Goal: Information Seeking & Learning: Learn about a topic

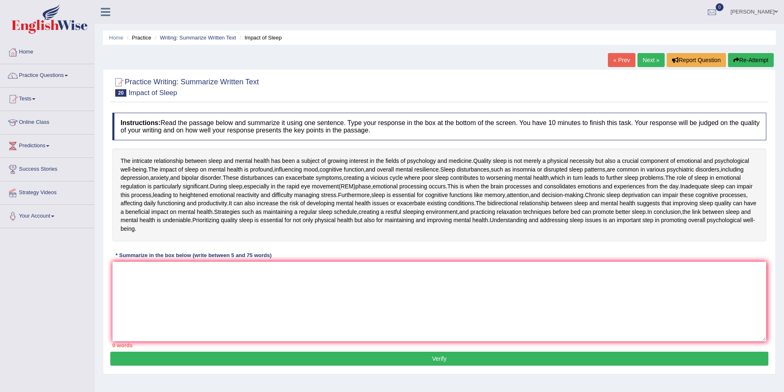
click at [776, 9] on span at bounding box center [776, 11] width 3 height 5
click at [718, 107] on link "Log out" at bounding box center [738, 107] width 89 height 19
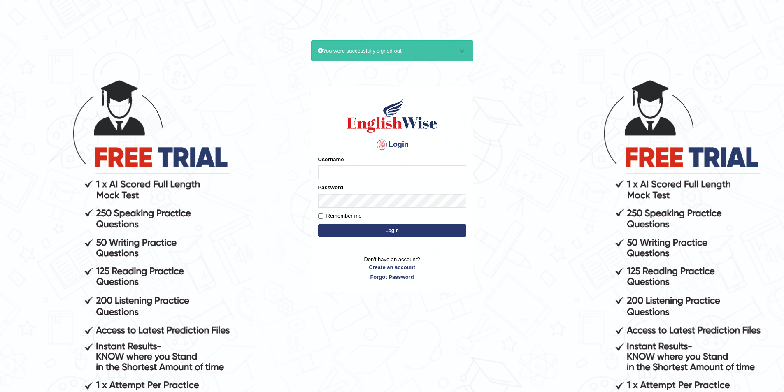
drag, startPoint x: 0, startPoint y: 0, endPoint x: 363, endPoint y: 167, distance: 399.5
click at [363, 167] on input "Username" at bounding box center [392, 172] width 148 height 14
type input "Inshaf575"
drag, startPoint x: 364, startPoint y: 208, endPoint x: 349, endPoint y: 173, distance: 38.2
click at [349, 173] on input "Inshaf575" at bounding box center [392, 172] width 148 height 14
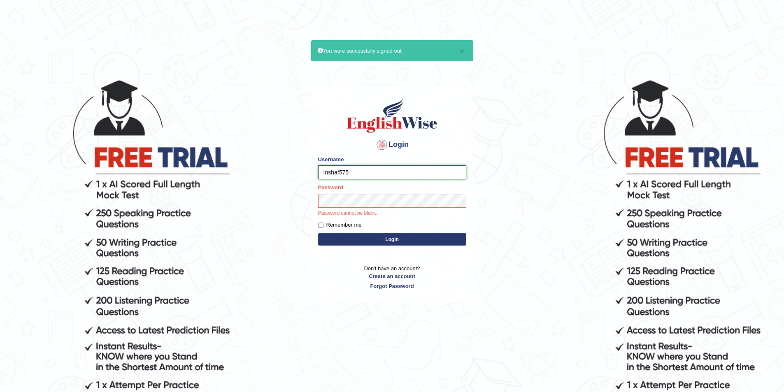
drag, startPoint x: 349, startPoint y: 174, endPoint x: 316, endPoint y: 173, distance: 33.4
click at [316, 173] on div "Login Please fix the following errors: Username Inshaf575 Password Password can…" at bounding box center [392, 193] width 162 height 215
click at [368, 238] on button "Login" at bounding box center [392, 239] width 148 height 12
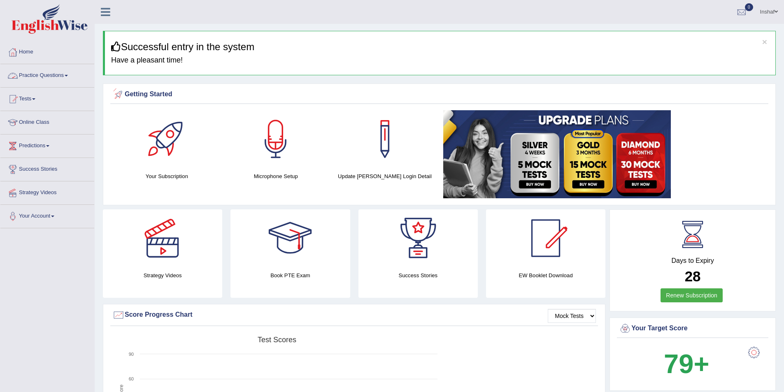
click at [72, 73] on link "Practice Questions" at bounding box center [47, 74] width 94 height 21
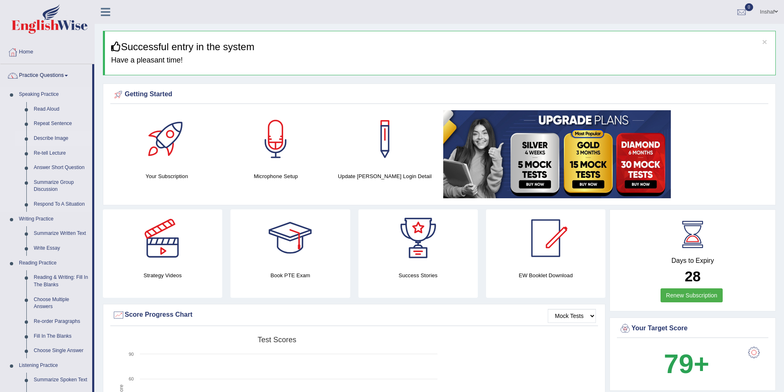
scroll to position [41, 0]
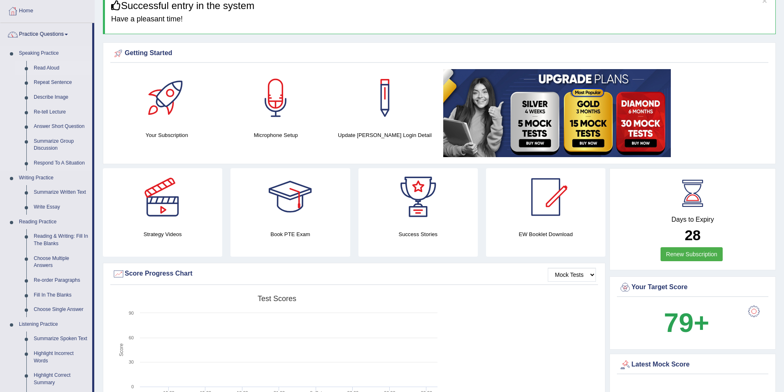
click at [51, 67] on link "Read Aloud" at bounding box center [61, 68] width 62 height 15
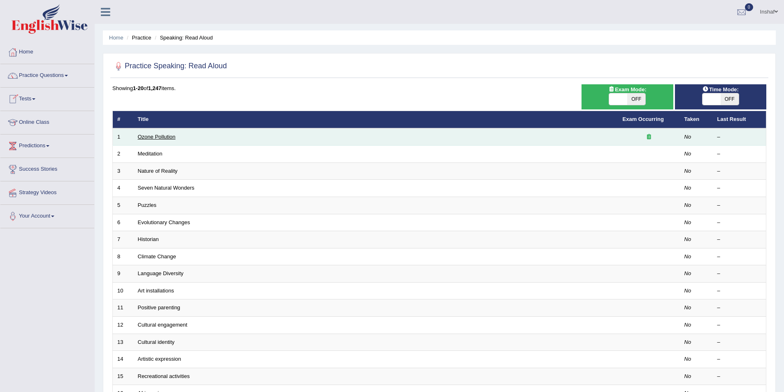
click at [165, 135] on link "Ozone Pollution" at bounding box center [157, 137] width 38 height 6
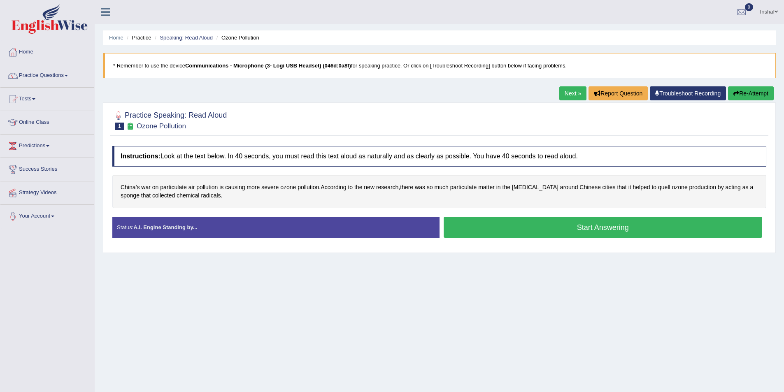
click at [524, 230] on button "Start Answering" at bounding box center [603, 227] width 319 height 21
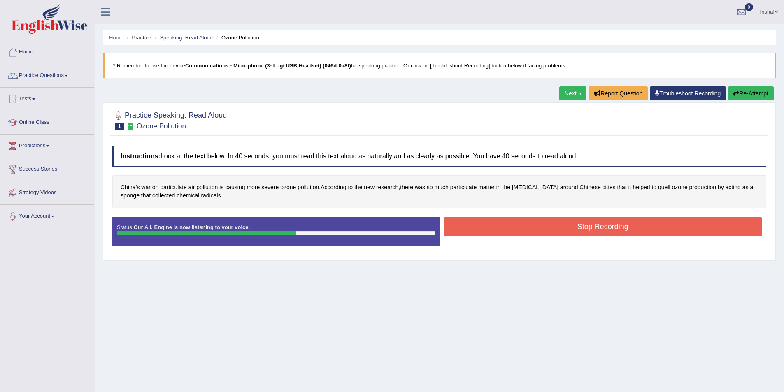
click at [502, 229] on button "Stop Recording" at bounding box center [603, 226] width 319 height 19
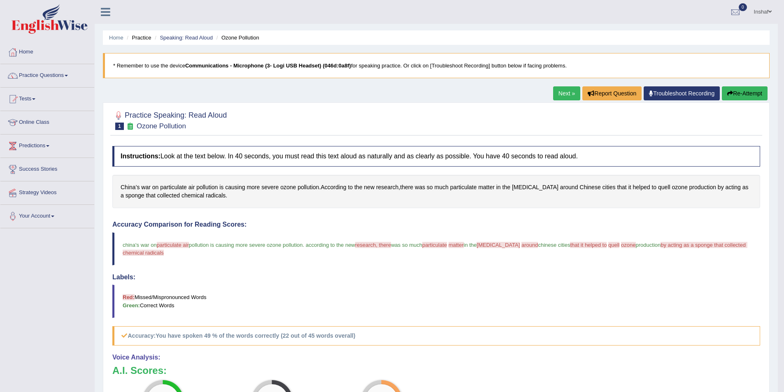
click at [564, 95] on link "Next »" at bounding box center [566, 93] width 27 height 14
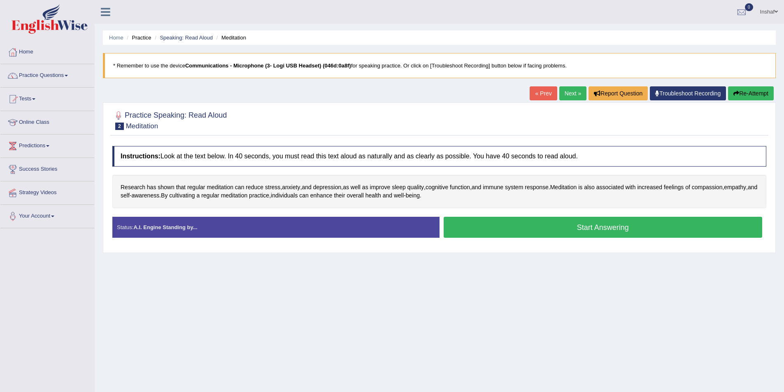
click at [583, 224] on button "Start Answering" at bounding box center [603, 227] width 319 height 21
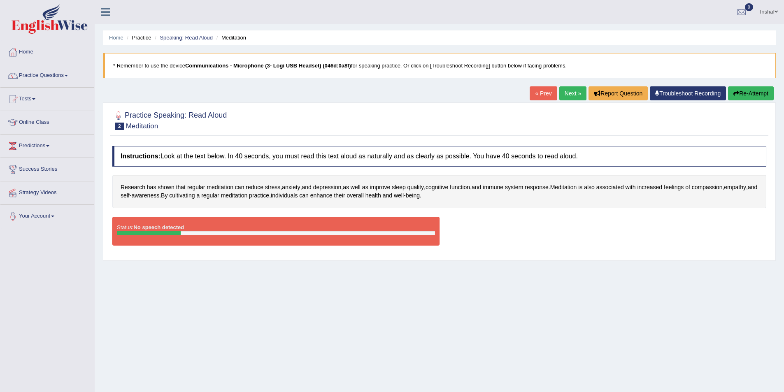
click at [745, 92] on button "Re-Attempt" at bounding box center [751, 93] width 46 height 14
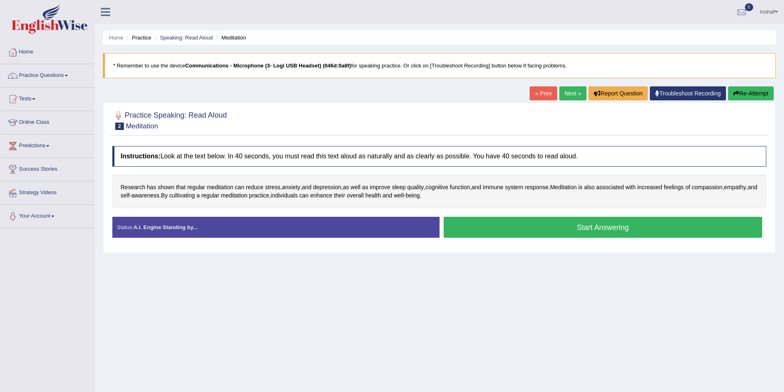
click at [576, 229] on button "Start Answering" at bounding box center [603, 227] width 319 height 21
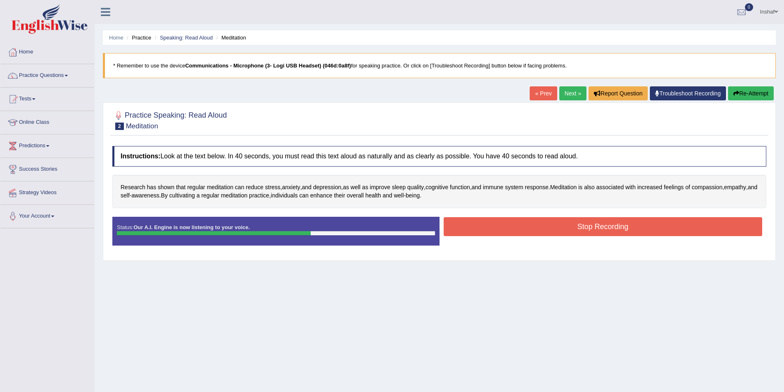
click at [593, 224] on button "Stop Recording" at bounding box center [603, 226] width 319 height 19
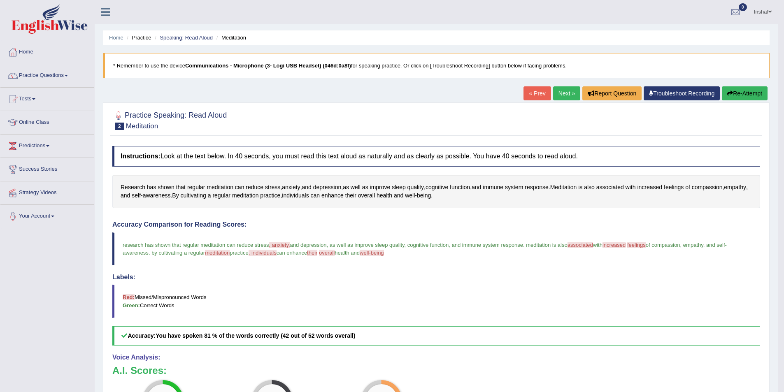
click at [745, 95] on button "Re-Attempt" at bounding box center [745, 93] width 46 height 14
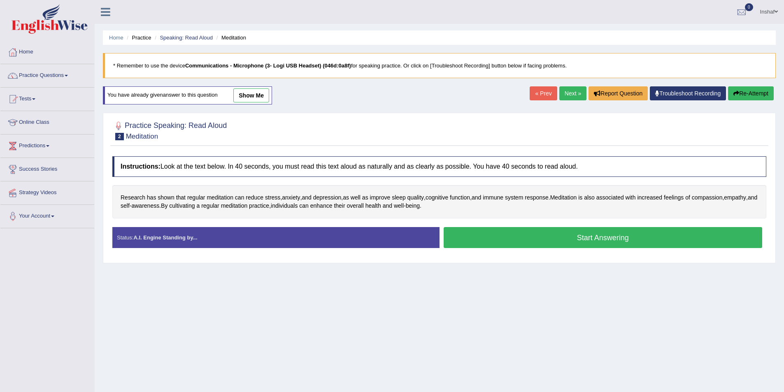
click at [561, 89] on link "Next »" at bounding box center [572, 93] width 27 height 14
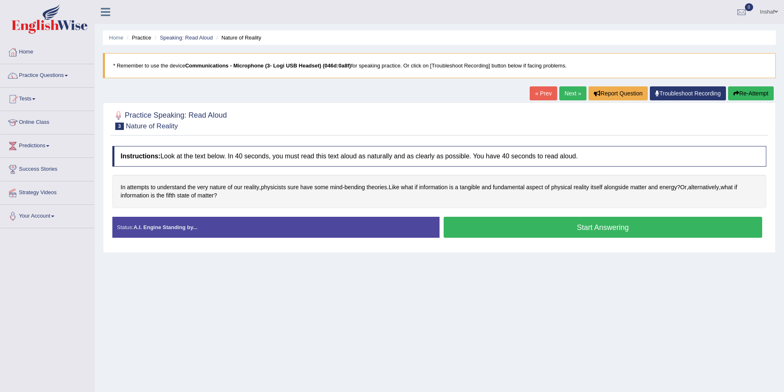
click at [592, 229] on button "Start Answering" at bounding box center [603, 227] width 319 height 21
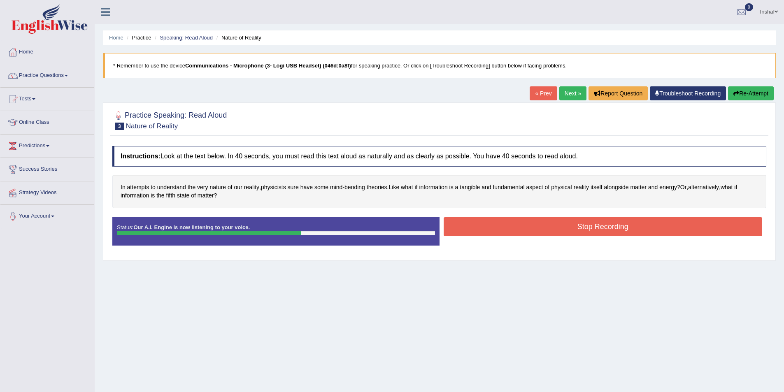
click at [627, 223] on button "Stop Recording" at bounding box center [603, 226] width 319 height 19
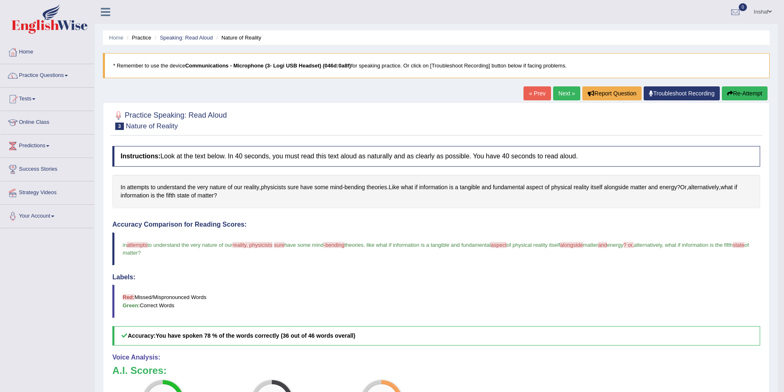
click at [567, 93] on link "Next »" at bounding box center [566, 93] width 27 height 14
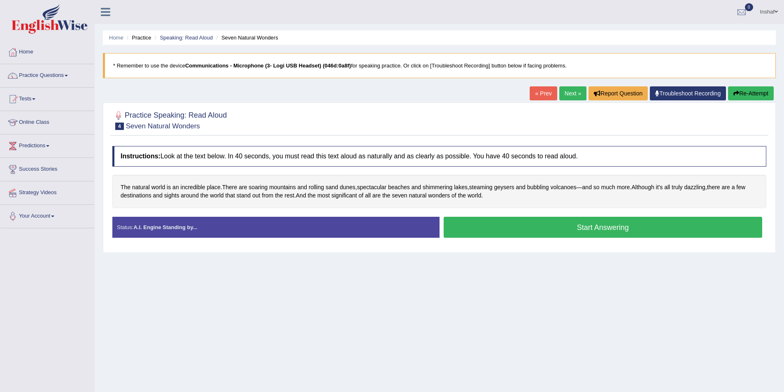
click at [529, 231] on button "Start Answering" at bounding box center [603, 227] width 319 height 21
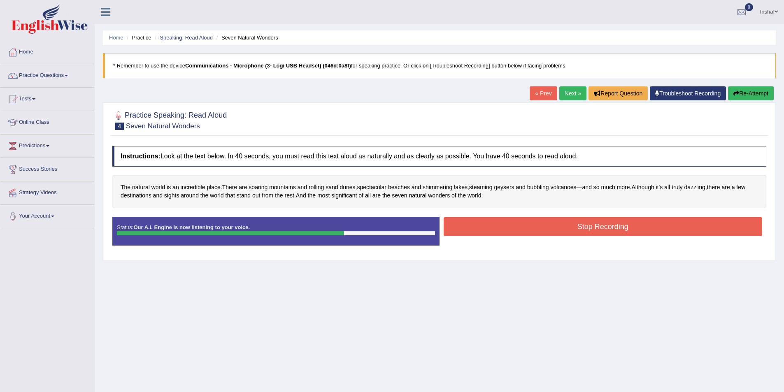
click at [529, 231] on button "Stop Recording" at bounding box center [603, 226] width 319 height 19
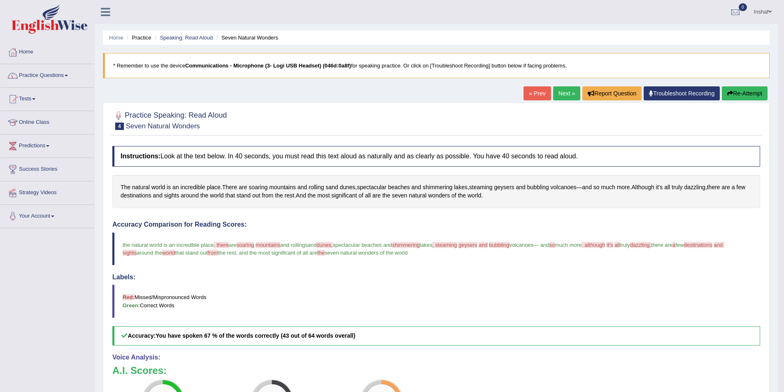
click at [563, 89] on link "Next »" at bounding box center [566, 93] width 27 height 14
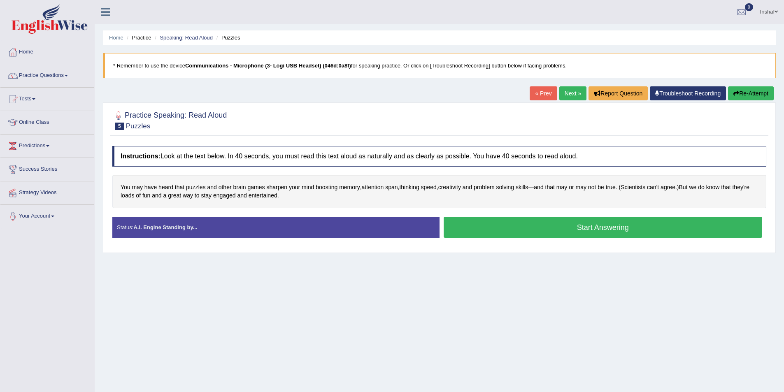
click at [559, 224] on button "Start Answering" at bounding box center [603, 227] width 319 height 21
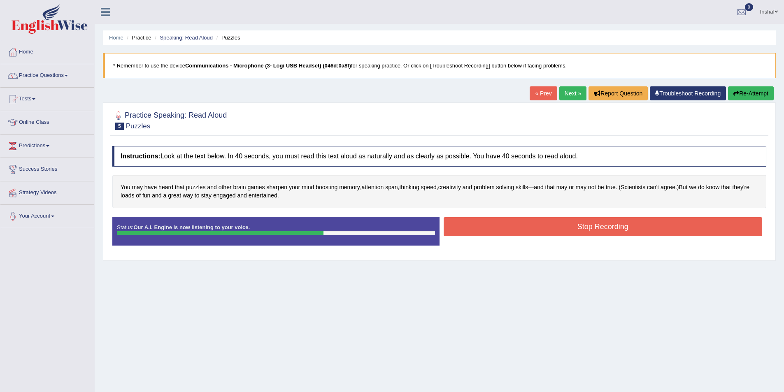
click at [581, 221] on button "Stop Recording" at bounding box center [603, 226] width 319 height 19
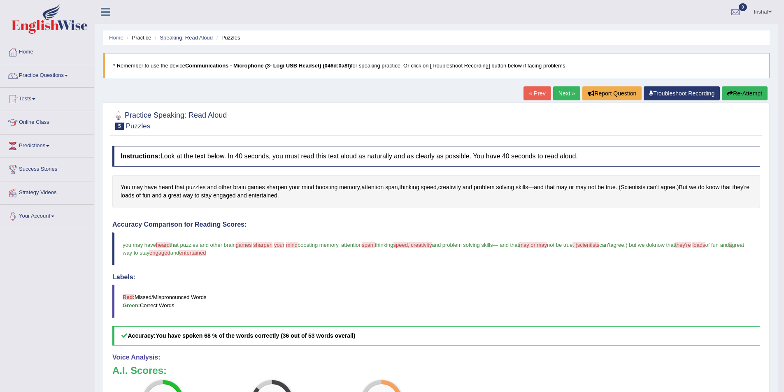
click at [556, 94] on link "Next »" at bounding box center [566, 93] width 27 height 14
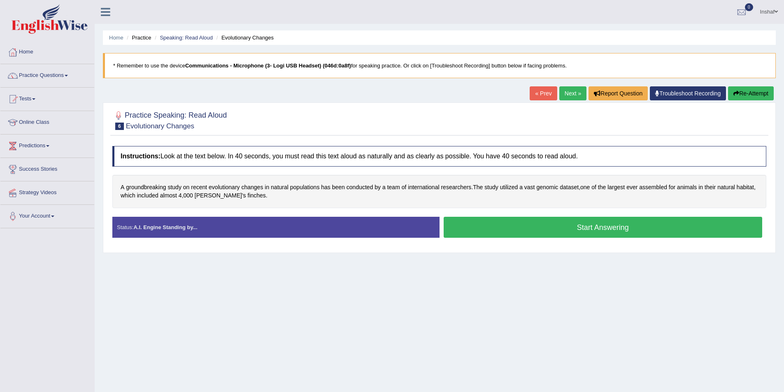
click at [565, 228] on button "Start Answering" at bounding box center [603, 227] width 319 height 21
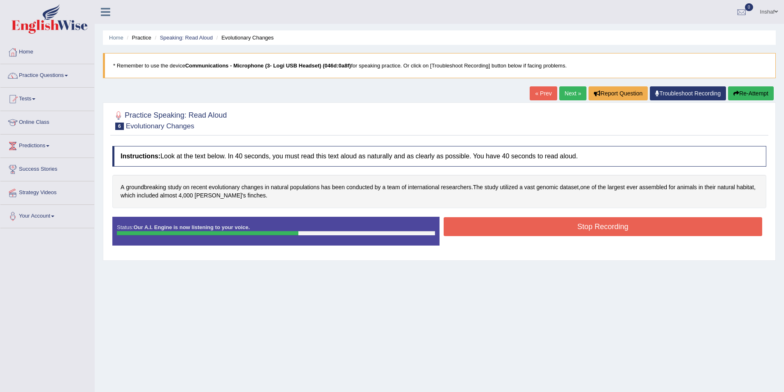
click at [567, 228] on button "Stop Recording" at bounding box center [603, 226] width 319 height 19
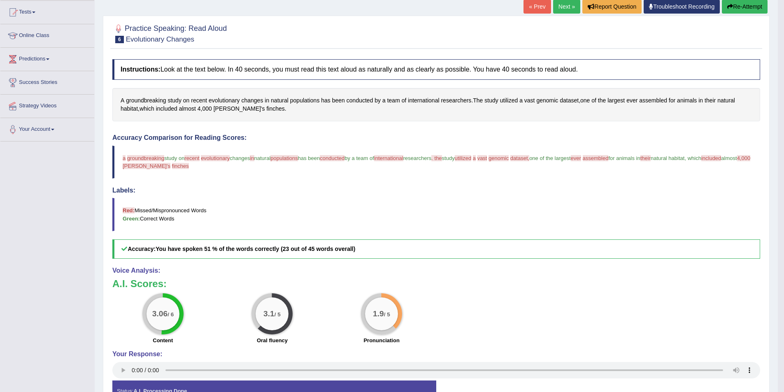
scroll to position [23, 0]
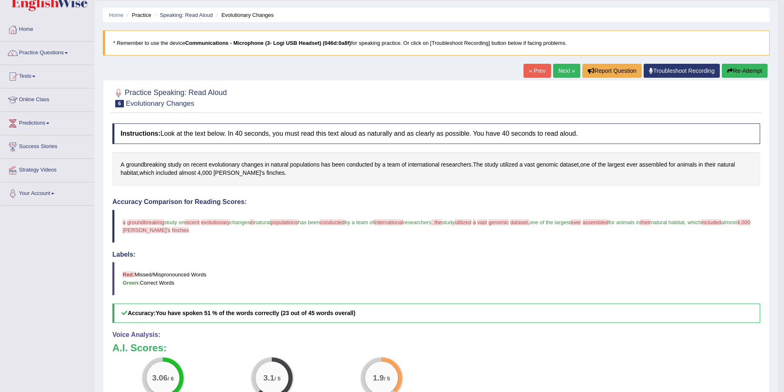
click at [554, 70] on link "Next »" at bounding box center [566, 71] width 27 height 14
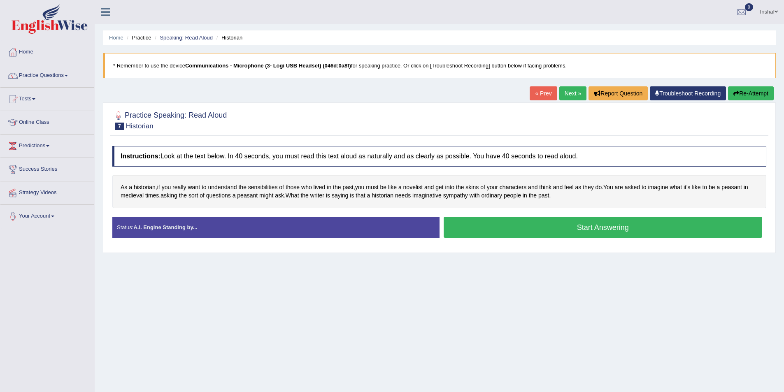
click at [475, 225] on button "Start Answering" at bounding box center [603, 227] width 319 height 21
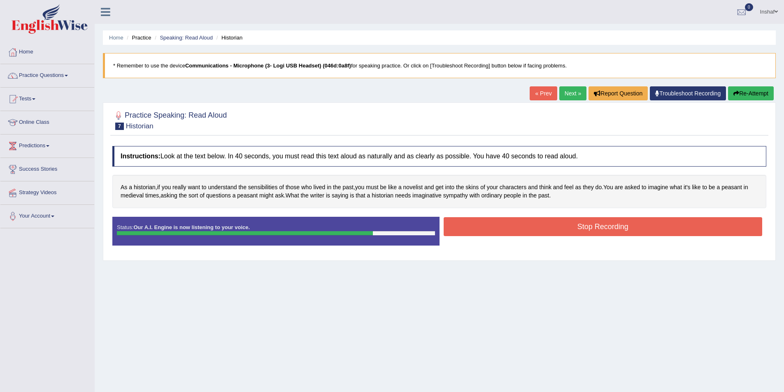
click at [475, 225] on button "Stop Recording" at bounding box center [603, 226] width 319 height 19
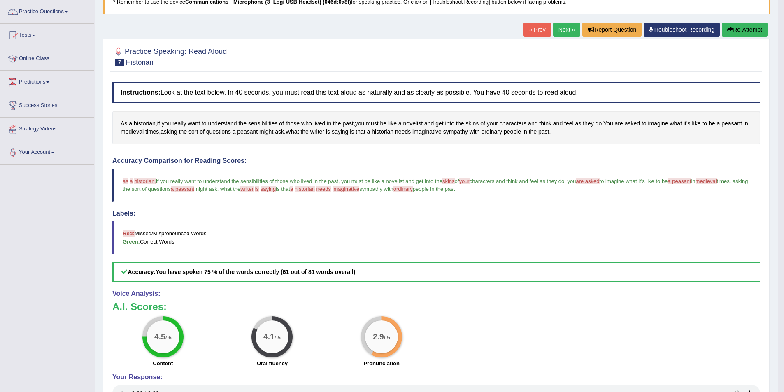
scroll to position [23, 0]
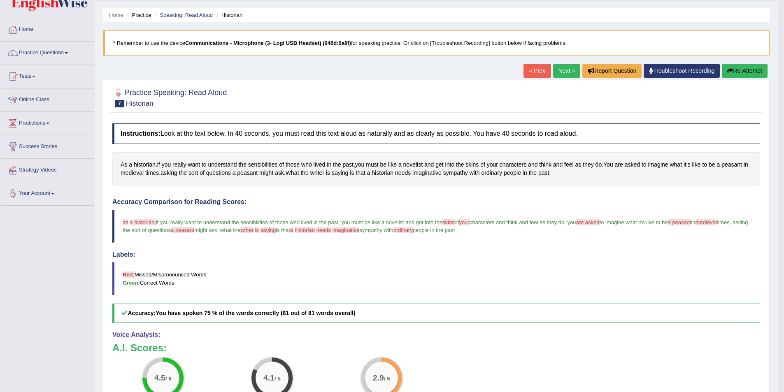
click at [556, 66] on link "Next »" at bounding box center [566, 71] width 27 height 14
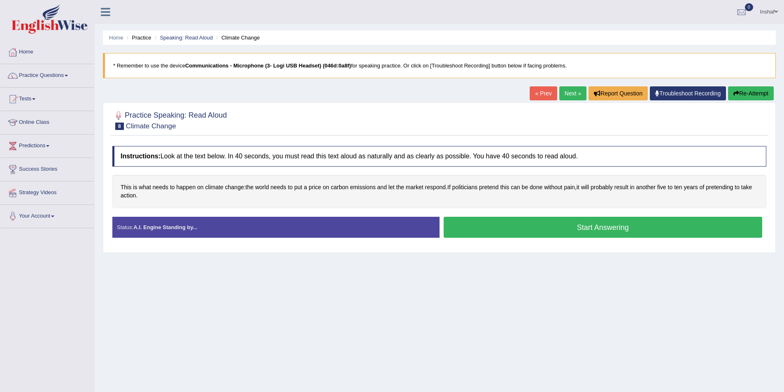
click at [503, 232] on button "Start Answering" at bounding box center [603, 227] width 319 height 21
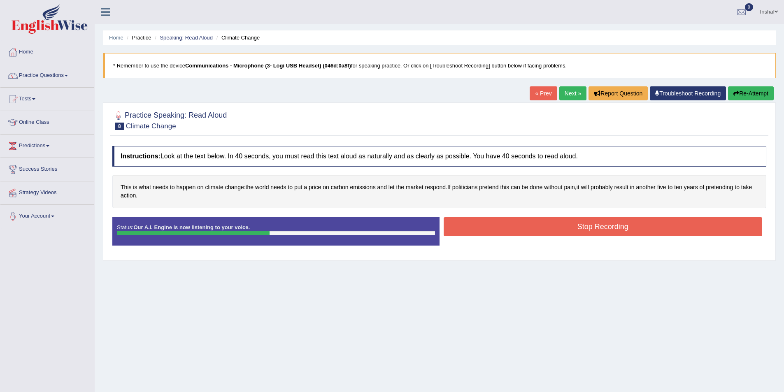
click at [503, 232] on button "Stop Recording" at bounding box center [603, 226] width 319 height 19
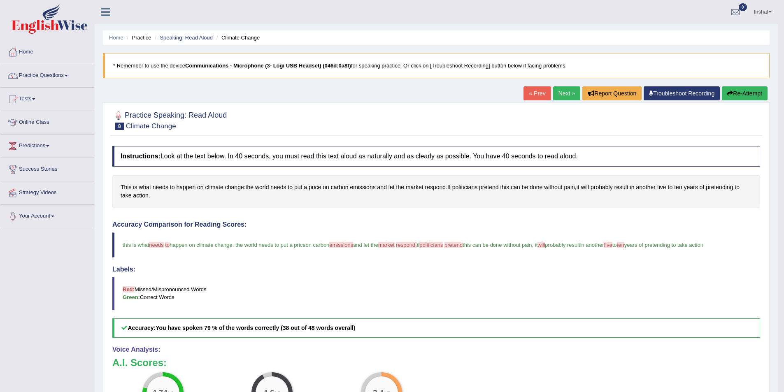
click at [562, 93] on link "Next »" at bounding box center [566, 93] width 27 height 14
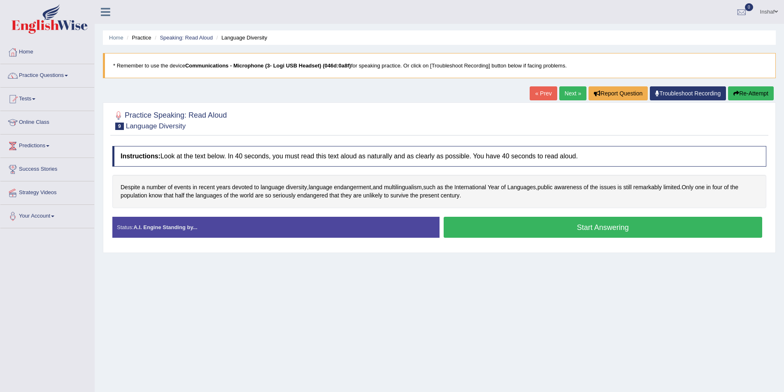
click at [494, 226] on button "Start Answering" at bounding box center [603, 227] width 319 height 21
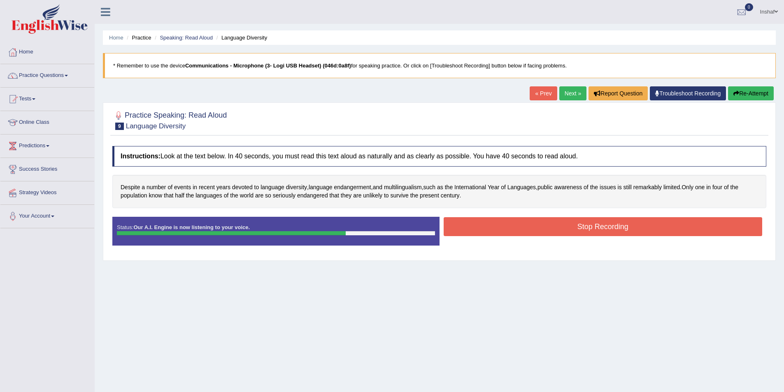
click at [582, 229] on button "Stop Recording" at bounding box center [603, 226] width 319 height 19
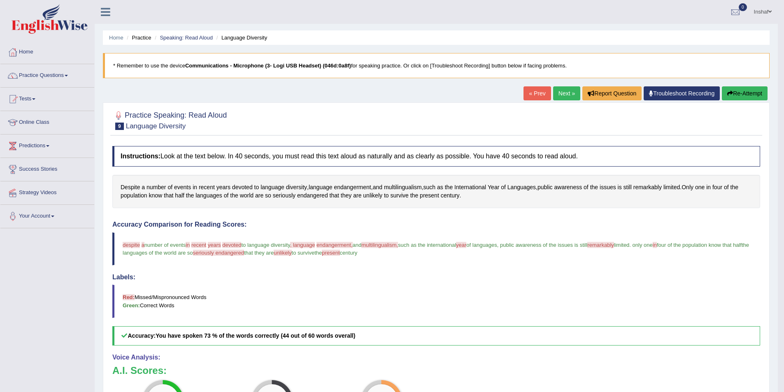
click at [738, 93] on button "Re-Attempt" at bounding box center [745, 93] width 46 height 14
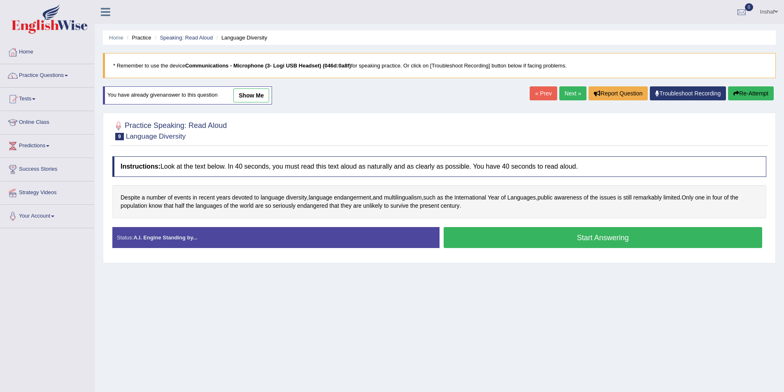
click at [596, 238] on button "Start Answering" at bounding box center [603, 237] width 319 height 21
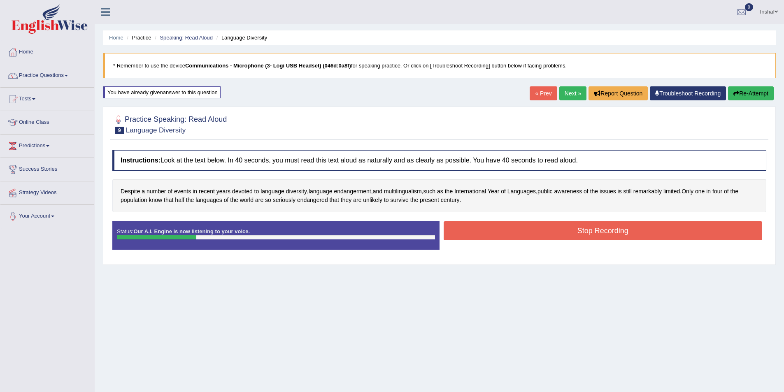
click at [736, 95] on icon "button" at bounding box center [737, 94] width 6 height 6
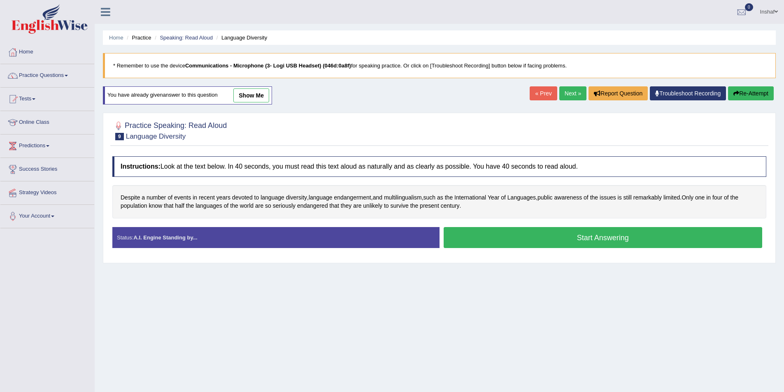
click at [489, 235] on button "Start Answering" at bounding box center [603, 237] width 319 height 21
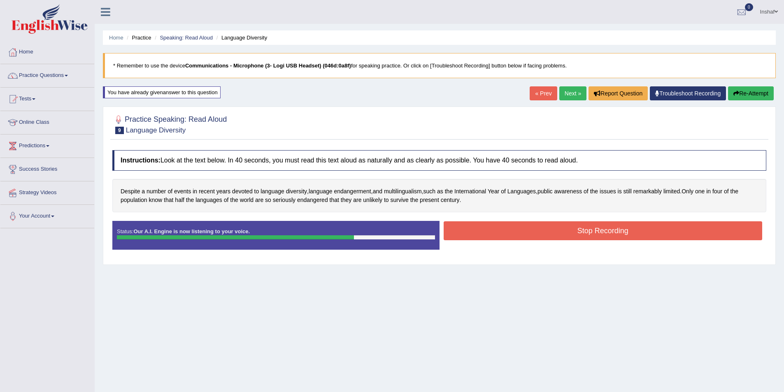
click at [509, 224] on button "Stop Recording" at bounding box center [603, 230] width 319 height 19
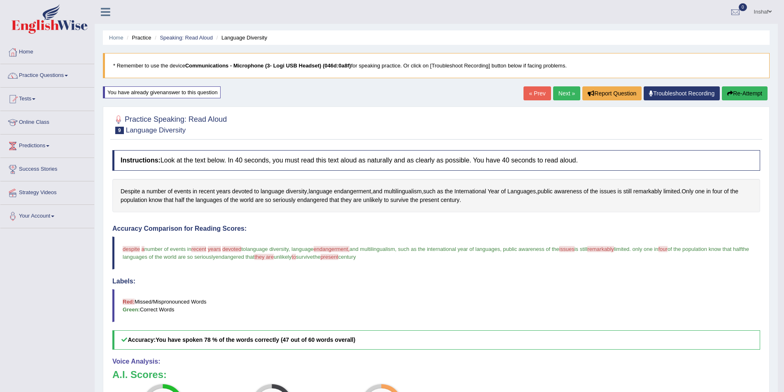
click at [750, 94] on button "Re-Attempt" at bounding box center [745, 93] width 46 height 14
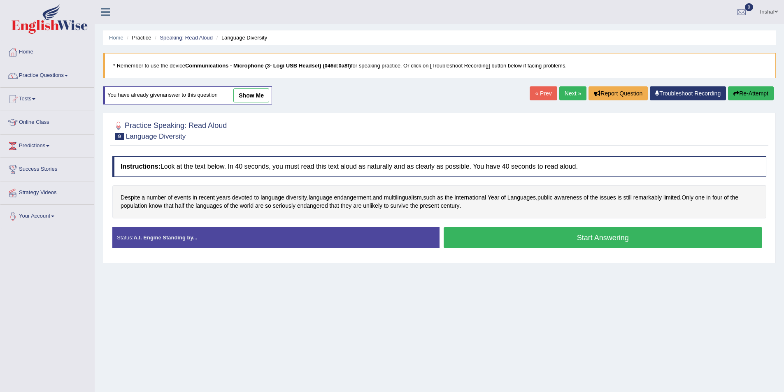
click at [625, 231] on button "Start Answering" at bounding box center [603, 237] width 319 height 21
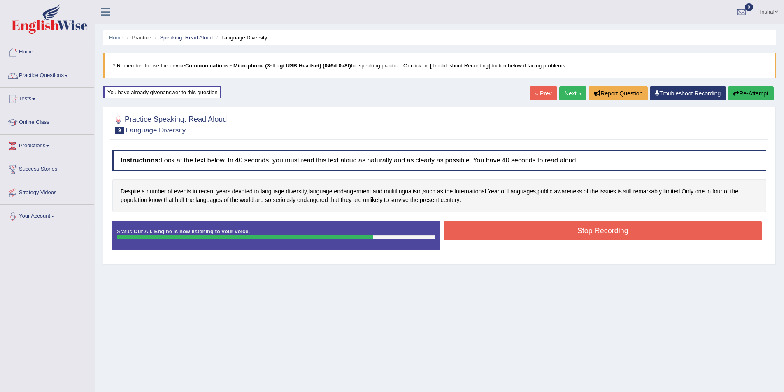
click at [572, 232] on button "Stop Recording" at bounding box center [603, 230] width 319 height 19
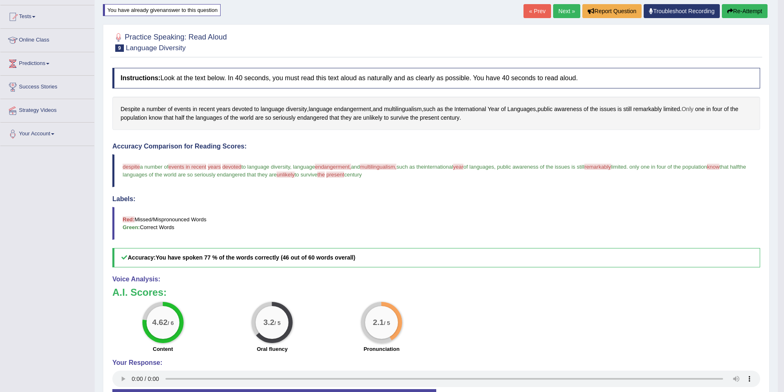
scroll to position [41, 0]
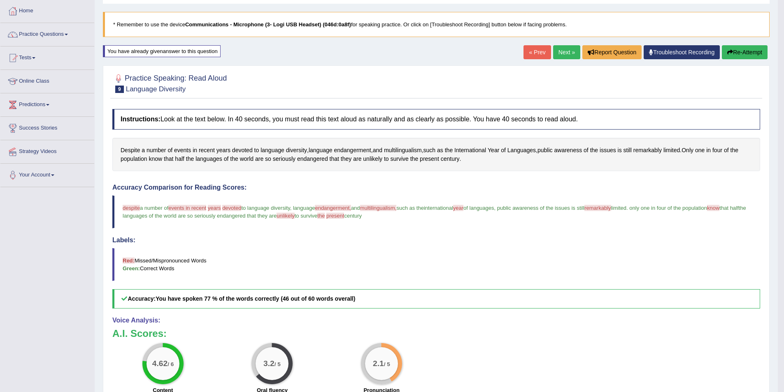
click at [730, 54] on icon "button" at bounding box center [730, 52] width 6 height 6
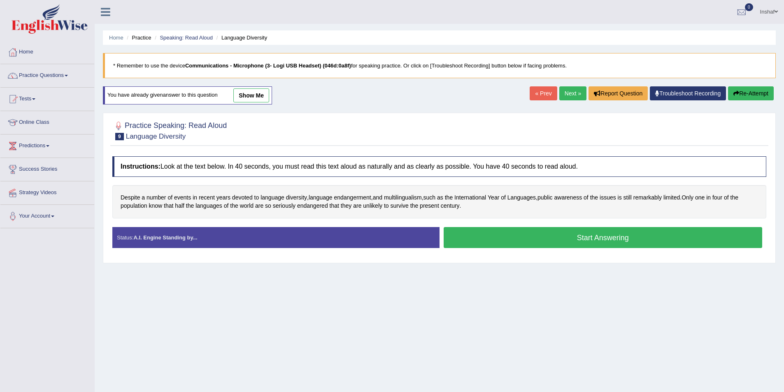
scroll to position [40, 0]
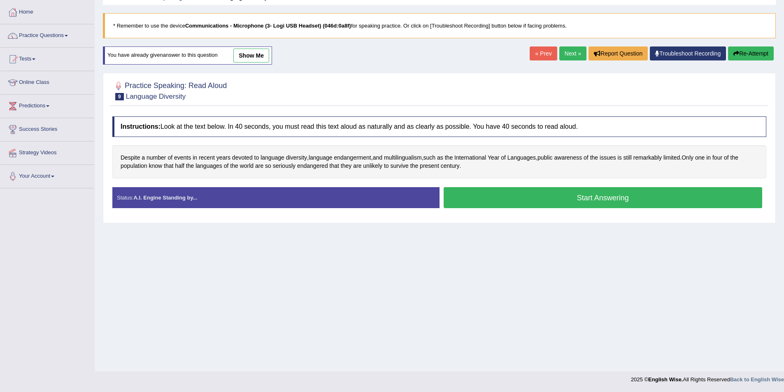
click at [633, 197] on button "Start Answering" at bounding box center [603, 197] width 319 height 21
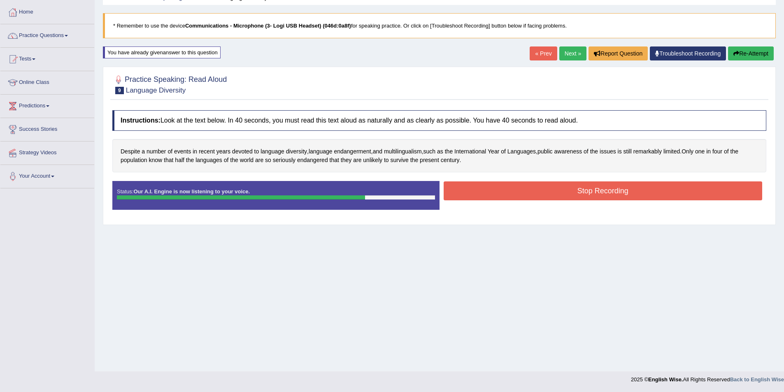
click at [633, 197] on button "Stop Recording" at bounding box center [603, 191] width 319 height 19
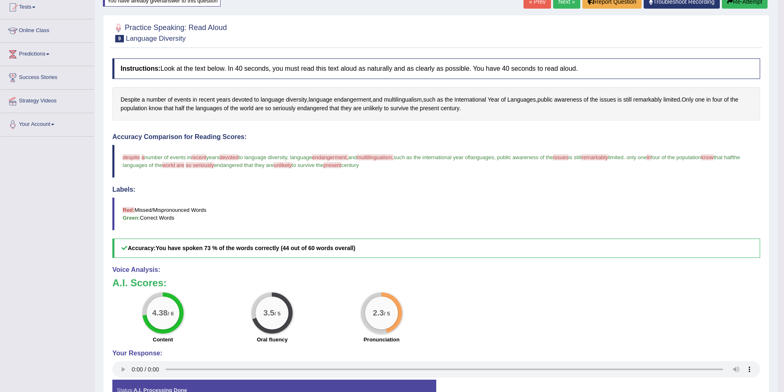
scroll to position [27, 0]
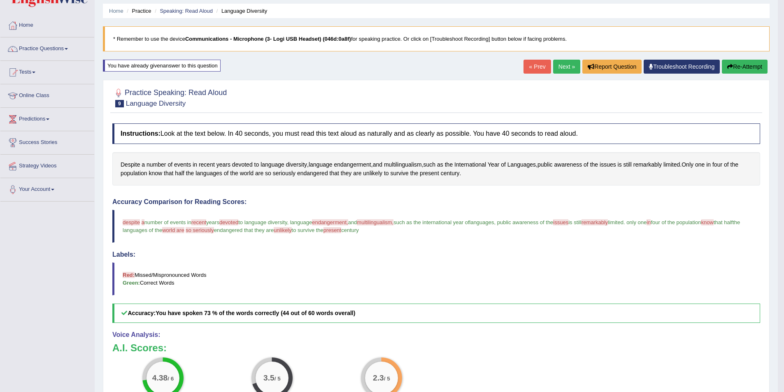
click at [561, 64] on link "Next »" at bounding box center [566, 67] width 27 height 14
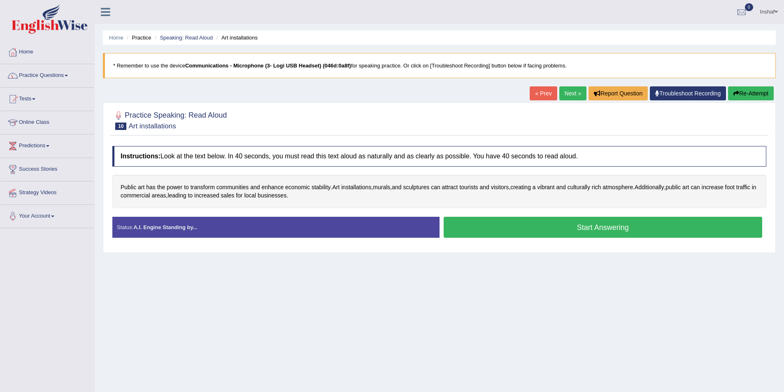
click at [610, 224] on button "Start Answering" at bounding box center [603, 227] width 319 height 21
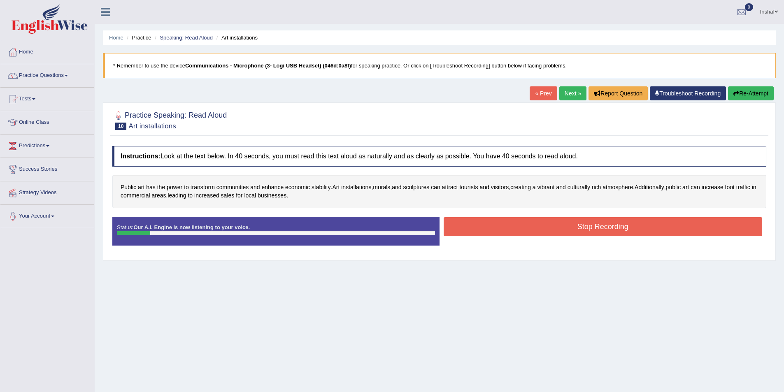
click at [743, 97] on button "Re-Attempt" at bounding box center [751, 93] width 46 height 14
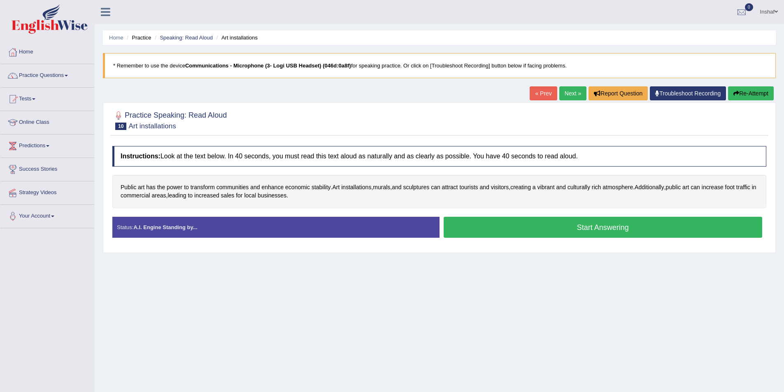
click at [551, 224] on button "Start Answering" at bounding box center [603, 227] width 319 height 21
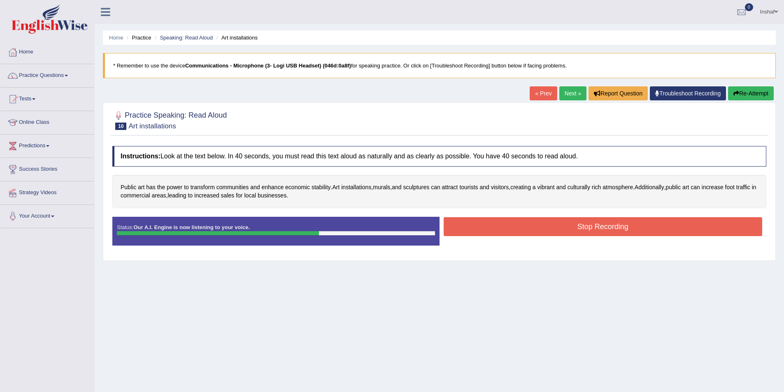
click at [488, 227] on button "Stop Recording" at bounding box center [603, 226] width 319 height 19
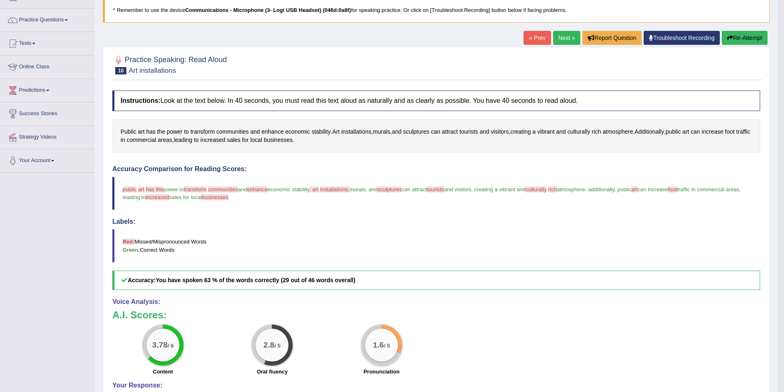
scroll to position [41, 0]
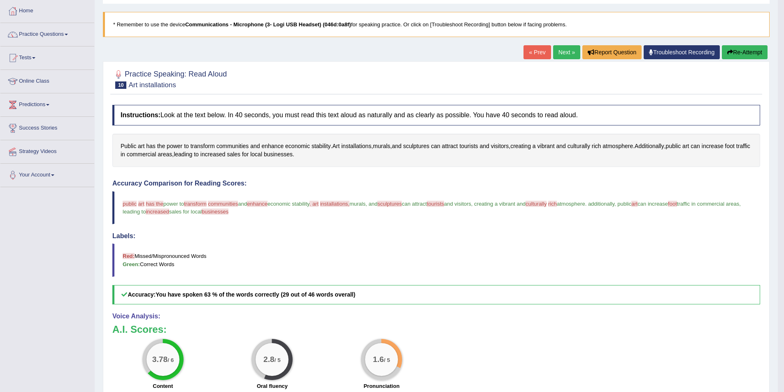
click at [743, 53] on button "Re-Attempt" at bounding box center [745, 52] width 46 height 14
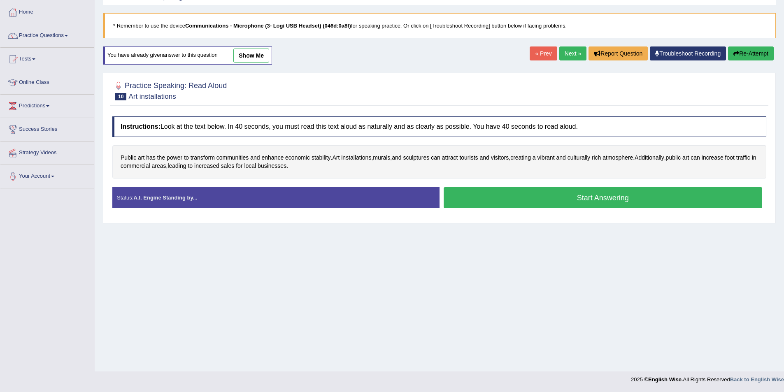
click at [569, 199] on button "Start Answering" at bounding box center [603, 197] width 319 height 21
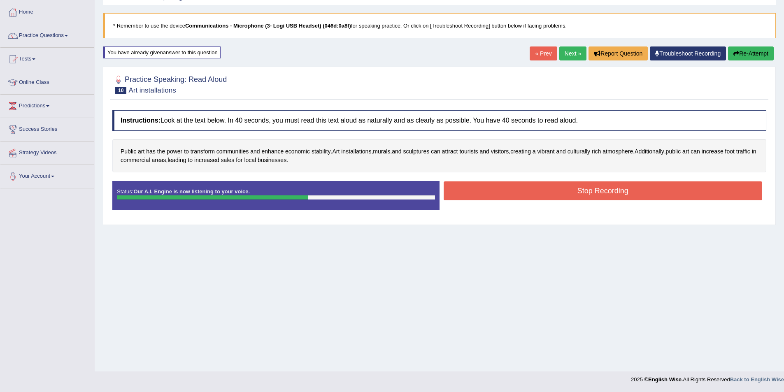
click at [611, 196] on button "Stop Recording" at bounding box center [603, 191] width 319 height 19
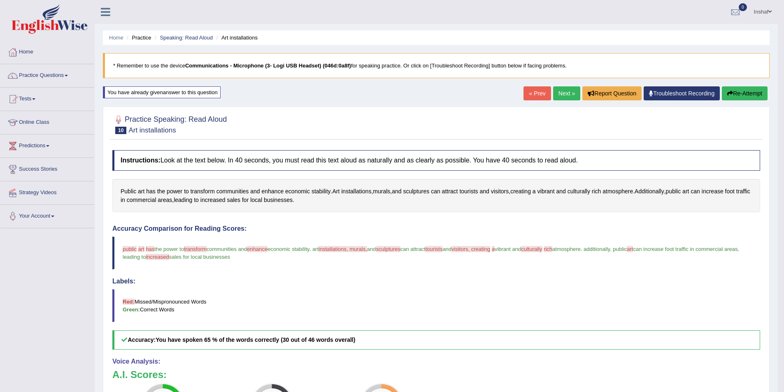
click at [561, 92] on link "Next »" at bounding box center [566, 93] width 27 height 14
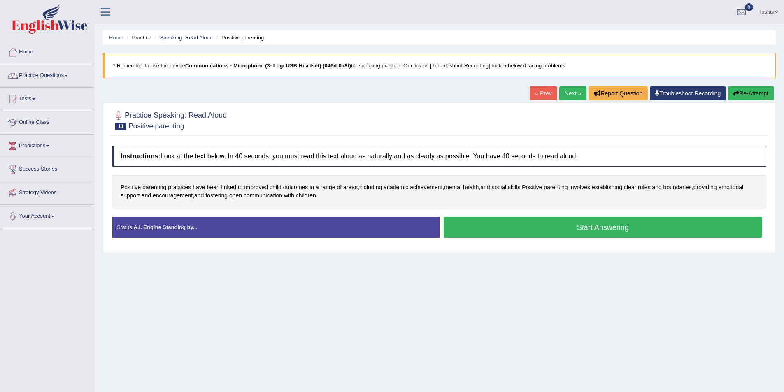
click at [597, 230] on button "Start Answering" at bounding box center [603, 227] width 319 height 21
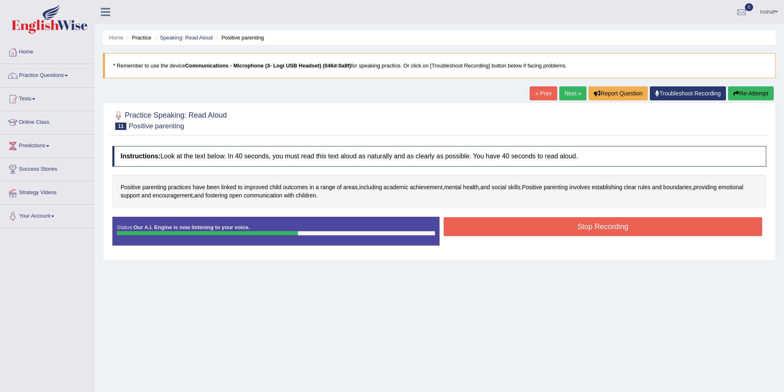
click at [619, 222] on button "Stop Recording" at bounding box center [603, 226] width 319 height 19
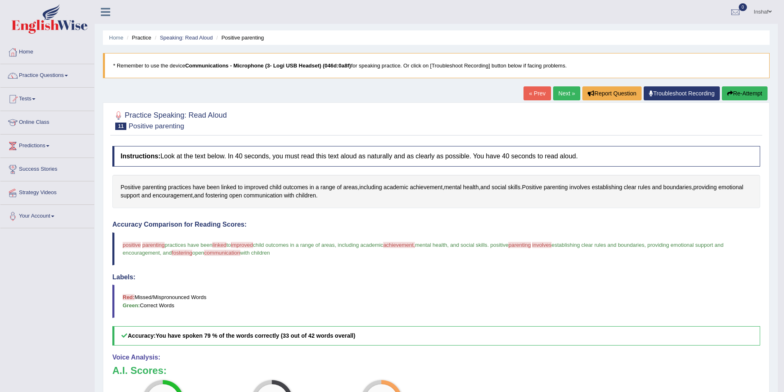
click at [733, 95] on button "Re-Attempt" at bounding box center [745, 93] width 46 height 14
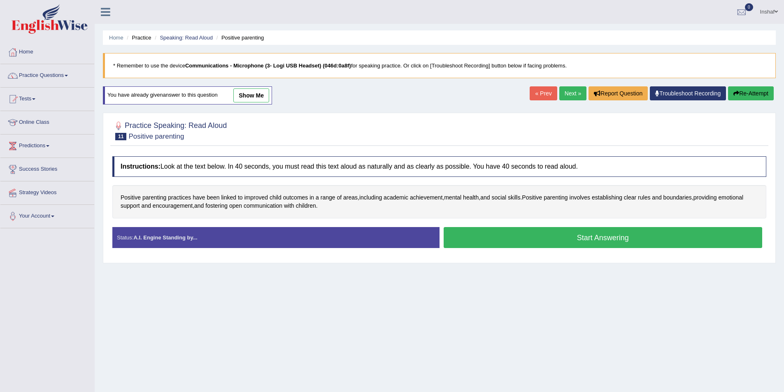
click at [583, 243] on button "Start Answering" at bounding box center [603, 237] width 319 height 21
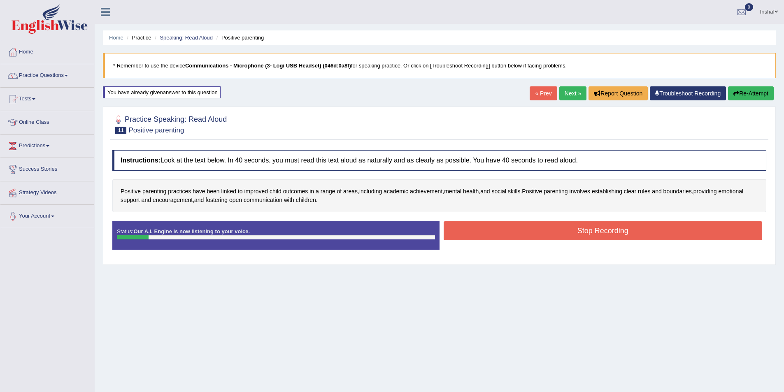
click at [734, 94] on icon "button" at bounding box center [737, 94] width 6 height 6
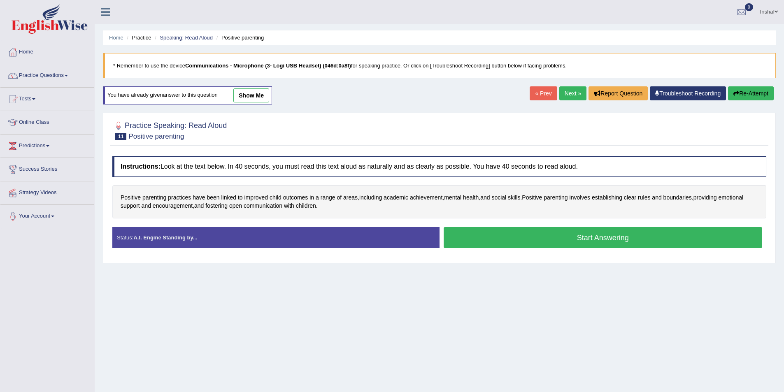
click at [561, 235] on button "Start Answering" at bounding box center [603, 237] width 319 height 21
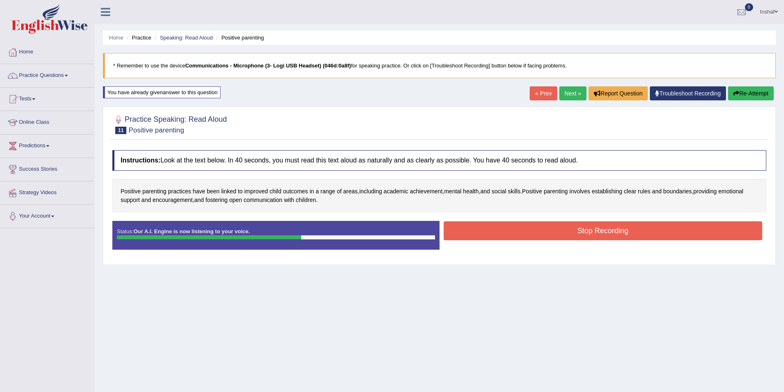
click at [563, 235] on button "Stop Recording" at bounding box center [603, 230] width 319 height 19
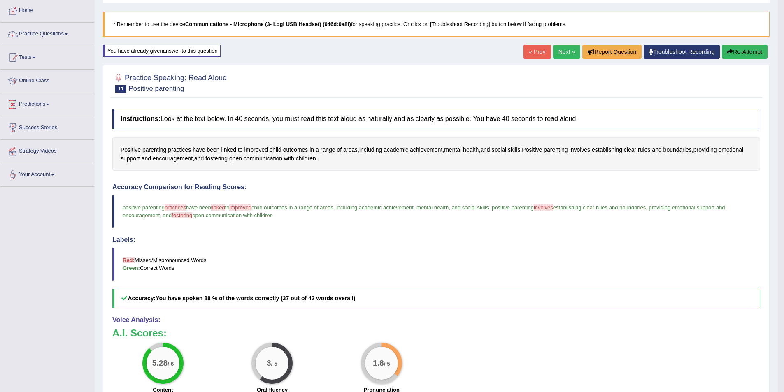
scroll to position [41, 0]
click at [566, 51] on link "Next »" at bounding box center [566, 52] width 27 height 14
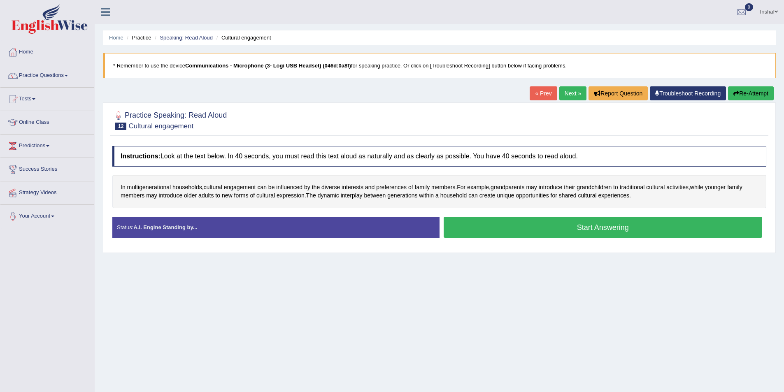
click at [547, 226] on button "Start Answering" at bounding box center [603, 227] width 319 height 21
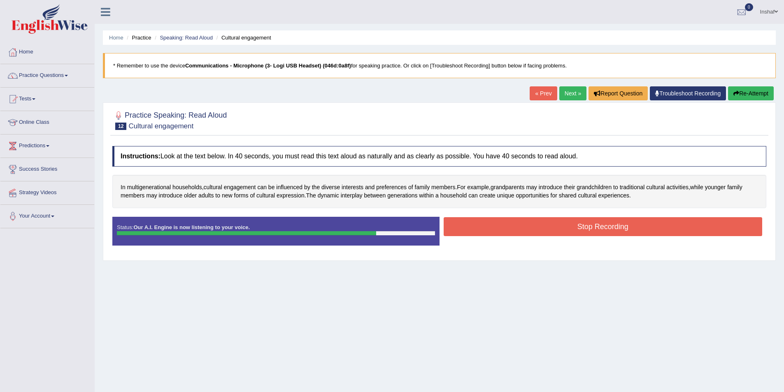
click at [547, 226] on button "Stop Recording" at bounding box center [603, 226] width 319 height 19
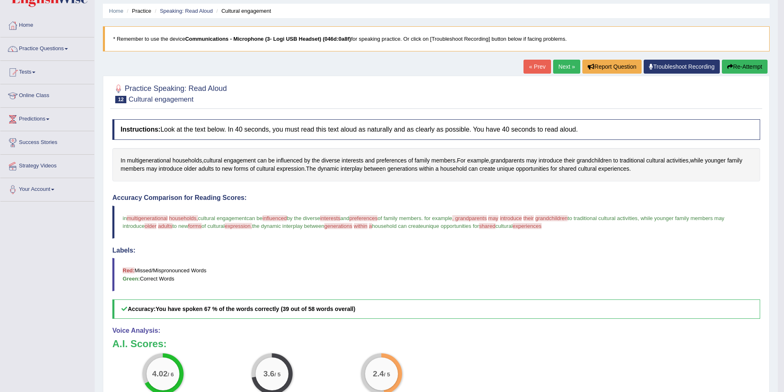
scroll to position [41, 0]
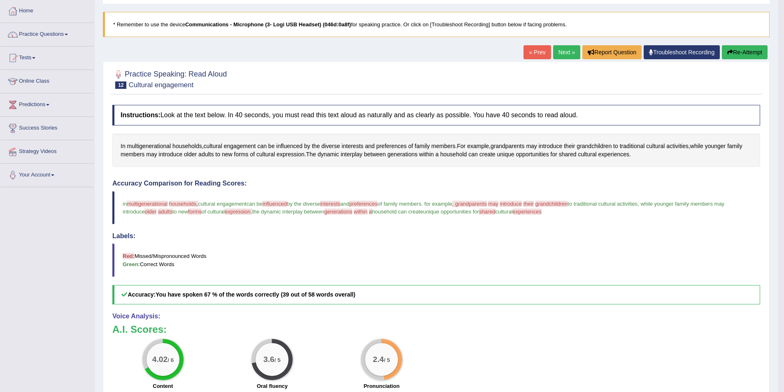
click at [727, 52] on icon "button" at bounding box center [730, 52] width 6 height 6
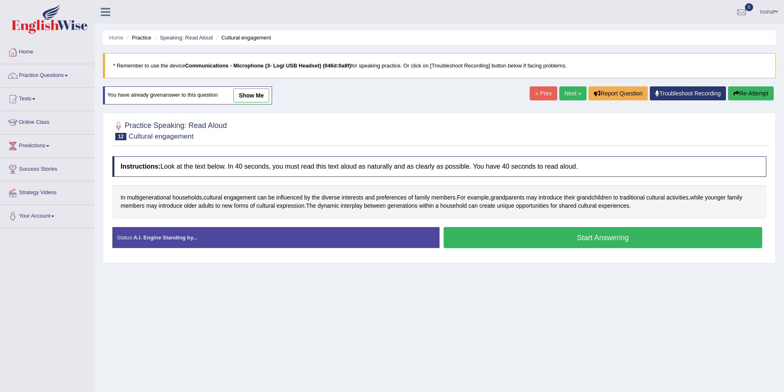
scroll to position [40, 0]
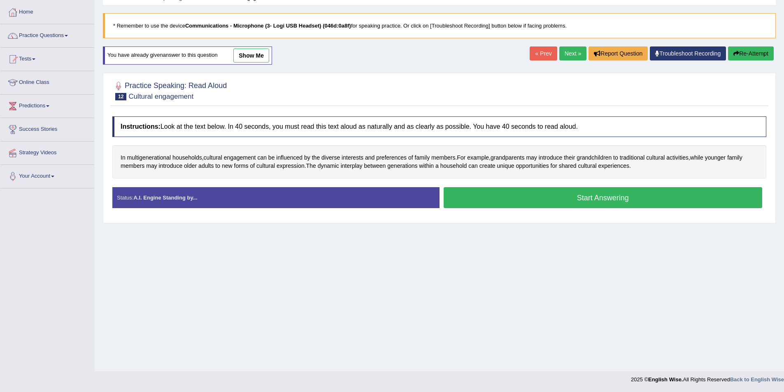
click at [562, 201] on button "Start Answering" at bounding box center [603, 197] width 319 height 21
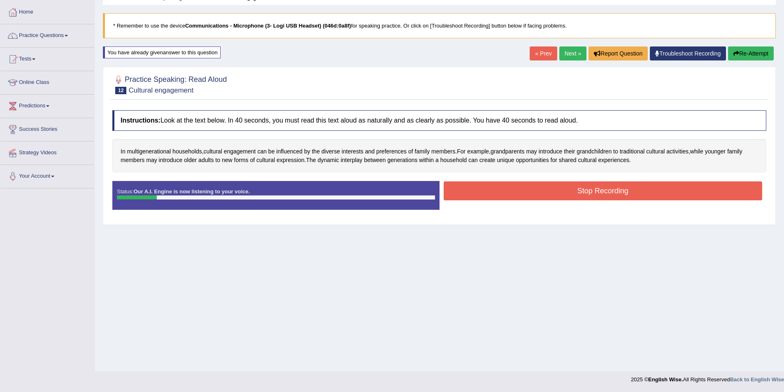
click at [741, 52] on button "Re-Attempt" at bounding box center [751, 54] width 46 height 14
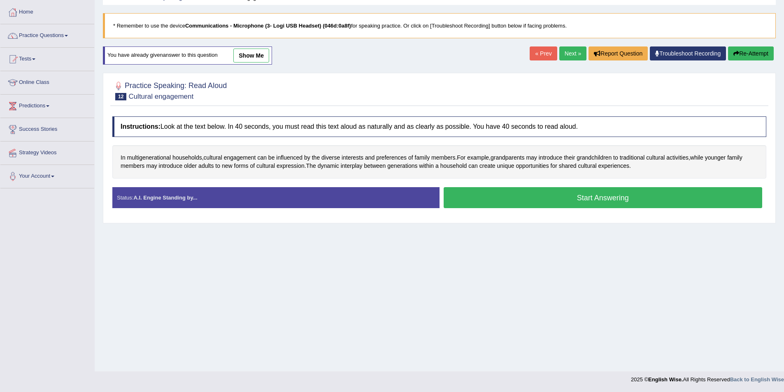
click at [479, 205] on button "Start Answering" at bounding box center [603, 197] width 319 height 21
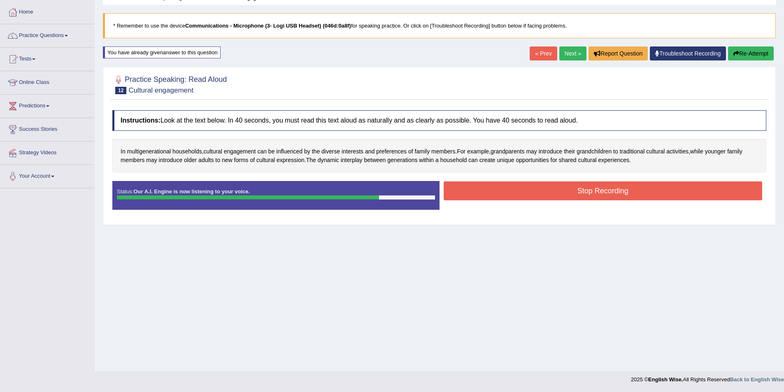
click at [578, 192] on button "Stop Recording" at bounding box center [603, 191] width 319 height 19
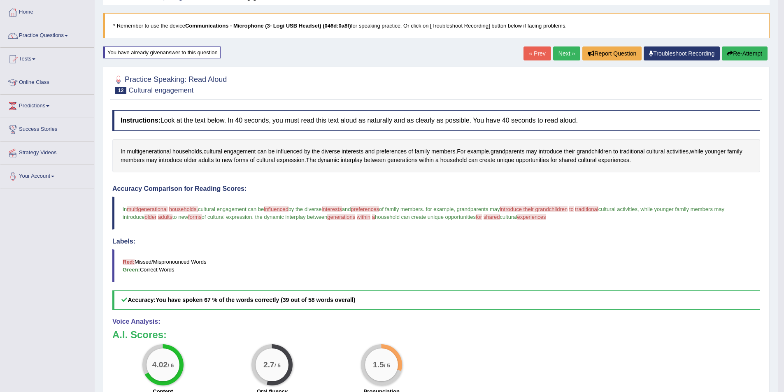
click at [563, 51] on link "Next »" at bounding box center [566, 54] width 27 height 14
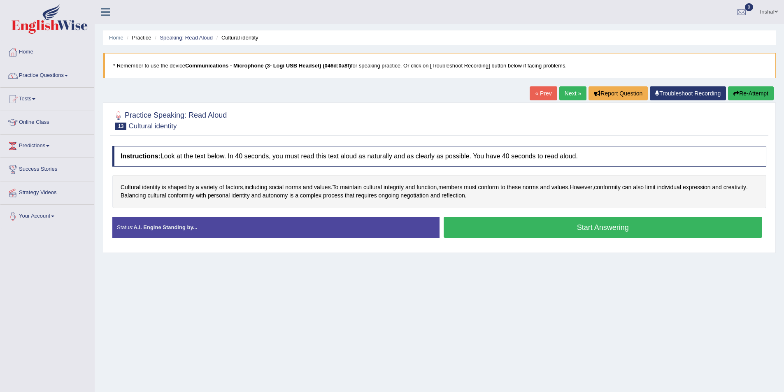
click at [589, 232] on button "Start Answering" at bounding box center [603, 227] width 319 height 21
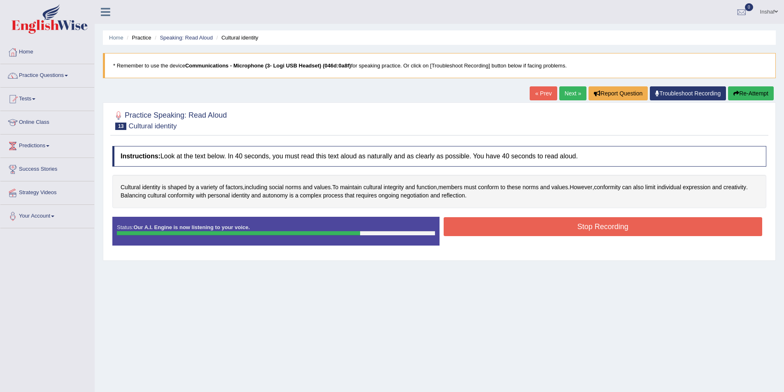
click at [589, 232] on button "Stop Recording" at bounding box center [603, 226] width 319 height 19
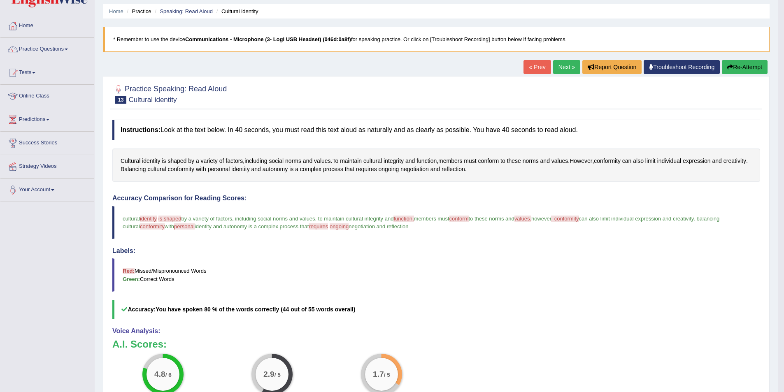
scroll to position [41, 0]
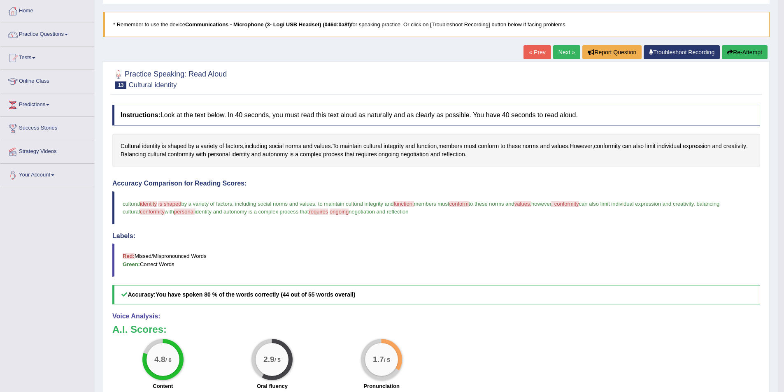
click at [559, 52] on link "Next »" at bounding box center [566, 52] width 27 height 14
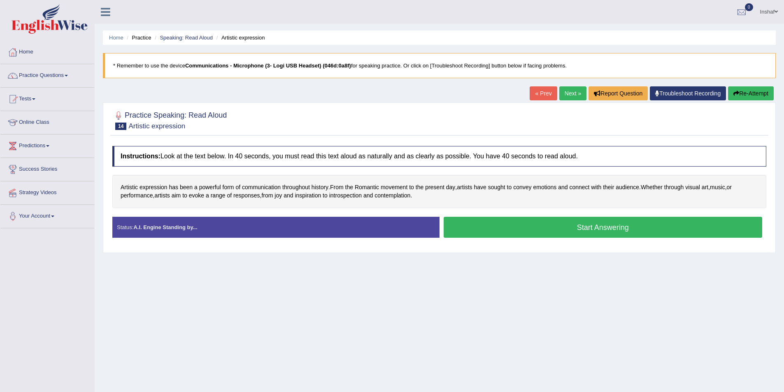
drag, startPoint x: 547, startPoint y: 232, endPoint x: 547, endPoint y: 238, distance: 5.4
click at [547, 233] on button "Start Answering" at bounding box center [603, 227] width 319 height 21
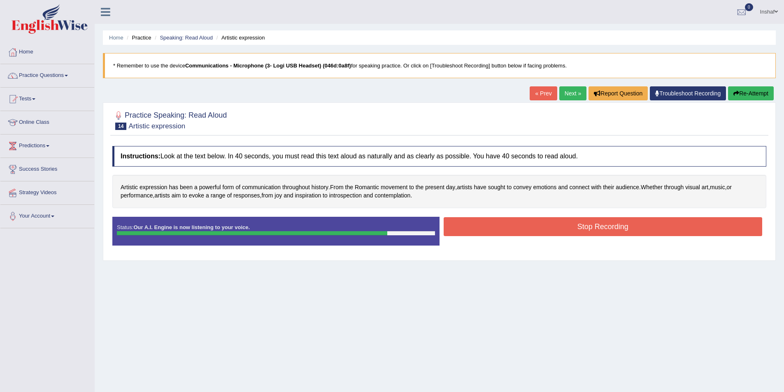
click at [549, 231] on button "Stop Recording" at bounding box center [603, 226] width 319 height 19
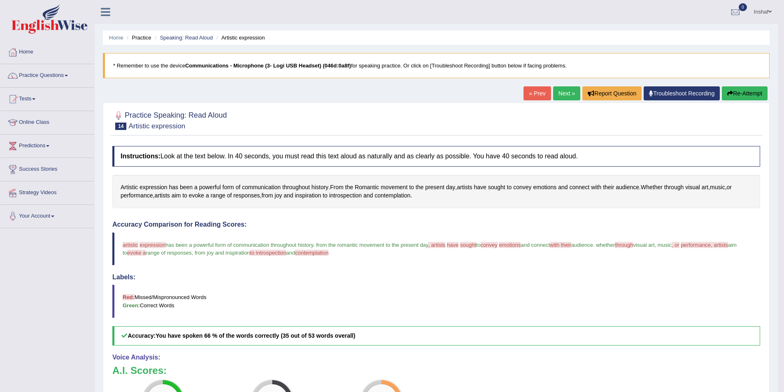
click at [736, 94] on button "Re-Attempt" at bounding box center [745, 93] width 46 height 14
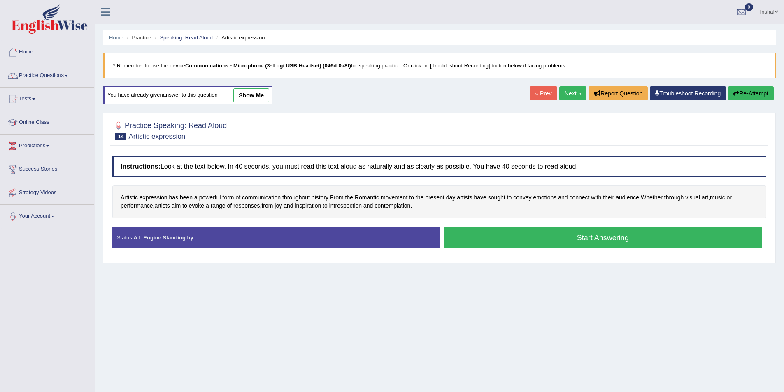
click at [541, 240] on button "Start Answering" at bounding box center [603, 237] width 319 height 21
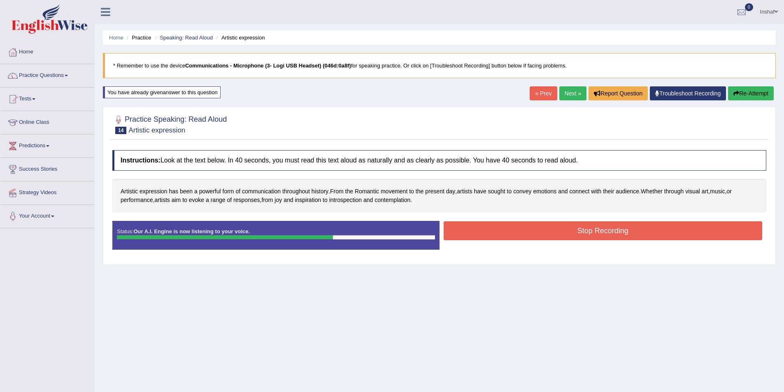
click at [546, 234] on button "Stop Recording" at bounding box center [603, 230] width 319 height 19
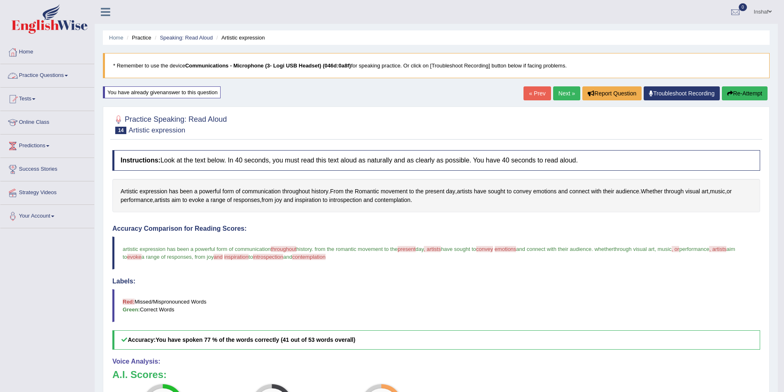
click at [73, 75] on link "Practice Questions" at bounding box center [47, 74] width 94 height 21
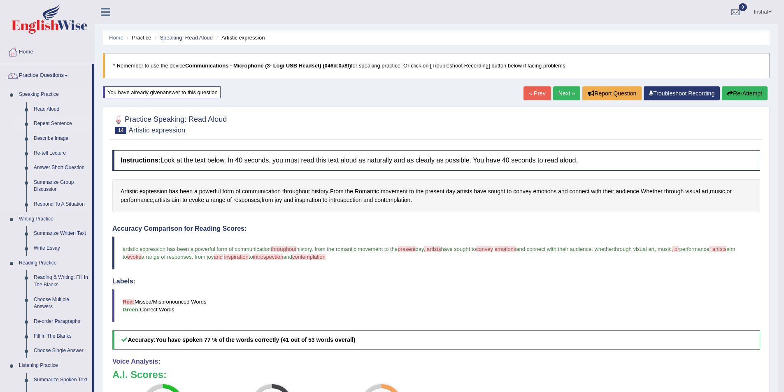
click at [48, 125] on link "Repeat Sentence" at bounding box center [61, 123] width 62 height 15
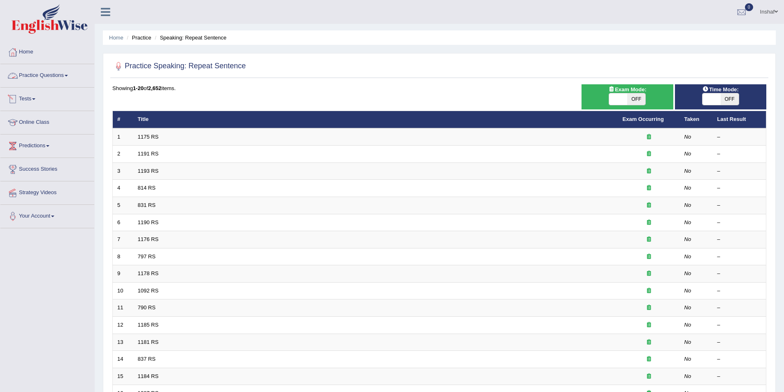
click at [72, 70] on link "Practice Questions" at bounding box center [47, 74] width 94 height 21
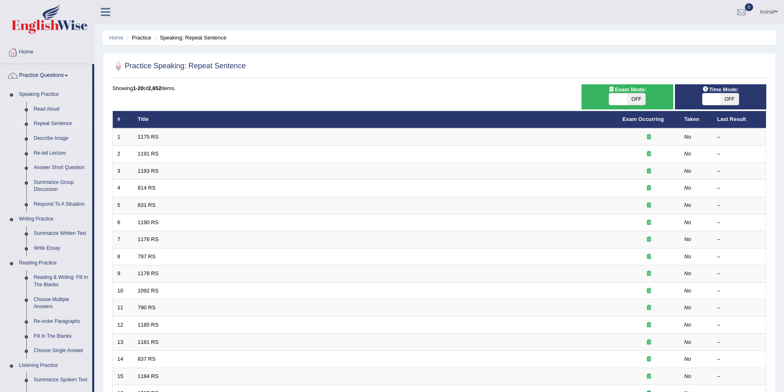
click at [47, 123] on link "Repeat Sentence" at bounding box center [61, 123] width 62 height 15
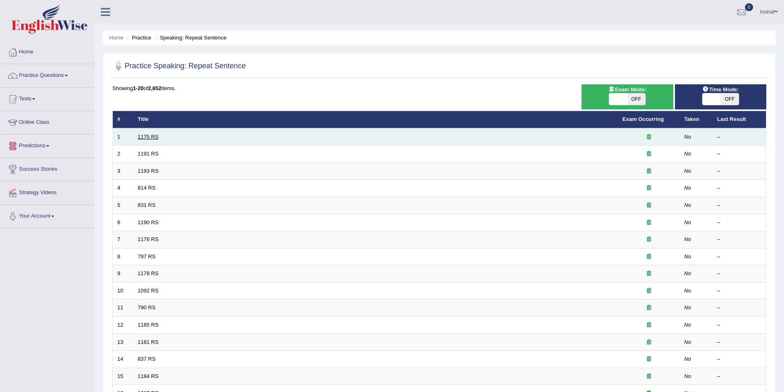
click at [142, 137] on link "1175 RS" at bounding box center [148, 137] width 21 height 6
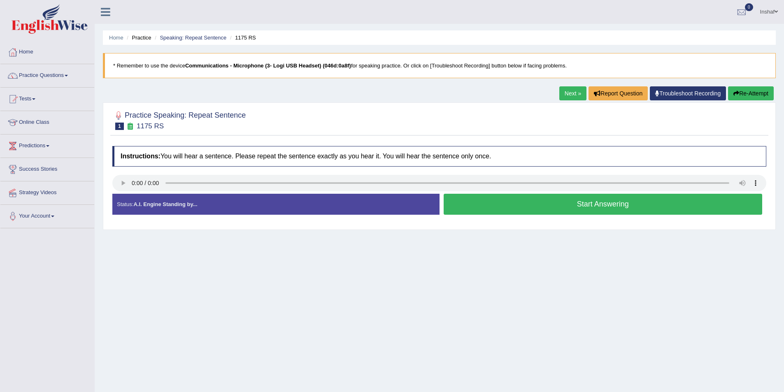
click at [548, 207] on button "Start Answering" at bounding box center [603, 204] width 319 height 21
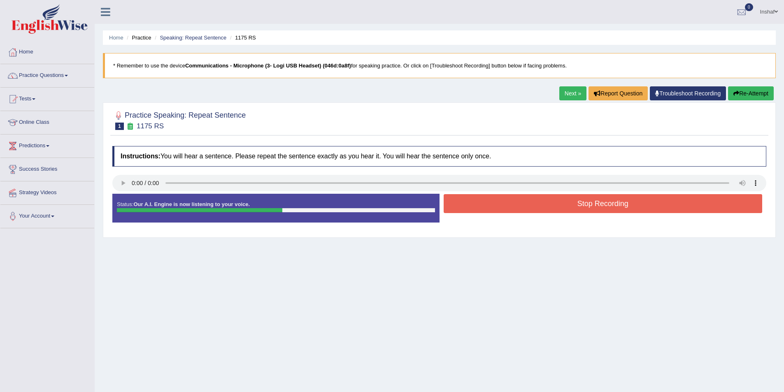
click at [553, 201] on button "Stop Recording" at bounding box center [603, 203] width 319 height 19
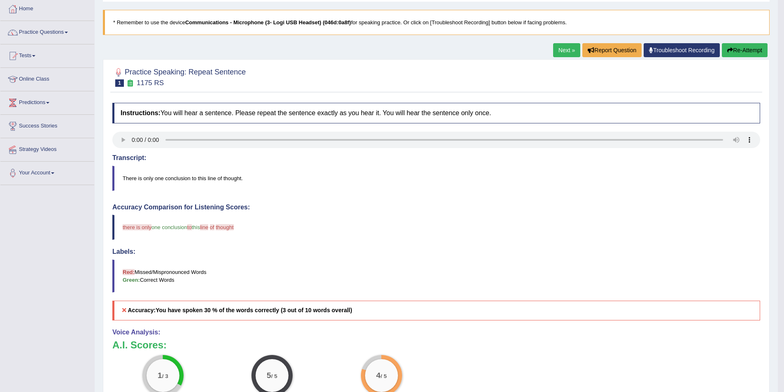
scroll to position [41, 0]
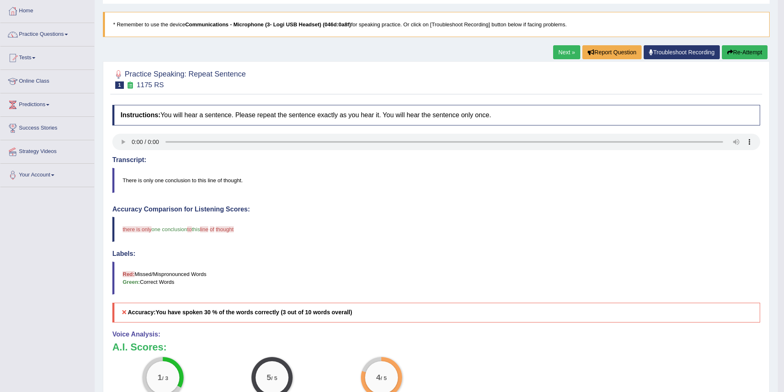
click at [755, 51] on button "Re-Attempt" at bounding box center [745, 52] width 46 height 14
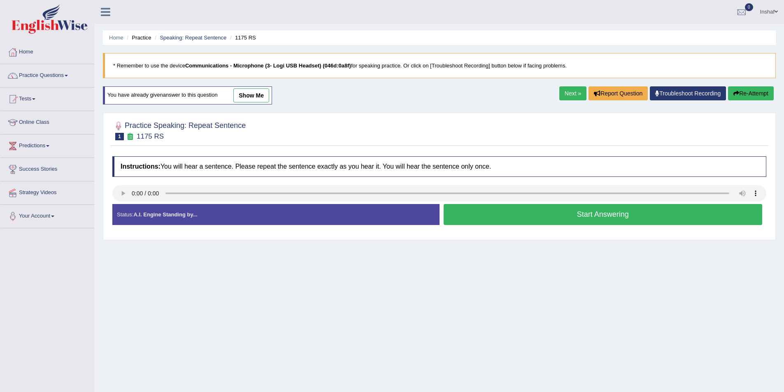
scroll to position [40, 0]
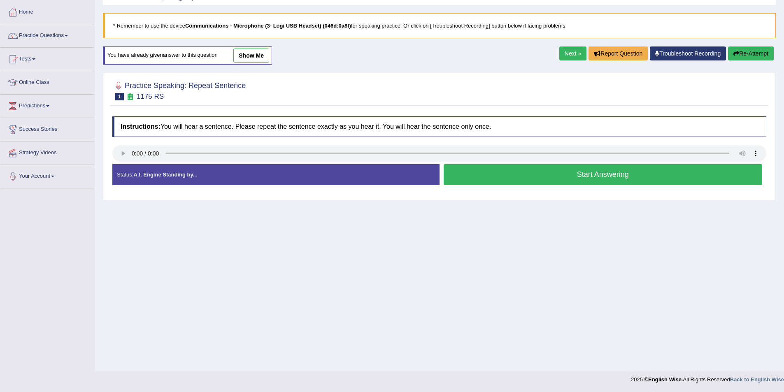
click at [505, 177] on button "Start Answering" at bounding box center [603, 174] width 319 height 21
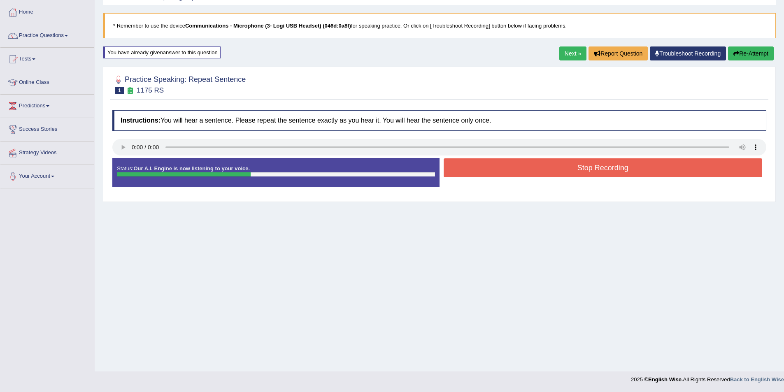
click at [505, 175] on button "Stop Recording" at bounding box center [603, 167] width 319 height 19
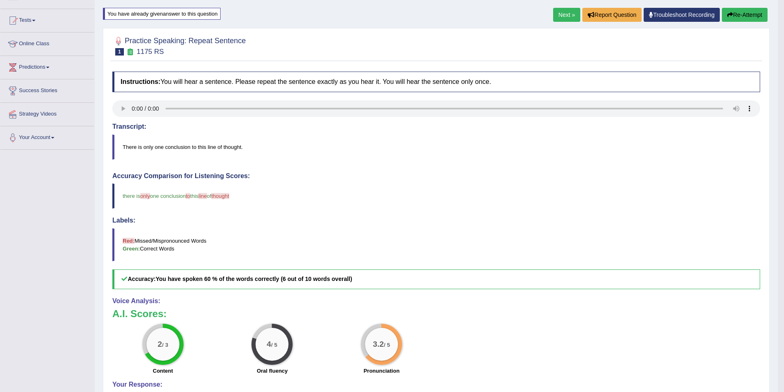
scroll to position [0, 0]
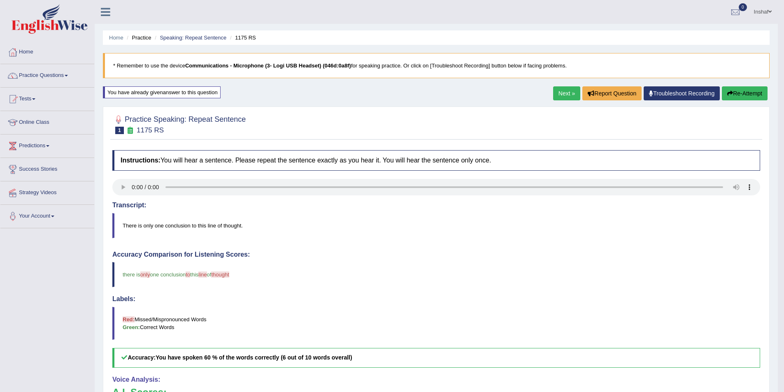
click at [561, 90] on link "Next »" at bounding box center [566, 93] width 27 height 14
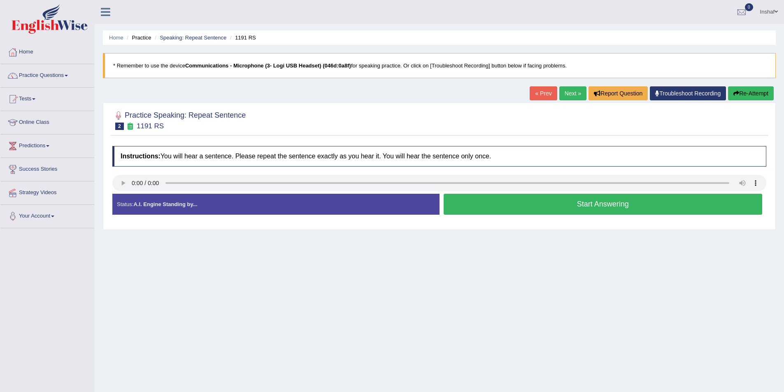
click at [592, 207] on button "Start Answering" at bounding box center [603, 204] width 319 height 21
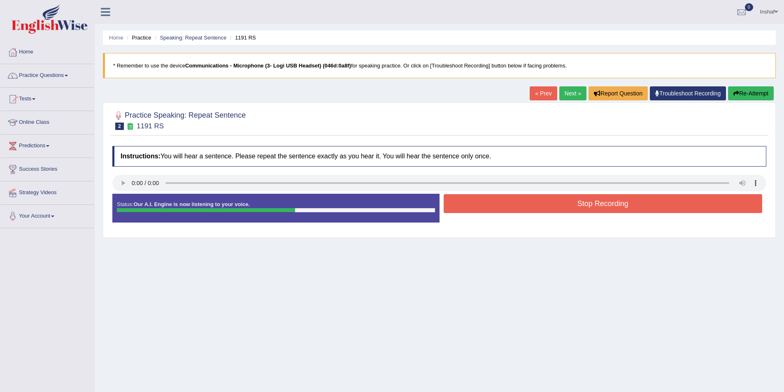
click at [601, 199] on button "Stop Recording" at bounding box center [603, 203] width 319 height 19
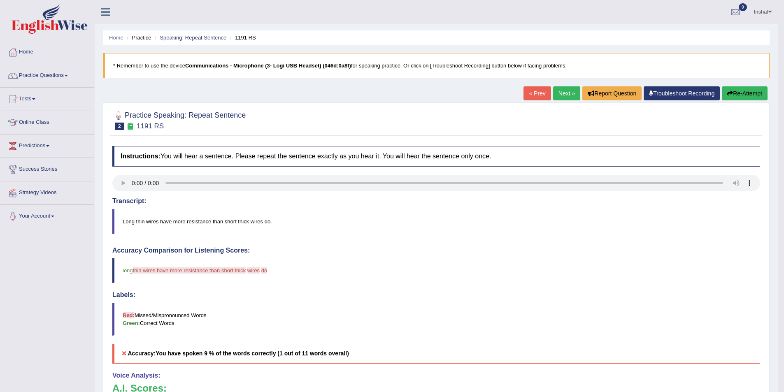
click at [748, 94] on button "Re-Attempt" at bounding box center [745, 93] width 46 height 14
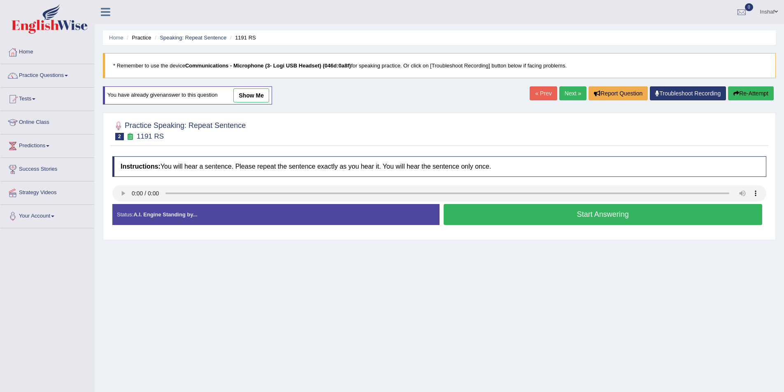
click at [548, 217] on button "Start Answering" at bounding box center [603, 214] width 319 height 21
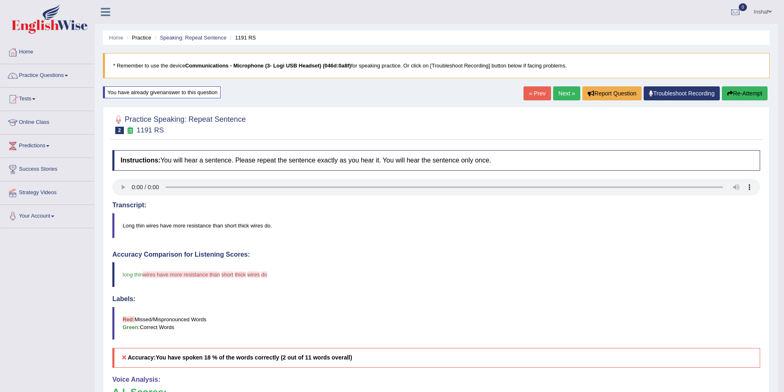
click at [559, 93] on link "Next »" at bounding box center [566, 93] width 27 height 14
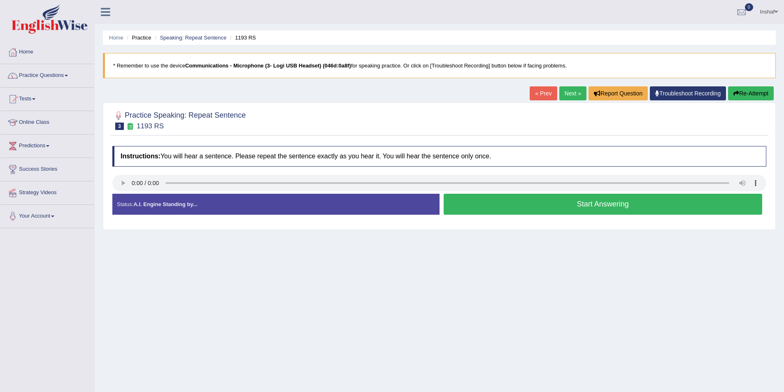
click at [585, 204] on button "Start Answering" at bounding box center [603, 204] width 319 height 21
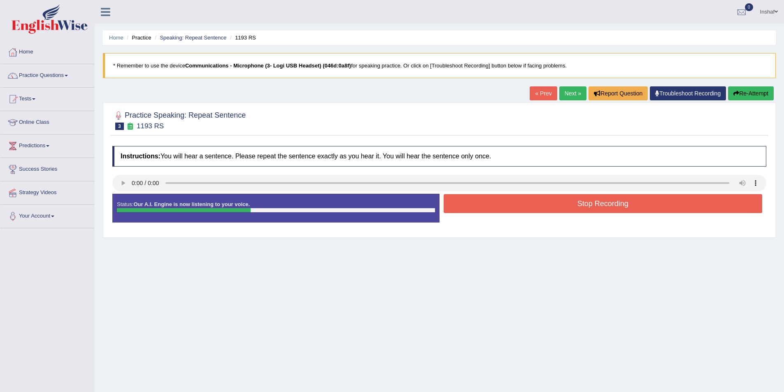
click at [585, 204] on button "Stop Recording" at bounding box center [603, 203] width 319 height 19
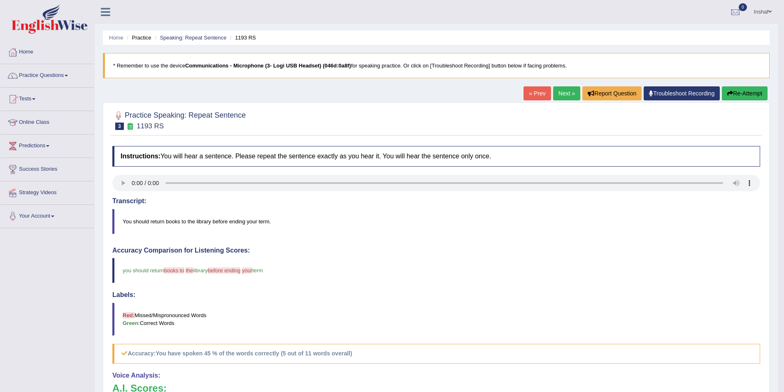
click at [557, 89] on link "Next »" at bounding box center [566, 93] width 27 height 14
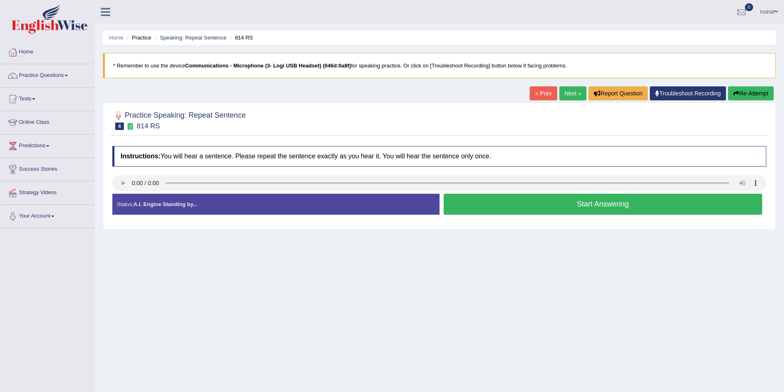
click at [579, 205] on button "Start Answering" at bounding box center [603, 204] width 319 height 21
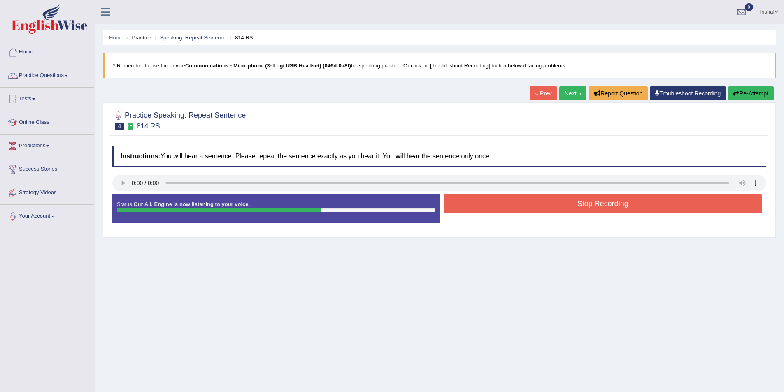
click at [579, 205] on button "Stop Recording" at bounding box center [603, 203] width 319 height 19
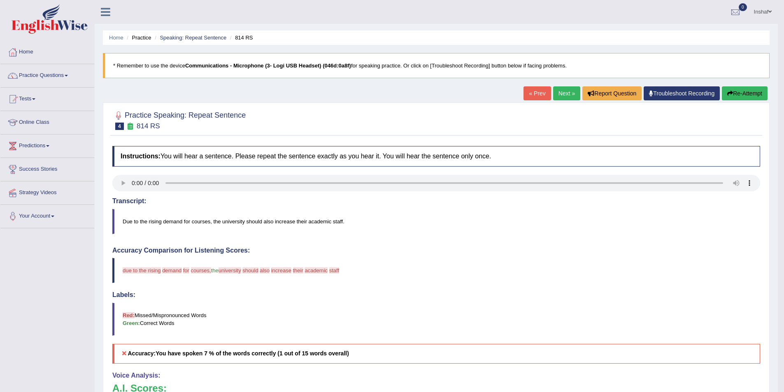
click at [559, 93] on link "Next »" at bounding box center [566, 93] width 27 height 14
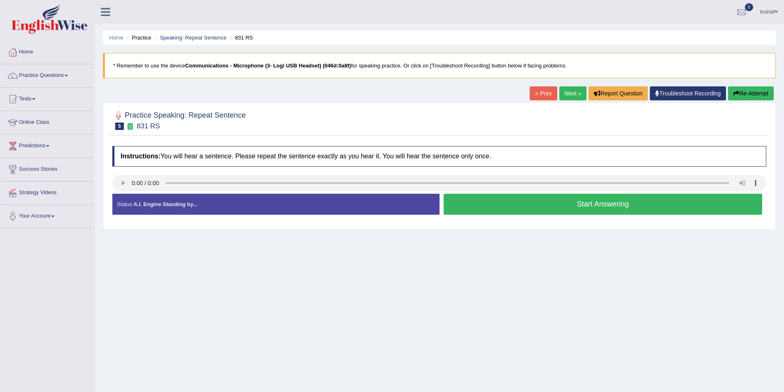
click at [559, 203] on button "Start Answering" at bounding box center [603, 204] width 319 height 21
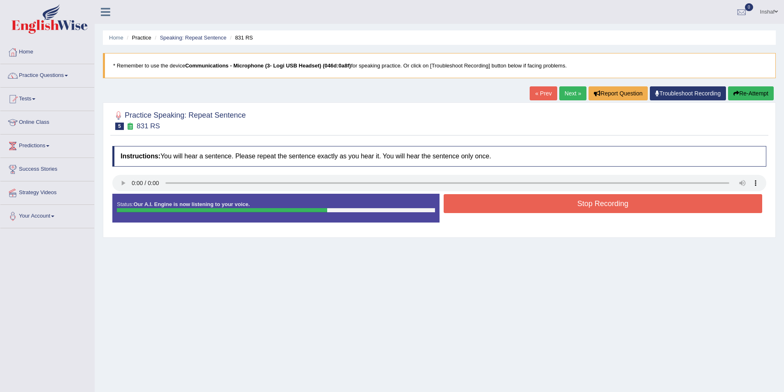
click at [558, 203] on button "Stop Recording" at bounding box center [603, 203] width 319 height 19
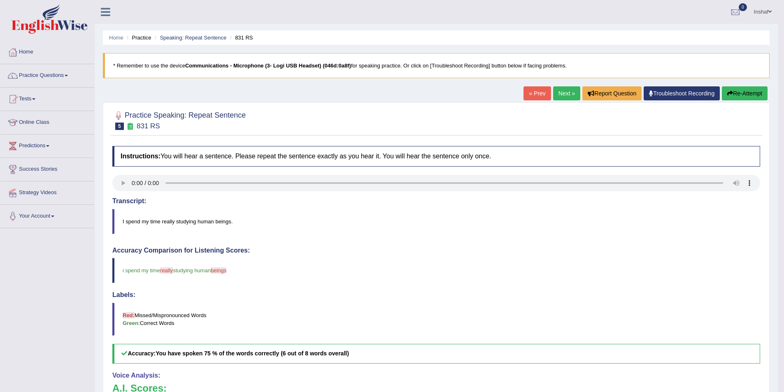
click at [561, 92] on link "Next »" at bounding box center [566, 93] width 27 height 14
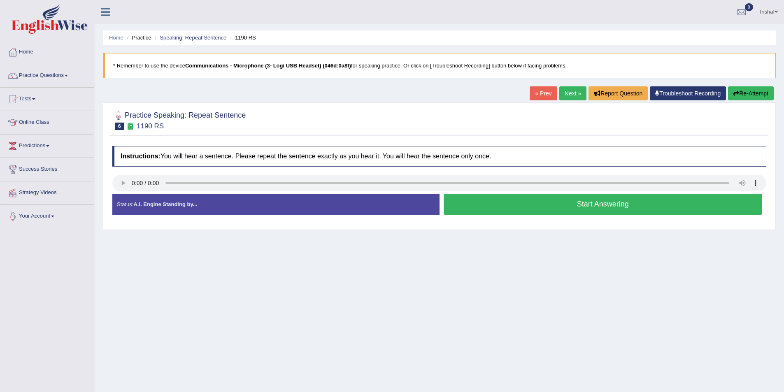
click at [589, 207] on button "Start Answering" at bounding box center [603, 204] width 319 height 21
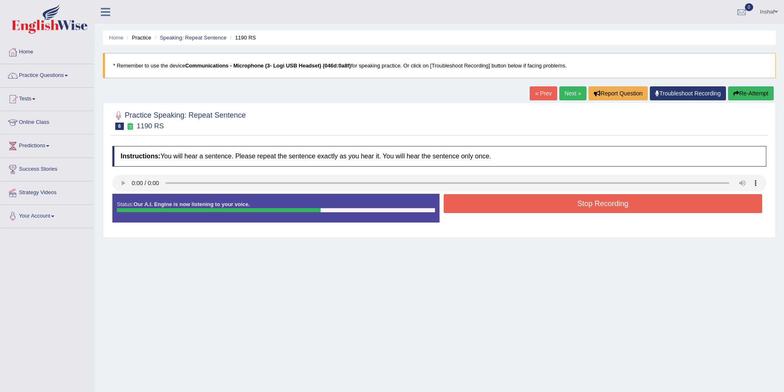
click at [589, 207] on button "Stop Recording" at bounding box center [603, 203] width 319 height 19
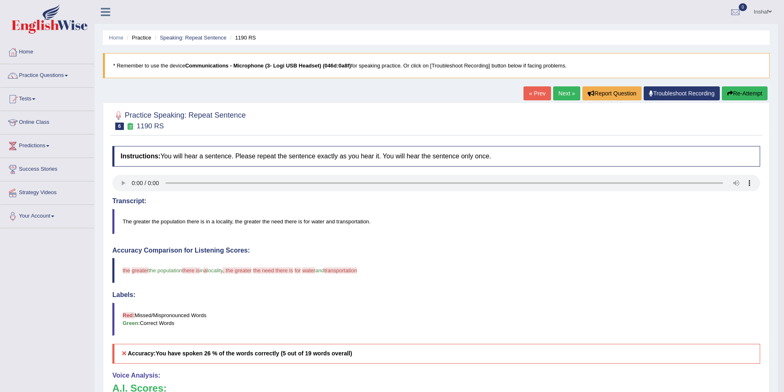
click at [567, 93] on link "Next »" at bounding box center [566, 93] width 27 height 14
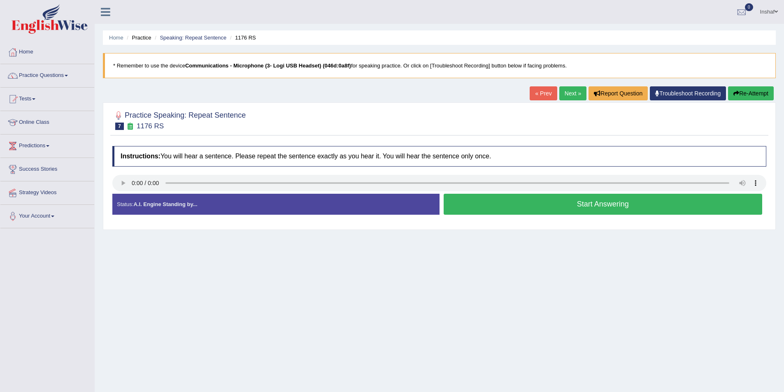
click at [556, 207] on button "Start Answering" at bounding box center [603, 204] width 319 height 21
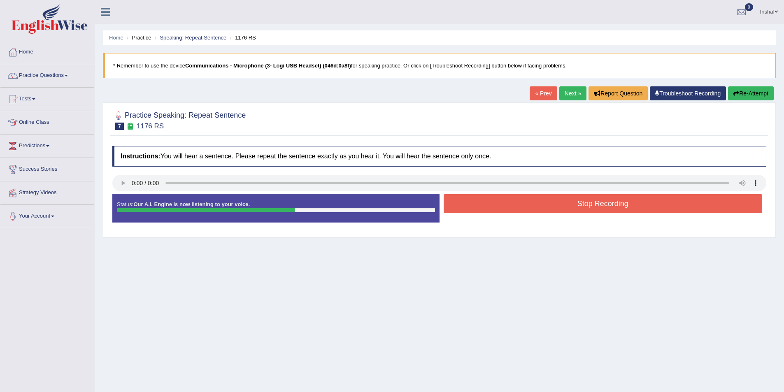
click at [556, 207] on button "Stop Recording" at bounding box center [603, 203] width 319 height 19
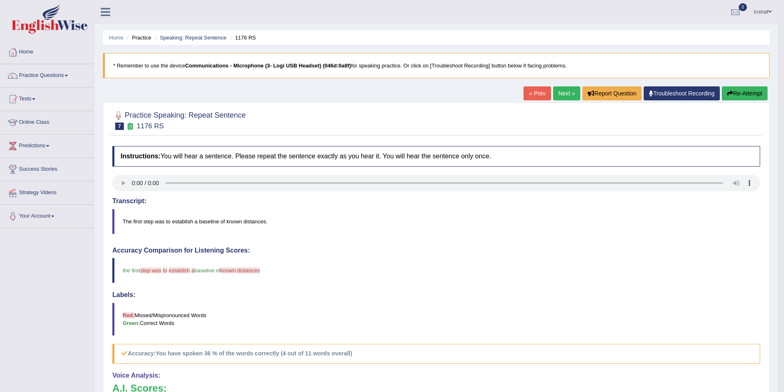
click at [566, 94] on link "Next »" at bounding box center [566, 93] width 27 height 14
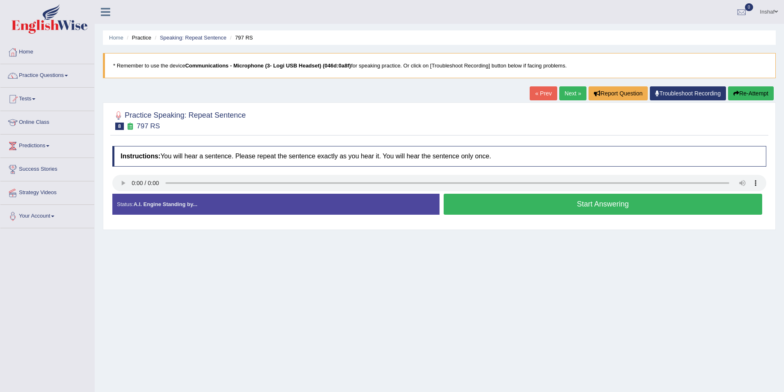
click at [545, 206] on button "Start Answering" at bounding box center [603, 204] width 319 height 21
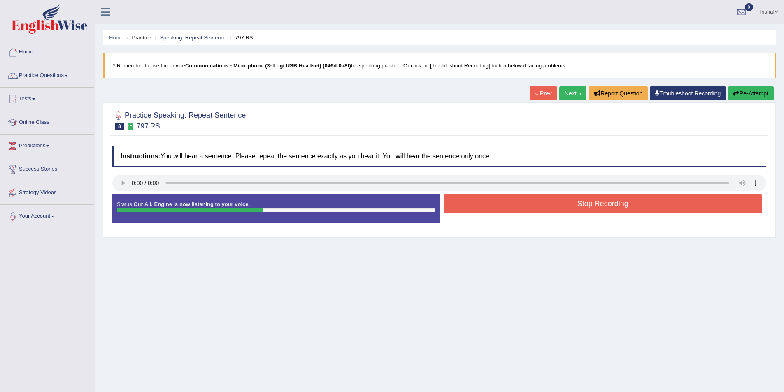
click at [545, 206] on button "Stop Recording" at bounding box center [603, 203] width 319 height 19
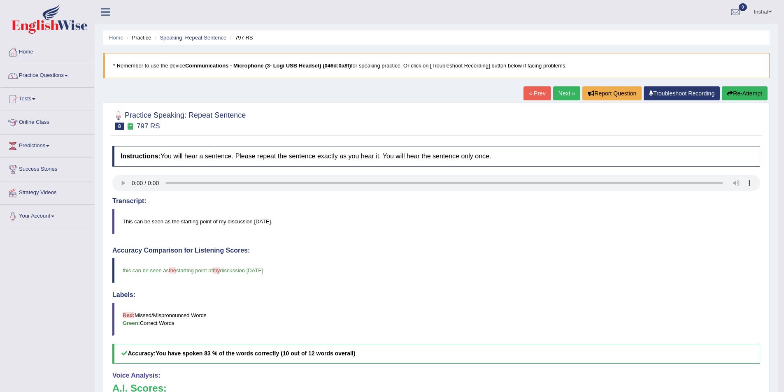
click at [559, 92] on link "Next »" at bounding box center [566, 93] width 27 height 14
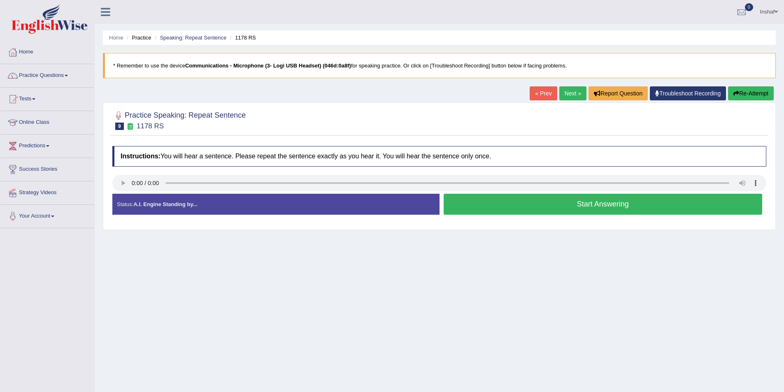
click at [503, 203] on button "Start Answering" at bounding box center [603, 204] width 319 height 21
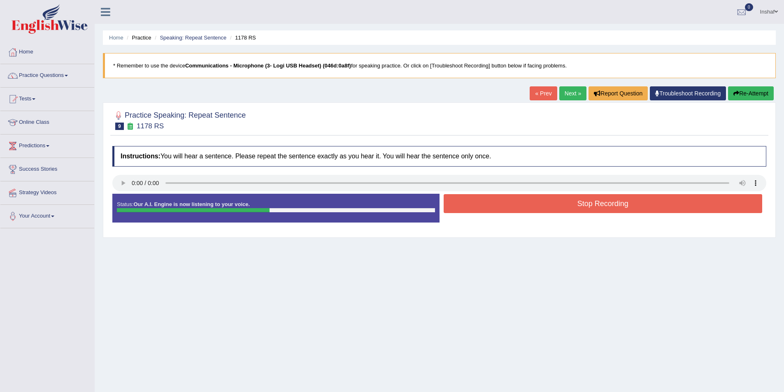
click at [505, 203] on button "Stop Recording" at bounding box center [603, 203] width 319 height 19
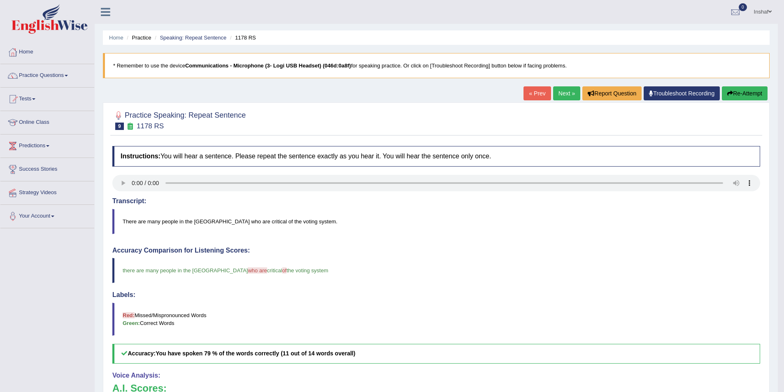
click at [556, 95] on link "Next »" at bounding box center [566, 93] width 27 height 14
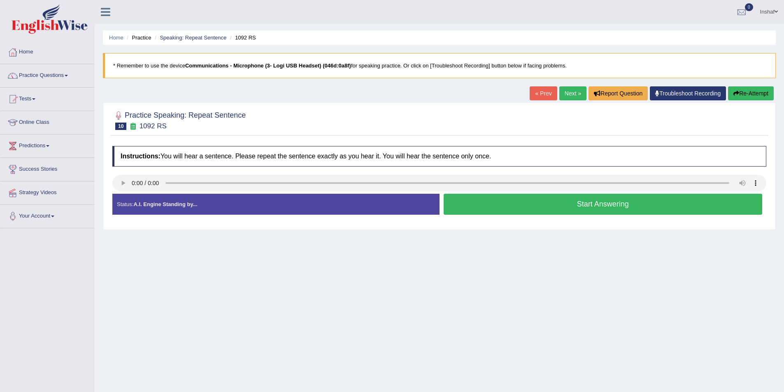
click at [492, 205] on button "Start Answering" at bounding box center [603, 204] width 319 height 21
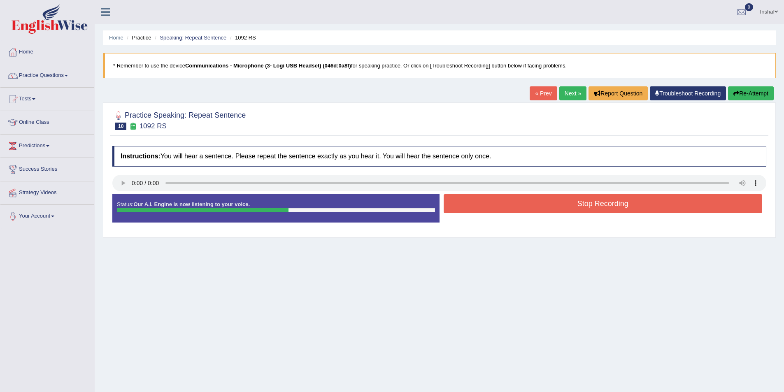
click at [509, 203] on button "Stop Recording" at bounding box center [603, 203] width 319 height 19
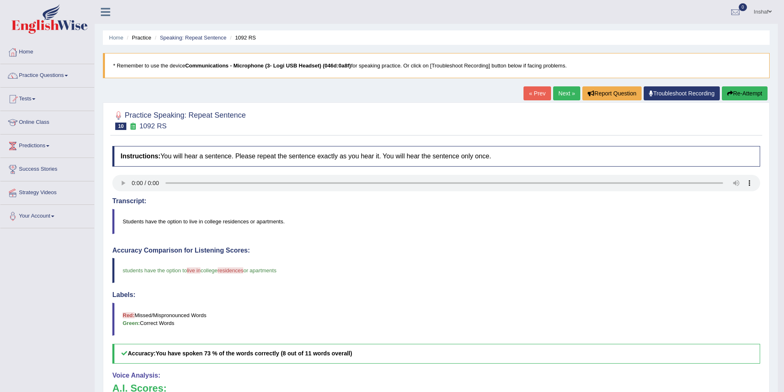
click at [564, 90] on link "Next »" at bounding box center [566, 93] width 27 height 14
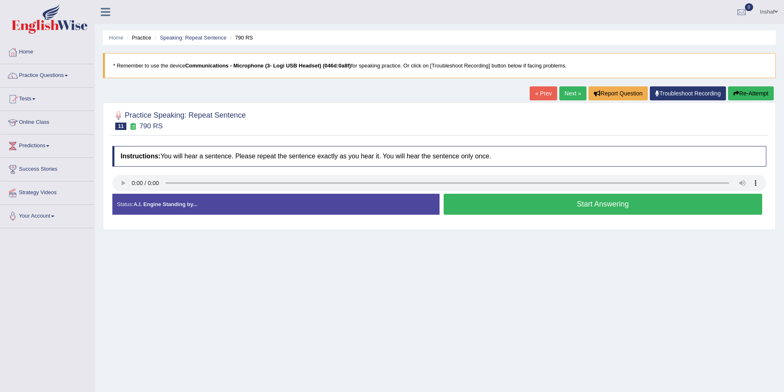
click at [526, 208] on button "Start Answering" at bounding box center [603, 204] width 319 height 21
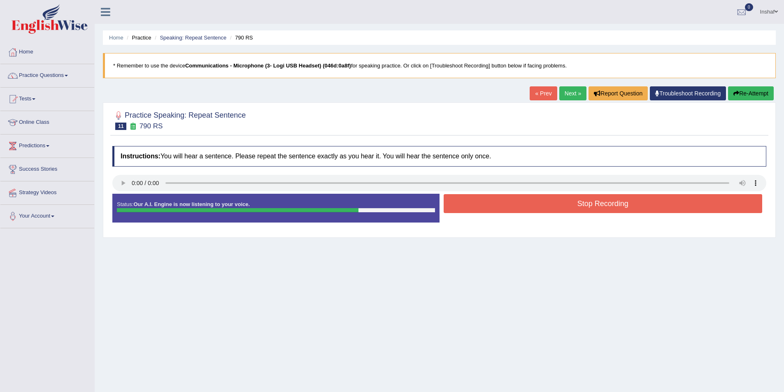
click at [529, 206] on button "Stop Recording" at bounding box center [603, 203] width 319 height 19
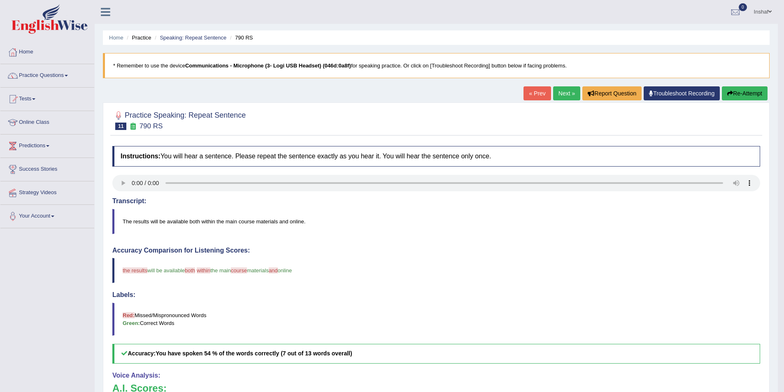
click at [559, 90] on link "Next »" at bounding box center [566, 93] width 27 height 14
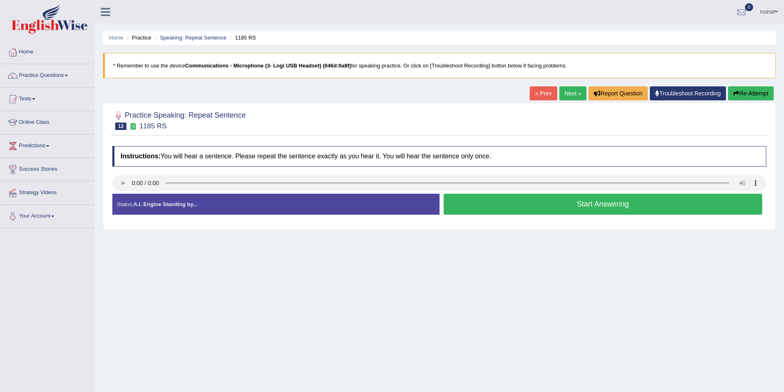
click at [479, 205] on button "Start Answering" at bounding box center [603, 204] width 319 height 21
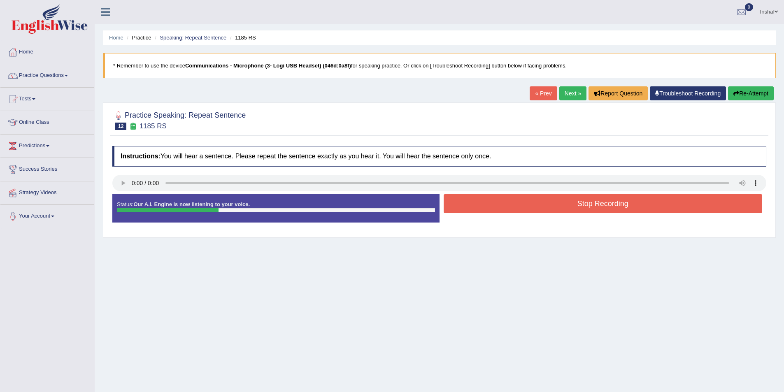
click at [489, 197] on button "Stop Recording" at bounding box center [603, 203] width 319 height 19
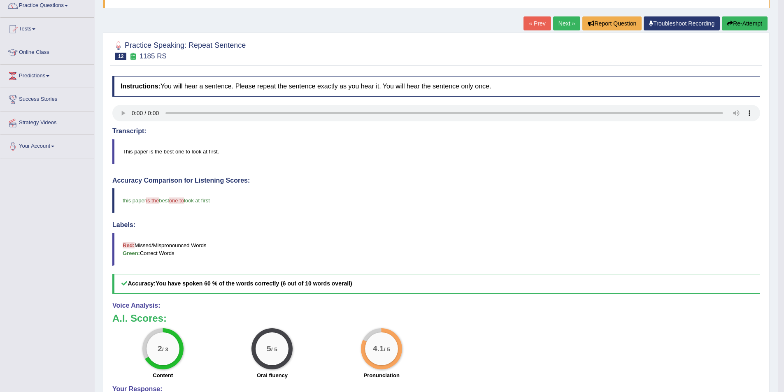
scroll to position [82, 0]
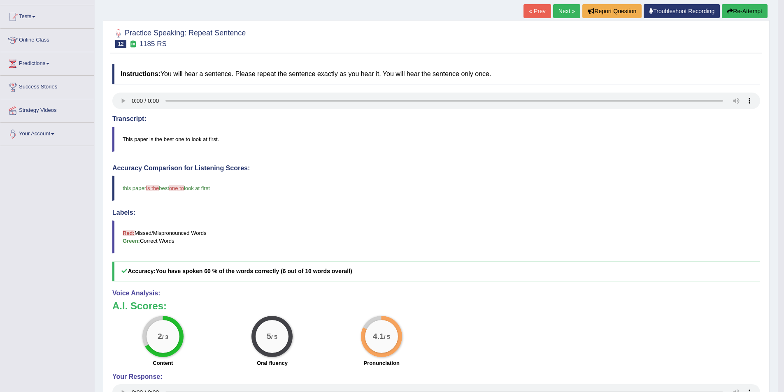
click at [410, 209] on div "Accuracy Comparison for Listening Scores: this paper is the se best one to phon…" at bounding box center [436, 223] width 648 height 117
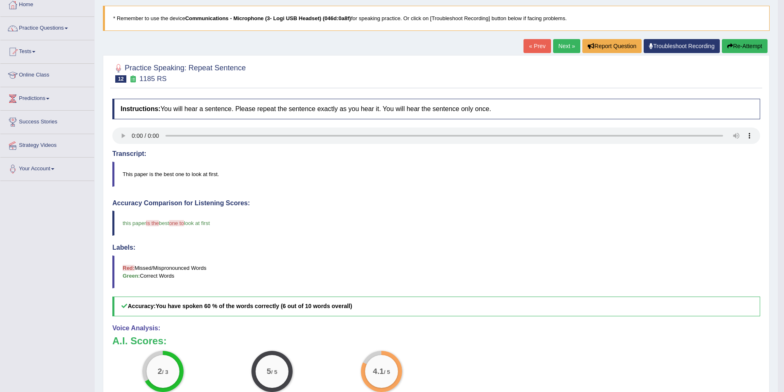
scroll to position [0, 0]
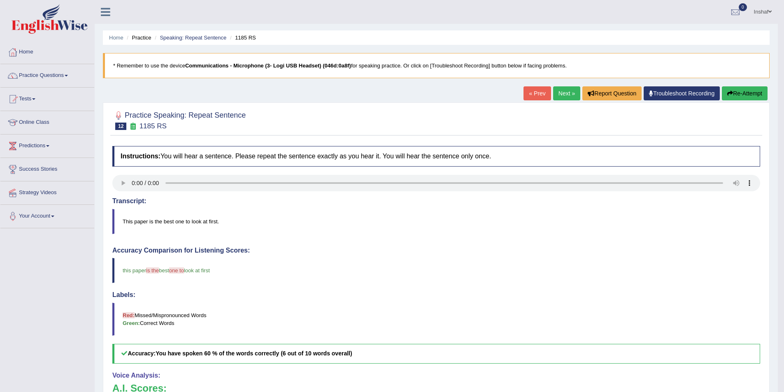
click at [554, 91] on link "Next »" at bounding box center [566, 93] width 27 height 14
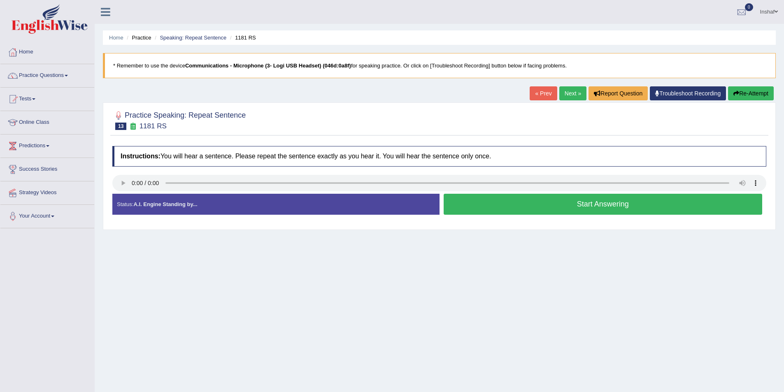
click at [498, 206] on button "Start Answering" at bounding box center [603, 204] width 319 height 21
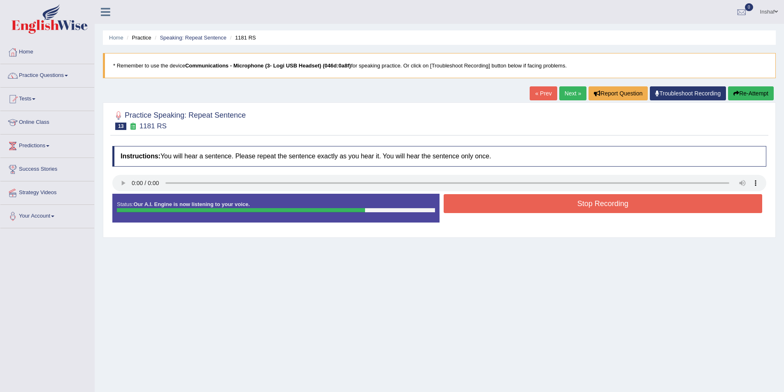
click at [498, 206] on button "Stop Recording" at bounding box center [603, 203] width 319 height 19
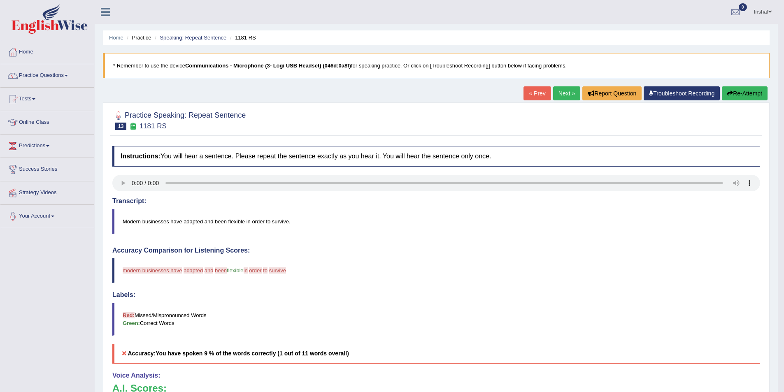
click at [567, 91] on link "Next »" at bounding box center [566, 93] width 27 height 14
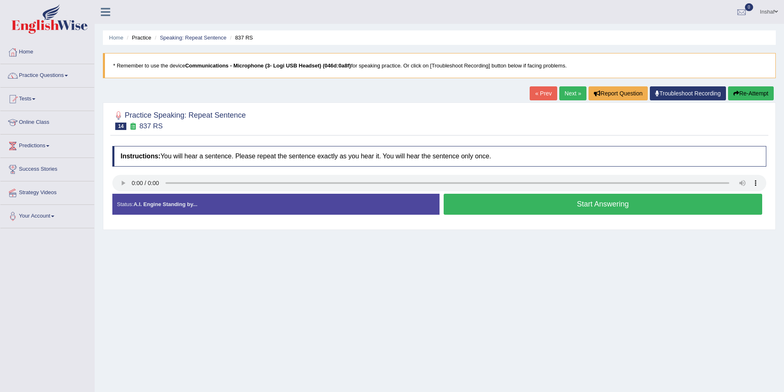
click at [491, 205] on button "Start Answering" at bounding box center [603, 204] width 319 height 21
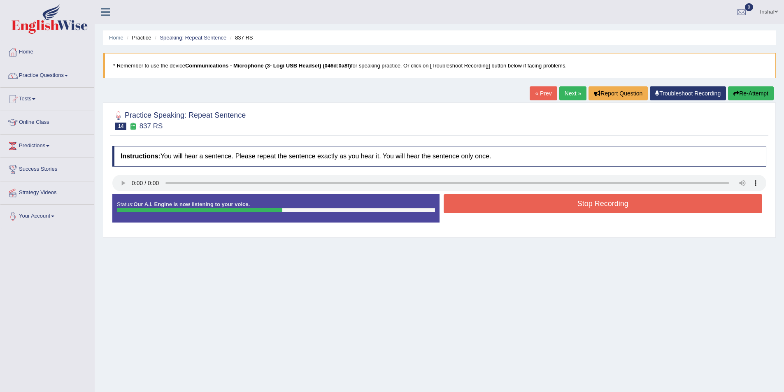
click at [491, 205] on button "Stop Recording" at bounding box center [603, 203] width 319 height 19
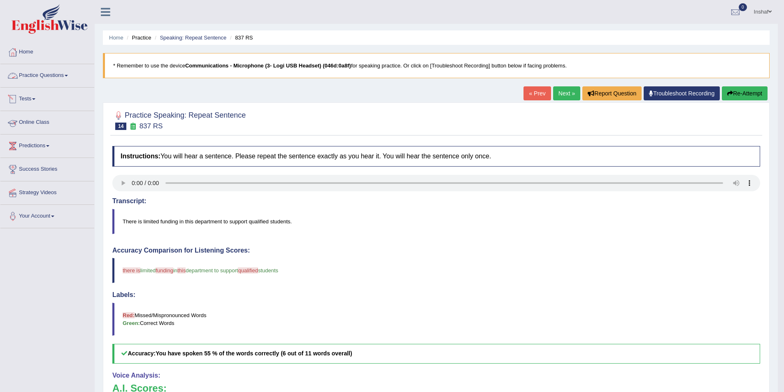
click at [65, 75] on link "Practice Questions" at bounding box center [47, 74] width 94 height 21
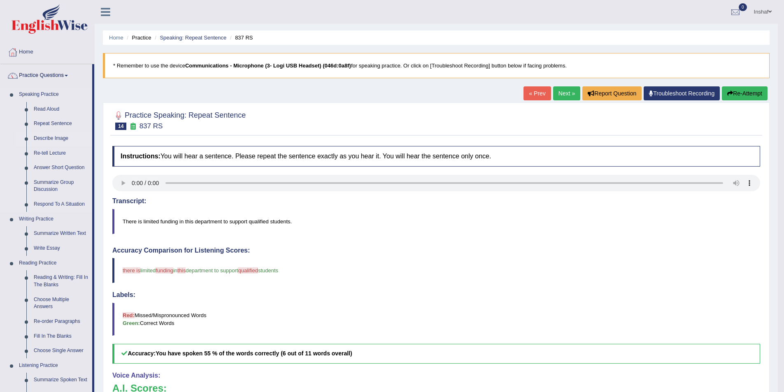
click at [54, 140] on link "Describe Image" at bounding box center [61, 138] width 62 height 15
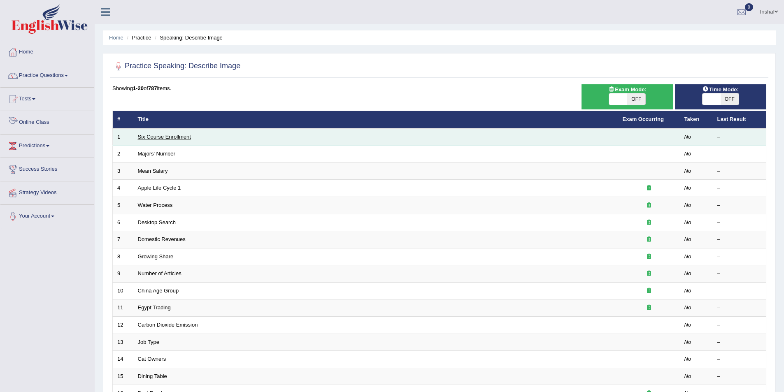
click at [149, 134] on link "Six Course Enrollment" at bounding box center [164, 137] width 53 height 6
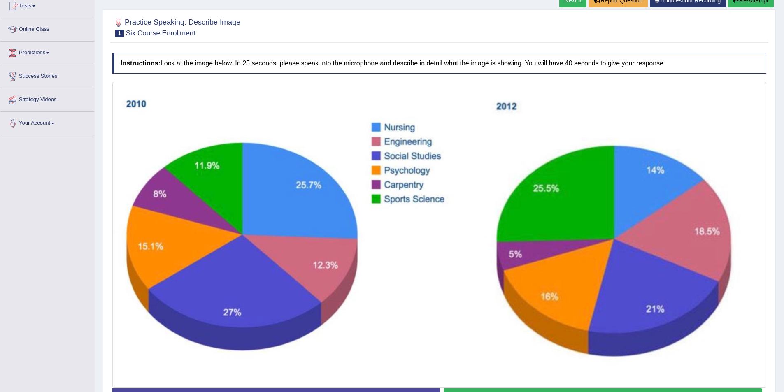
scroll to position [111, 0]
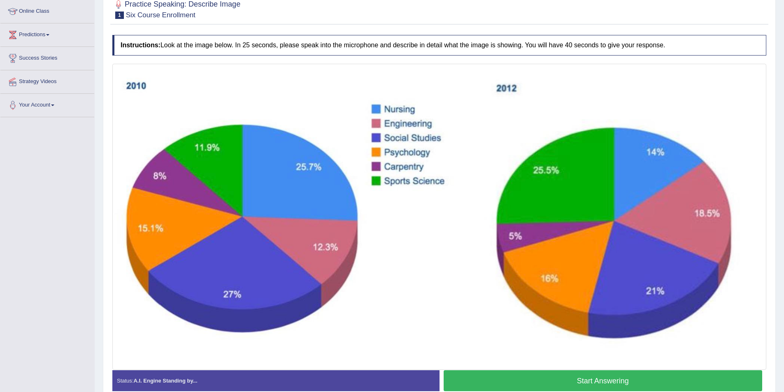
click at [582, 383] on button "Start Answering" at bounding box center [603, 380] width 319 height 21
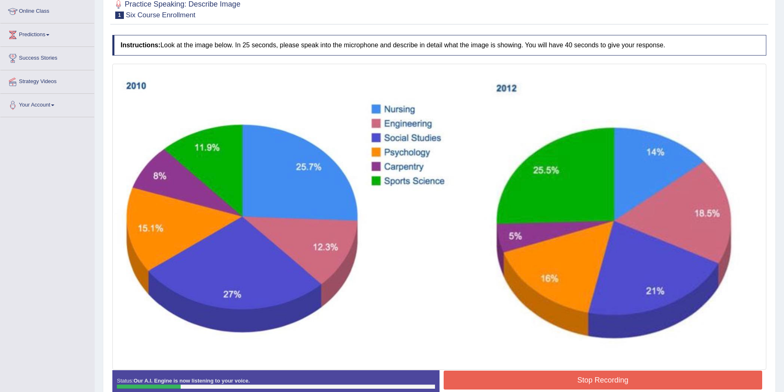
scroll to position [152, 0]
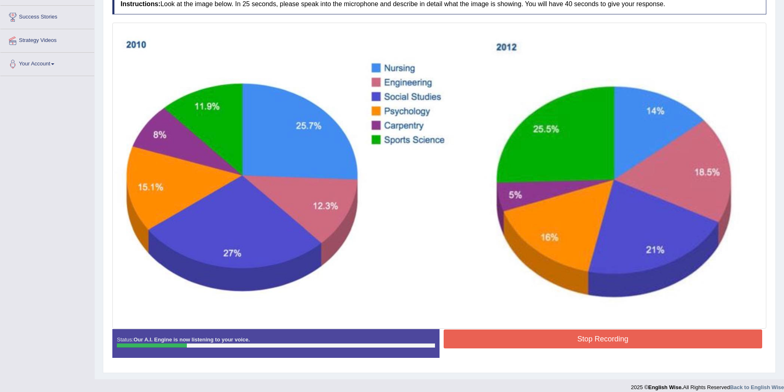
click at [583, 341] on button "Stop Recording" at bounding box center [603, 339] width 319 height 19
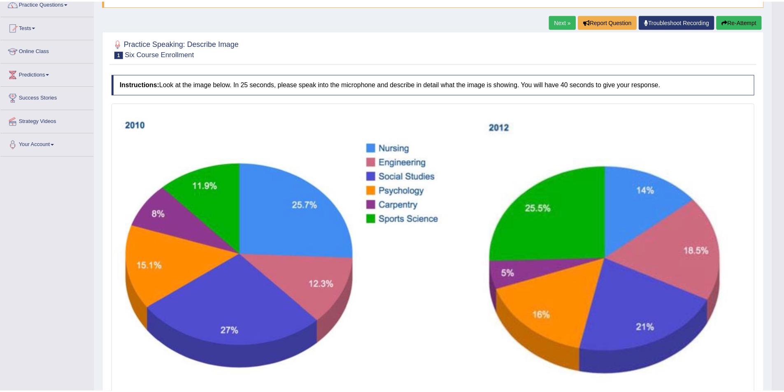
scroll to position [70, 0]
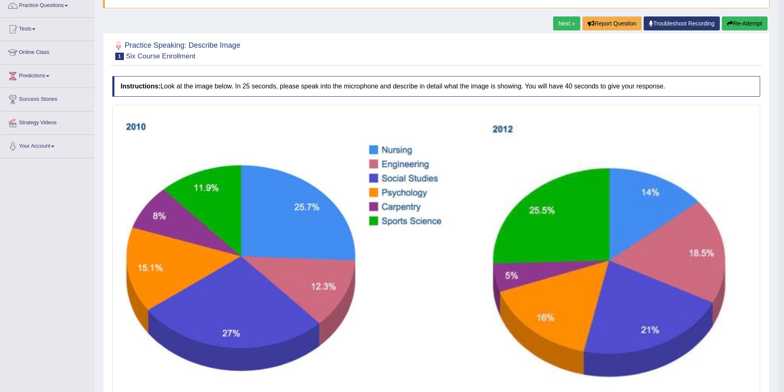
click at [735, 22] on button "Re-Attempt" at bounding box center [745, 23] width 46 height 14
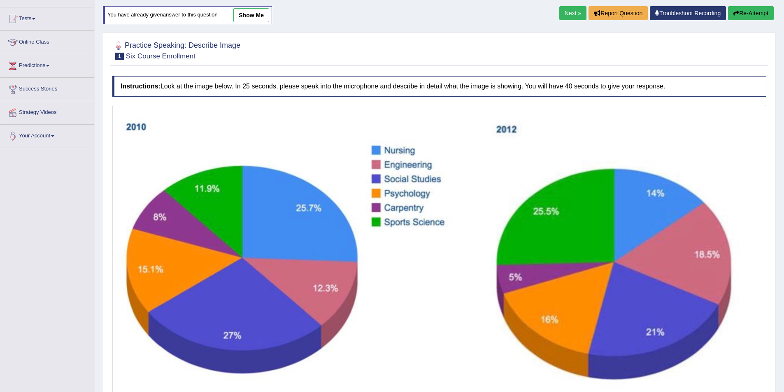
scroll to position [121, 0]
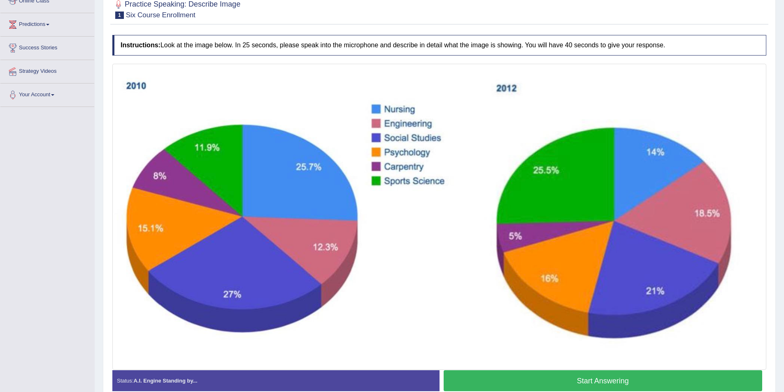
click at [588, 381] on button "Start Answering" at bounding box center [603, 380] width 319 height 21
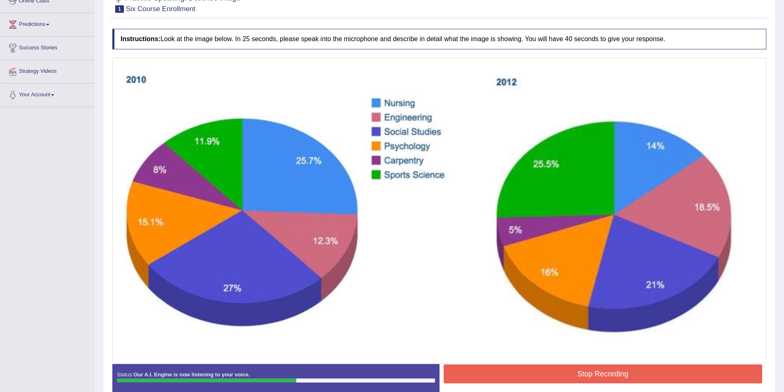
click at [621, 372] on button "Stop Recording" at bounding box center [603, 374] width 319 height 19
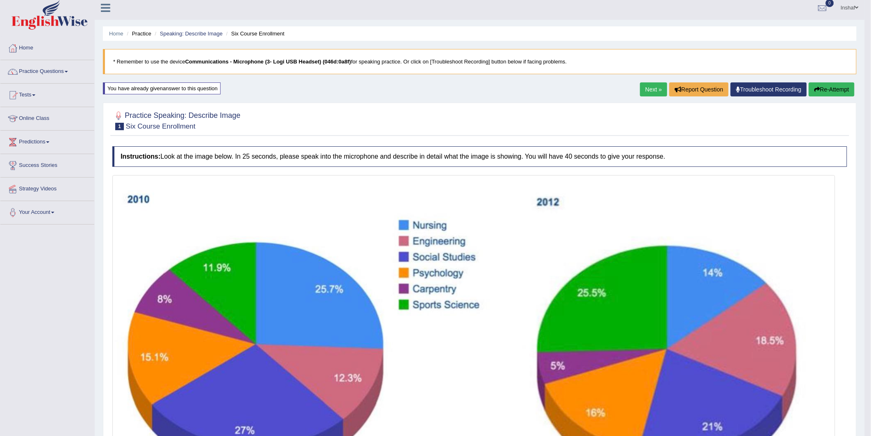
scroll to position [0, 0]
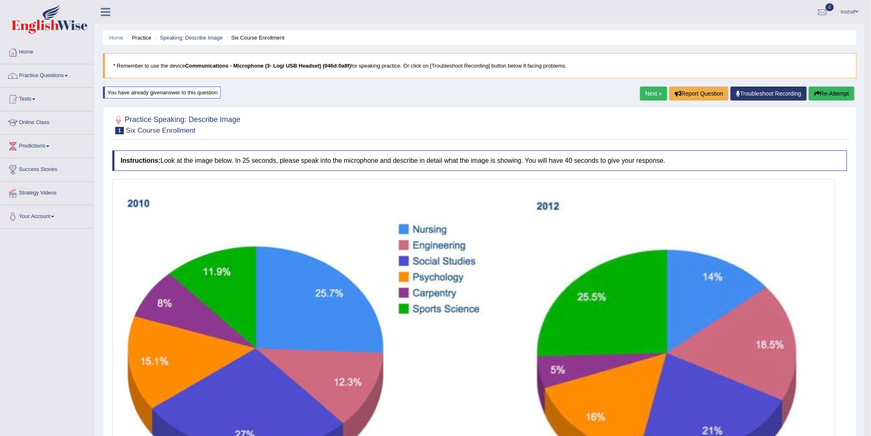
click at [784, 91] on button "Re-Attempt" at bounding box center [832, 93] width 46 height 14
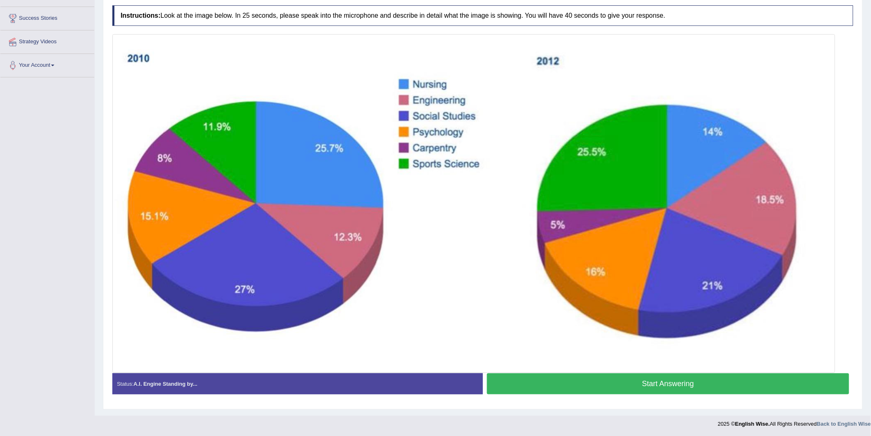
scroll to position [14, 0]
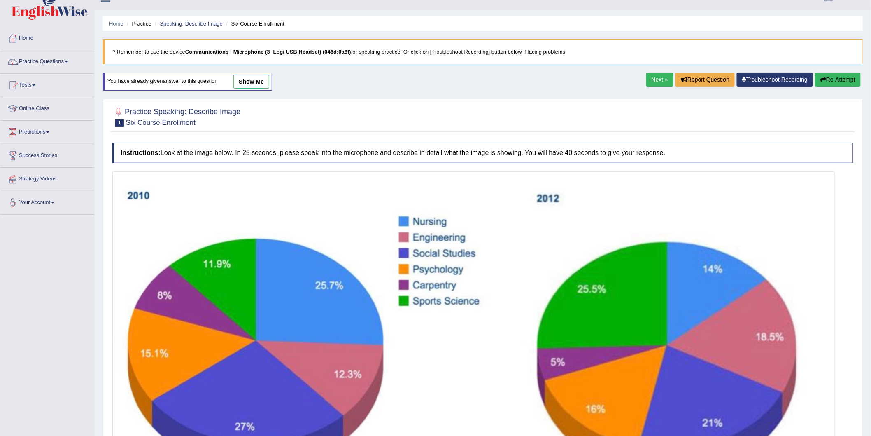
click at [840, 77] on button "Re-Attempt" at bounding box center [838, 79] width 46 height 14
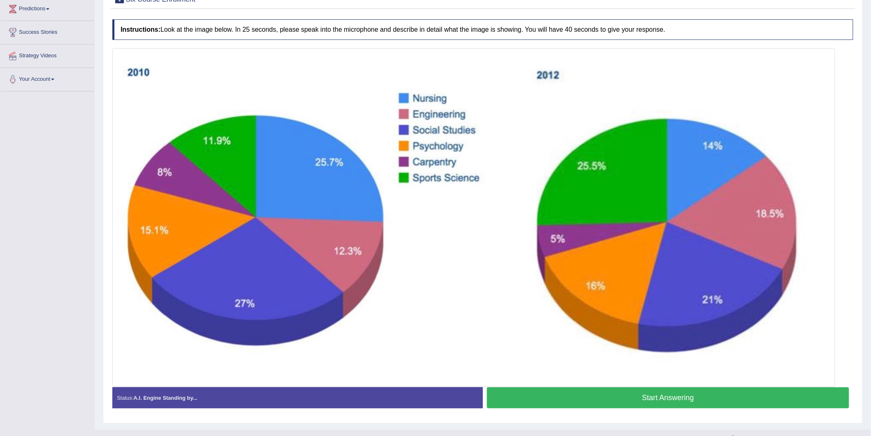
scroll to position [151, 0]
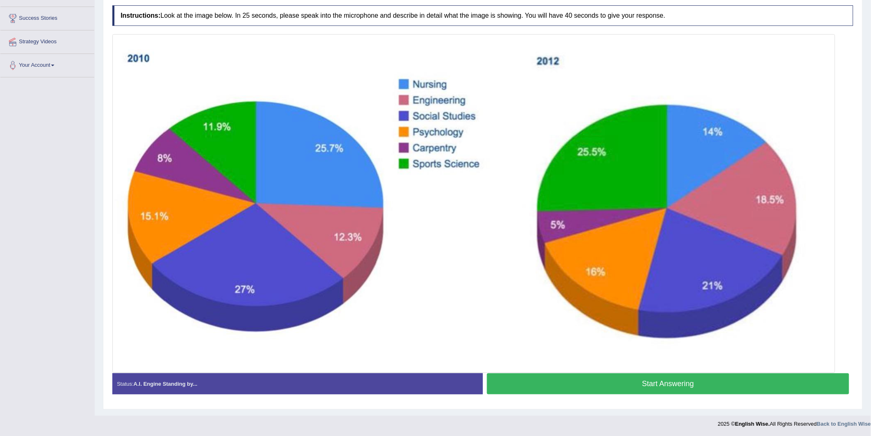
click at [628, 380] on button "Start Answering" at bounding box center [668, 383] width 362 height 21
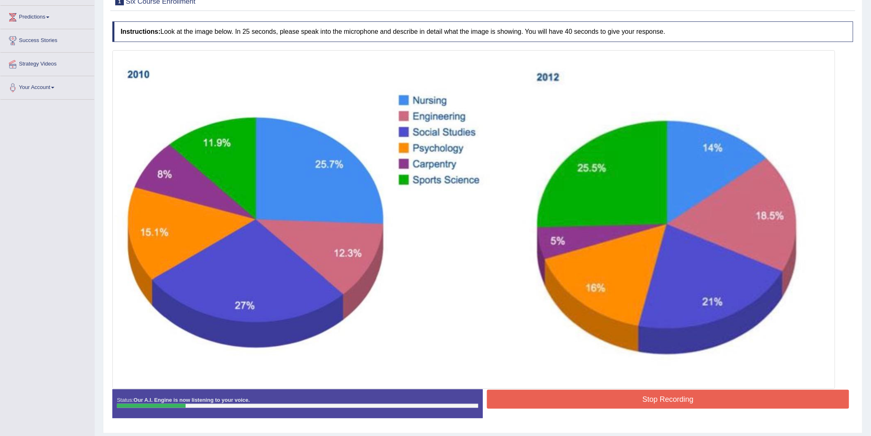
scroll to position [145, 0]
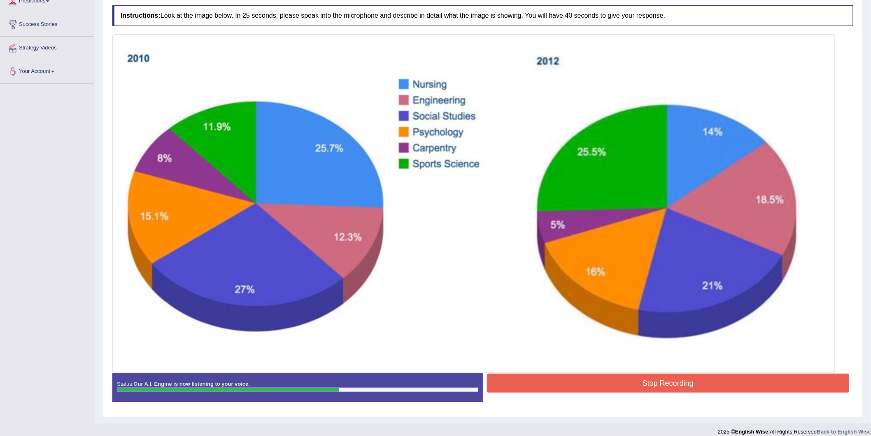
click at [646, 384] on button "Stop Recording" at bounding box center [668, 382] width 362 height 19
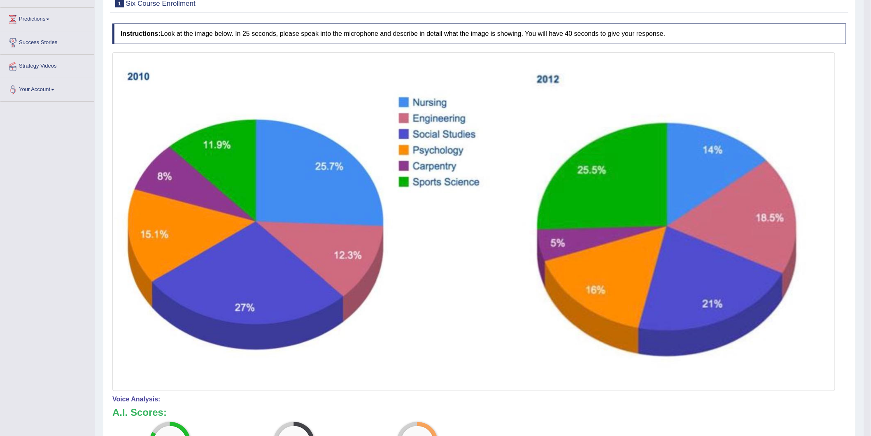
scroll to position [44, 0]
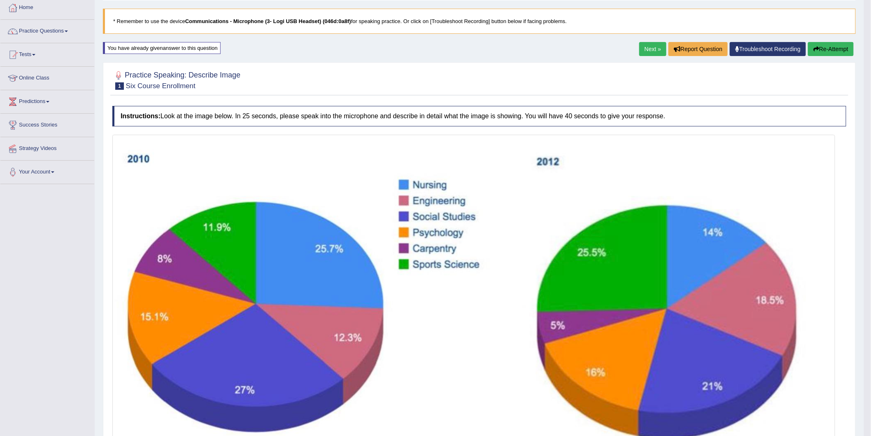
drag, startPoint x: 824, startPoint y: 47, endPoint x: 764, endPoint y: 64, distance: 62.4
click at [822, 49] on button "Re-Attempt" at bounding box center [831, 49] width 46 height 14
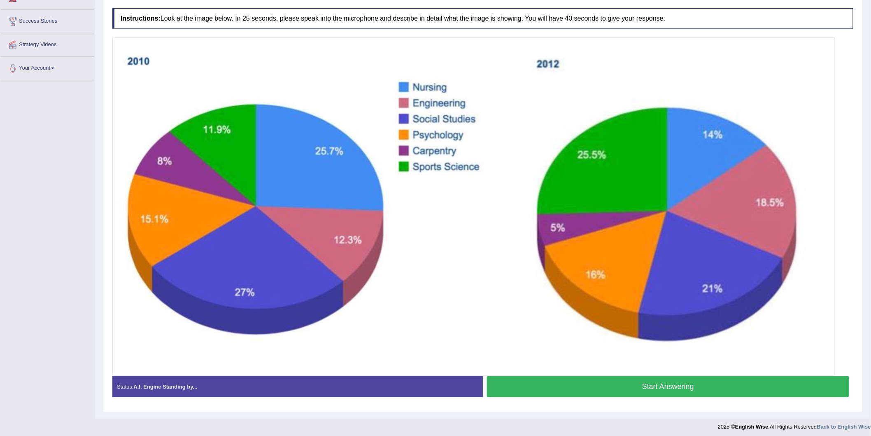
scroll to position [151, 0]
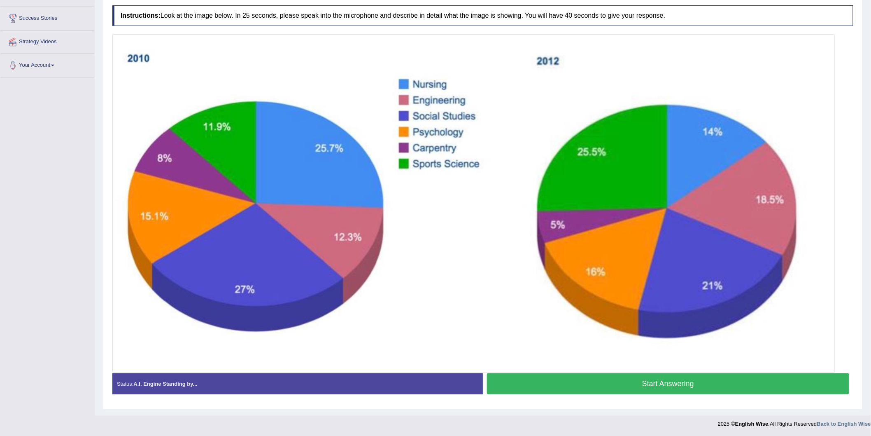
click at [633, 386] on button "Start Answering" at bounding box center [668, 383] width 362 height 21
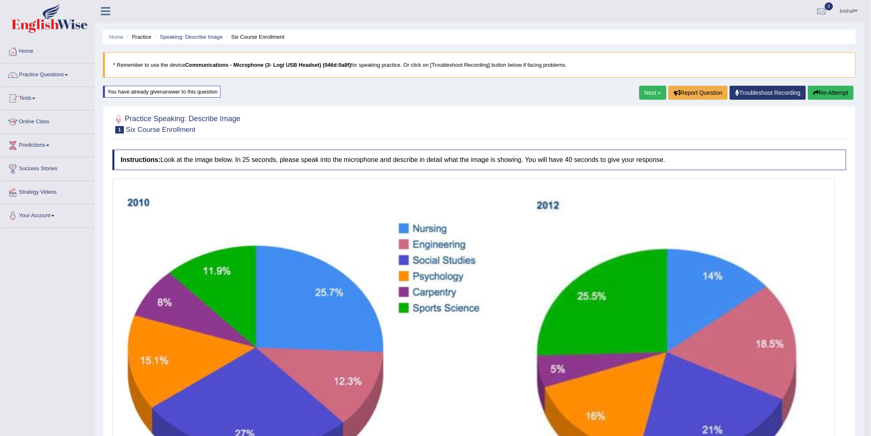
scroll to position [0, 0]
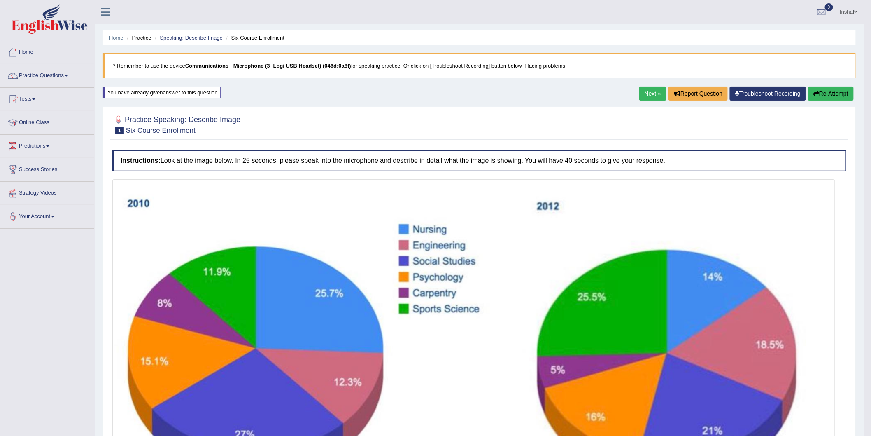
click at [647, 93] on link "Next »" at bounding box center [652, 93] width 27 height 14
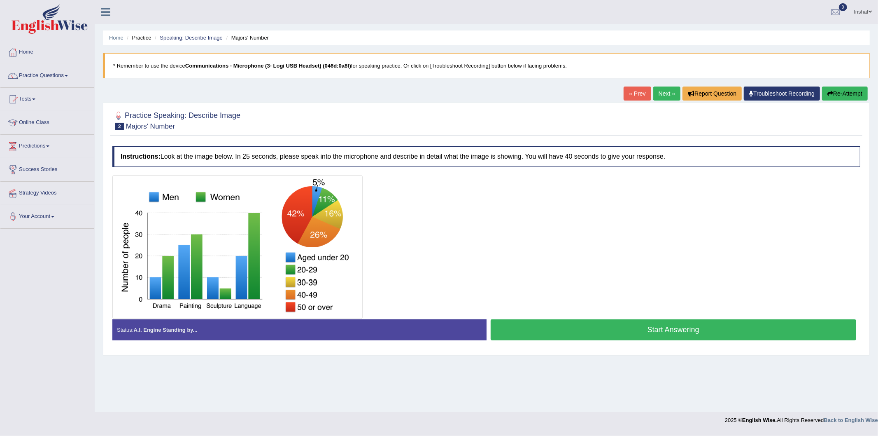
click at [672, 331] on button "Start Answering" at bounding box center [674, 329] width 366 height 21
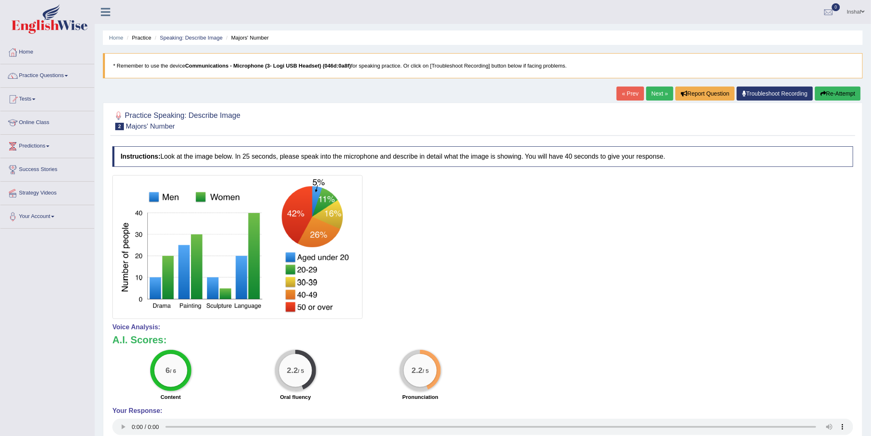
click at [657, 93] on link "Next »" at bounding box center [659, 93] width 27 height 14
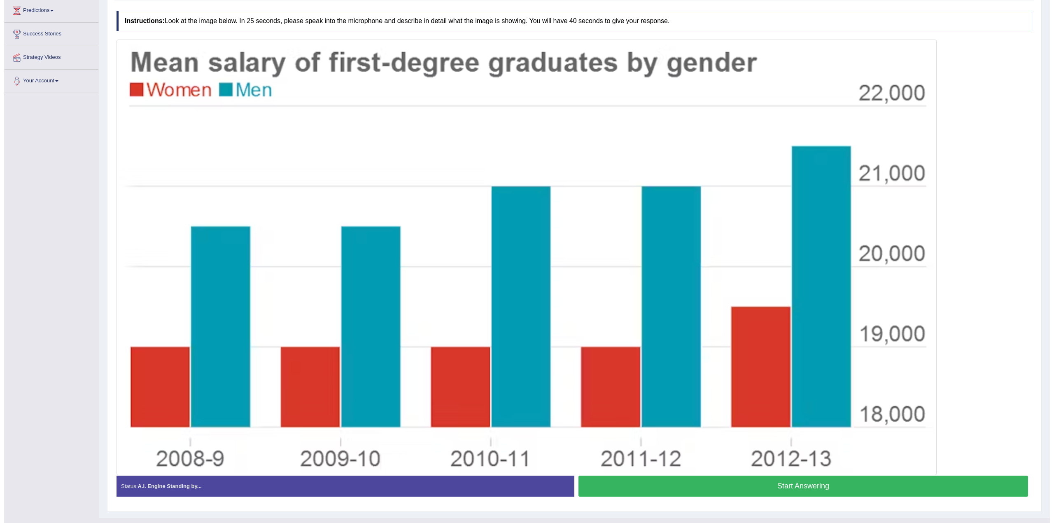
scroll to position [152, 0]
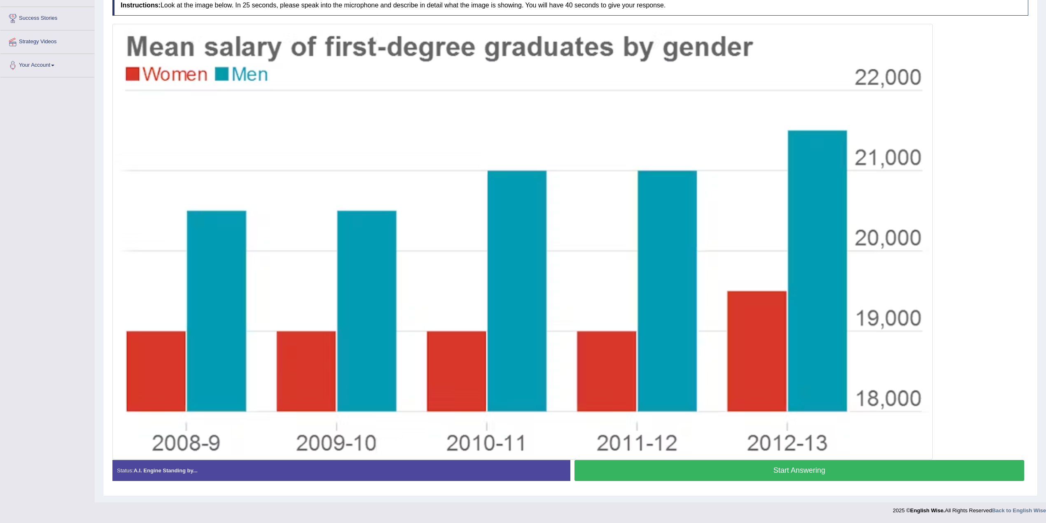
click at [769, 435] on button "Start Answering" at bounding box center [799, 470] width 450 height 21
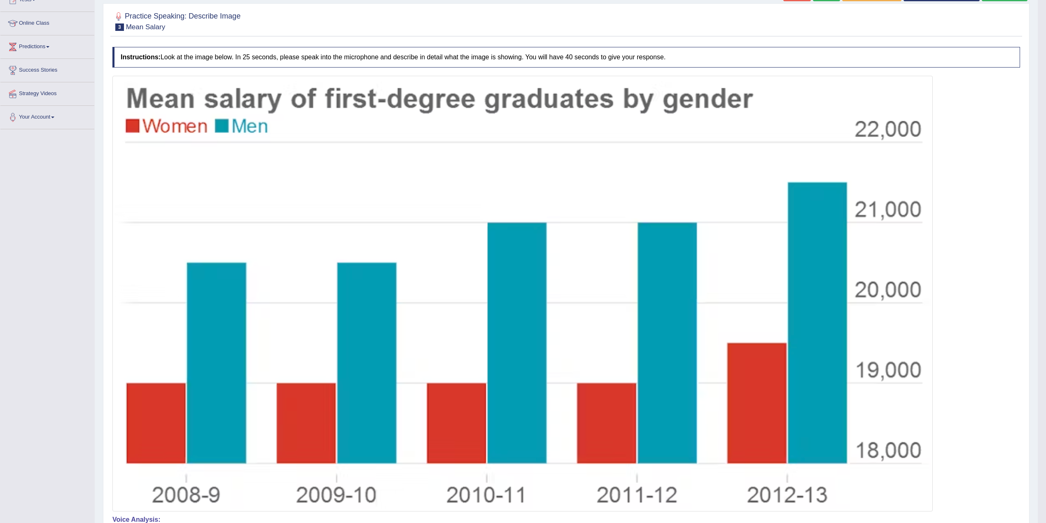
scroll to position [0, 0]
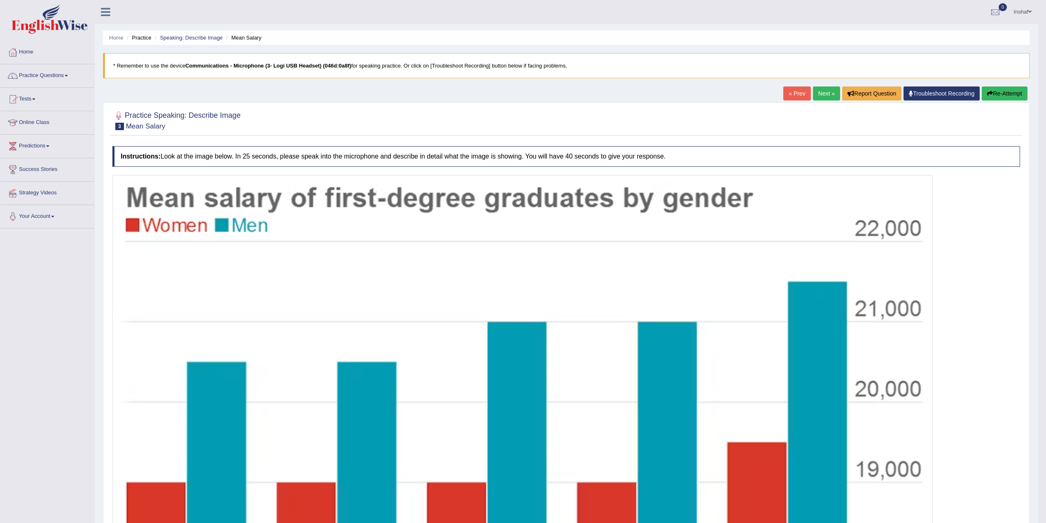
click at [815, 94] on link "Next »" at bounding box center [826, 93] width 27 height 14
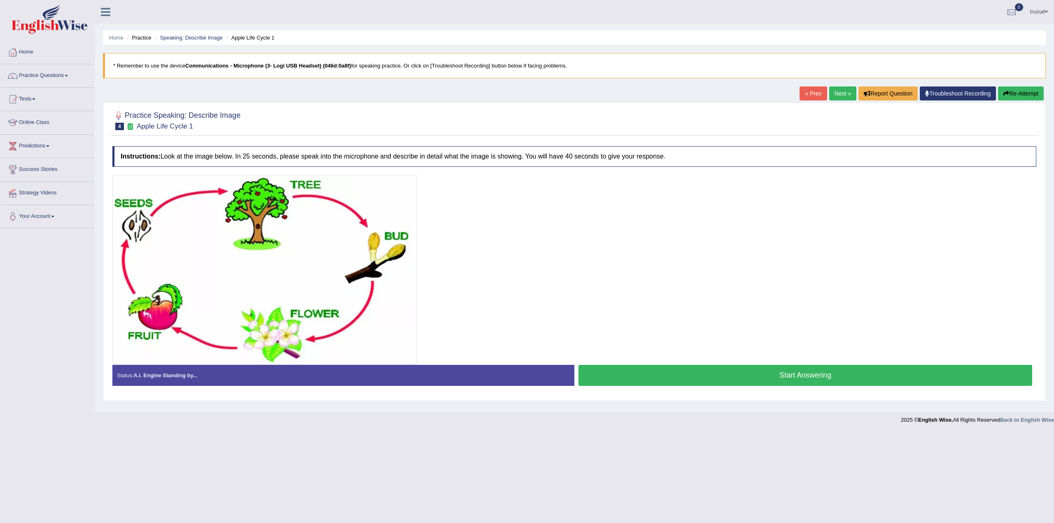
click at [832, 375] on button "Start Answering" at bounding box center [805, 375] width 454 height 21
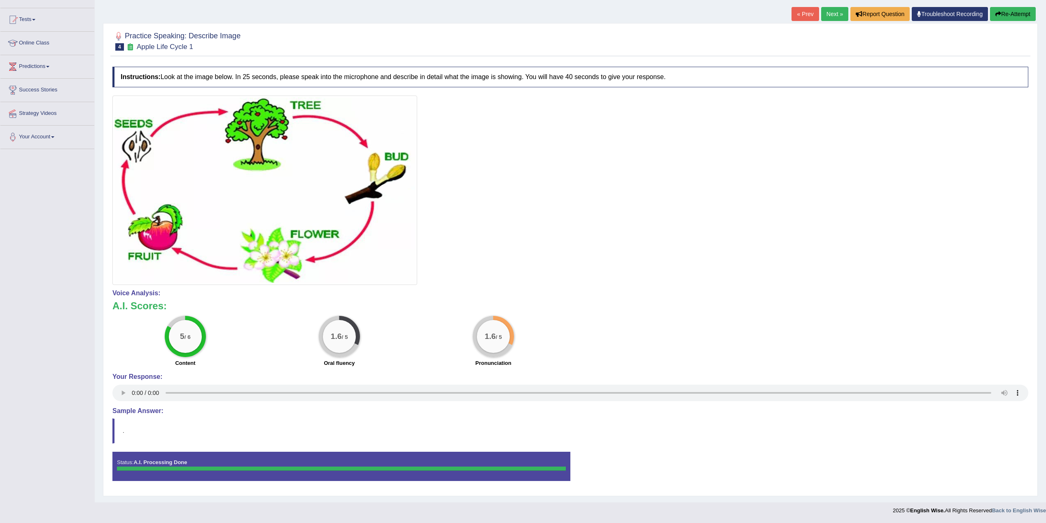
scroll to position [82, 0]
click at [822, 9] on link "Next »" at bounding box center [834, 14] width 27 height 14
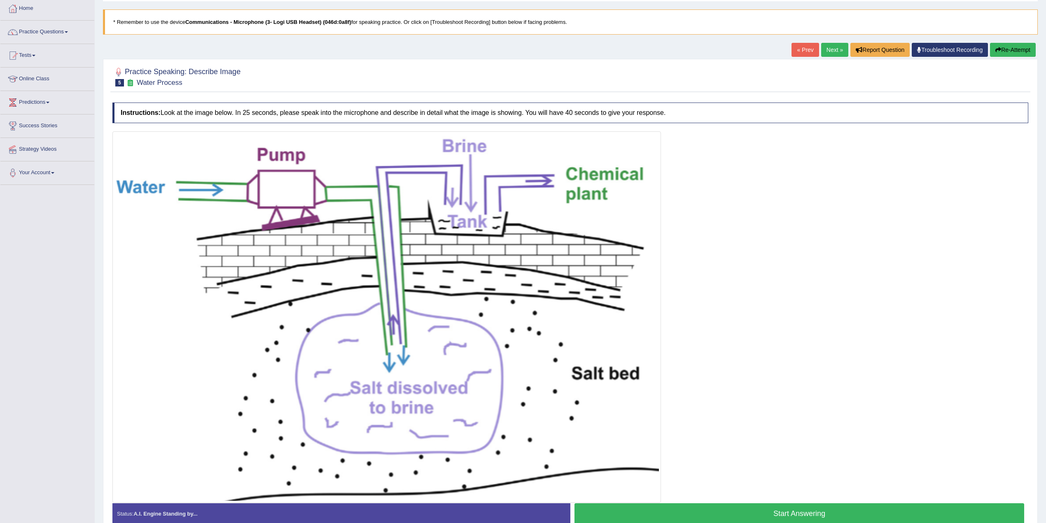
scroll to position [88, 0]
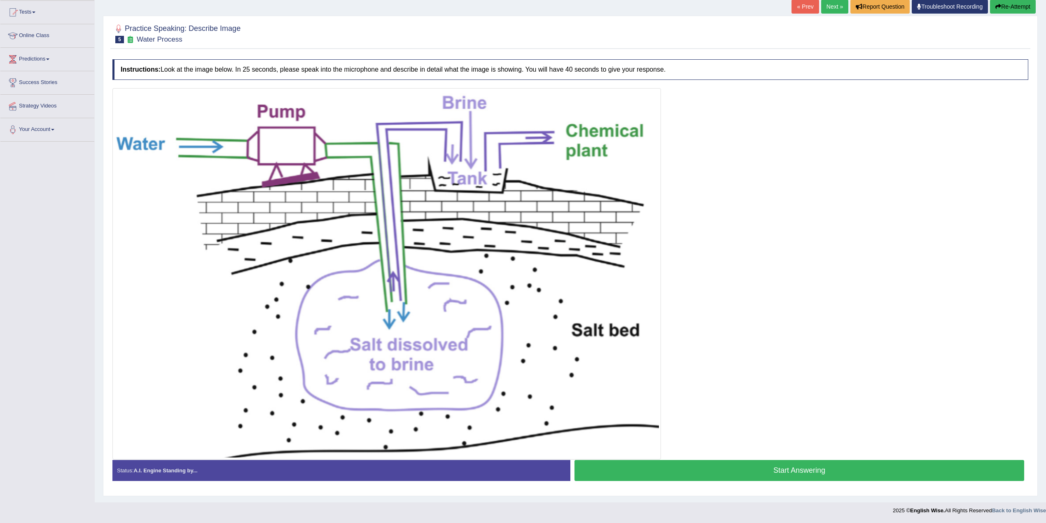
click at [778, 470] on button "Start Answering" at bounding box center [799, 470] width 450 height 21
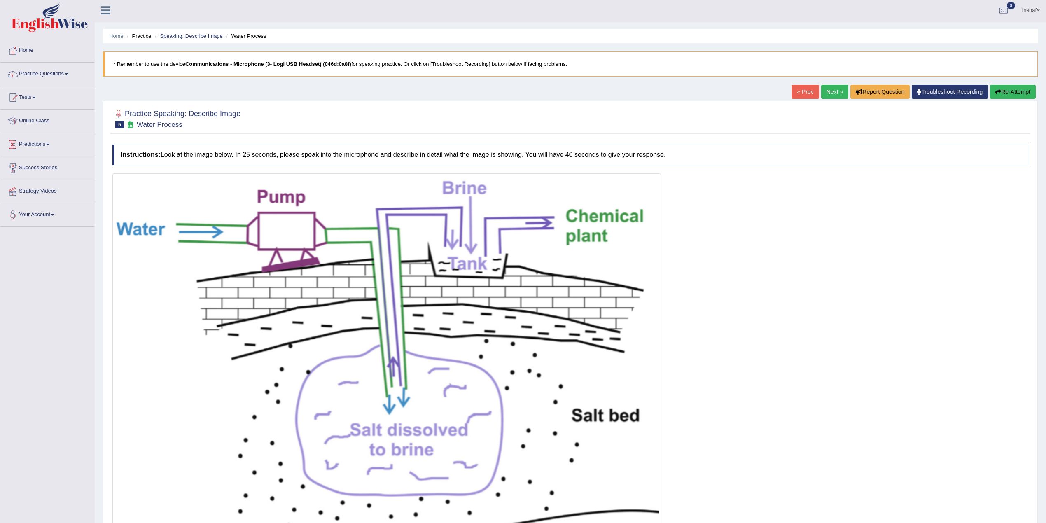
scroll to position [0, 0]
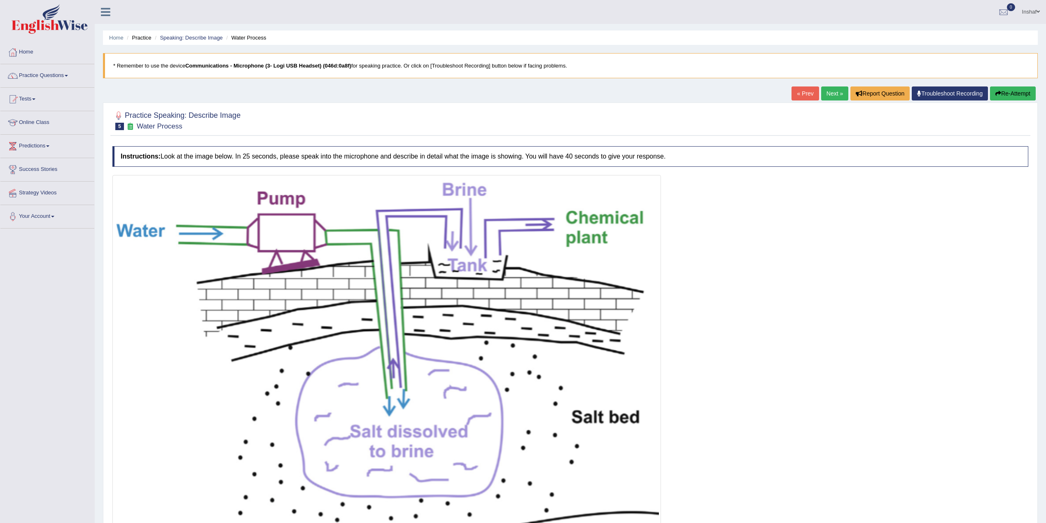
click at [1016, 96] on button "Re-Attempt" at bounding box center [1013, 93] width 46 height 14
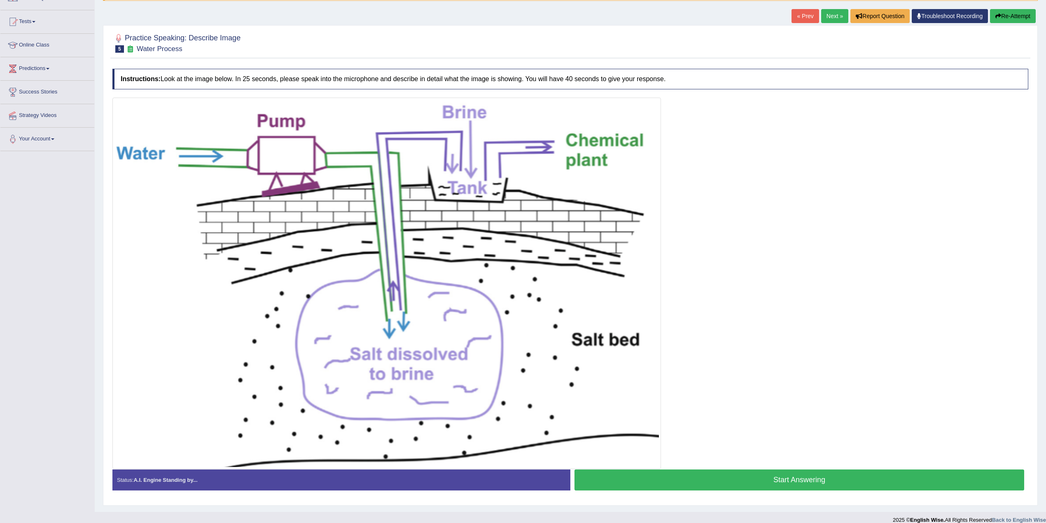
scroll to position [88, 0]
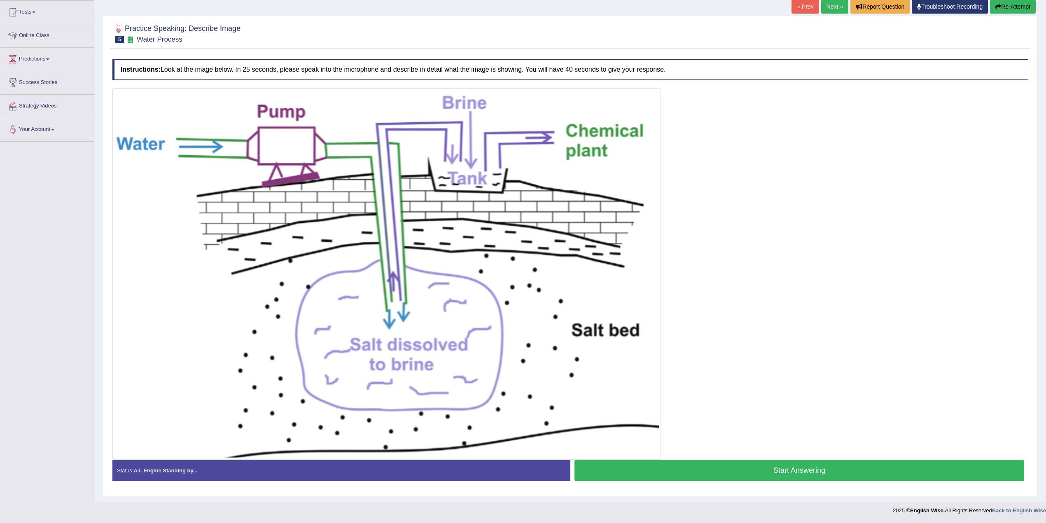
click at [812, 462] on button "Start Answering" at bounding box center [799, 470] width 450 height 21
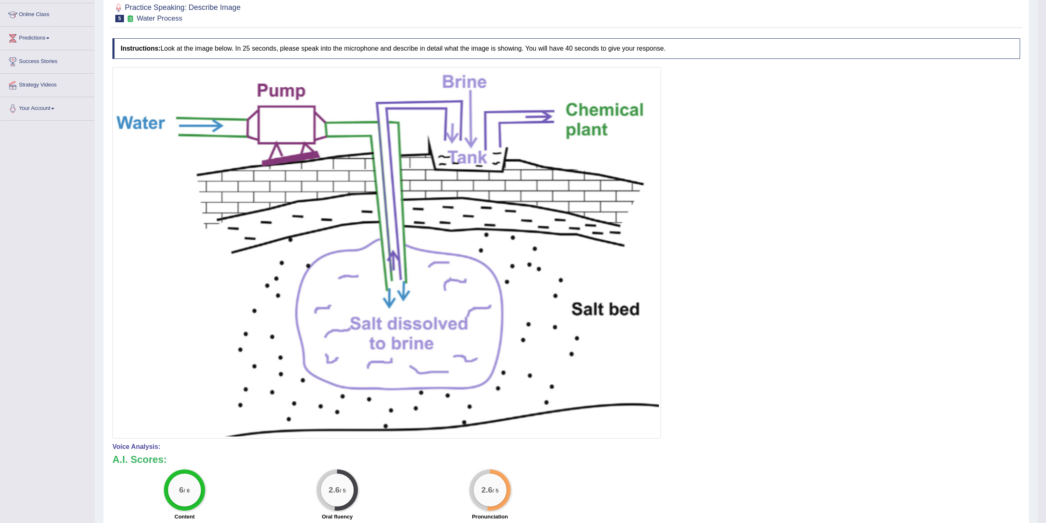
scroll to position [33, 0]
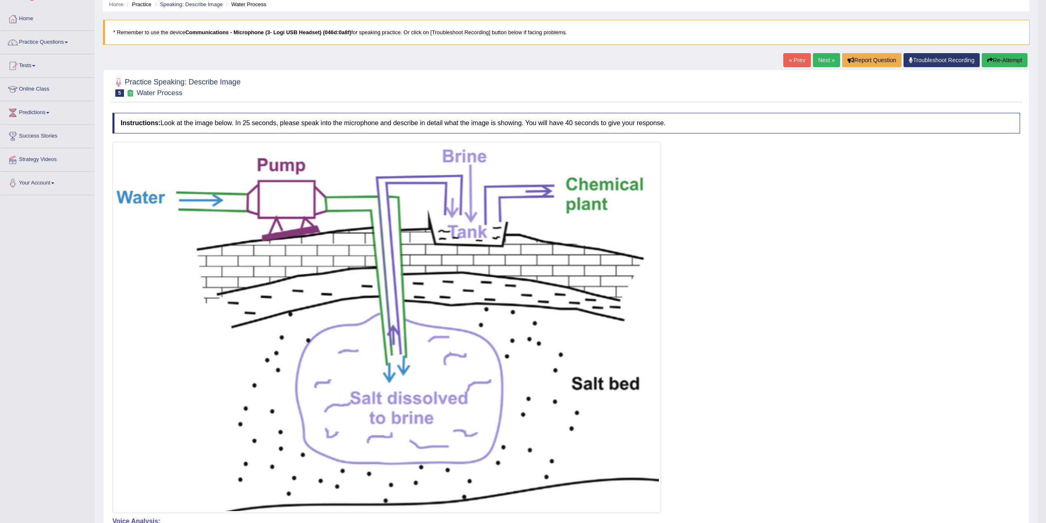
click at [824, 57] on link "Next »" at bounding box center [826, 60] width 27 height 14
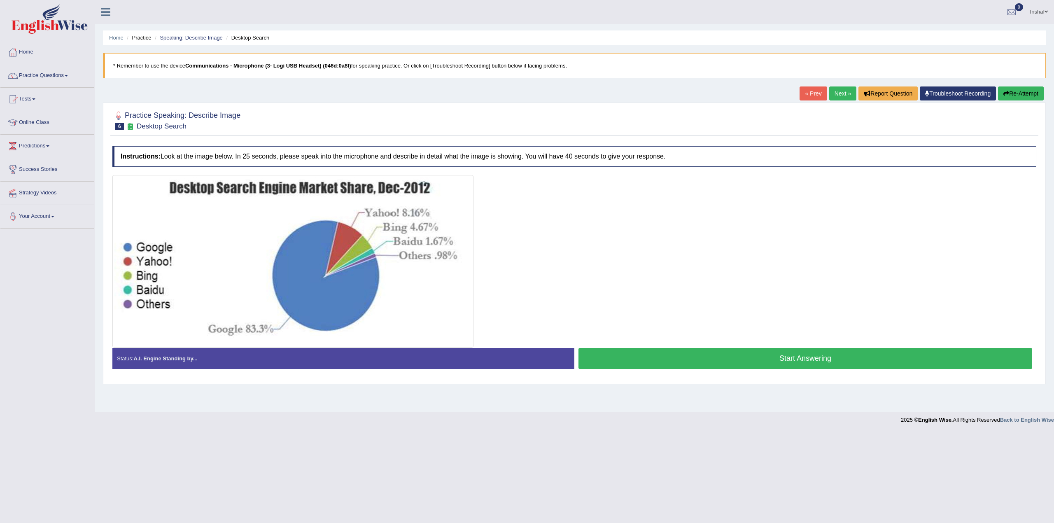
click at [825, 359] on button "Start Answering" at bounding box center [805, 358] width 454 height 21
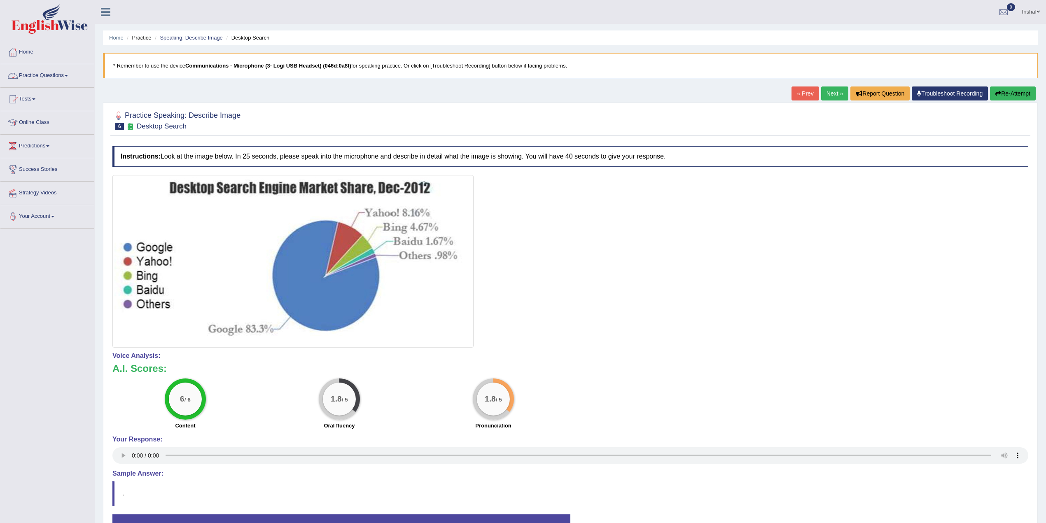
click at [73, 83] on link "Practice Questions" at bounding box center [47, 74] width 94 height 21
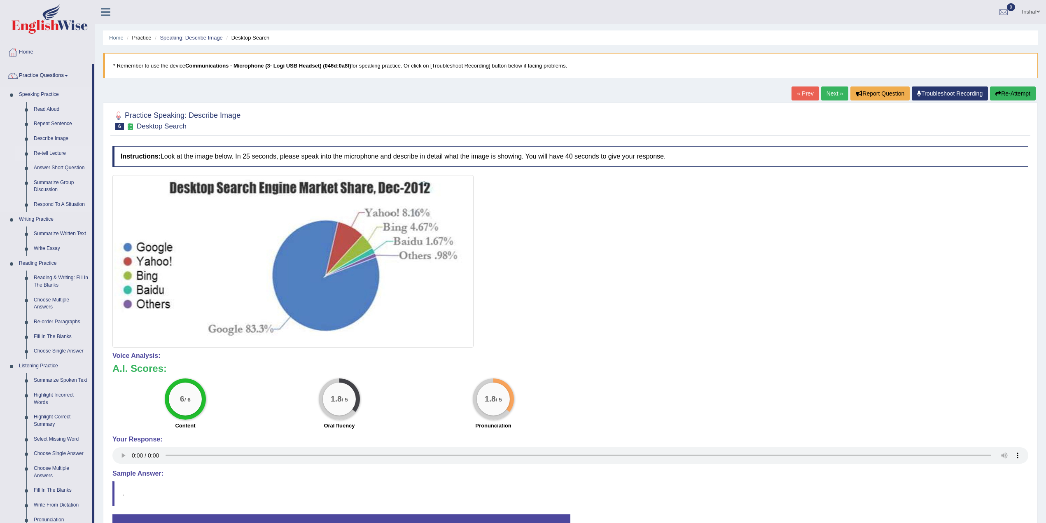
click at [60, 152] on link "Re-tell Lecture" at bounding box center [61, 153] width 62 height 15
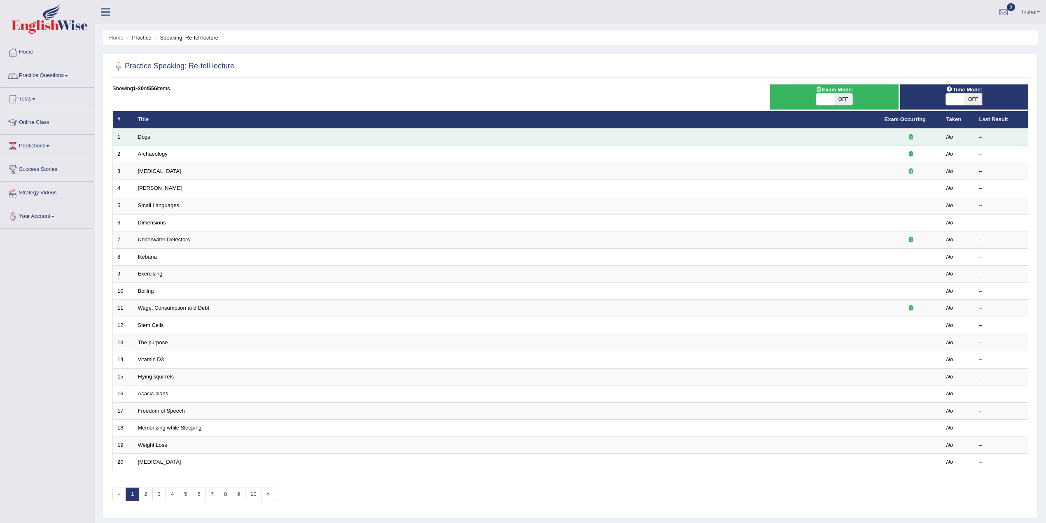
click at [159, 139] on td "Dogs" at bounding box center [506, 136] width 746 height 17
click at [147, 139] on link "Dogs" at bounding box center [144, 137] width 12 height 6
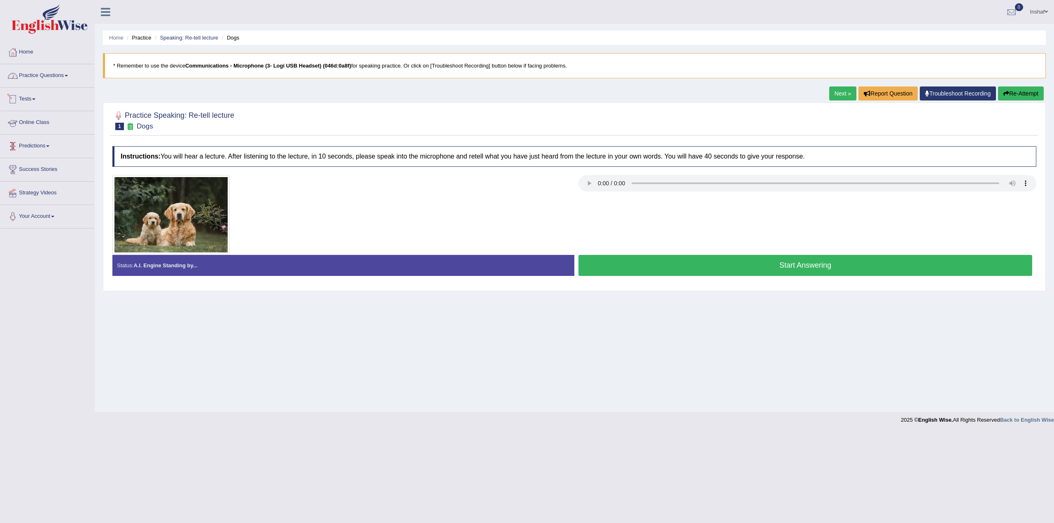
click at [76, 76] on link "Practice Questions" at bounding box center [47, 74] width 94 height 21
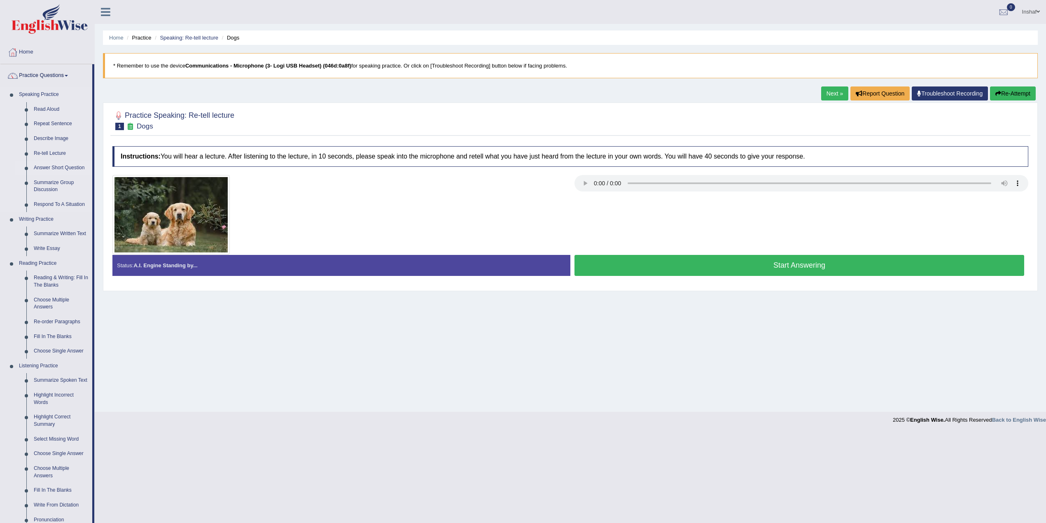
click at [55, 167] on link "Answer Short Question" at bounding box center [61, 168] width 62 height 15
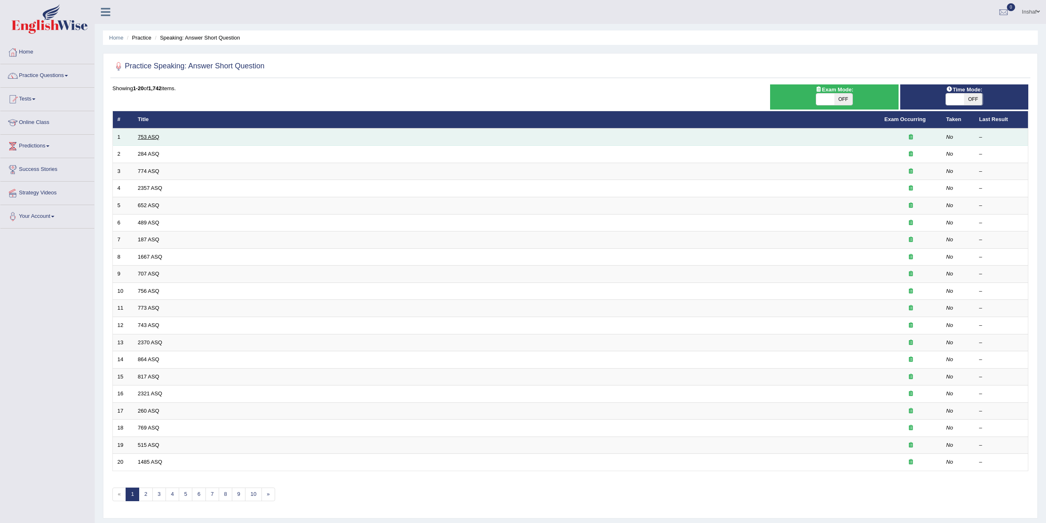
click at [159, 135] on link "753 ASQ" at bounding box center [148, 137] width 21 height 6
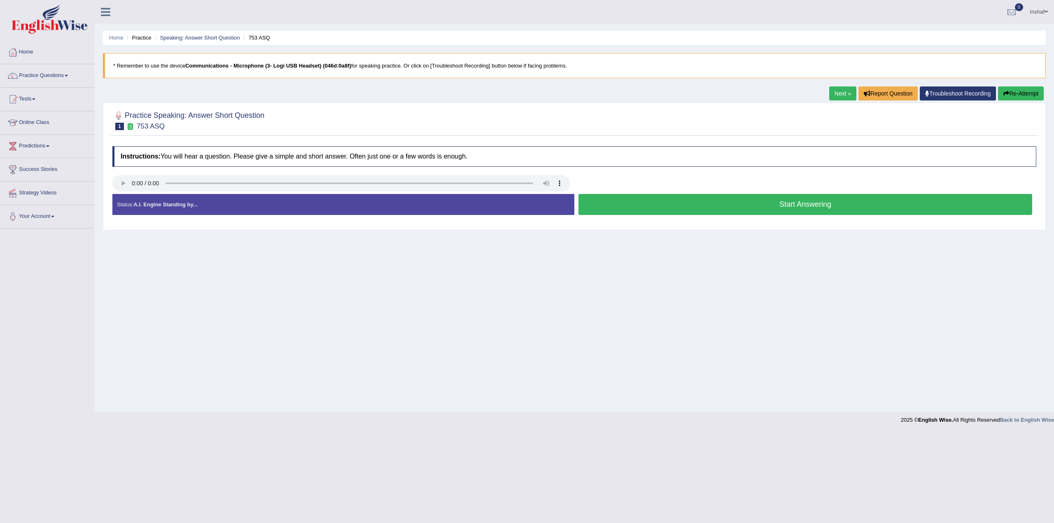
click at [732, 203] on button "Start Answering" at bounding box center [805, 204] width 454 height 21
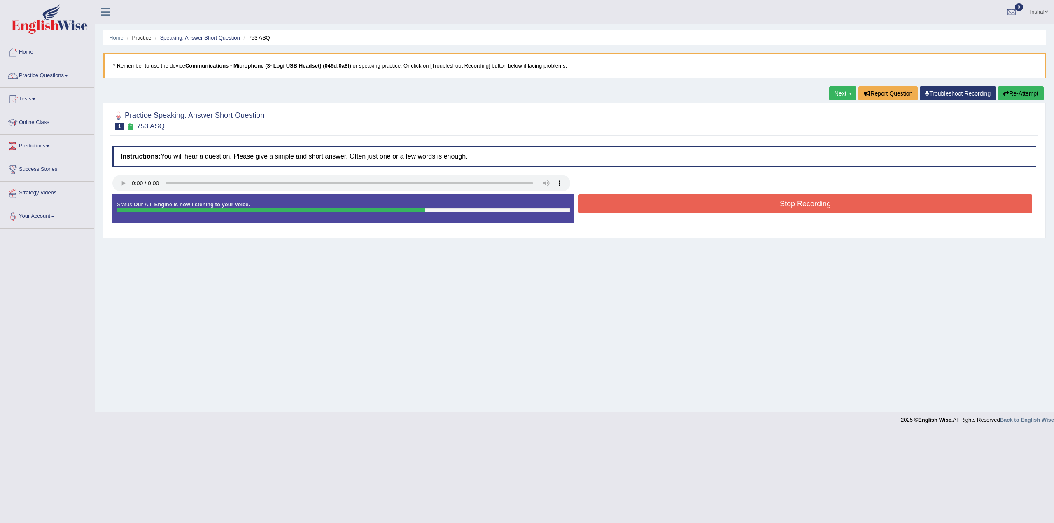
click at [742, 199] on button "Stop Recording" at bounding box center [805, 203] width 454 height 19
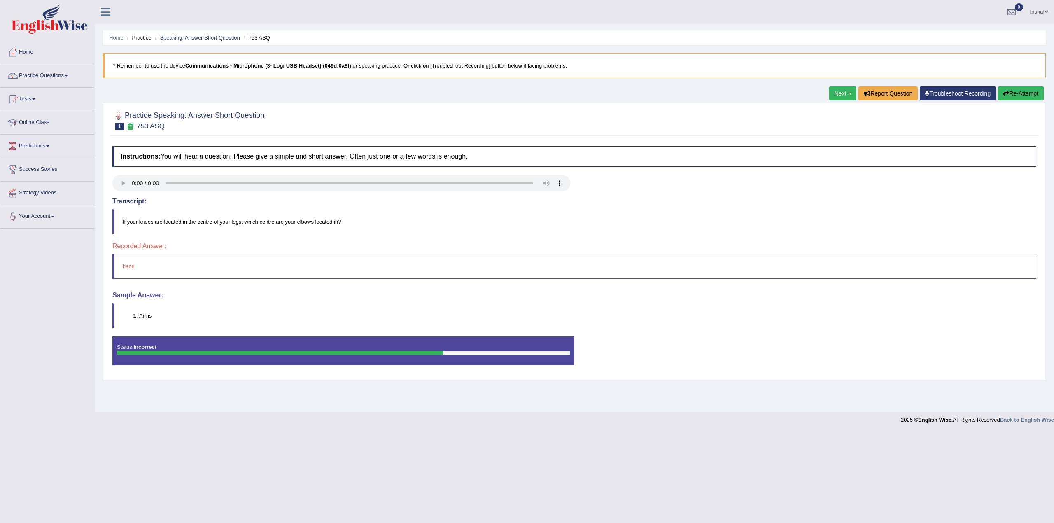
click at [840, 92] on link "Next »" at bounding box center [842, 93] width 27 height 14
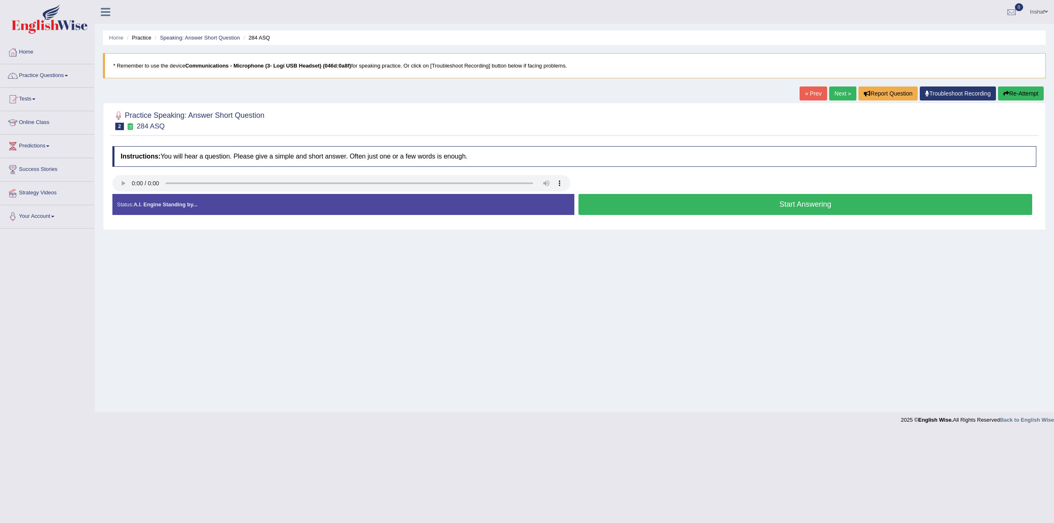
click at [664, 204] on button "Start Answering" at bounding box center [805, 204] width 454 height 21
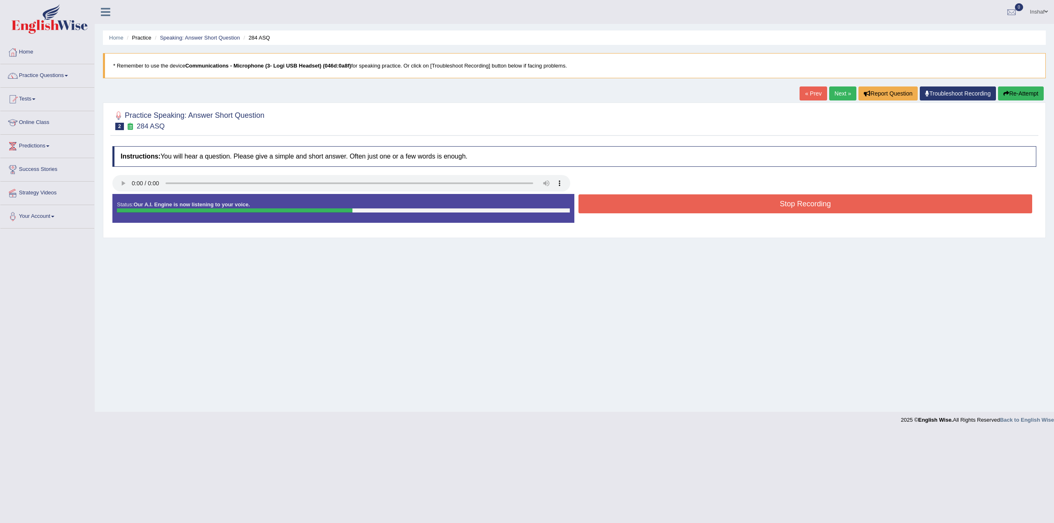
click at [705, 213] on button "Stop Recording" at bounding box center [805, 203] width 454 height 19
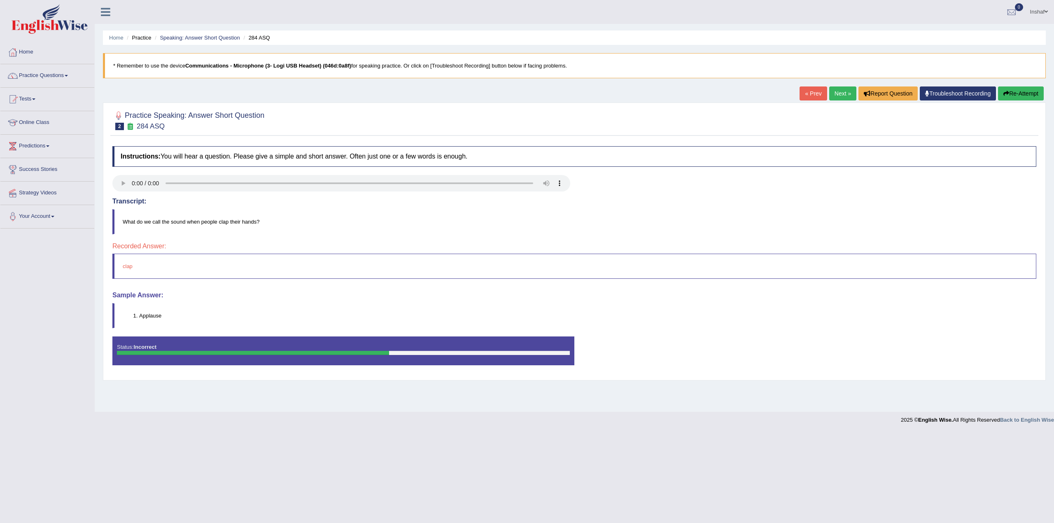
click at [843, 90] on link "Next »" at bounding box center [842, 93] width 27 height 14
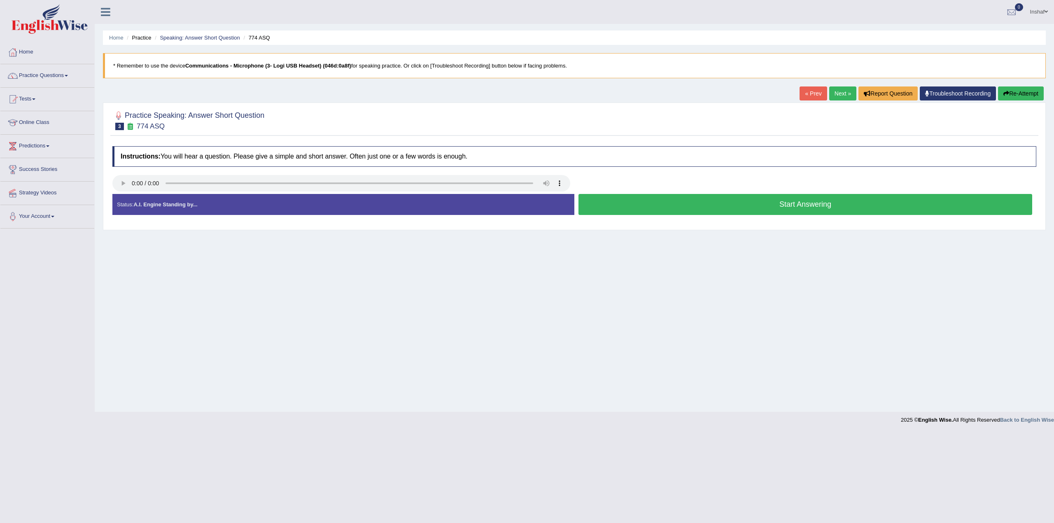
click at [681, 213] on button "Start Answering" at bounding box center [805, 204] width 454 height 21
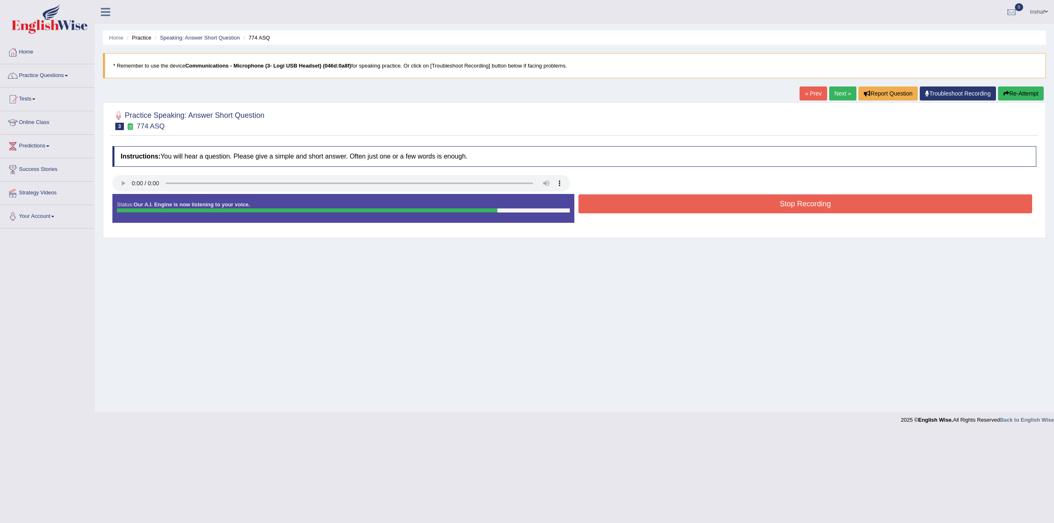
drag, startPoint x: 682, startPoint y: 211, endPoint x: 674, endPoint y: 214, distance: 8.5
click at [679, 212] on button "Stop Recording" at bounding box center [805, 203] width 454 height 19
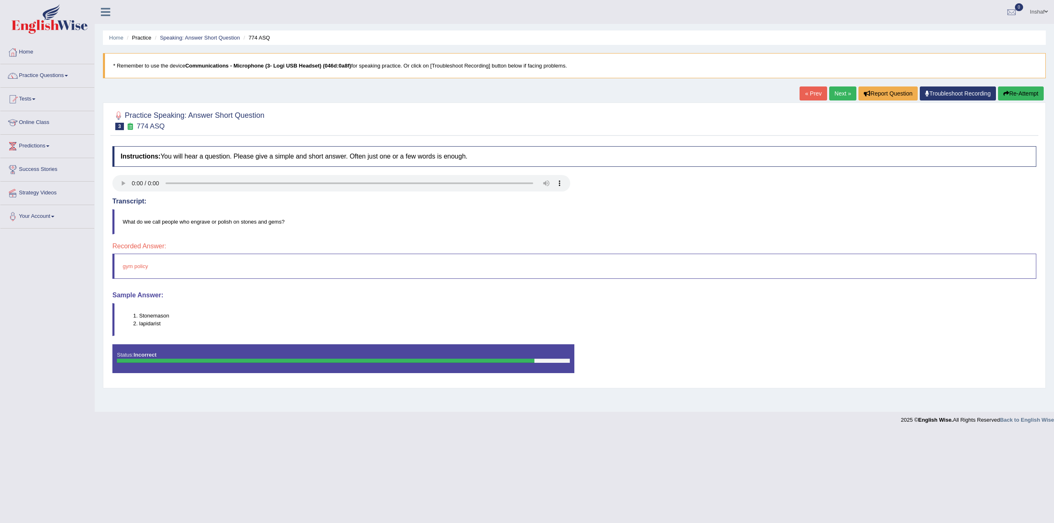
click at [837, 96] on link "Next »" at bounding box center [842, 93] width 27 height 14
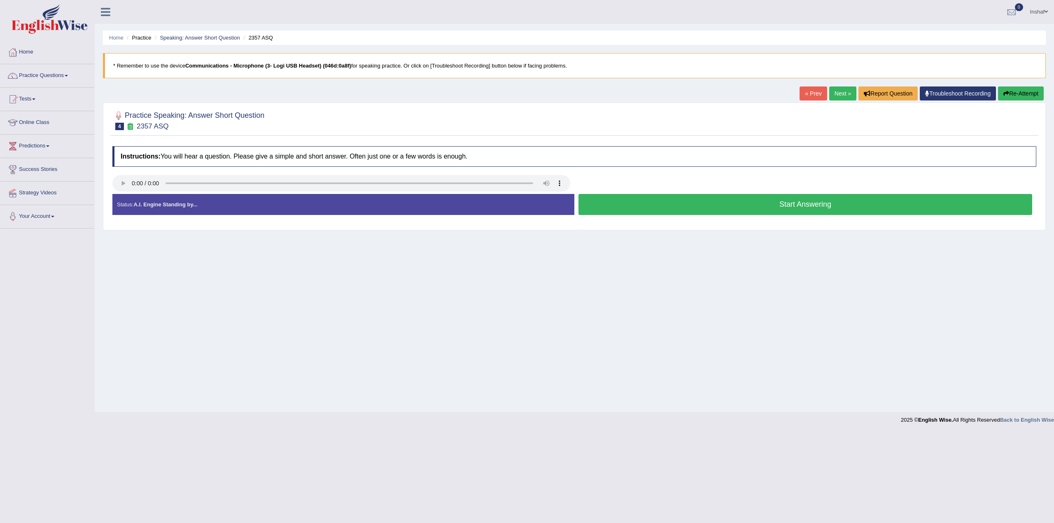
click at [684, 208] on button "Start Answering" at bounding box center [805, 204] width 454 height 21
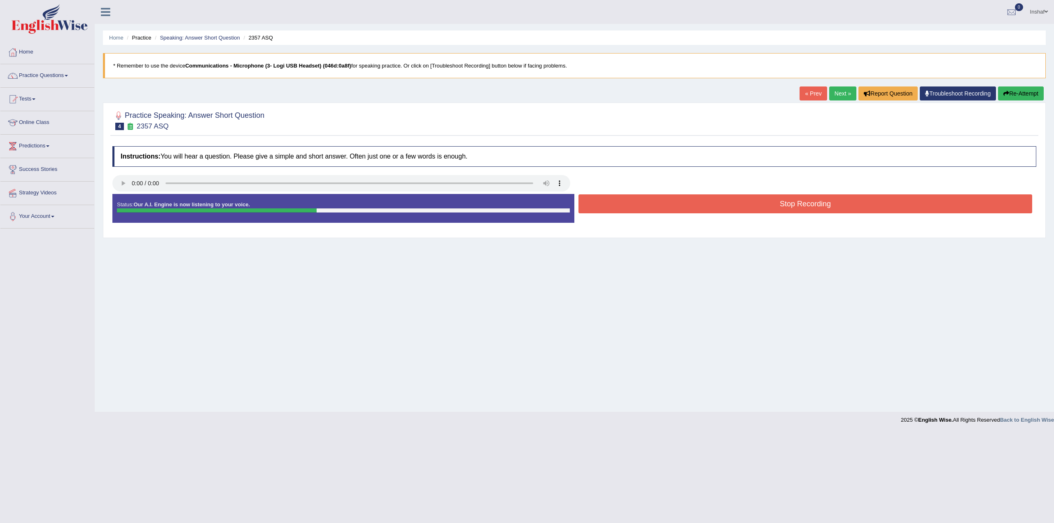
click at [683, 211] on button "Stop Recording" at bounding box center [805, 203] width 454 height 19
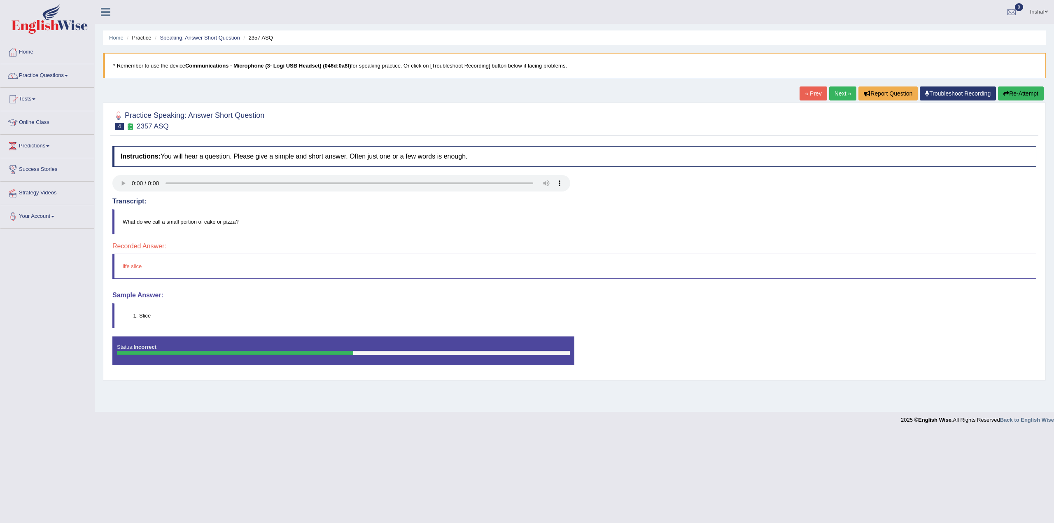
click at [841, 96] on link "Next »" at bounding box center [842, 93] width 27 height 14
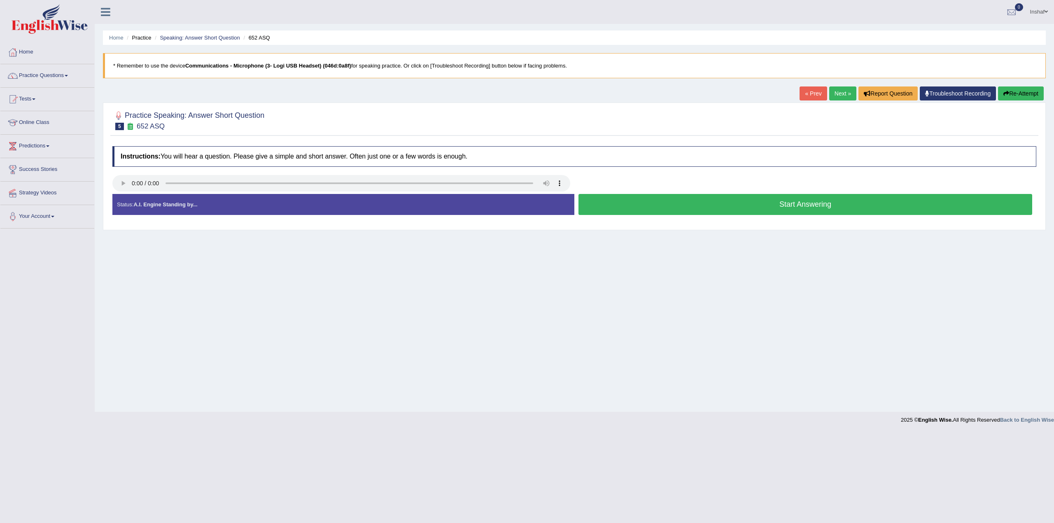
click at [1010, 93] on button "Re-Attempt" at bounding box center [1021, 93] width 46 height 14
click at [832, 94] on link "Next »" at bounding box center [842, 93] width 27 height 14
click at [721, 203] on button "Start Answering" at bounding box center [805, 204] width 454 height 21
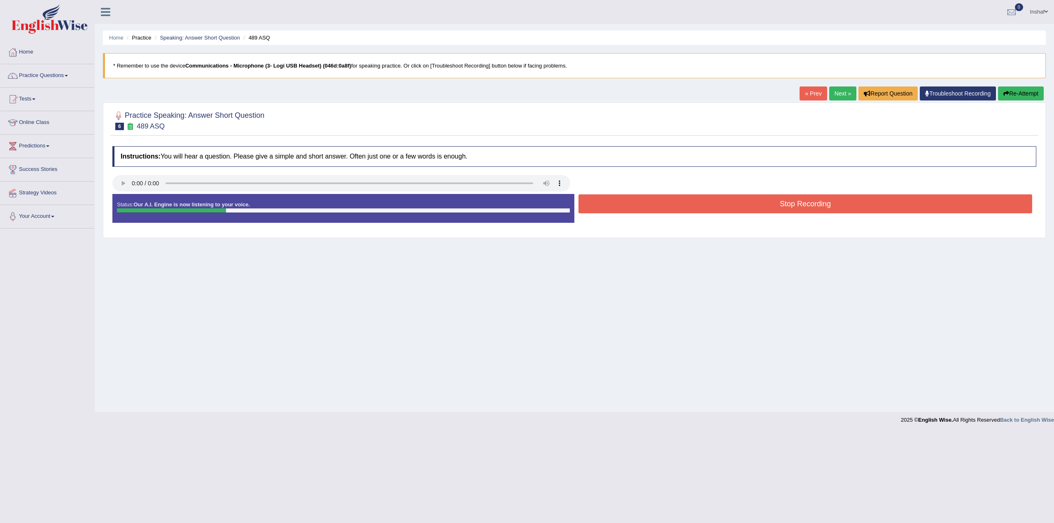
click at [721, 203] on button "Stop Recording" at bounding box center [805, 203] width 454 height 19
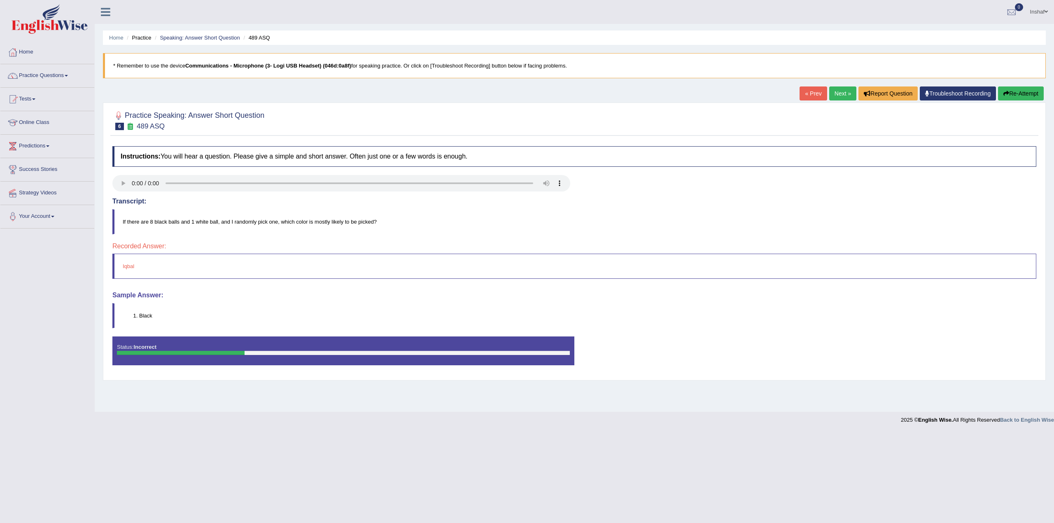
click at [1013, 95] on button "Re-Attempt" at bounding box center [1021, 93] width 46 height 14
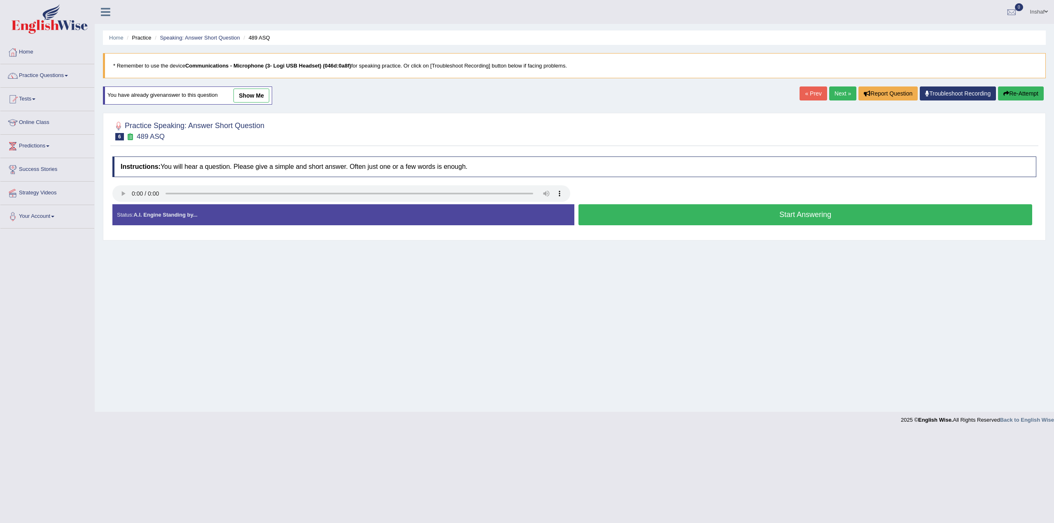
click at [692, 217] on button "Start Answering" at bounding box center [805, 214] width 454 height 21
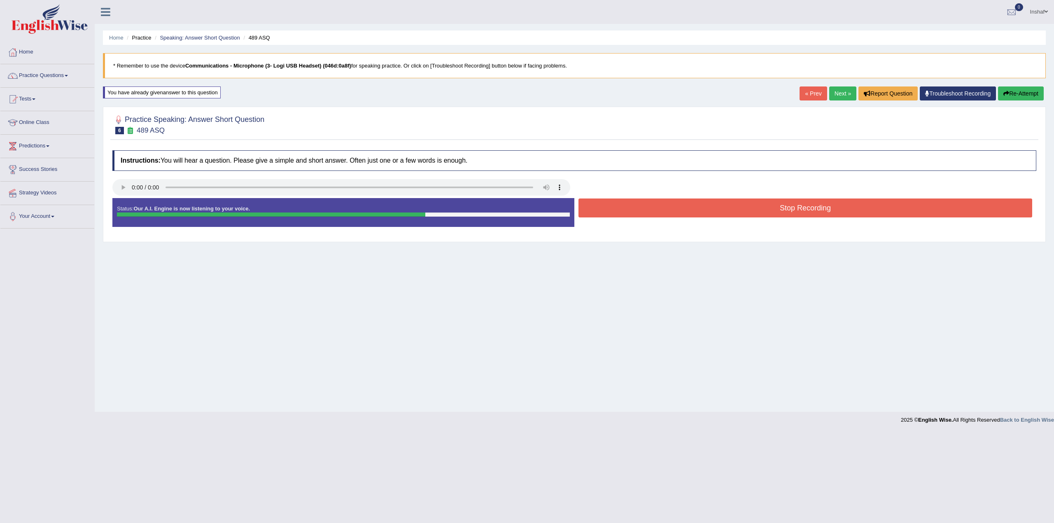
click at [807, 208] on button "Stop Recording" at bounding box center [805, 207] width 454 height 19
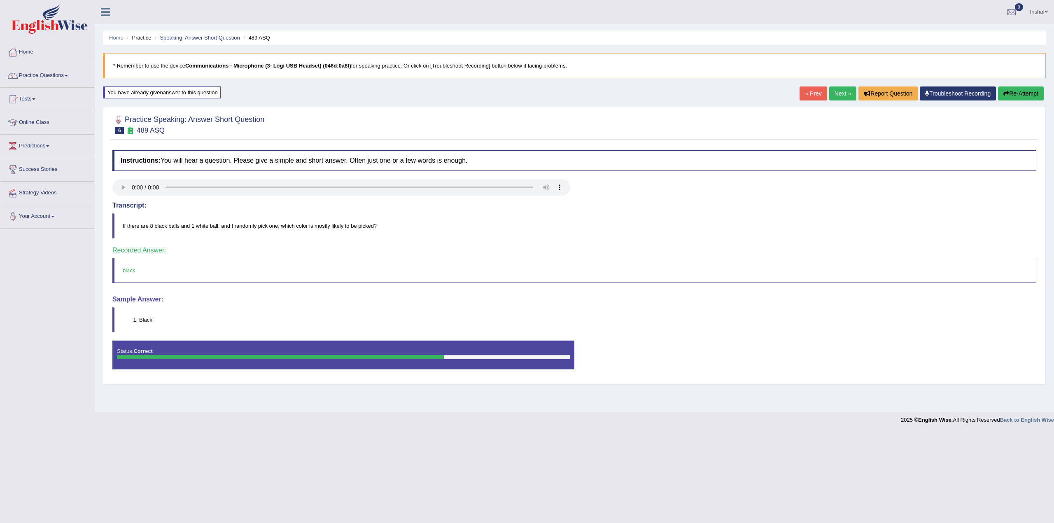
click at [830, 93] on link "Next »" at bounding box center [842, 93] width 27 height 14
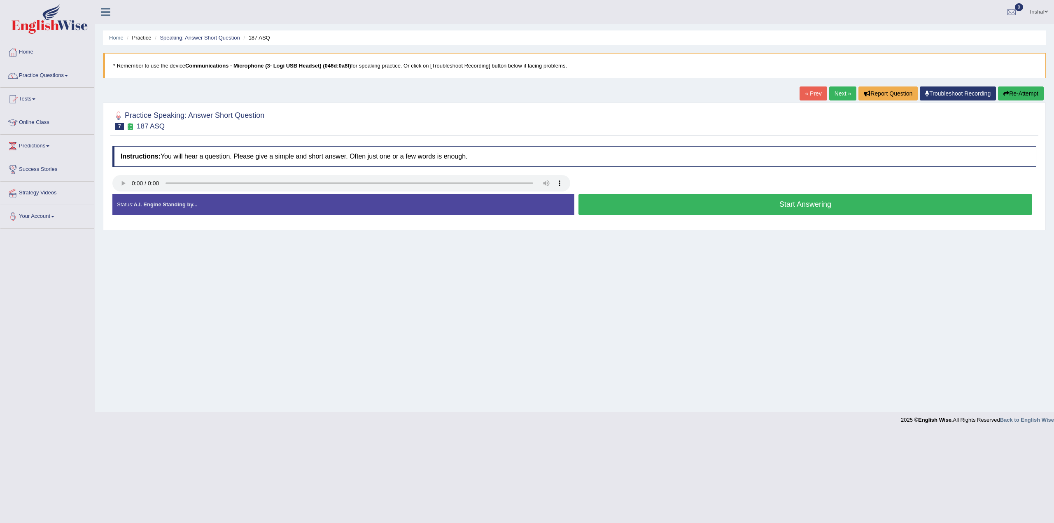
click at [771, 202] on button "Start Answering" at bounding box center [805, 204] width 454 height 21
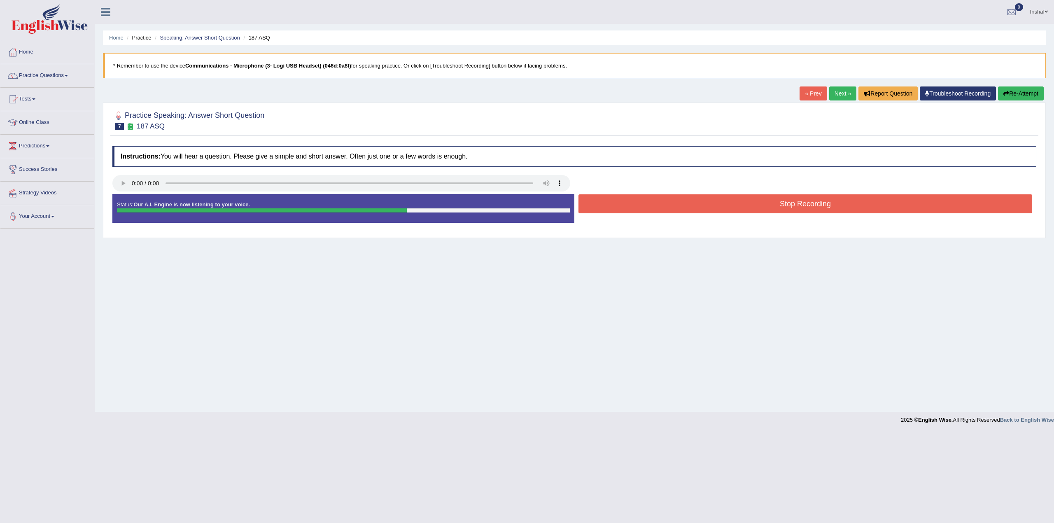
click at [800, 205] on button "Stop Recording" at bounding box center [805, 203] width 454 height 19
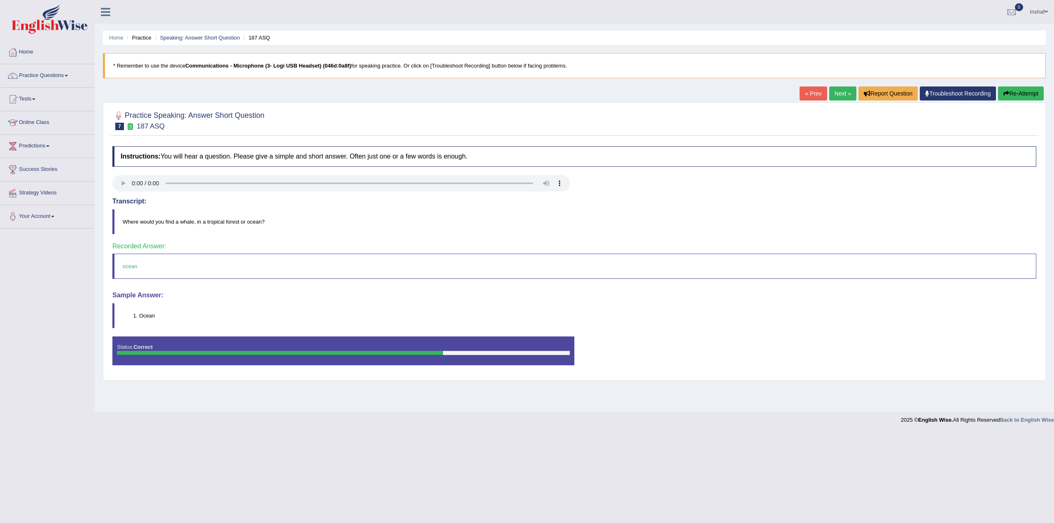
click at [66, 70] on link "Practice Questions" at bounding box center [47, 74] width 94 height 21
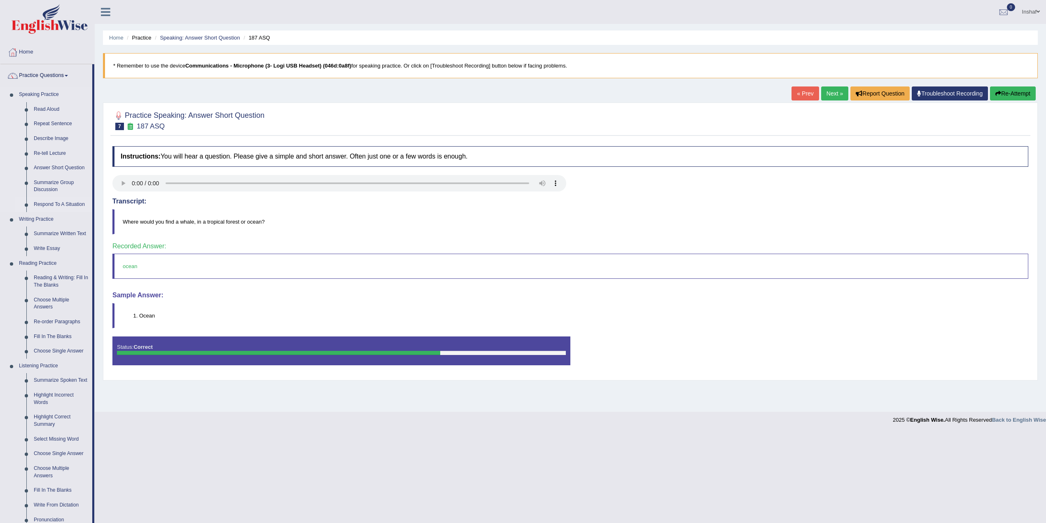
click at [61, 204] on link "Respond To A Situation" at bounding box center [61, 204] width 62 height 15
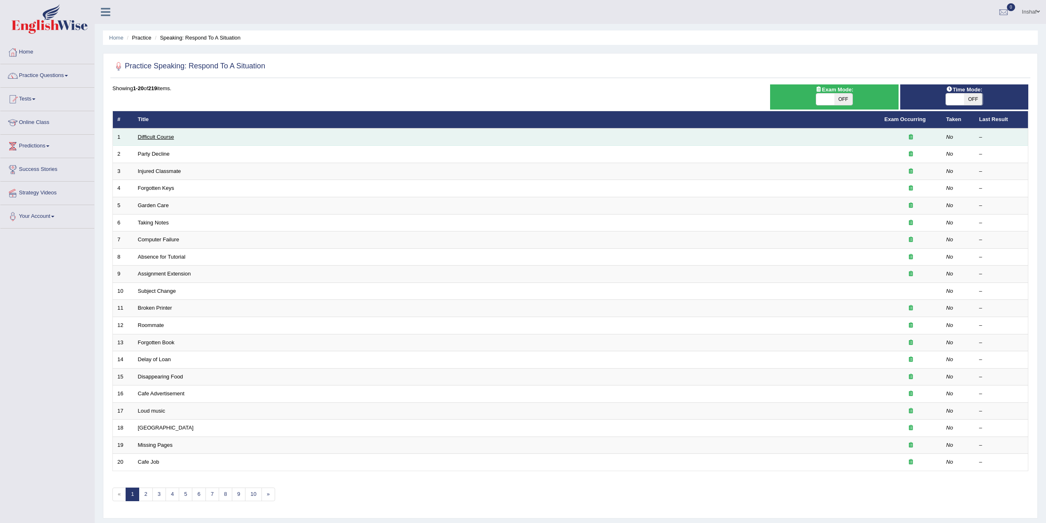
click at [174, 137] on link "Difficult Course" at bounding box center [156, 137] width 36 height 6
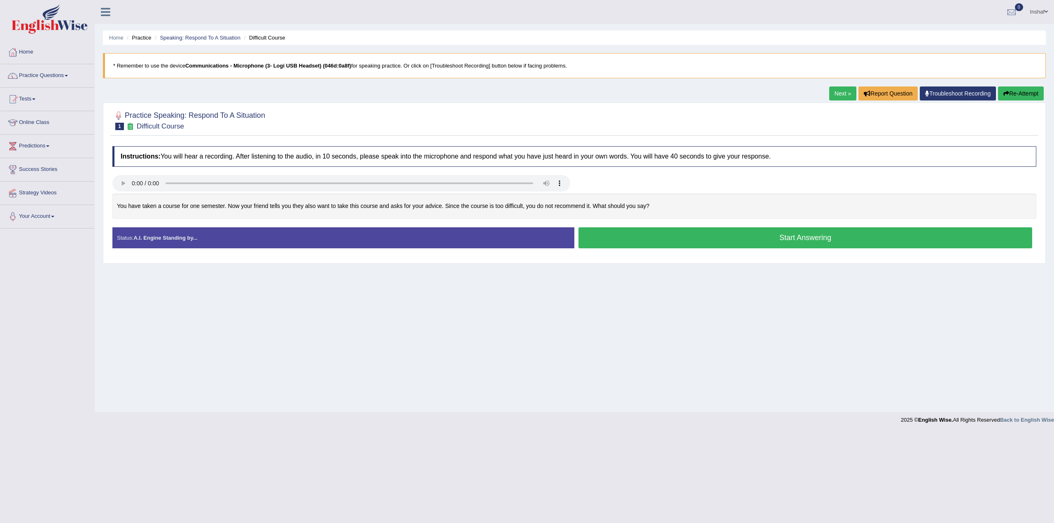
click at [649, 242] on button "Start Answering" at bounding box center [805, 237] width 454 height 21
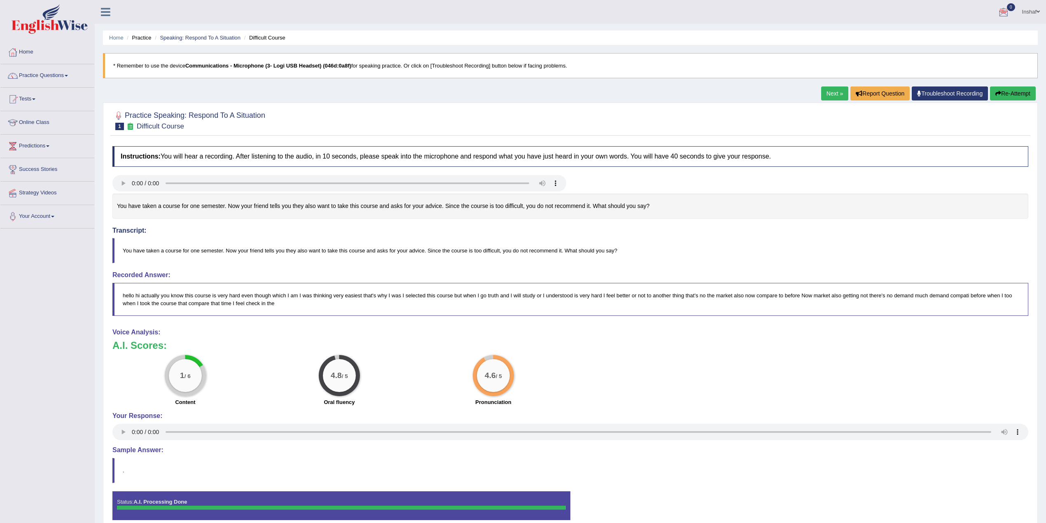
click at [827, 91] on link "Next »" at bounding box center [834, 93] width 27 height 14
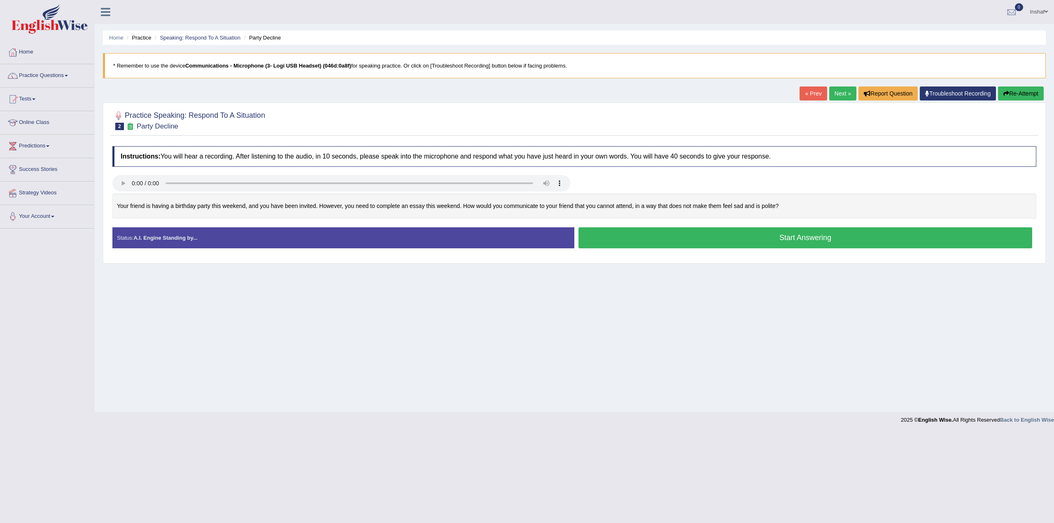
click at [751, 236] on button "Start Answering" at bounding box center [805, 237] width 454 height 21
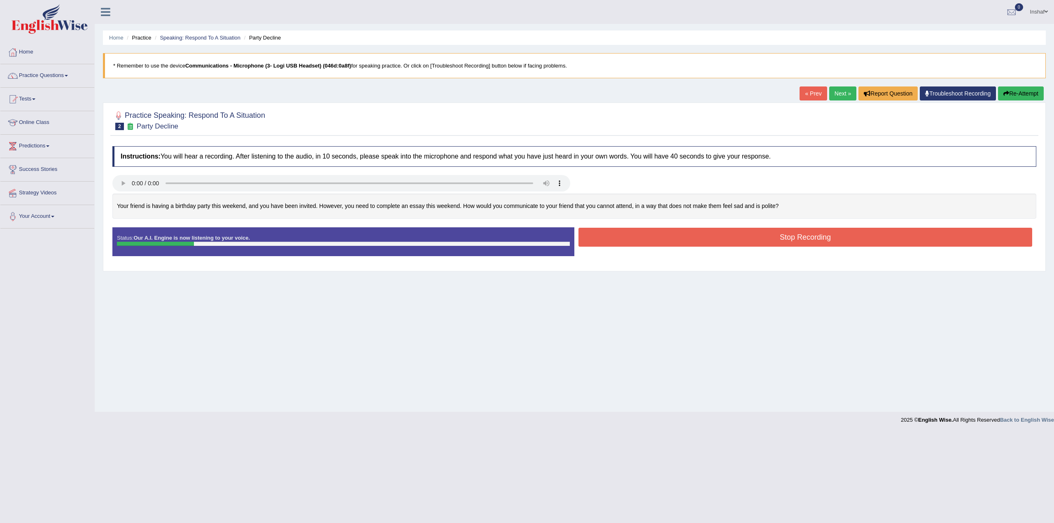
click at [1030, 95] on button "Re-Attempt" at bounding box center [1021, 93] width 46 height 14
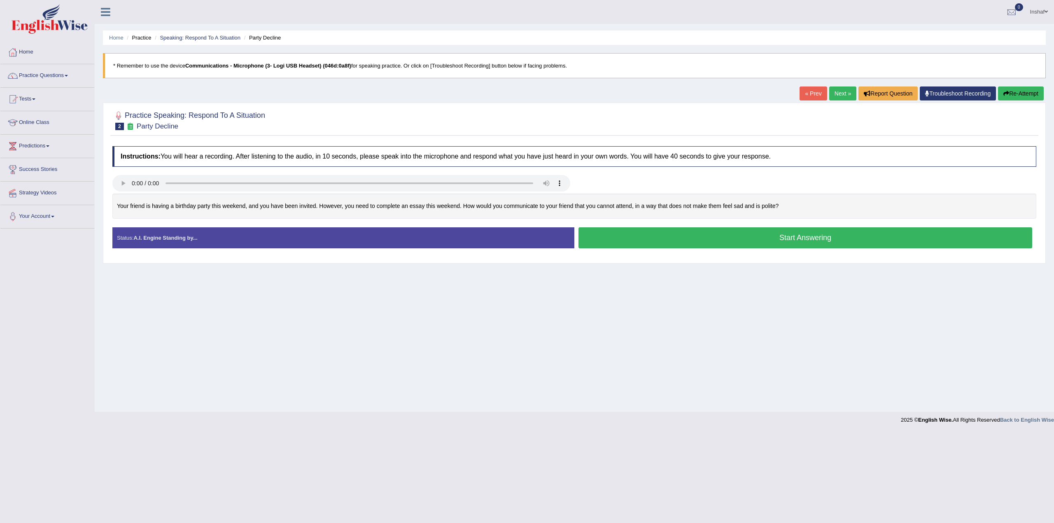
click at [608, 233] on button "Start Answering" at bounding box center [805, 237] width 454 height 21
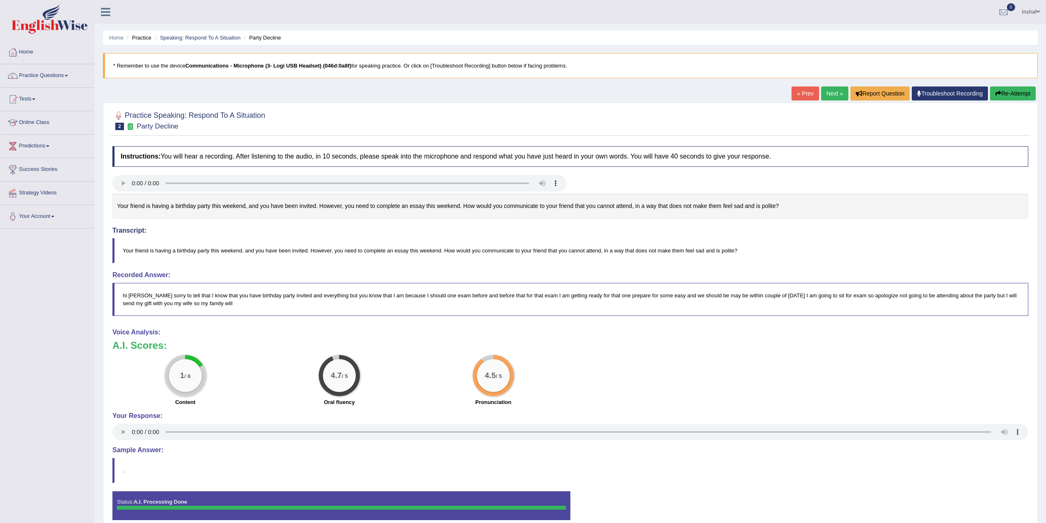
click at [824, 96] on link "Next »" at bounding box center [834, 93] width 27 height 14
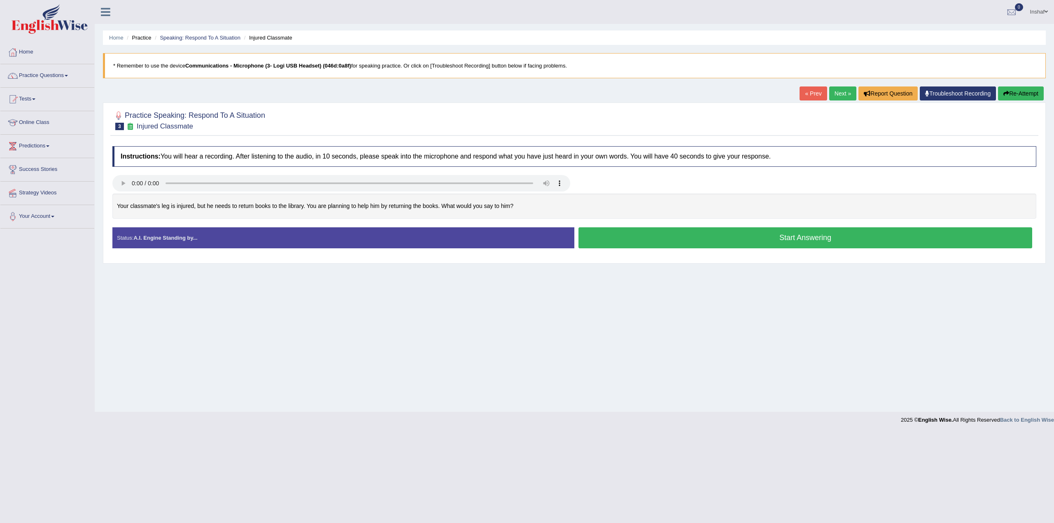
click at [811, 94] on link "« Prev" at bounding box center [812, 93] width 27 height 14
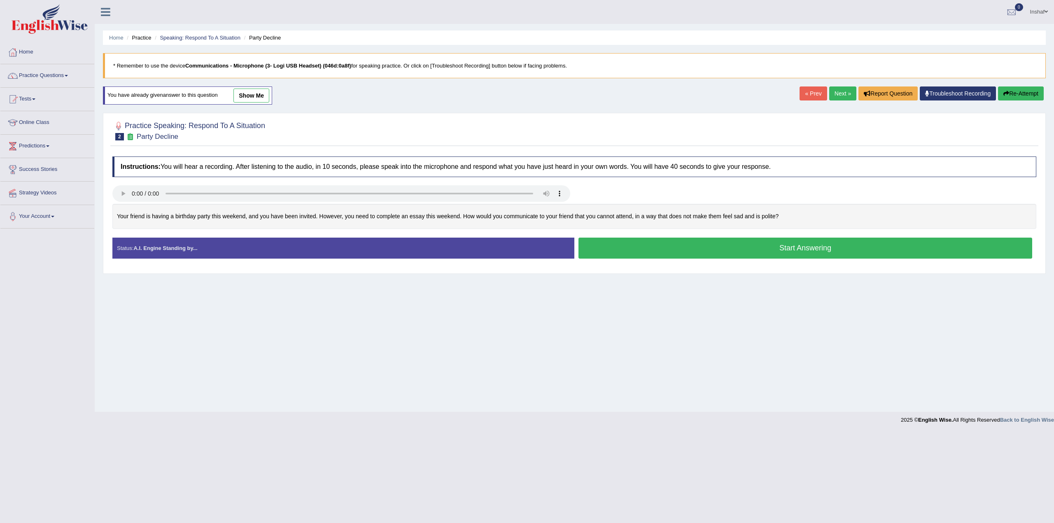
drag, startPoint x: 836, startPoint y: 93, endPoint x: 835, endPoint y: 105, distance: 12.1
click at [836, 93] on link "Next »" at bounding box center [842, 93] width 27 height 14
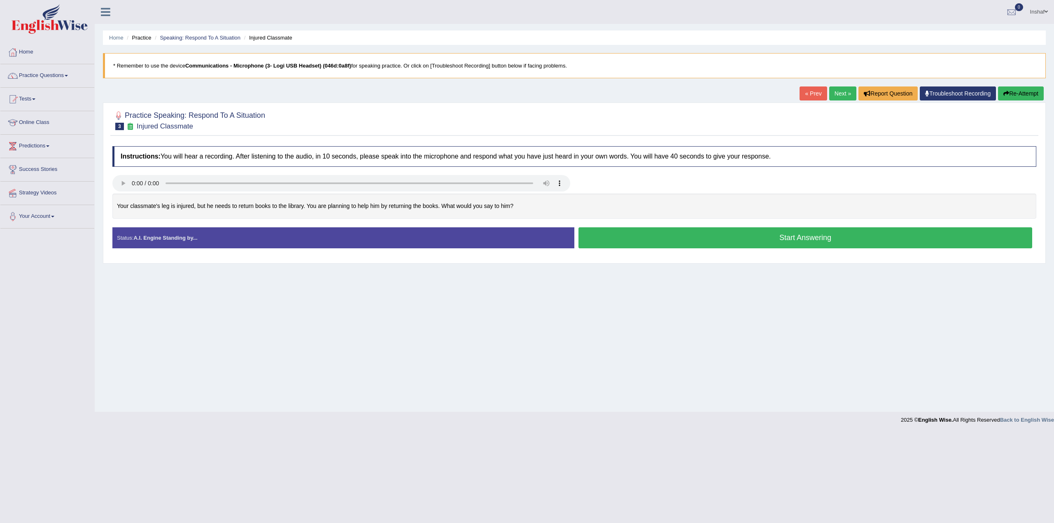
click at [657, 239] on button "Start Answering" at bounding box center [805, 237] width 454 height 21
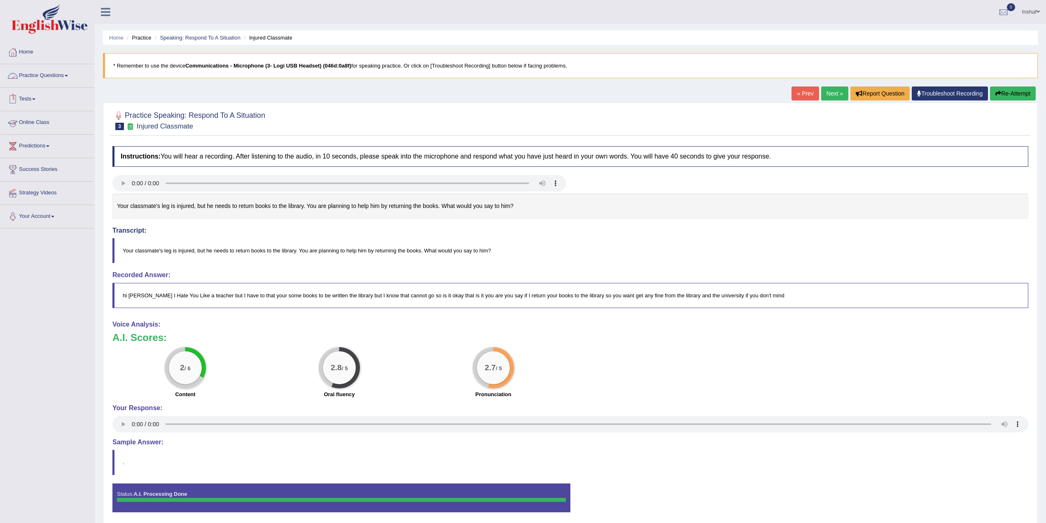
click at [74, 74] on link "Practice Questions" at bounding box center [47, 74] width 94 height 21
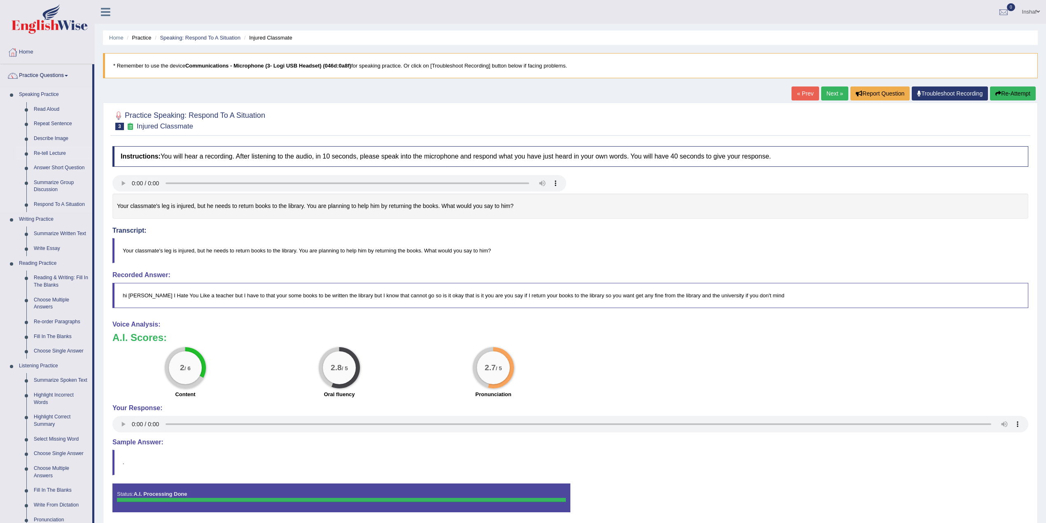
click at [53, 148] on link "Re-tell Lecture" at bounding box center [61, 153] width 62 height 15
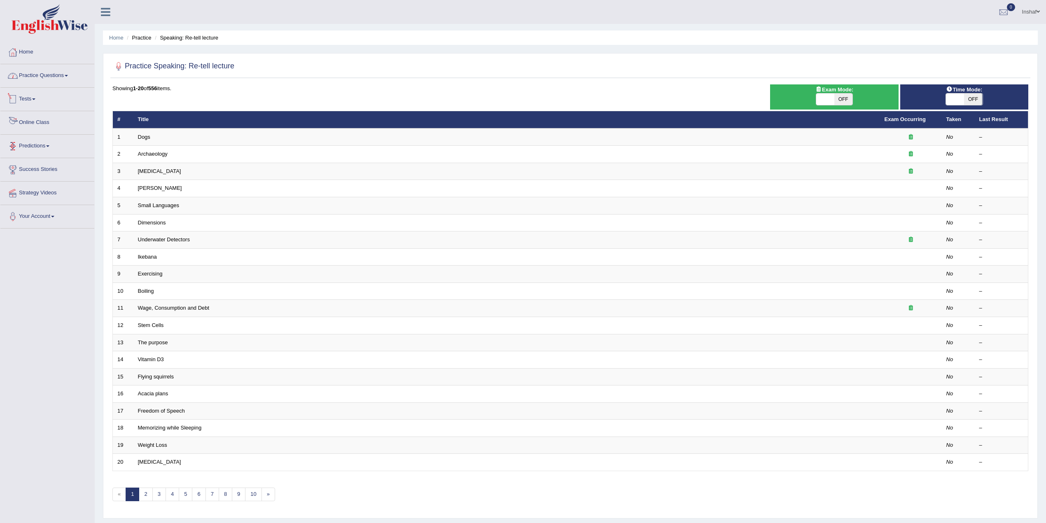
click at [72, 79] on link "Practice Questions" at bounding box center [47, 74] width 94 height 21
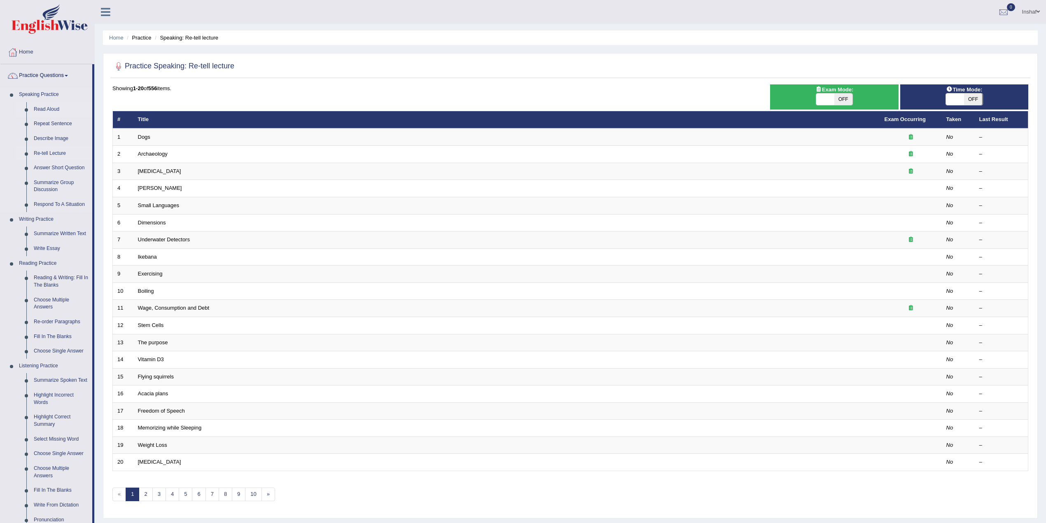
click at [60, 109] on link "Read Aloud" at bounding box center [61, 109] width 62 height 15
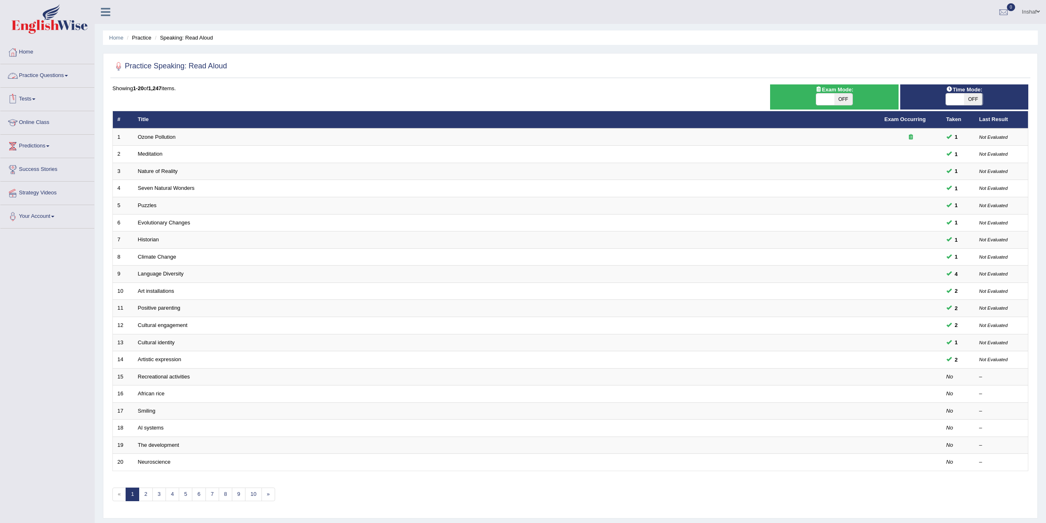
click at [73, 78] on link "Practice Questions" at bounding box center [47, 74] width 94 height 21
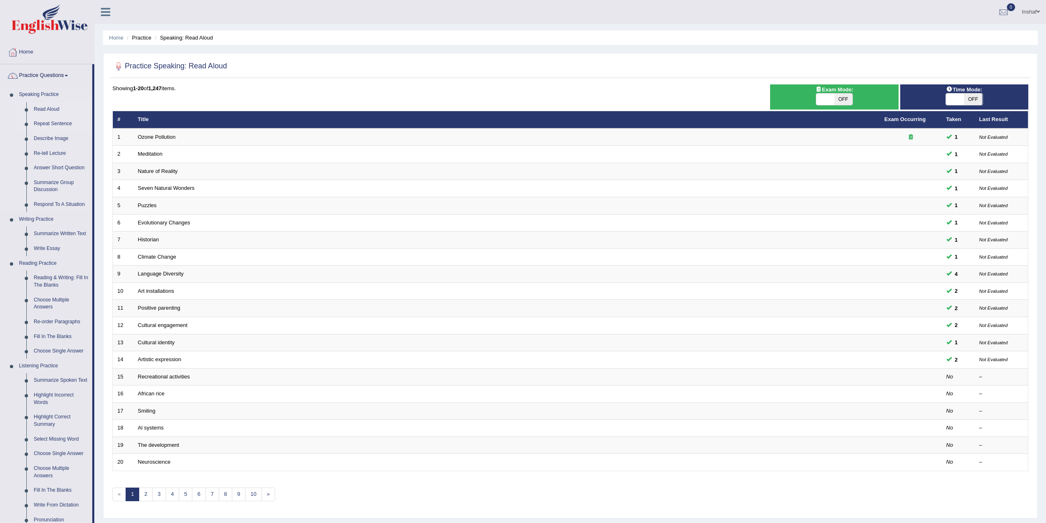
click at [58, 123] on link "Repeat Sentence" at bounding box center [61, 123] width 62 height 15
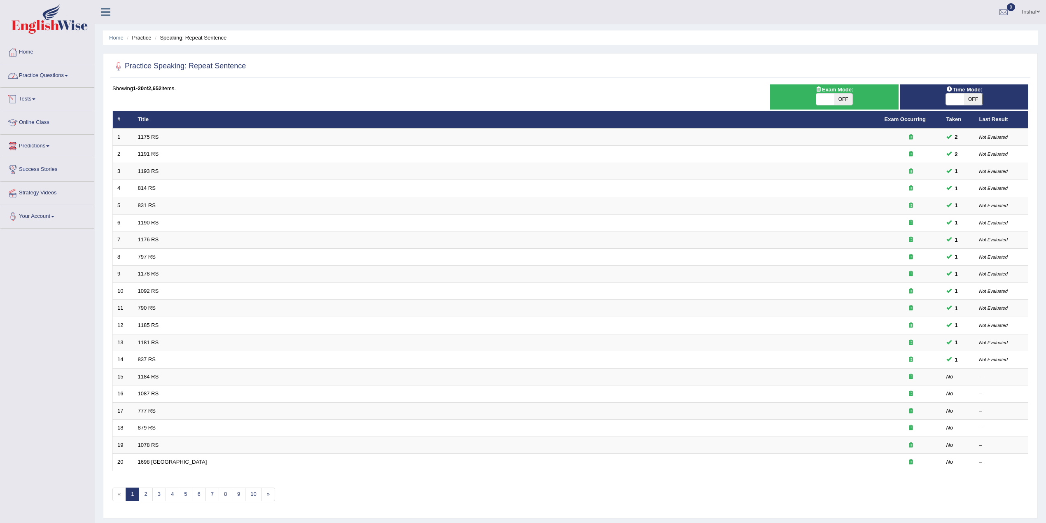
click at [68, 76] on span at bounding box center [66, 76] width 3 height 2
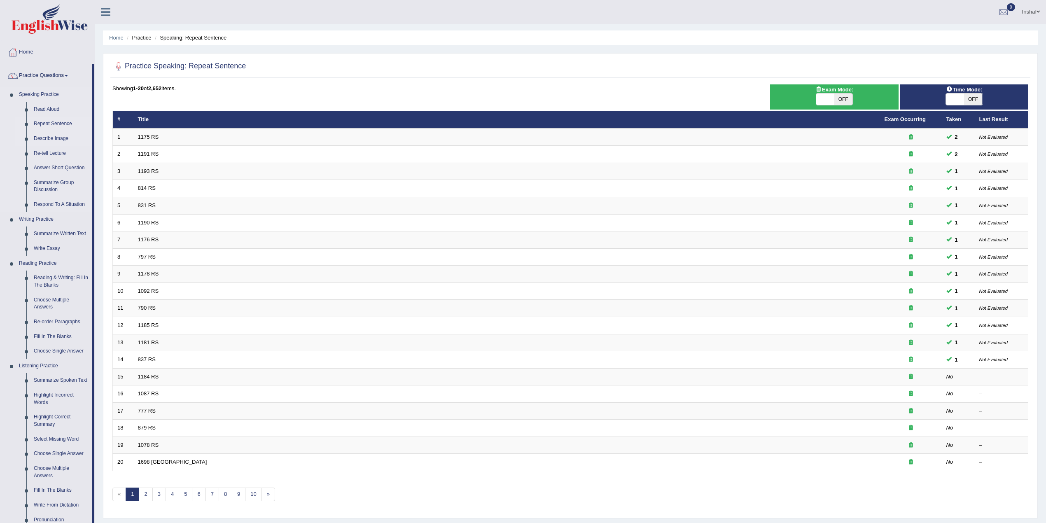
click at [58, 140] on link "Describe Image" at bounding box center [61, 138] width 62 height 15
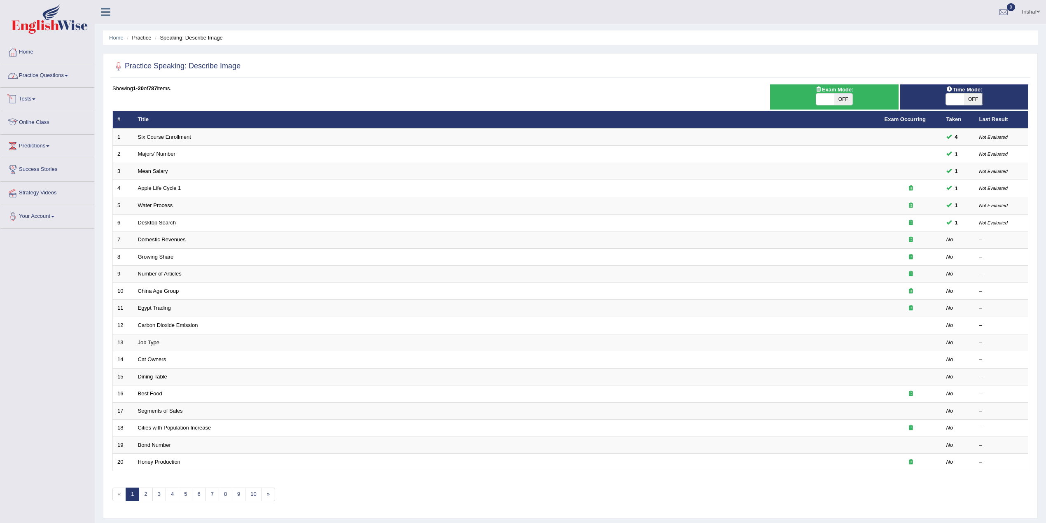
click at [72, 80] on link "Practice Questions" at bounding box center [47, 74] width 94 height 21
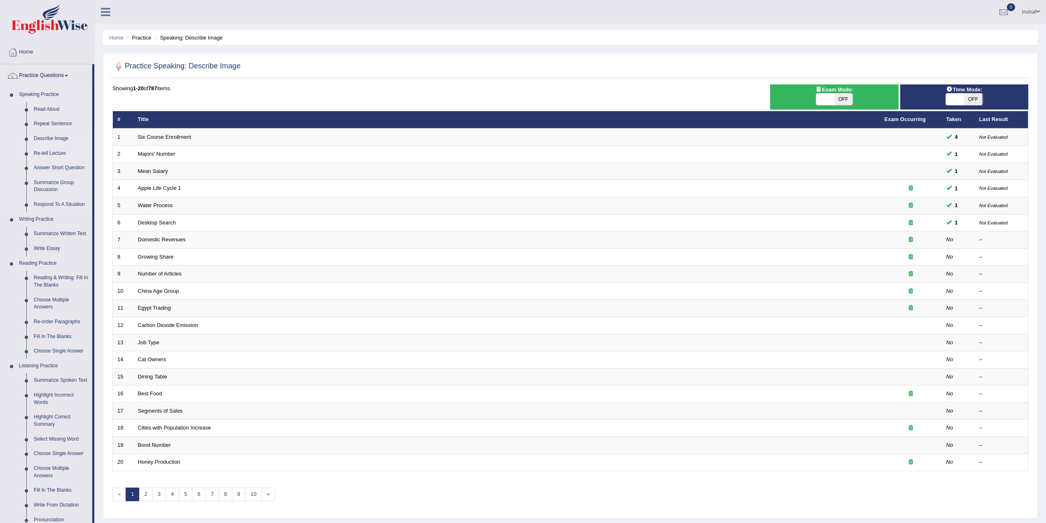
click at [65, 150] on link "Re-tell Lecture" at bounding box center [61, 153] width 62 height 15
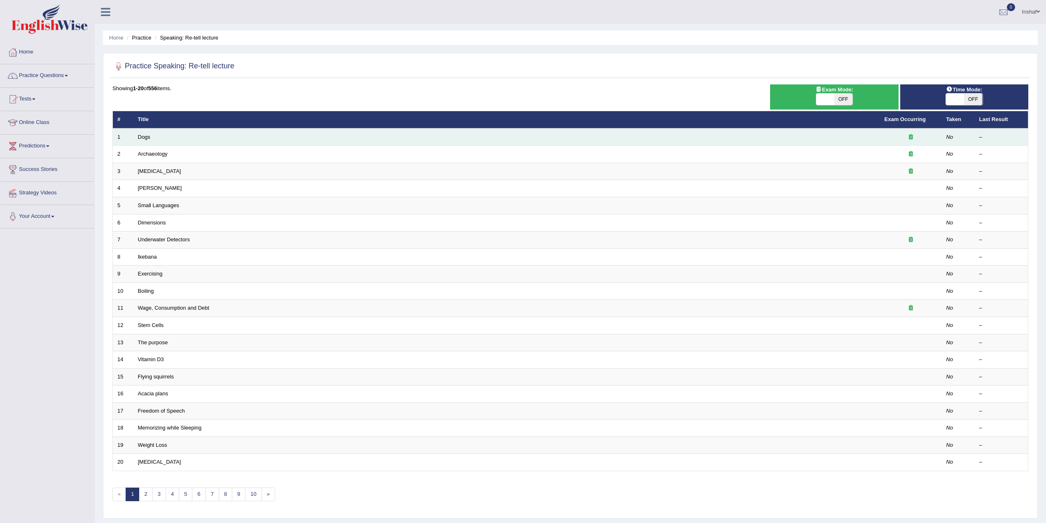
click at [137, 130] on td "Dogs" at bounding box center [506, 136] width 746 height 17
click at [140, 136] on link "Dogs" at bounding box center [144, 137] width 12 height 6
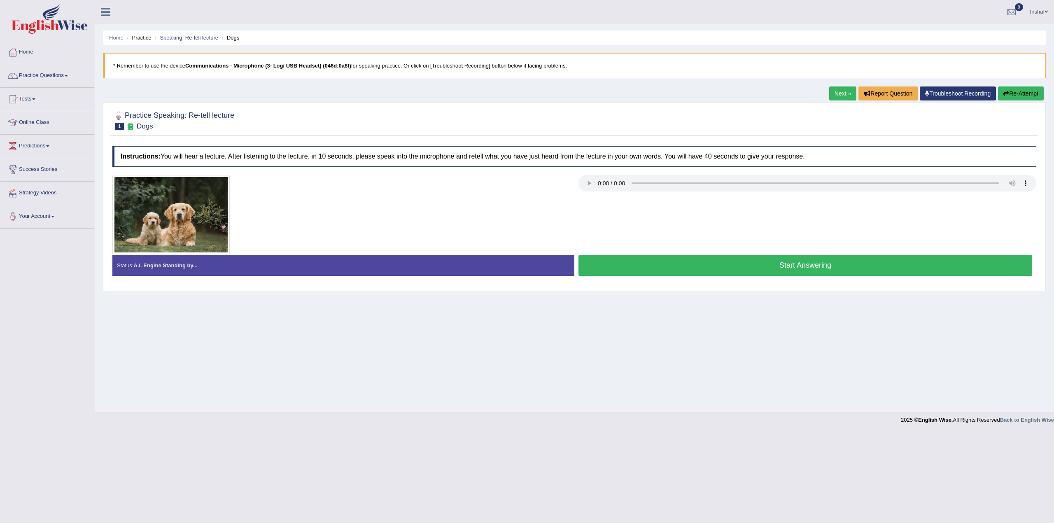
click at [153, 216] on img at bounding box center [170, 214] width 117 height 79
click at [1003, 94] on icon "button" at bounding box center [1006, 94] width 6 height 6
click at [184, 188] on img at bounding box center [170, 214] width 117 height 79
click at [183, 207] on img at bounding box center [170, 214] width 117 height 79
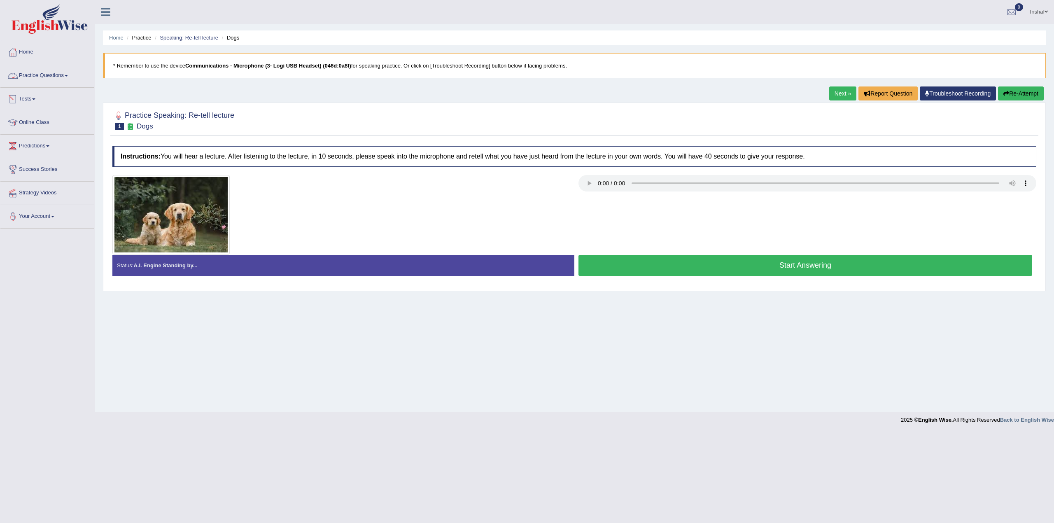
click at [68, 77] on link "Practice Questions" at bounding box center [47, 74] width 94 height 21
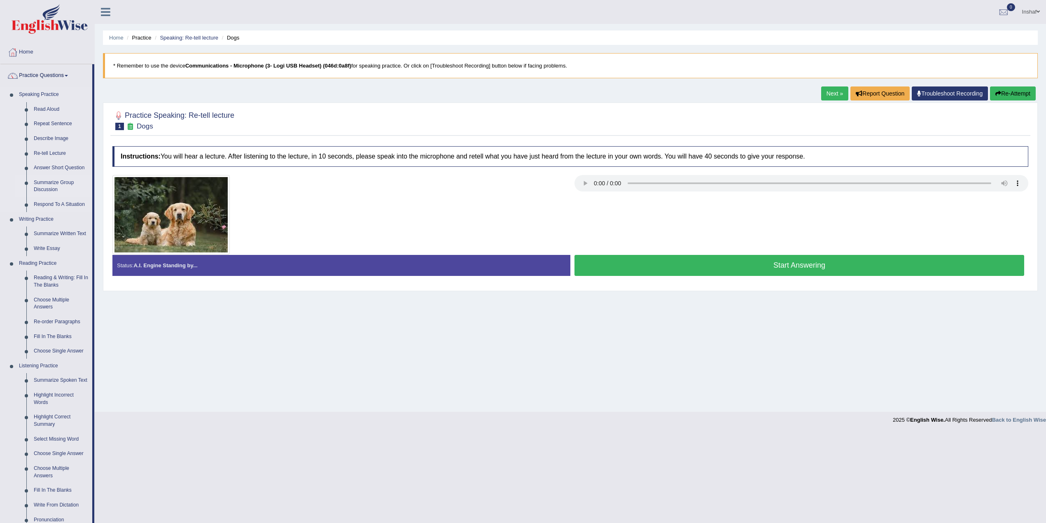
click at [62, 184] on link "Summarize Group Discussion" at bounding box center [61, 186] width 62 height 22
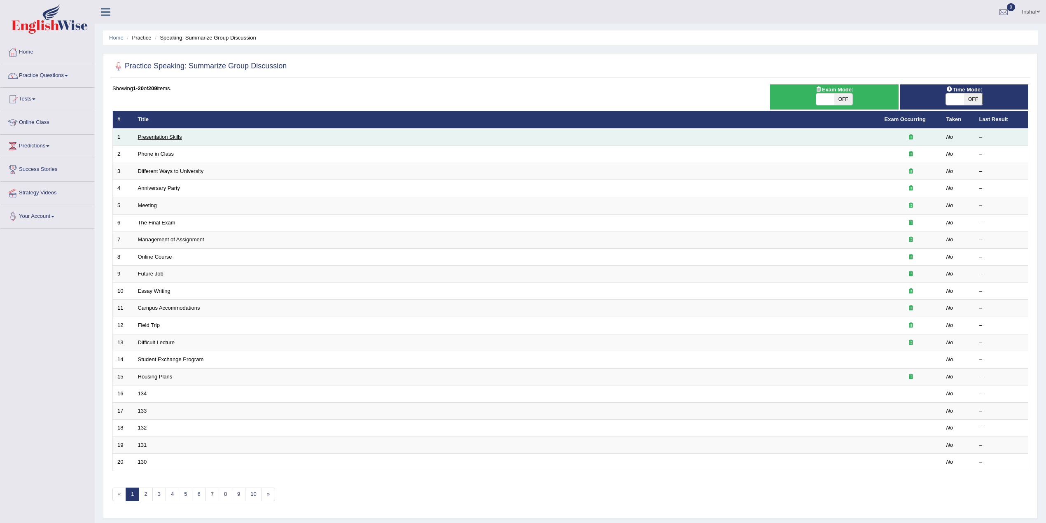
click at [172, 137] on link "Presentation Skills" at bounding box center [160, 137] width 44 height 6
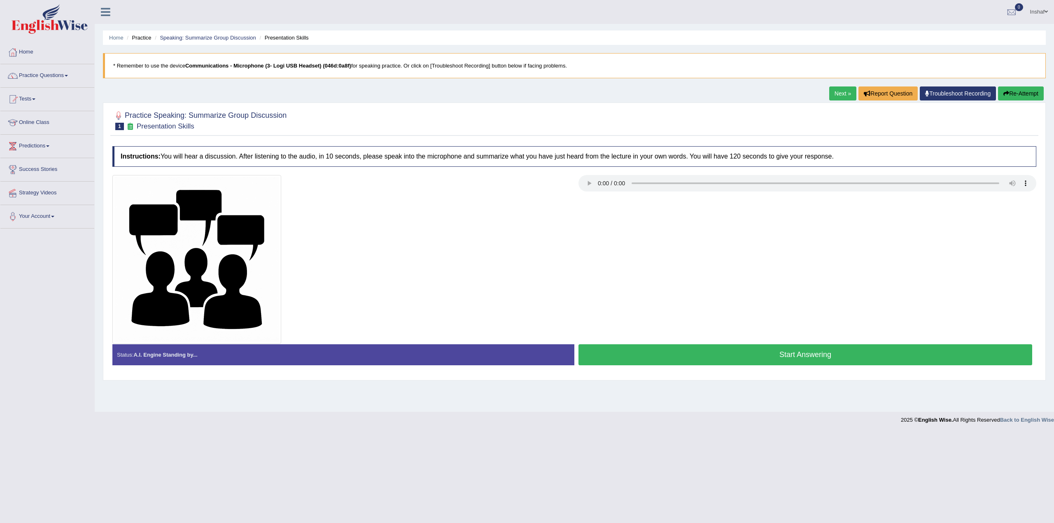
click at [158, 249] on img at bounding box center [196, 259] width 169 height 169
click at [274, 161] on h4 "Instructions: You will hear a discussion. After listening to the audio, in 10 s…" at bounding box center [574, 156] width 924 height 21
drag, startPoint x: 363, startPoint y: 163, endPoint x: 371, endPoint y: 164, distance: 7.8
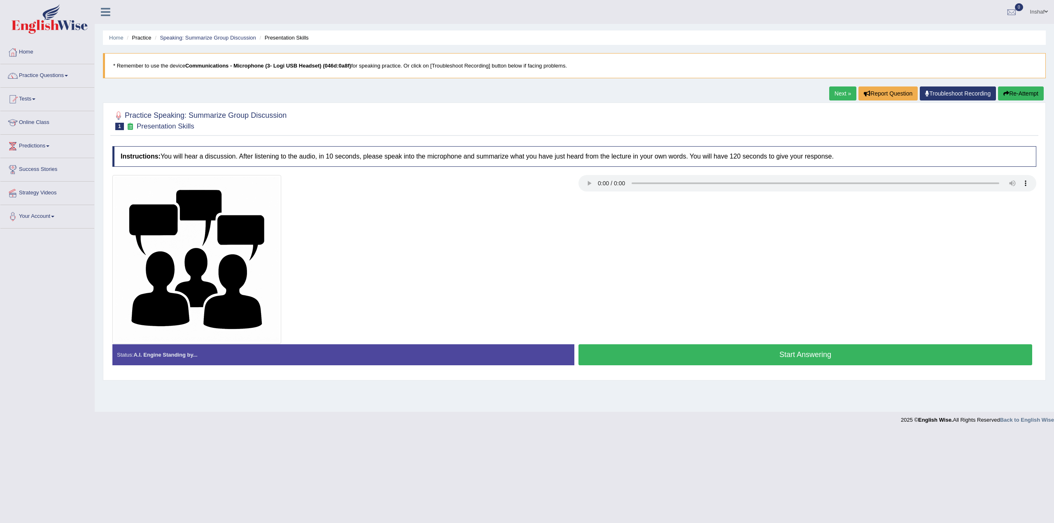
click at [364, 164] on h4 "Instructions: You will hear a discussion. After listening to the audio, in 10 s…" at bounding box center [574, 156] width 924 height 21
click at [380, 164] on h4 "Instructions: You will hear a discussion. After listening to the audio, in 10 s…" at bounding box center [574, 156] width 924 height 21
drag, startPoint x: 400, startPoint y: 163, endPoint x: 406, endPoint y: 163, distance: 5.8
click at [401, 163] on h4 "Instructions: You will hear a discussion. After listening to the audio, in 10 s…" at bounding box center [574, 156] width 924 height 21
drag, startPoint x: 407, startPoint y: 163, endPoint x: 412, endPoint y: 163, distance: 5.8
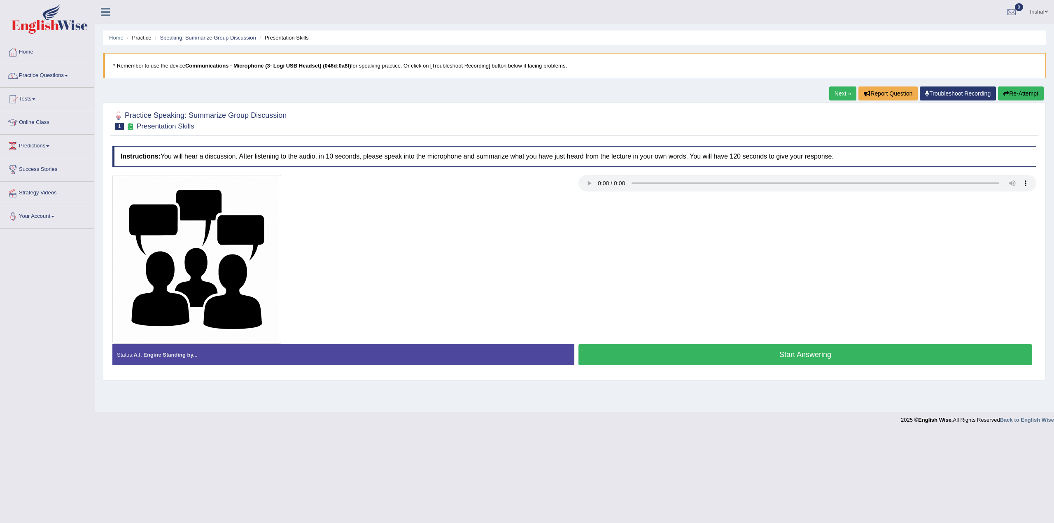
click at [408, 163] on h4 "Instructions: You will hear a discussion. After listening to the audio, in 10 s…" at bounding box center [574, 156] width 924 height 21
click at [415, 163] on h4 "Instructions: You will hear a discussion. After listening to the audio, in 10 s…" at bounding box center [574, 156] width 924 height 21
click at [836, 193] on div at bounding box center [807, 184] width 458 height 19
click at [66, 71] on link "Practice Questions" at bounding box center [47, 74] width 94 height 21
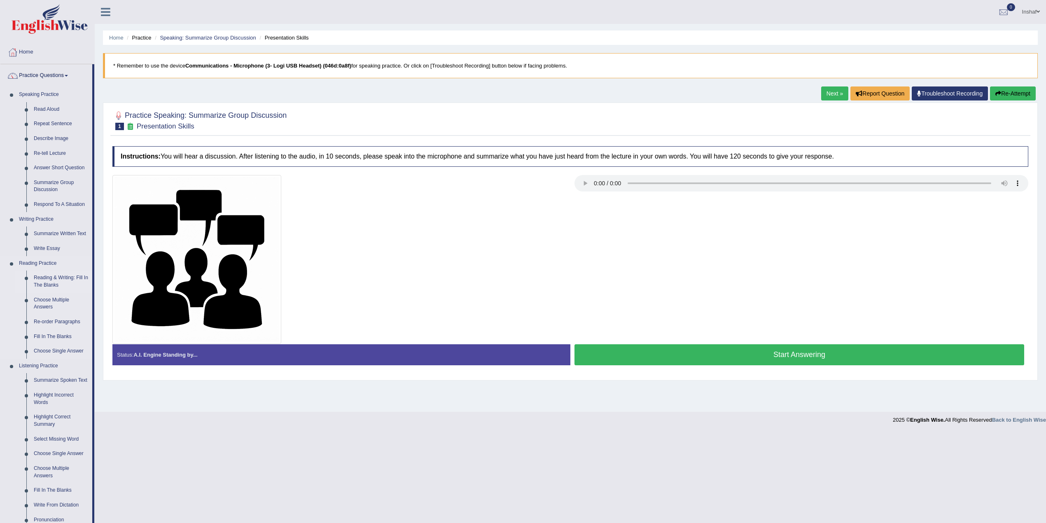
click at [63, 280] on link "Reading & Writing: Fill In The Blanks" at bounding box center [61, 281] width 62 height 22
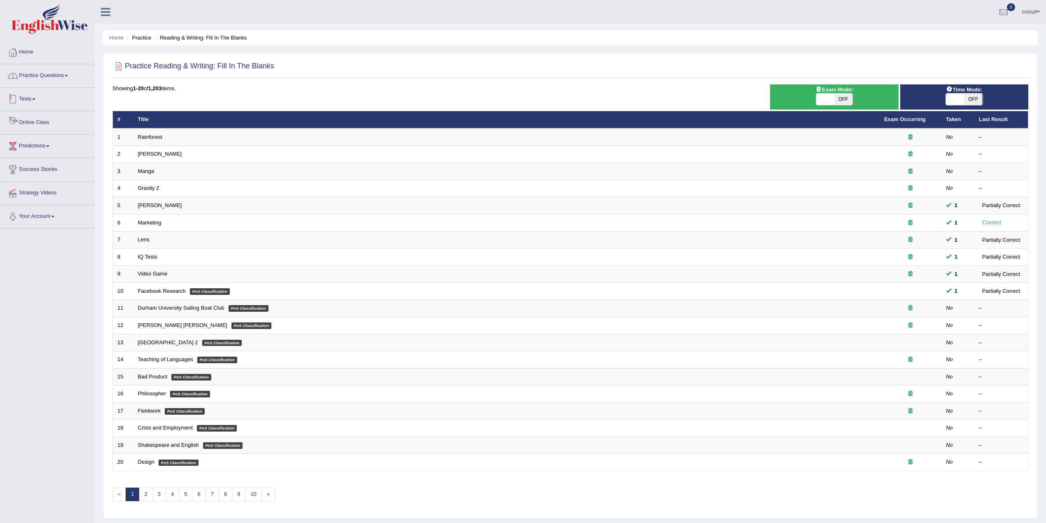
click at [71, 75] on link "Practice Questions" at bounding box center [47, 74] width 94 height 21
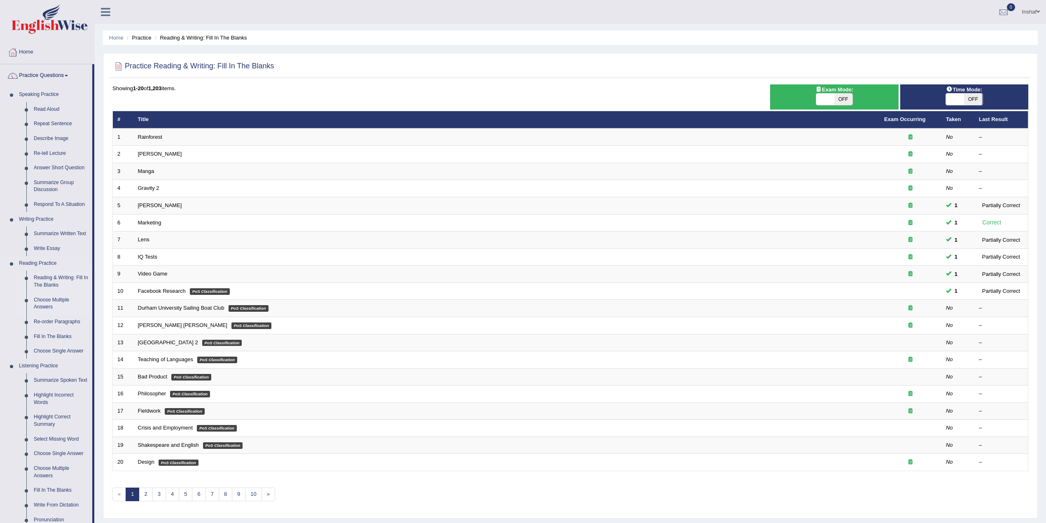
click at [50, 300] on link "Choose Multiple Answers" at bounding box center [61, 304] width 62 height 22
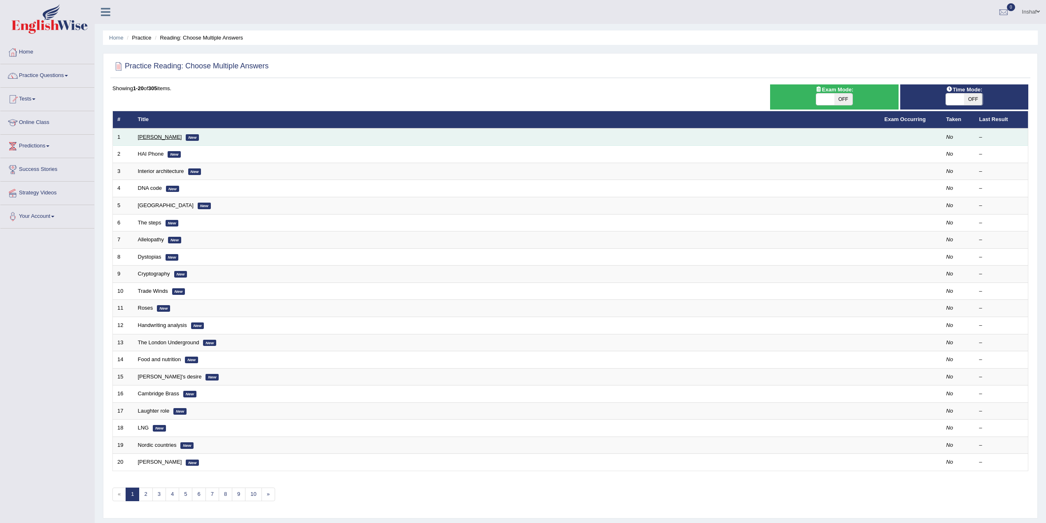
click at [162, 136] on link "[PERSON_NAME]" at bounding box center [160, 137] width 44 height 6
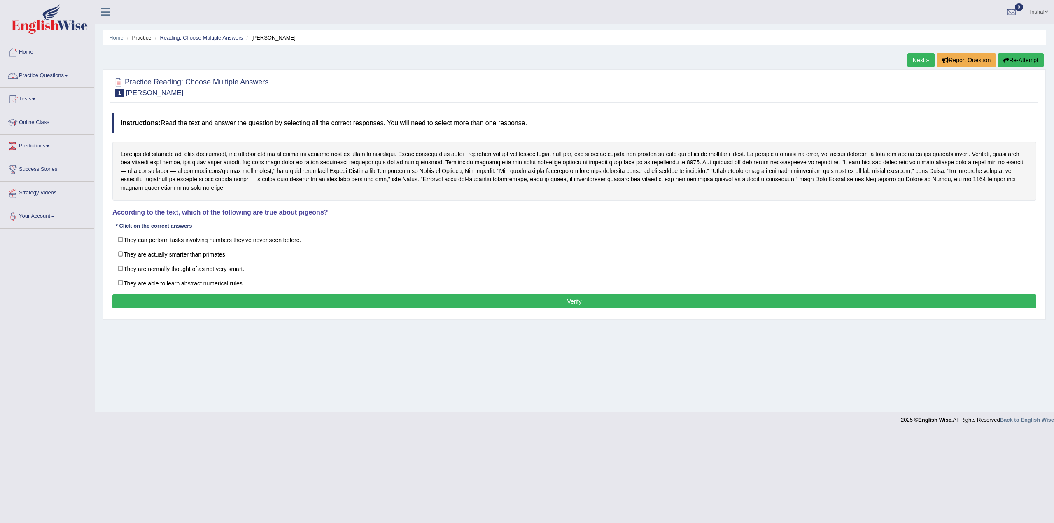
click at [68, 77] on link "Practice Questions" at bounding box center [47, 74] width 94 height 21
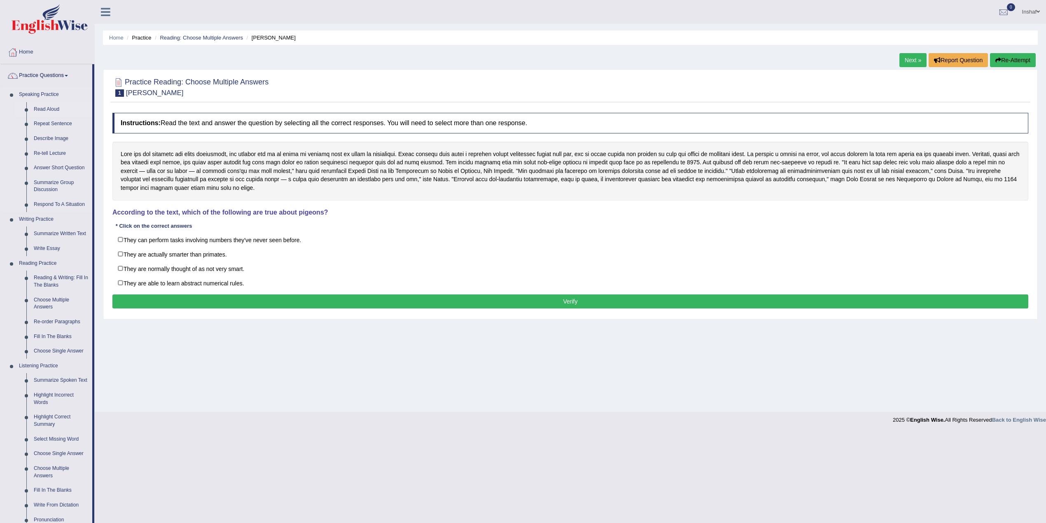
click at [50, 104] on link "Read Aloud" at bounding box center [61, 109] width 62 height 15
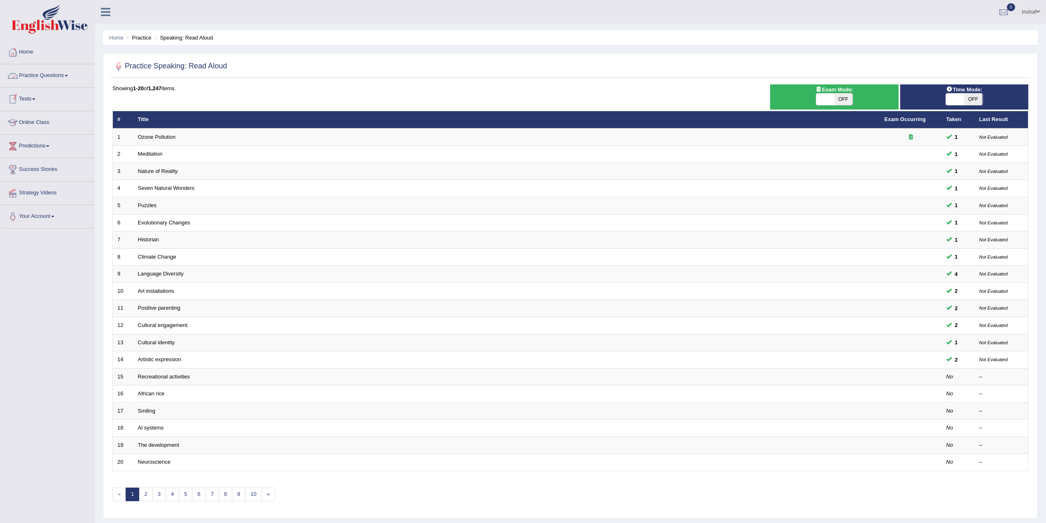
click at [71, 78] on link "Practice Questions" at bounding box center [47, 74] width 94 height 21
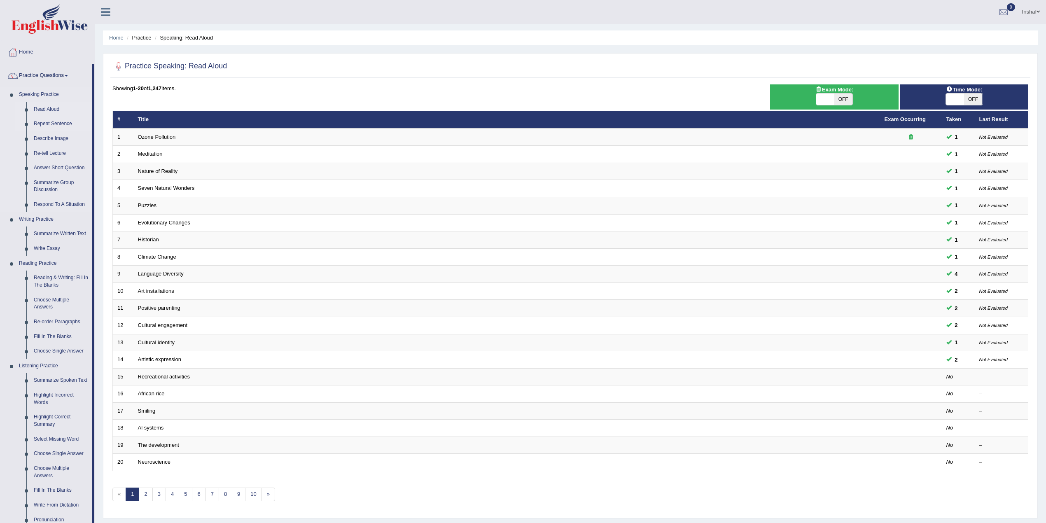
click at [54, 126] on link "Repeat Sentence" at bounding box center [61, 123] width 62 height 15
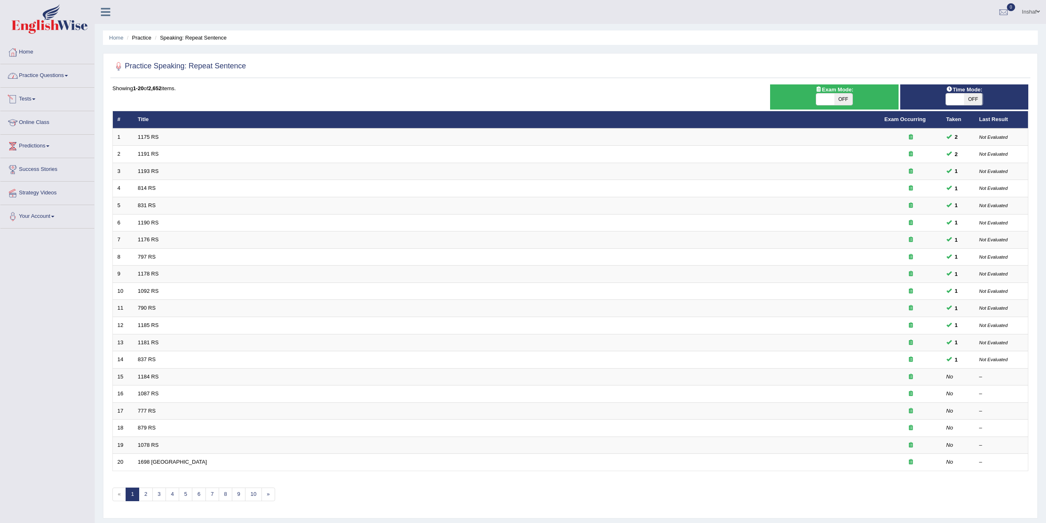
click at [65, 78] on link "Practice Questions" at bounding box center [47, 74] width 94 height 21
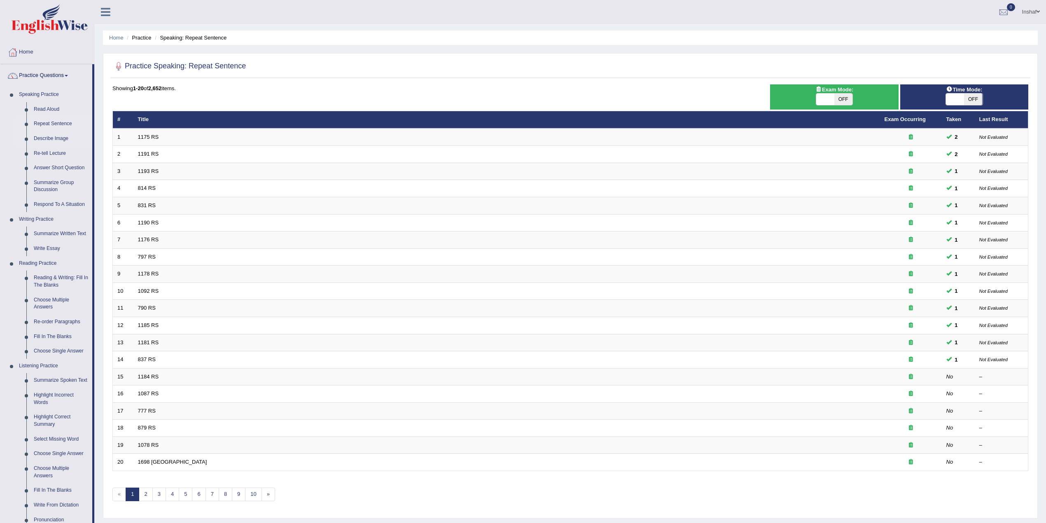
click at [53, 139] on link "Describe Image" at bounding box center [61, 138] width 62 height 15
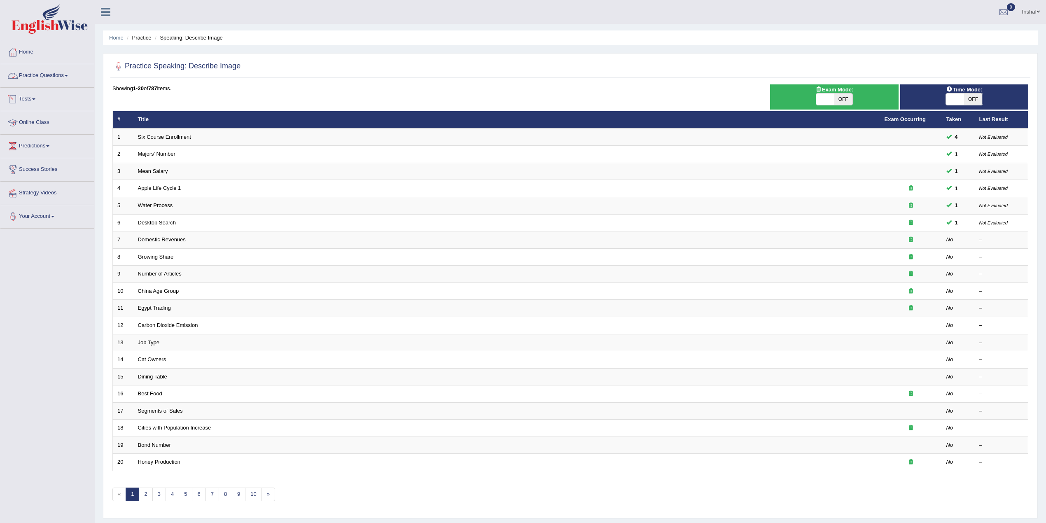
click at [75, 79] on link "Practice Questions" at bounding box center [47, 74] width 94 height 21
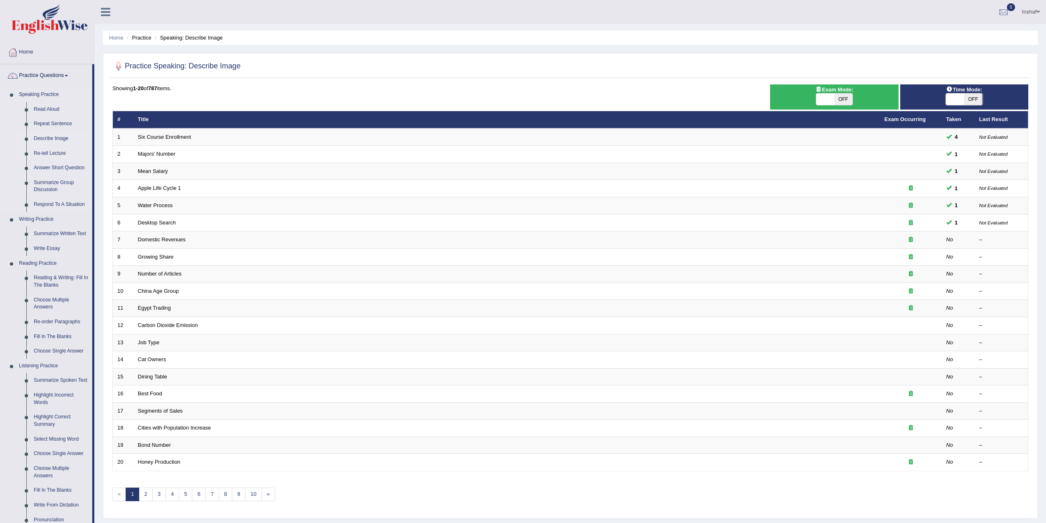
click at [60, 156] on link "Re-tell Lecture" at bounding box center [61, 153] width 62 height 15
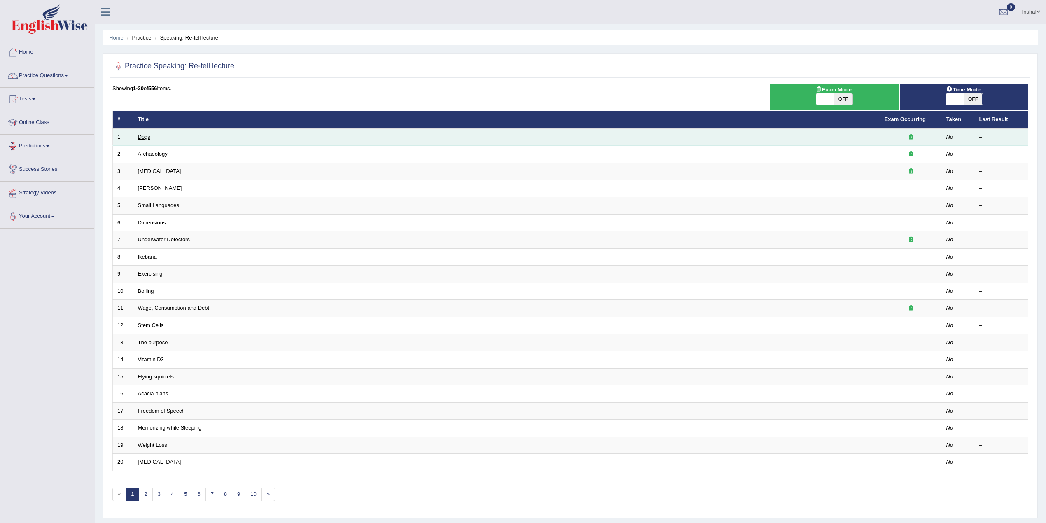
click at [142, 136] on link "Dogs" at bounding box center [144, 137] width 12 height 6
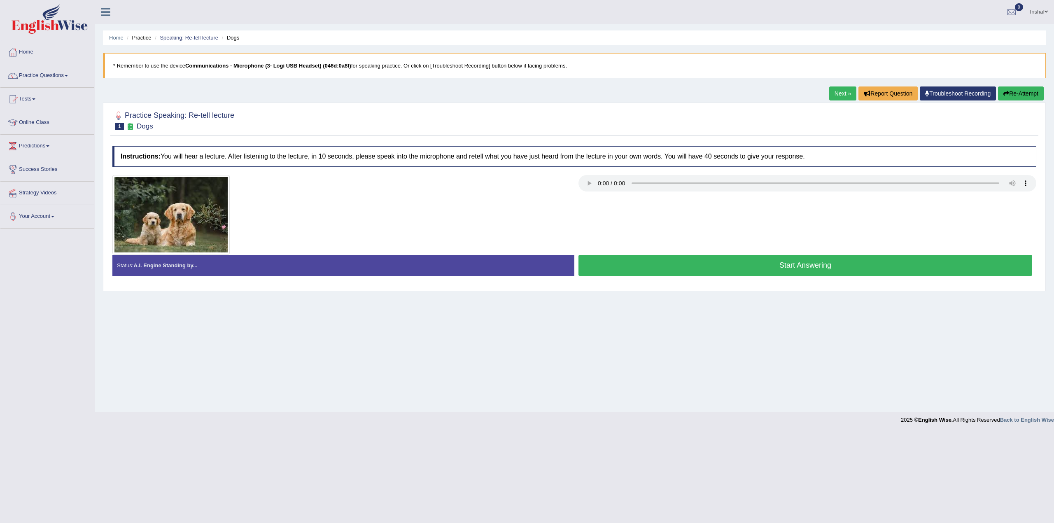
click at [1010, 99] on button "Re-Attempt" at bounding box center [1021, 93] width 46 height 14
click at [73, 74] on link "Practice Questions" at bounding box center [47, 74] width 94 height 21
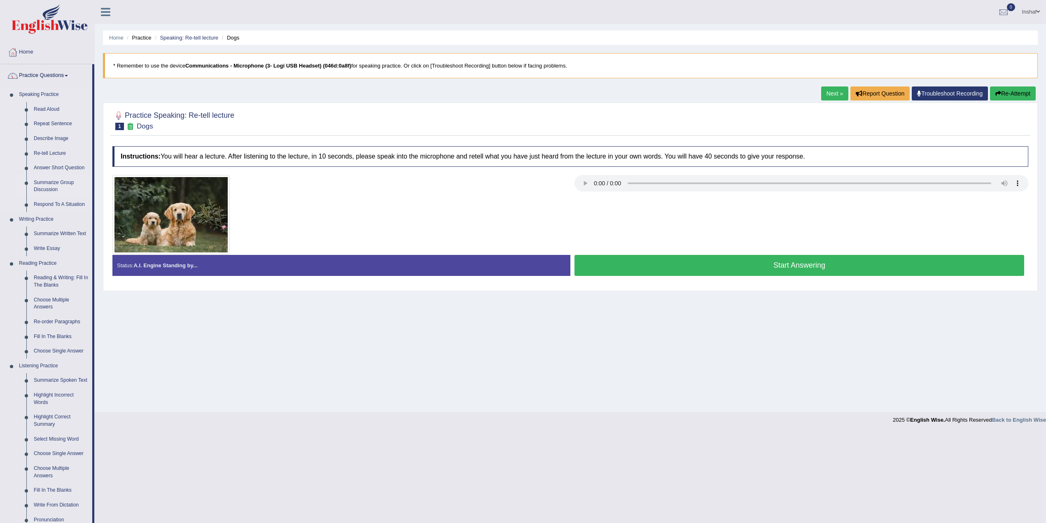
click at [59, 182] on link "Summarize Group Discussion" at bounding box center [61, 186] width 62 height 22
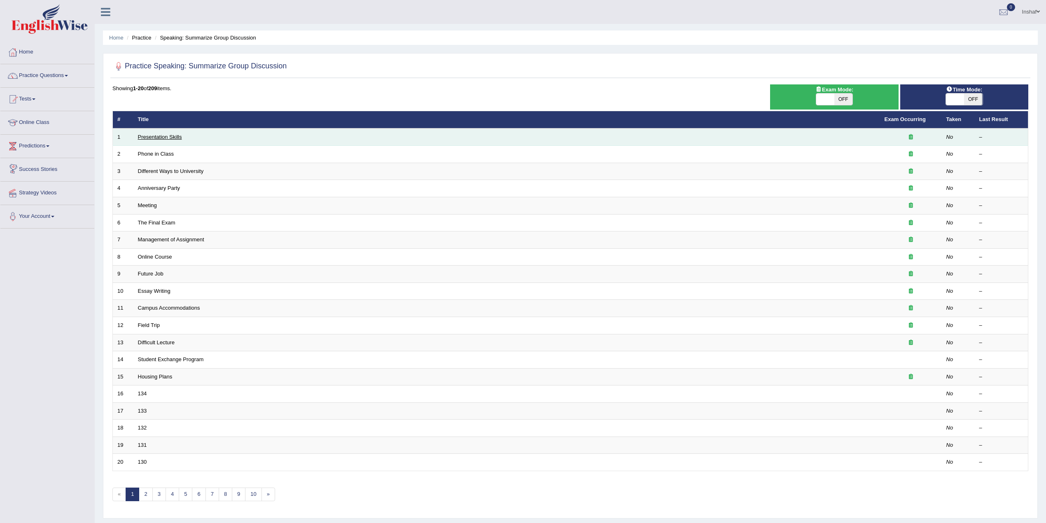
click at [175, 135] on link "Presentation Skills" at bounding box center [160, 137] width 44 height 6
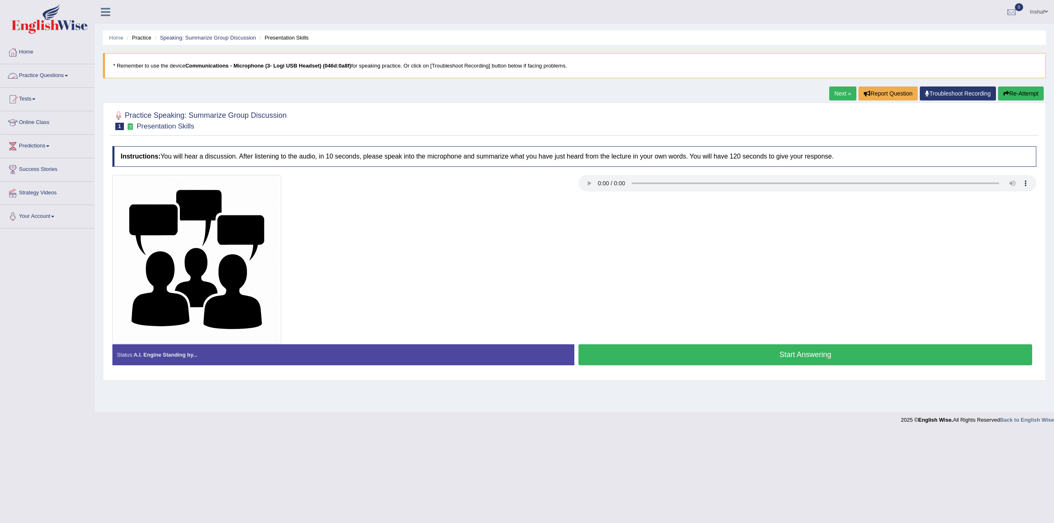
click at [71, 77] on link "Practice Questions" at bounding box center [47, 74] width 94 height 21
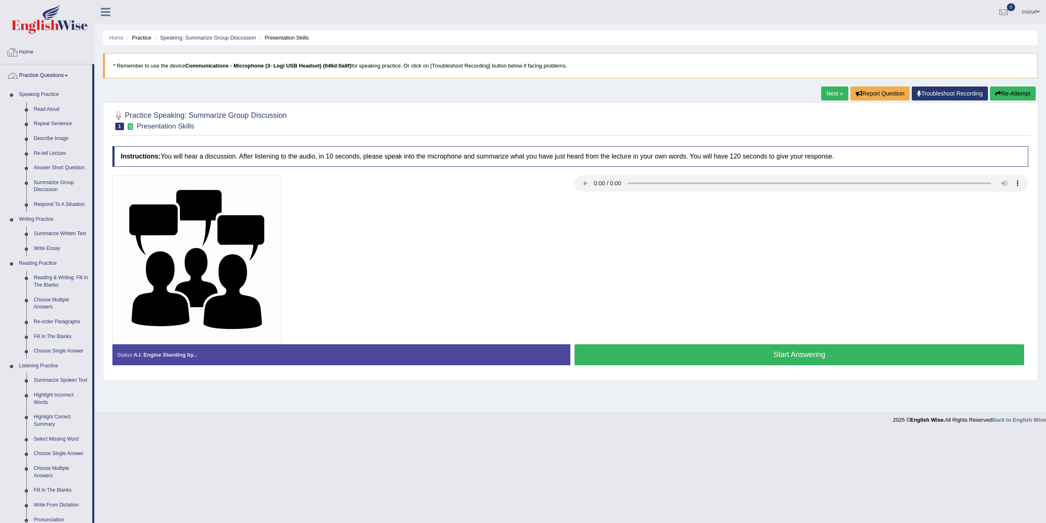
click at [23, 46] on link "Home" at bounding box center [47, 51] width 94 height 21
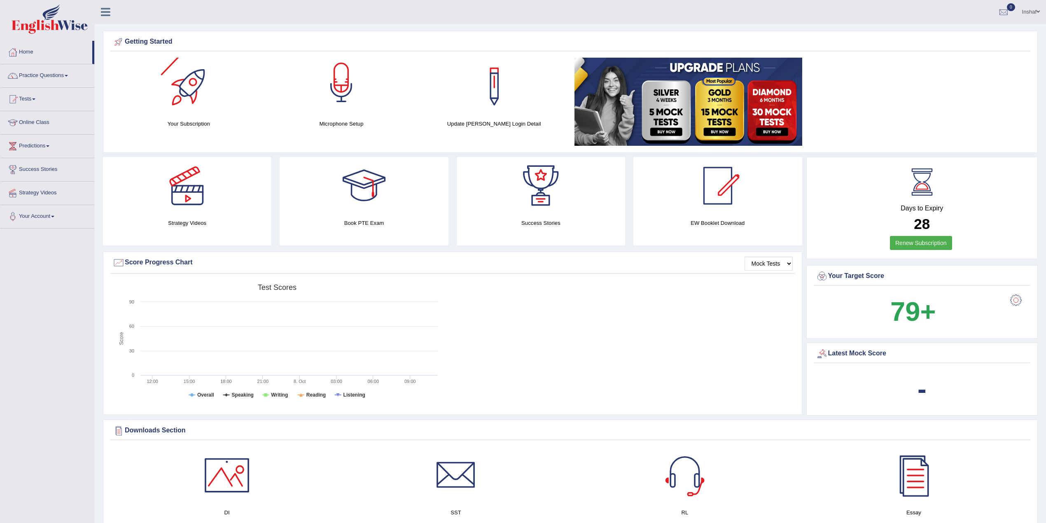
click at [340, 80] on div at bounding box center [341, 87] width 58 height 58
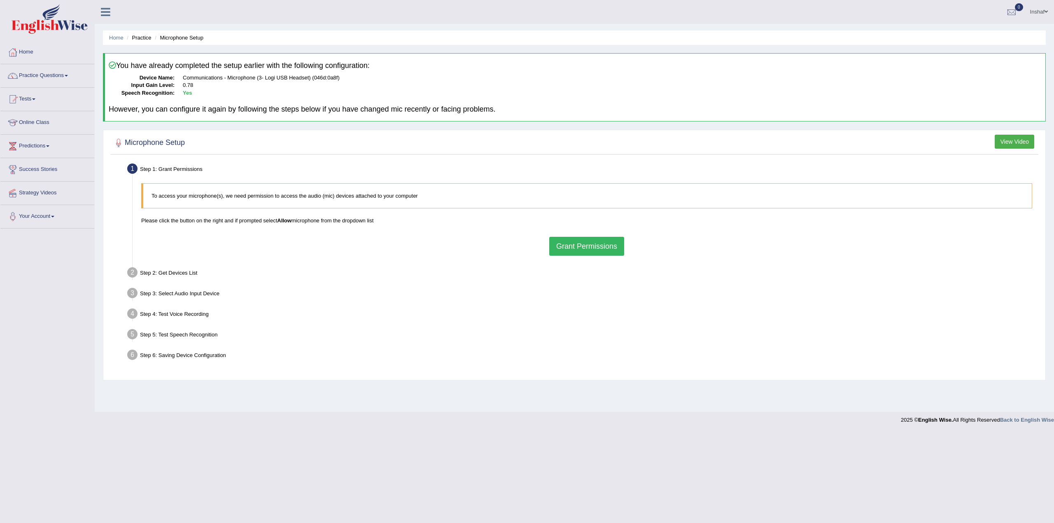
click at [585, 247] on button "Grant Permissions" at bounding box center [586, 246] width 75 height 19
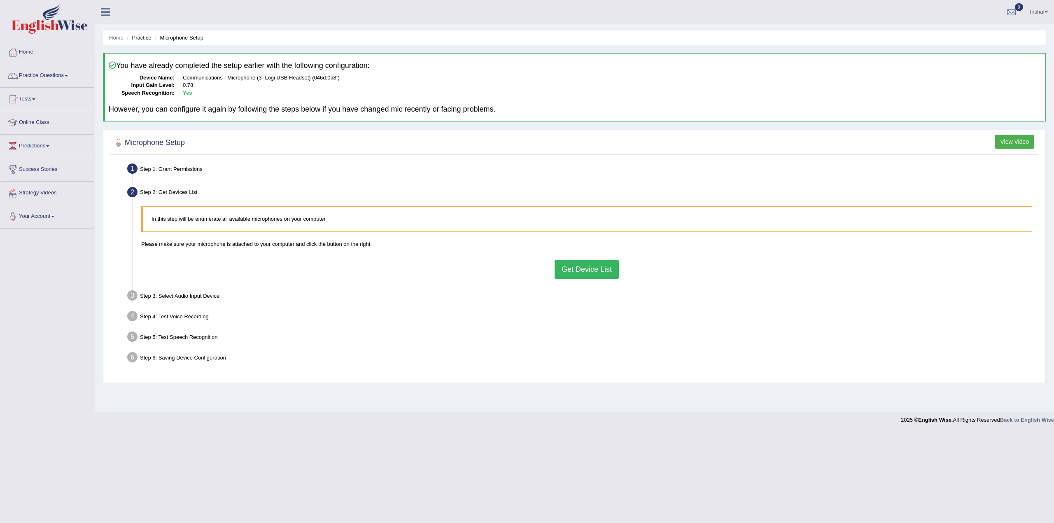
click at [593, 272] on button "Get Device List" at bounding box center [586, 269] width 64 height 19
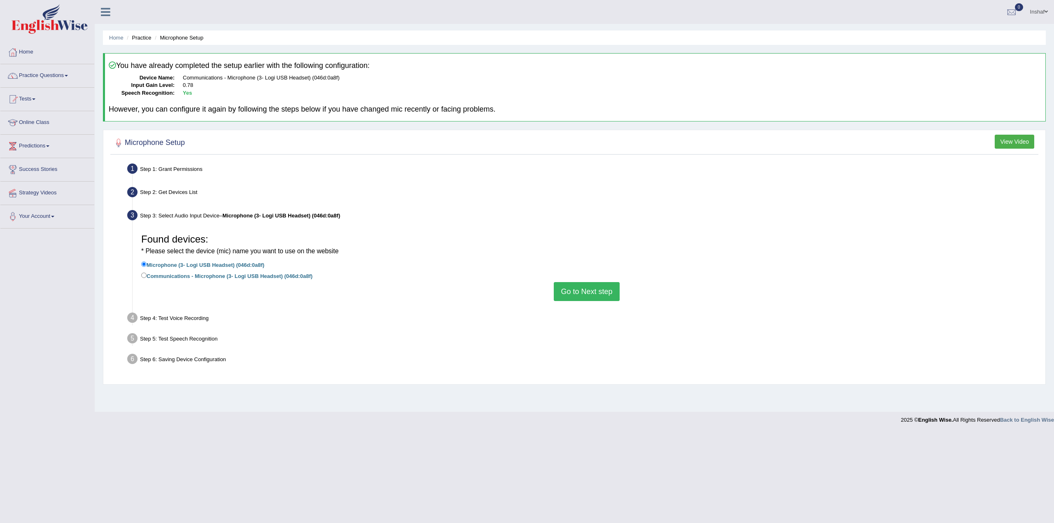
click at [583, 291] on button "Go to Next step" at bounding box center [586, 291] width 65 height 19
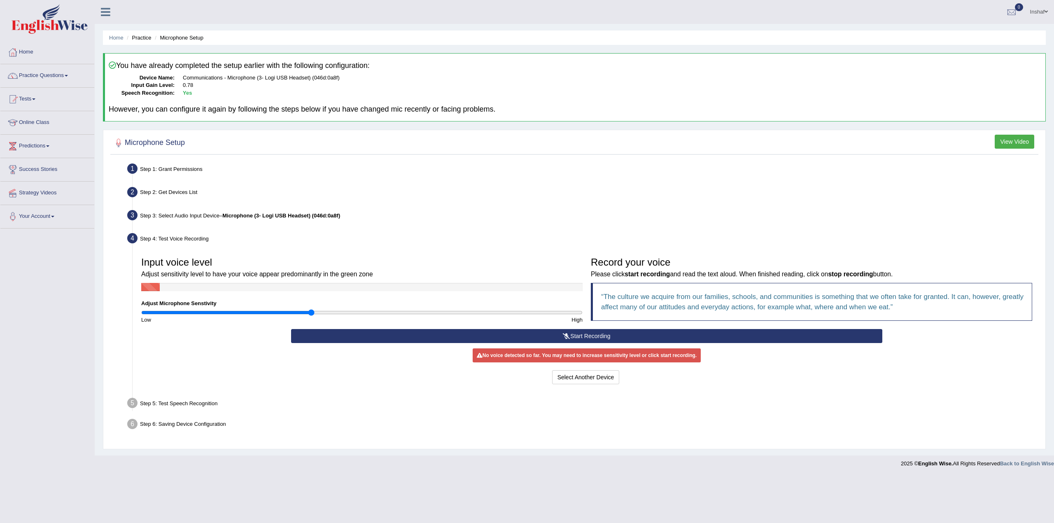
click at [587, 332] on button "Start Recording" at bounding box center [586, 336] width 591 height 14
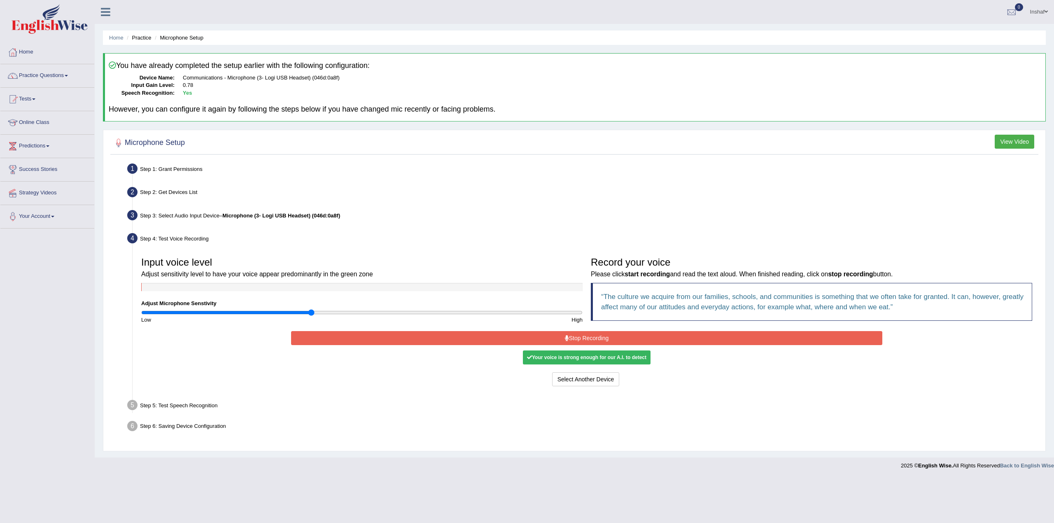
click at [589, 333] on button "Stop Recording" at bounding box center [586, 338] width 591 height 14
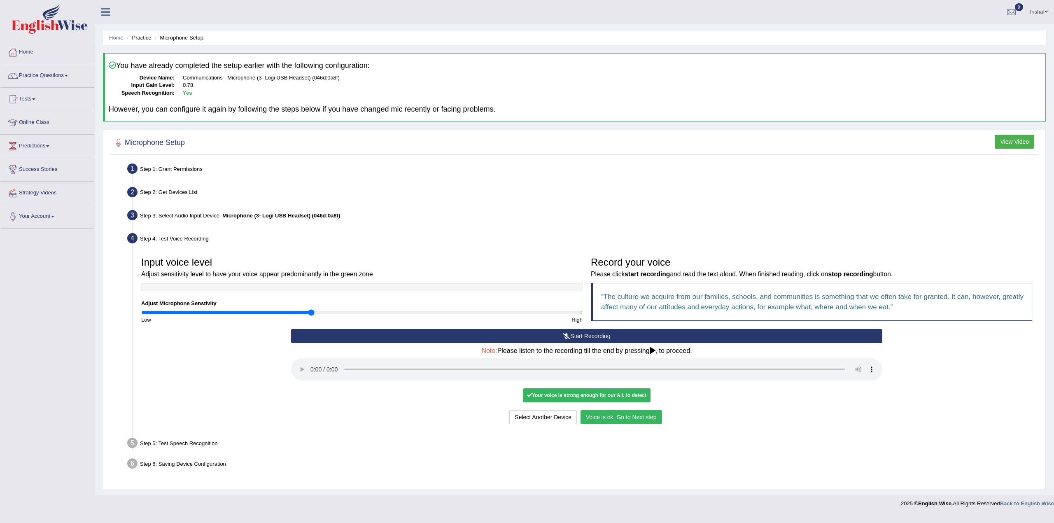
click at [620, 417] on button "Voice is ok. Go to Next step" at bounding box center [621, 417] width 82 height 14
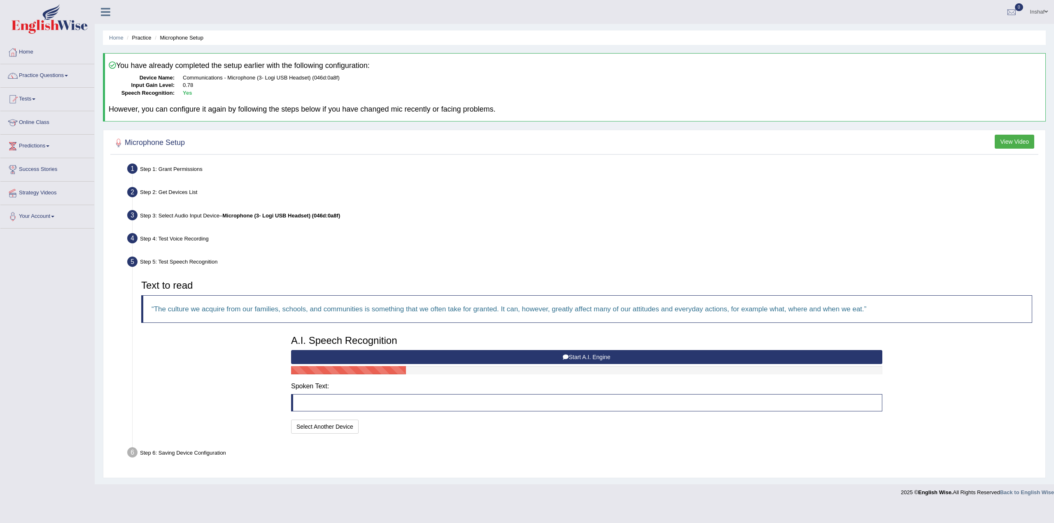
click at [593, 358] on button "Start A.I. Engine" at bounding box center [586, 357] width 591 height 14
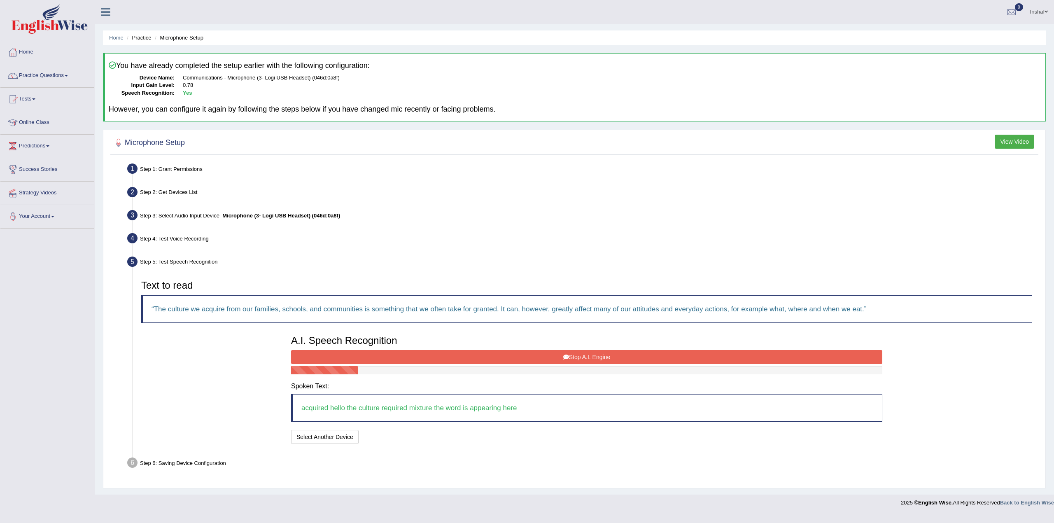
click at [570, 354] on button "Stop A.I. Engine" at bounding box center [586, 357] width 591 height 14
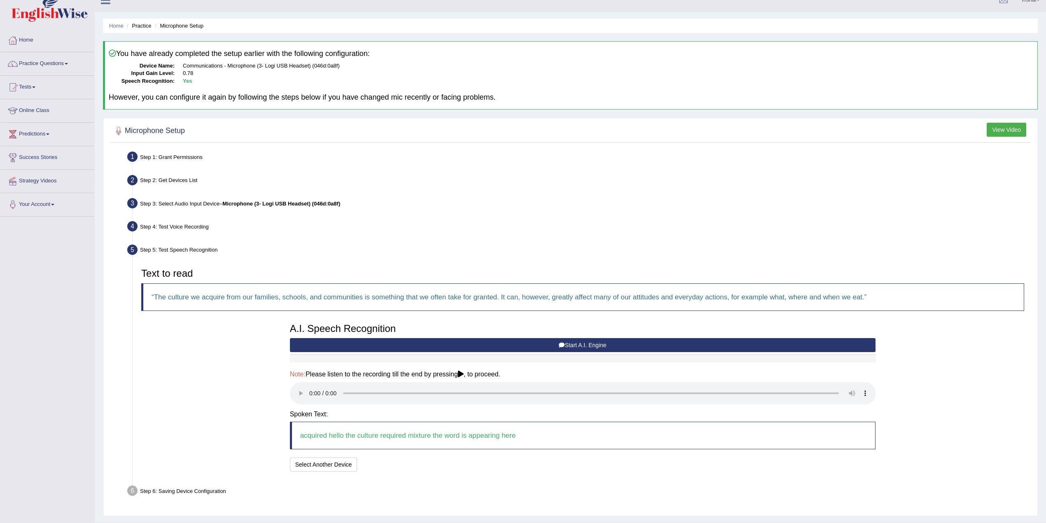
scroll to position [33, 0]
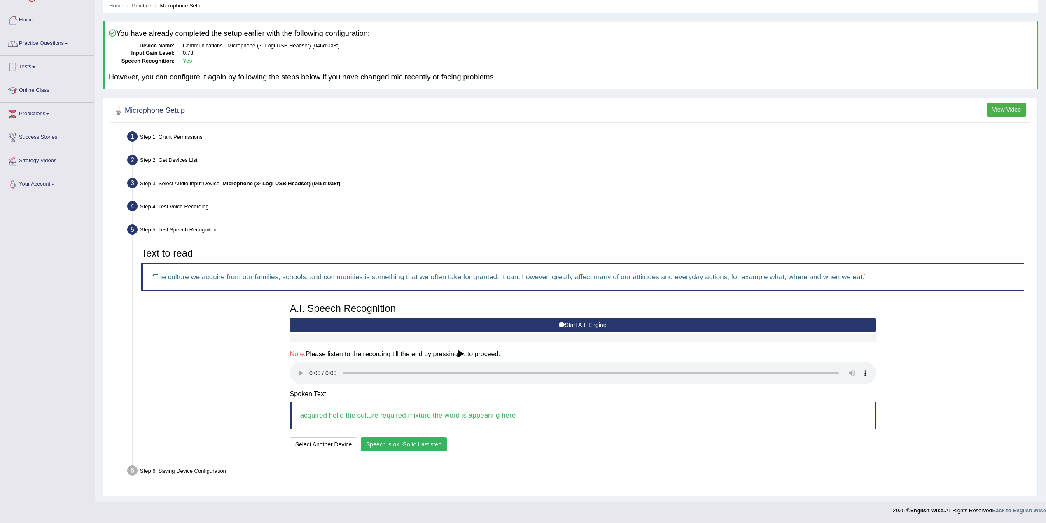
click at [389, 445] on button "Speech is ok. Go to Last step" at bounding box center [404, 444] width 86 height 14
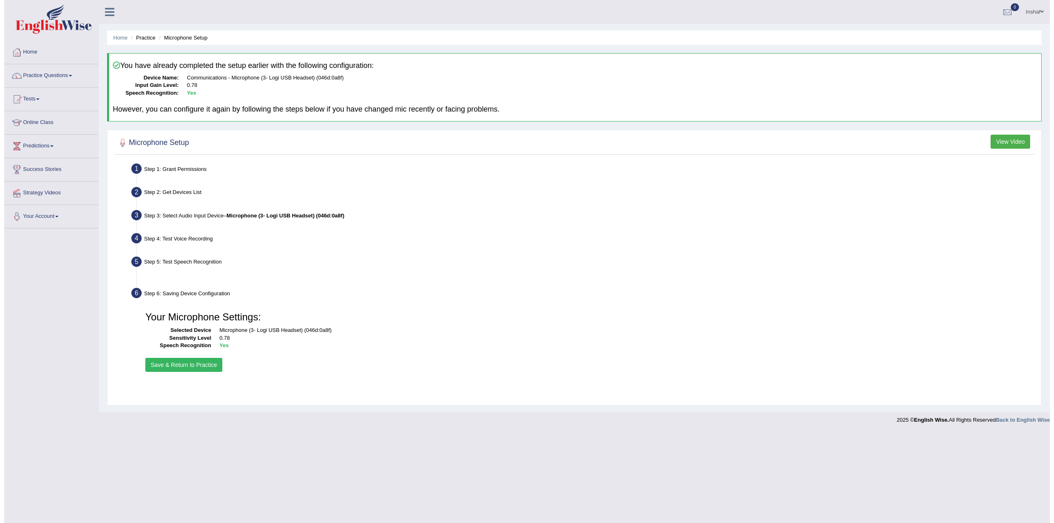
scroll to position [0, 0]
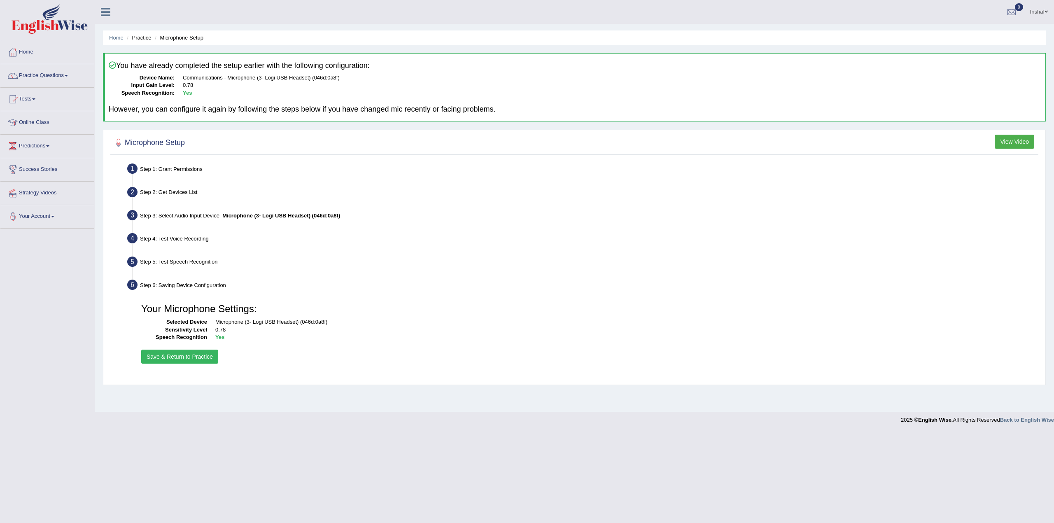
click at [160, 356] on button "Save & Return to Practice" at bounding box center [179, 356] width 77 height 14
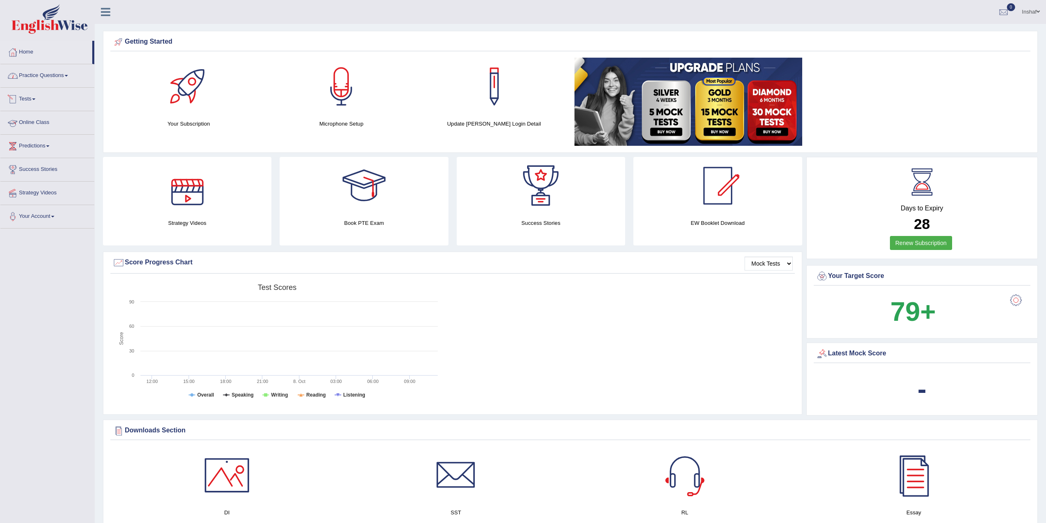
click at [48, 81] on link "Practice Questions" at bounding box center [47, 74] width 94 height 21
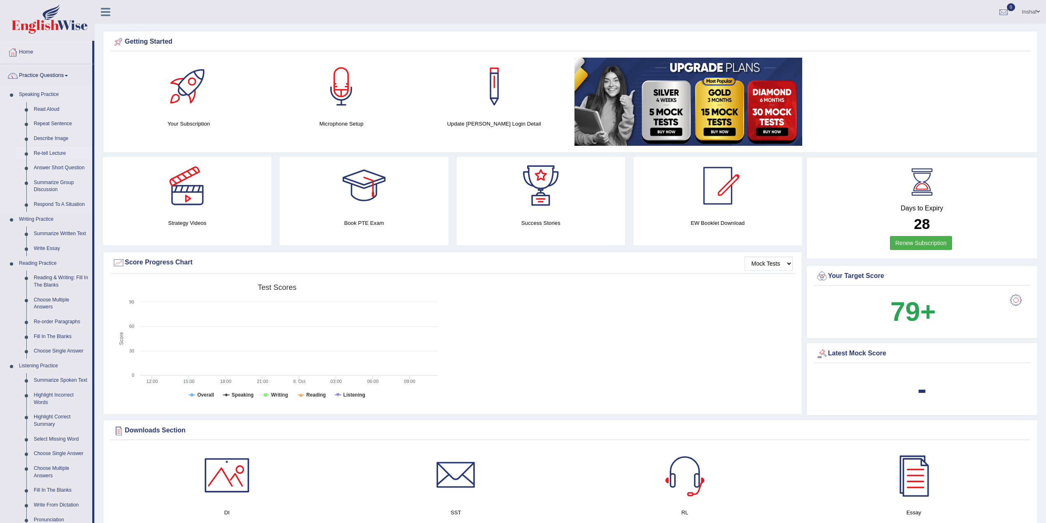
click at [43, 152] on link "Re-tell Lecture" at bounding box center [61, 153] width 62 height 15
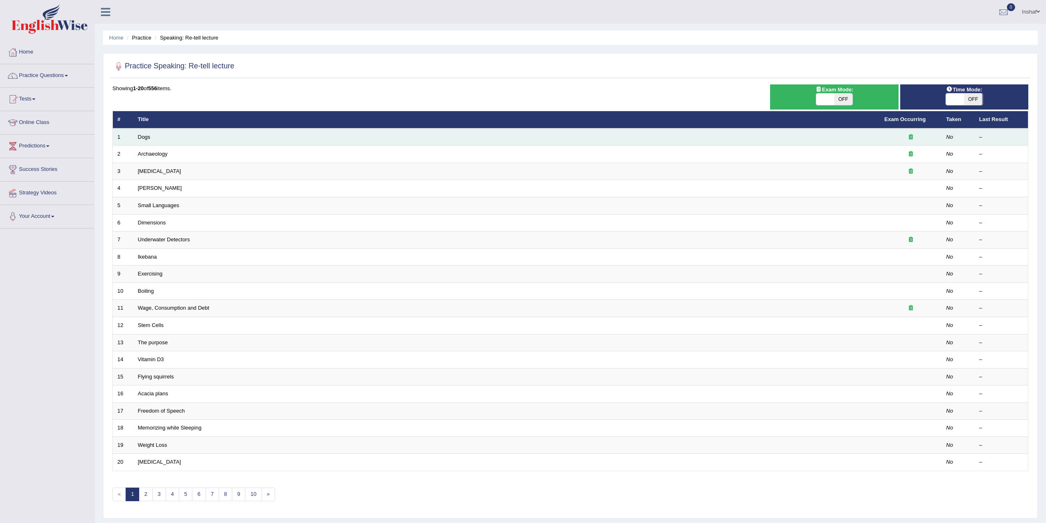
click at [147, 140] on td "Dogs" at bounding box center [506, 136] width 746 height 17
click at [147, 137] on link "Dogs" at bounding box center [144, 137] width 12 height 6
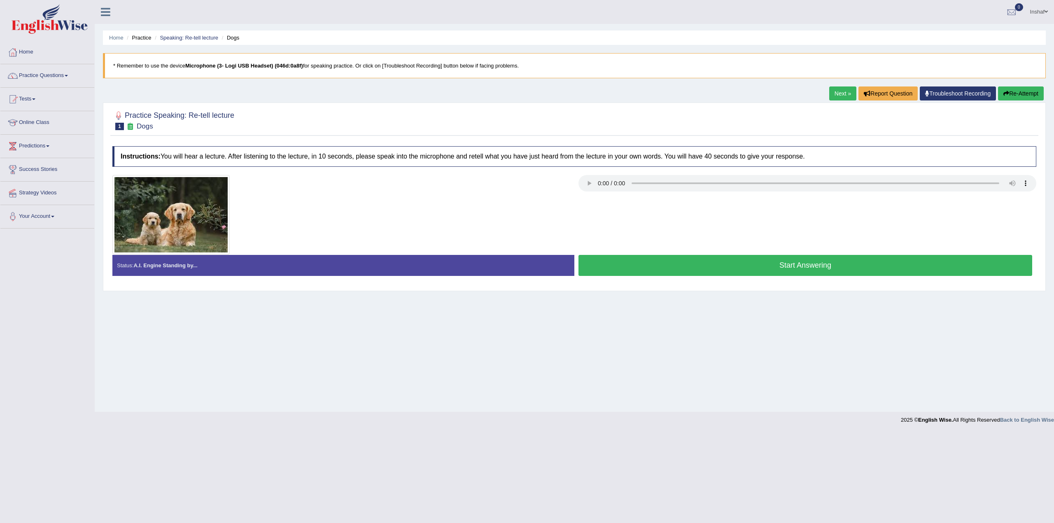
click at [685, 263] on button "Start Answering" at bounding box center [805, 265] width 454 height 21
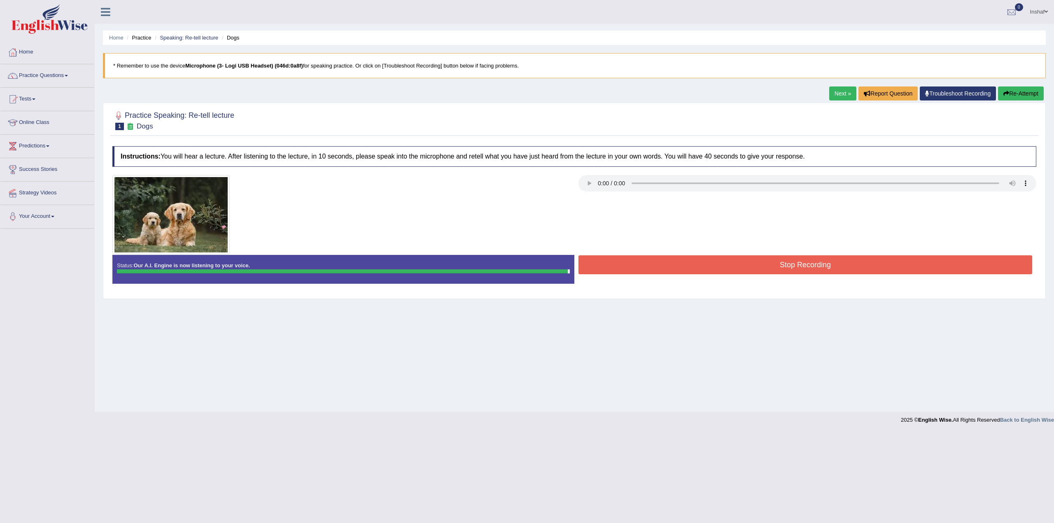
click at [818, 257] on div "Instructions: You will hear a lecture. After listening to the lecture, in 10 se…" at bounding box center [574, 218] width 928 height 152
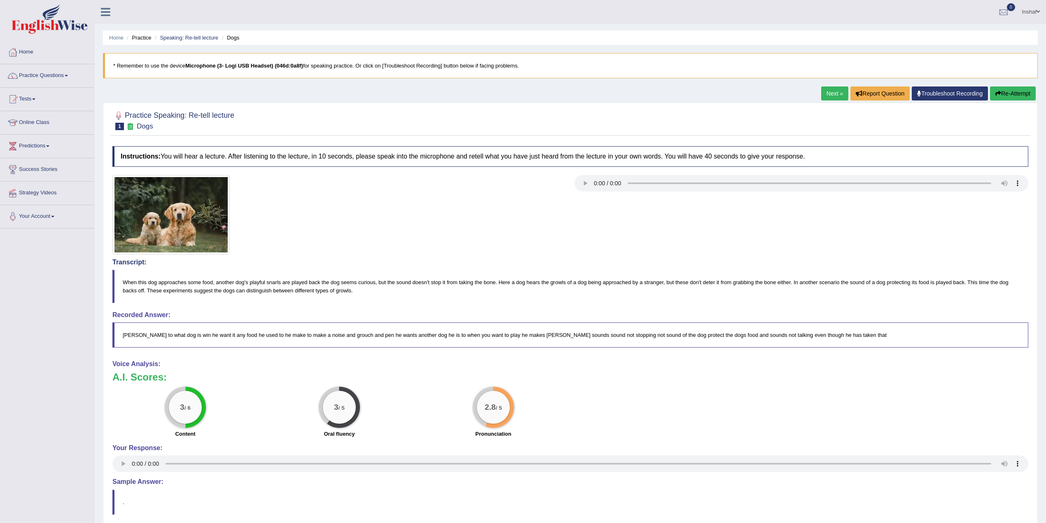
click at [824, 93] on link "Next »" at bounding box center [834, 93] width 27 height 14
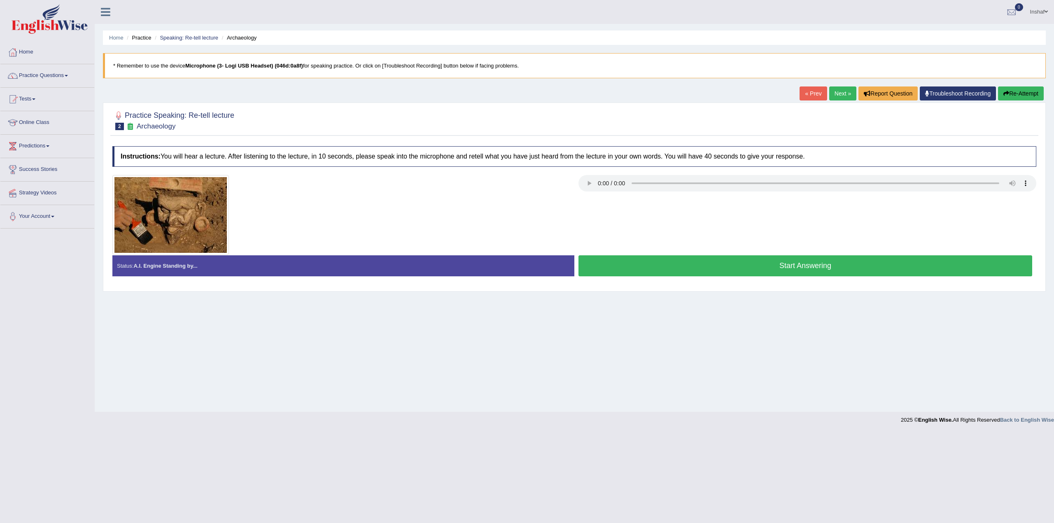
click at [1012, 98] on button "Re-Attempt" at bounding box center [1021, 93] width 46 height 14
click at [841, 92] on link "Next »" at bounding box center [842, 93] width 27 height 14
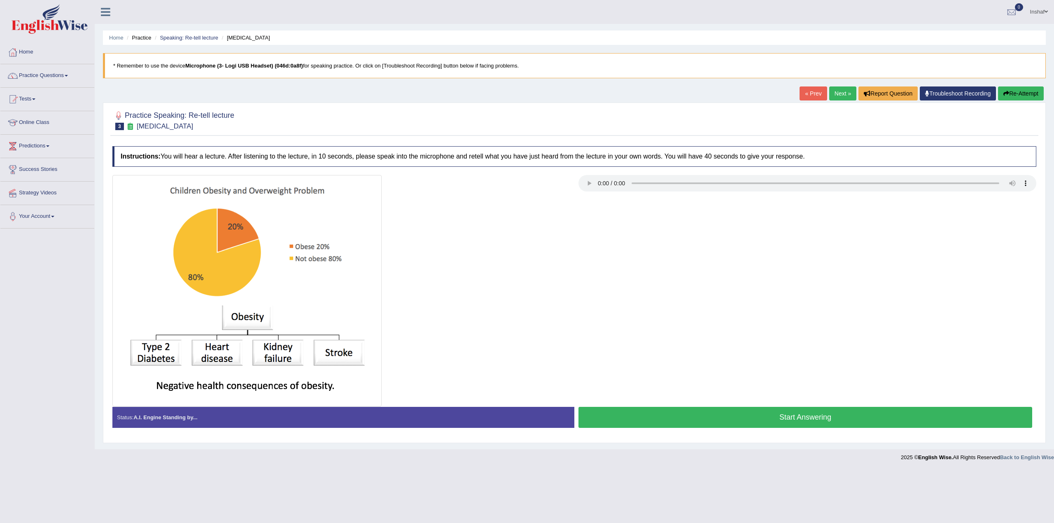
click at [1018, 94] on button "Re-Attempt" at bounding box center [1021, 93] width 46 height 14
click at [814, 414] on button "Start Answering" at bounding box center [805, 417] width 454 height 21
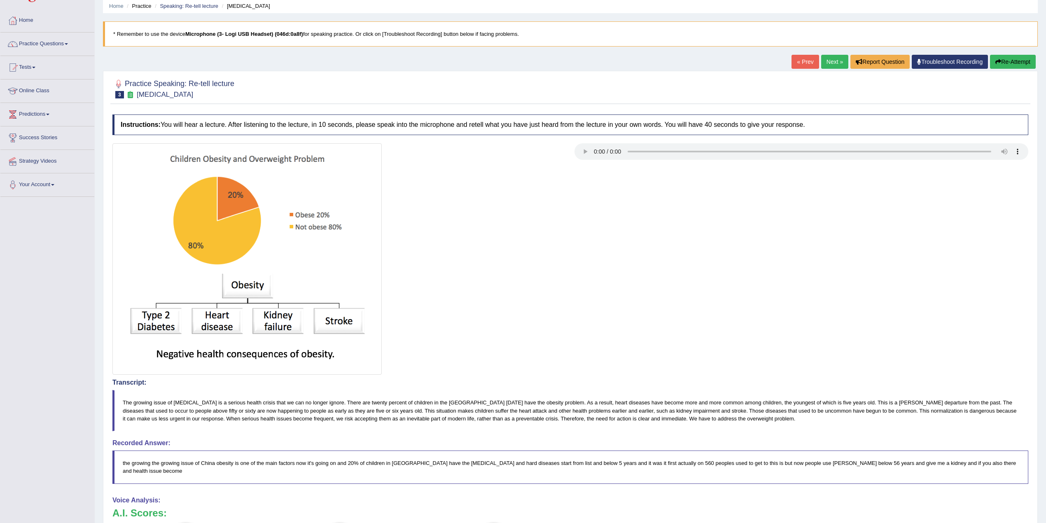
scroll to position [5, 0]
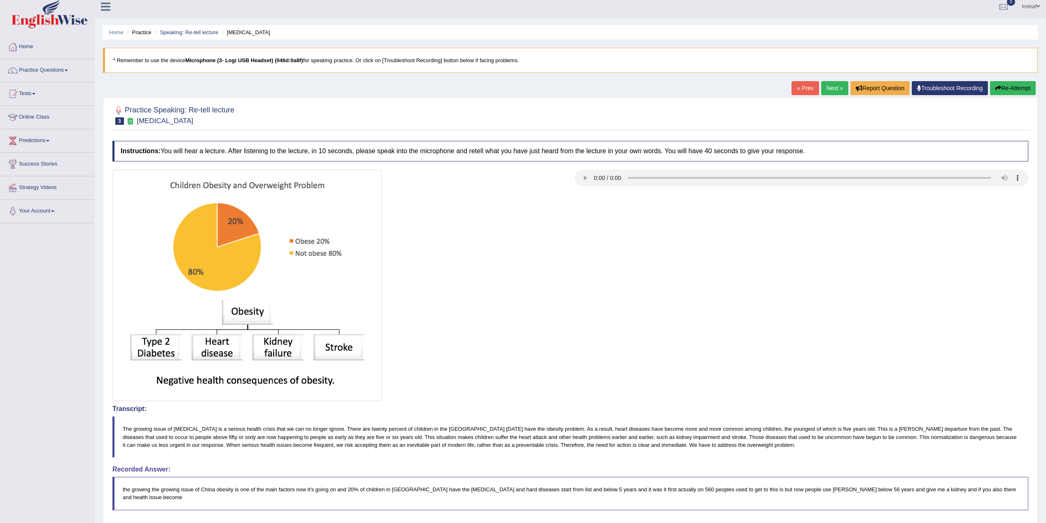
click at [832, 84] on link "Next »" at bounding box center [834, 88] width 27 height 14
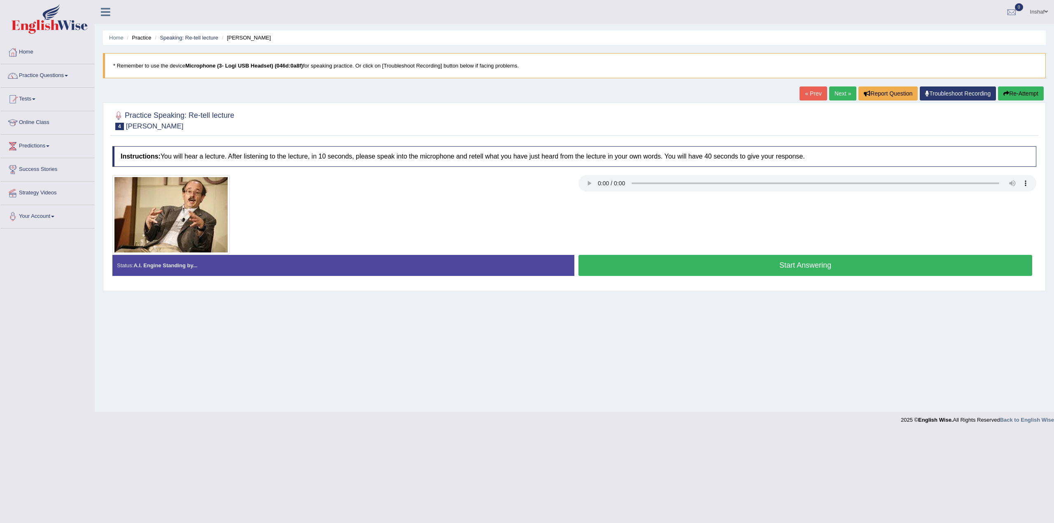
click at [826, 259] on button "Start Answering" at bounding box center [805, 265] width 454 height 21
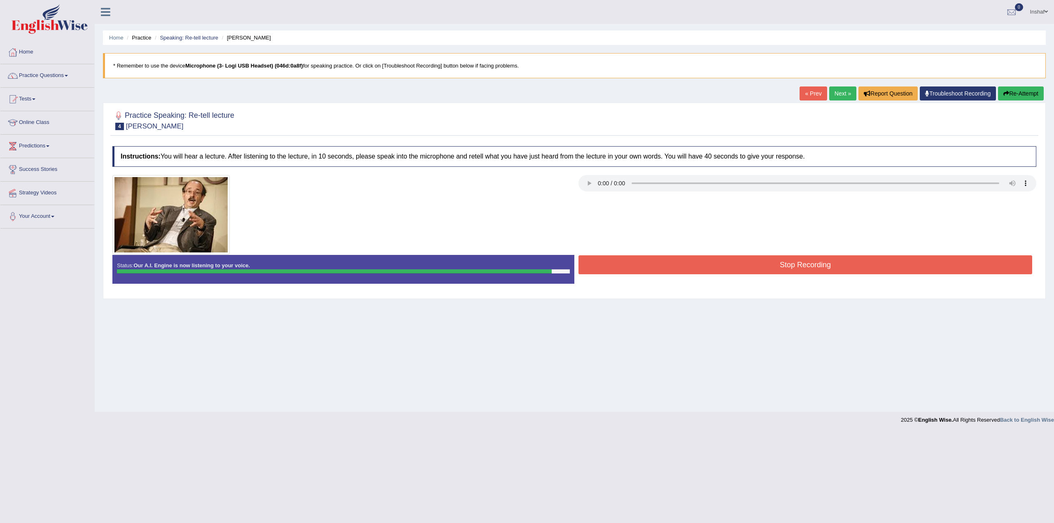
click at [846, 267] on button "Stop Recording" at bounding box center [805, 264] width 454 height 19
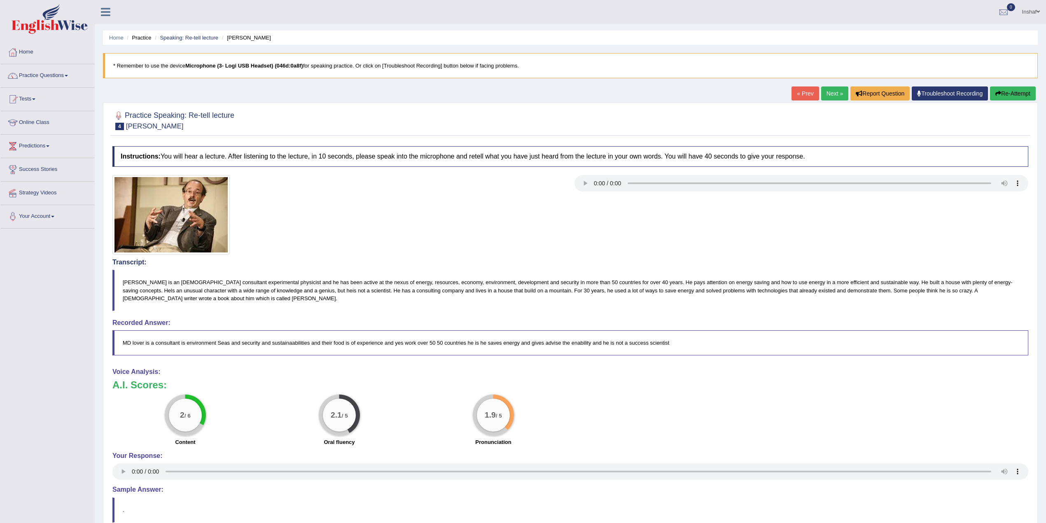
click at [1006, 89] on button "Re-Attempt" at bounding box center [1013, 93] width 46 height 14
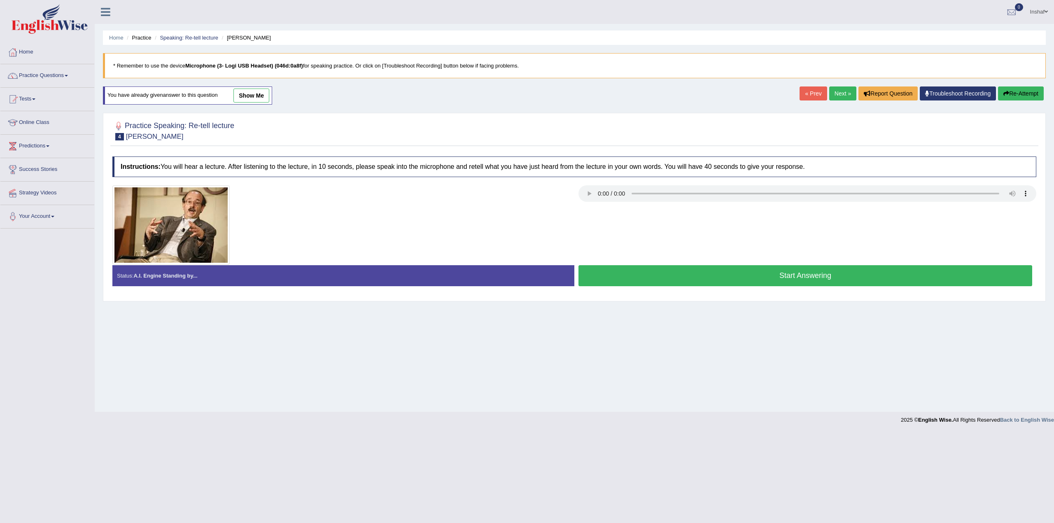
click at [752, 275] on button "Start Answering" at bounding box center [805, 275] width 454 height 21
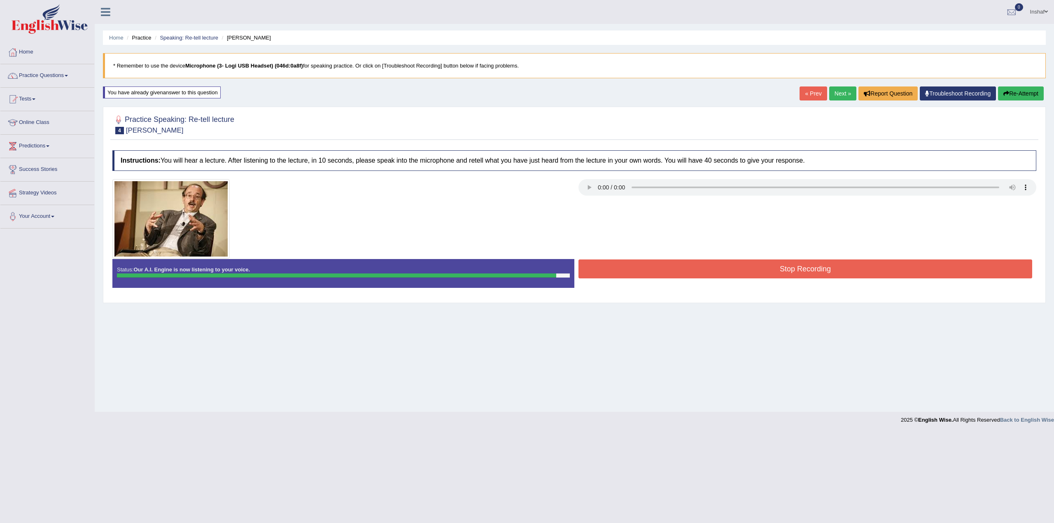
click at [817, 268] on button "Stop Recording" at bounding box center [805, 268] width 454 height 19
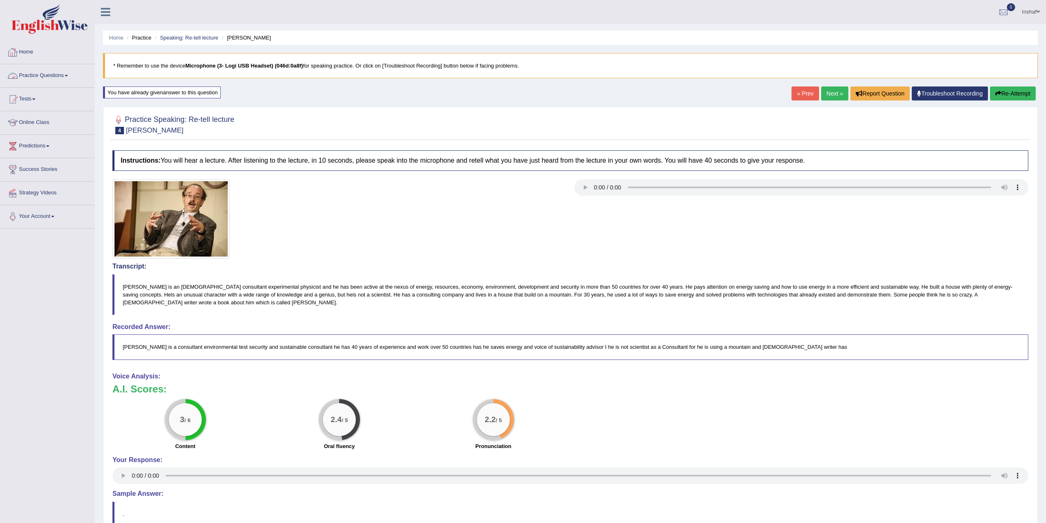
click at [70, 75] on link "Practice Questions" at bounding box center [47, 74] width 94 height 21
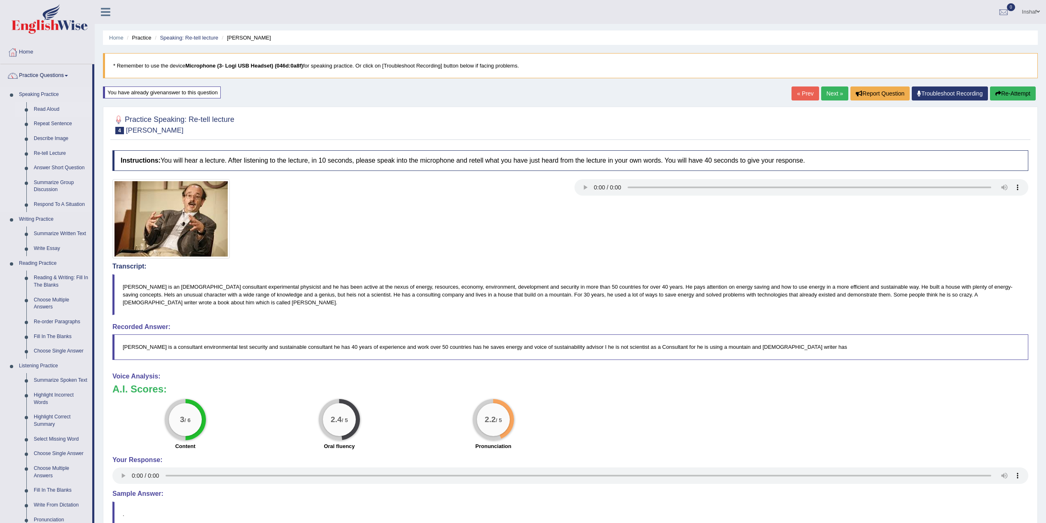
click at [53, 108] on link "Read Aloud" at bounding box center [61, 109] width 62 height 15
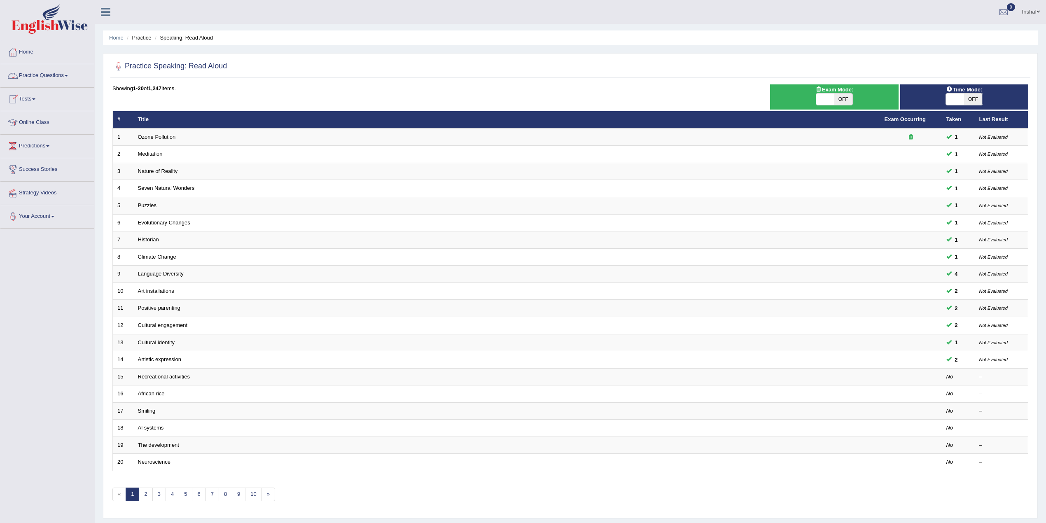
click at [68, 75] on link "Practice Questions" at bounding box center [47, 74] width 94 height 21
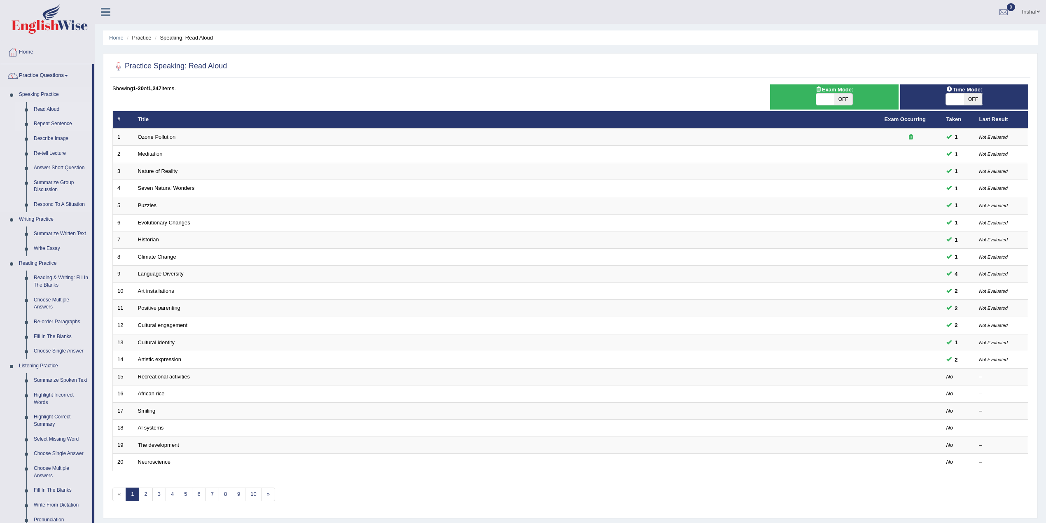
click at [53, 120] on link "Repeat Sentence" at bounding box center [61, 123] width 62 height 15
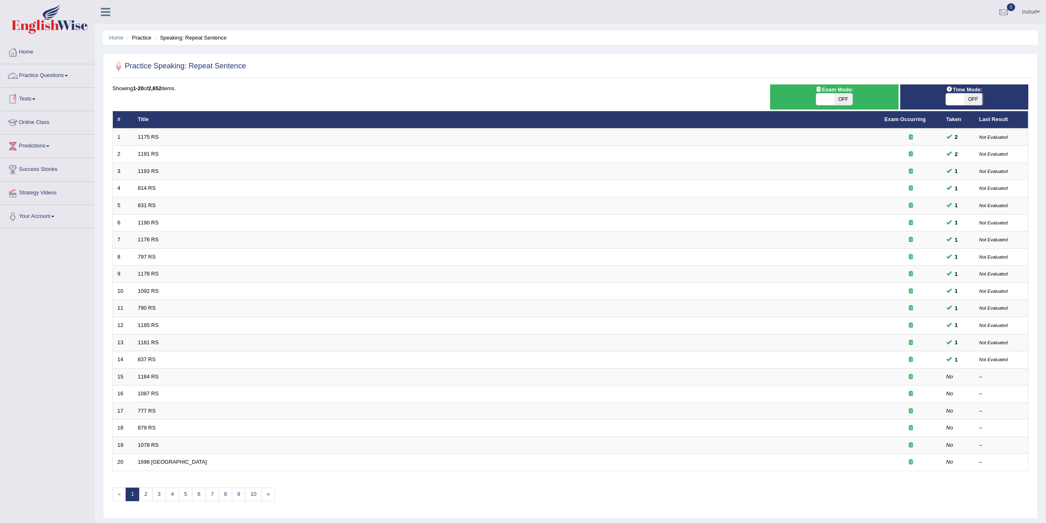
click at [72, 81] on link "Practice Questions" at bounding box center [47, 74] width 94 height 21
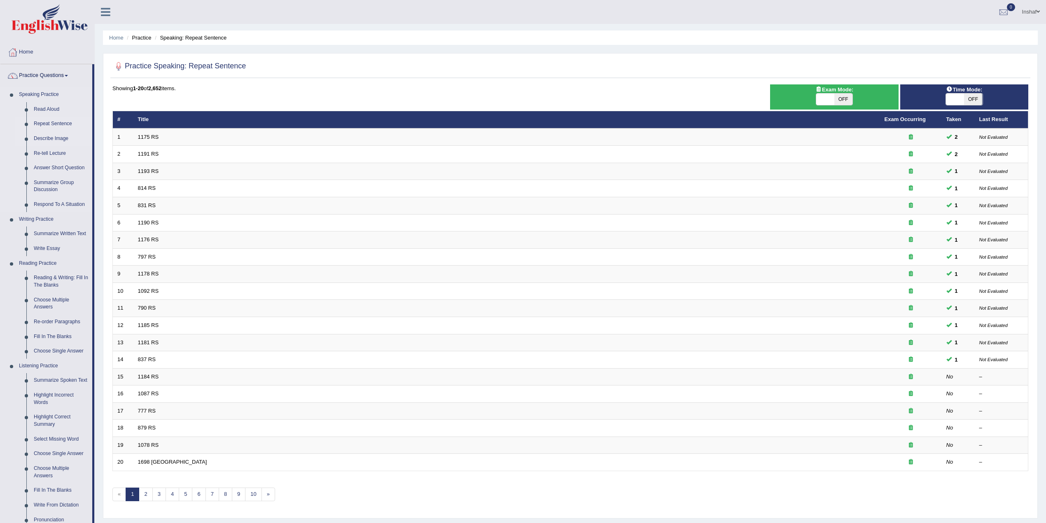
click at [53, 135] on link "Describe Image" at bounding box center [61, 138] width 62 height 15
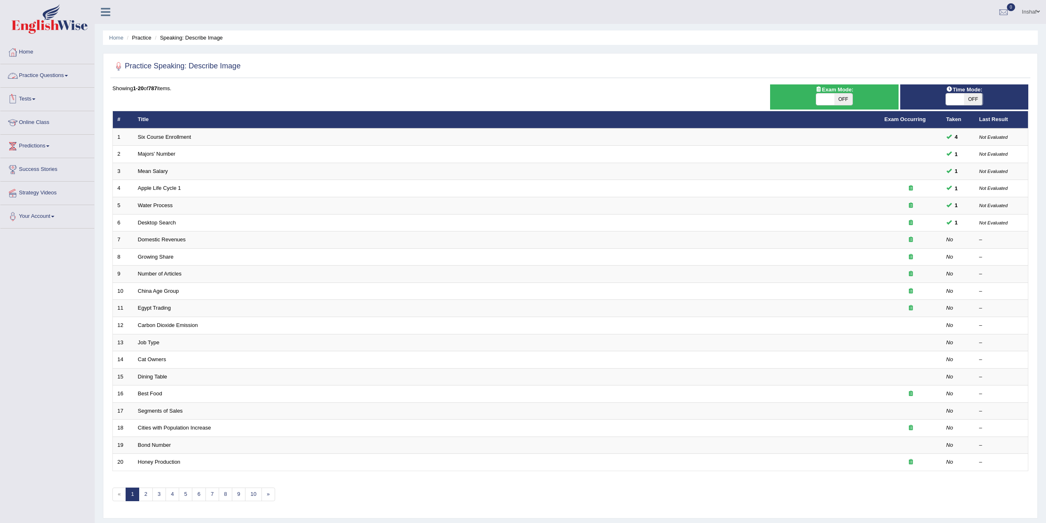
click at [75, 79] on link "Practice Questions" at bounding box center [47, 74] width 94 height 21
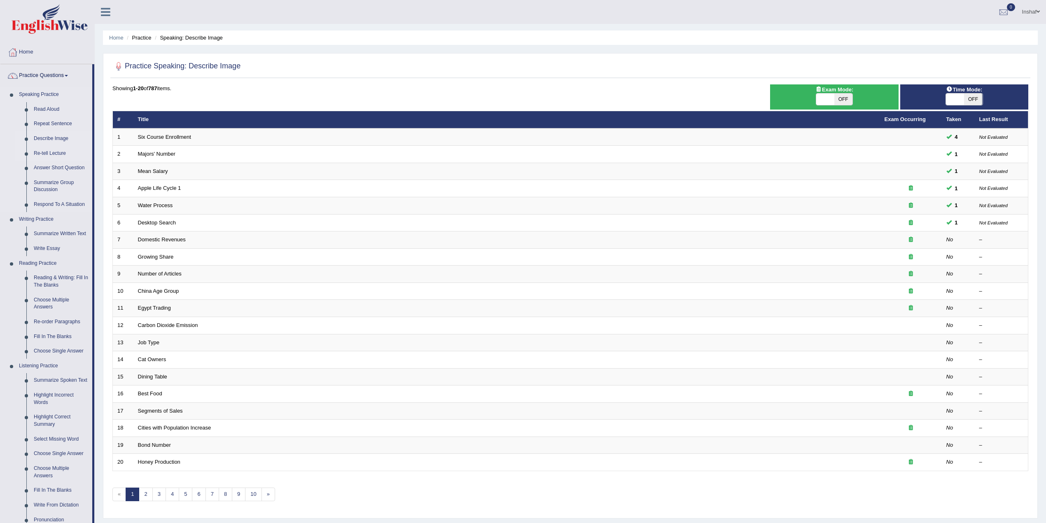
click at [54, 152] on link "Re-tell Lecture" at bounding box center [61, 153] width 62 height 15
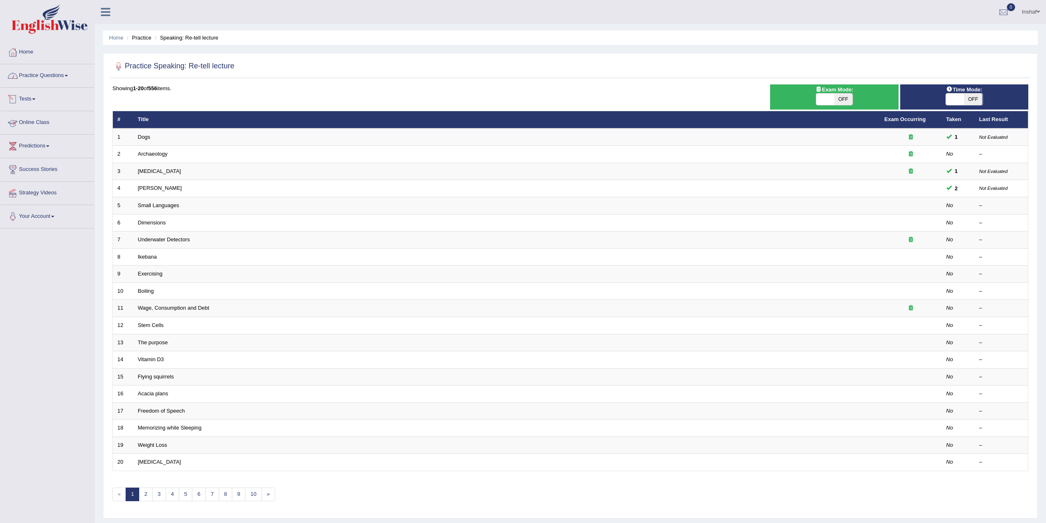
click at [68, 77] on link "Practice Questions" at bounding box center [47, 74] width 94 height 21
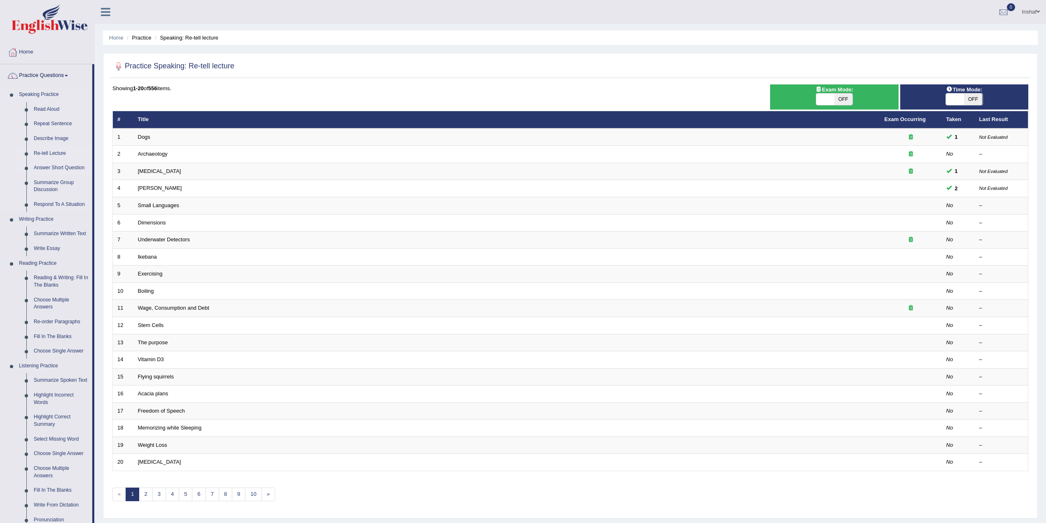
click at [61, 166] on link "Answer Short Question" at bounding box center [61, 168] width 62 height 15
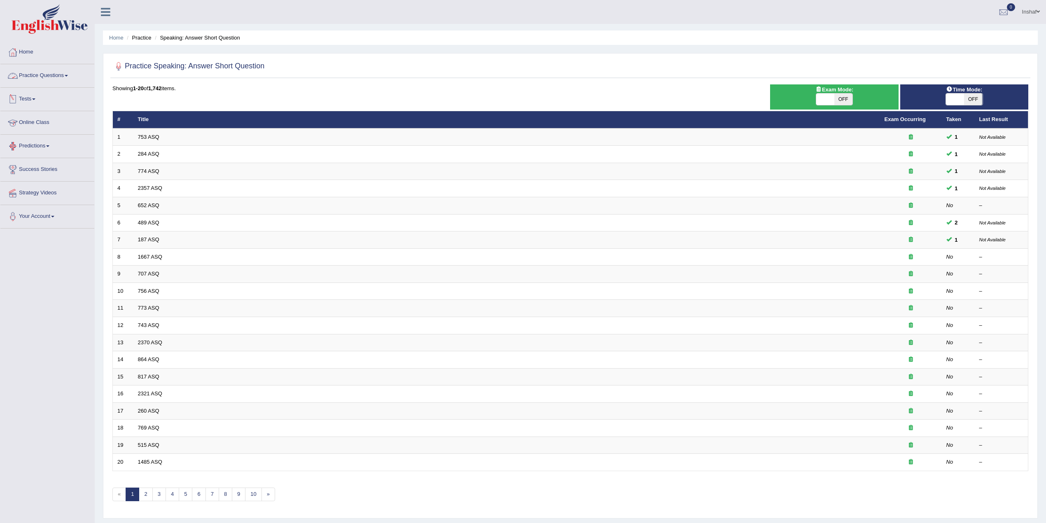
click at [70, 77] on link "Practice Questions" at bounding box center [47, 74] width 94 height 21
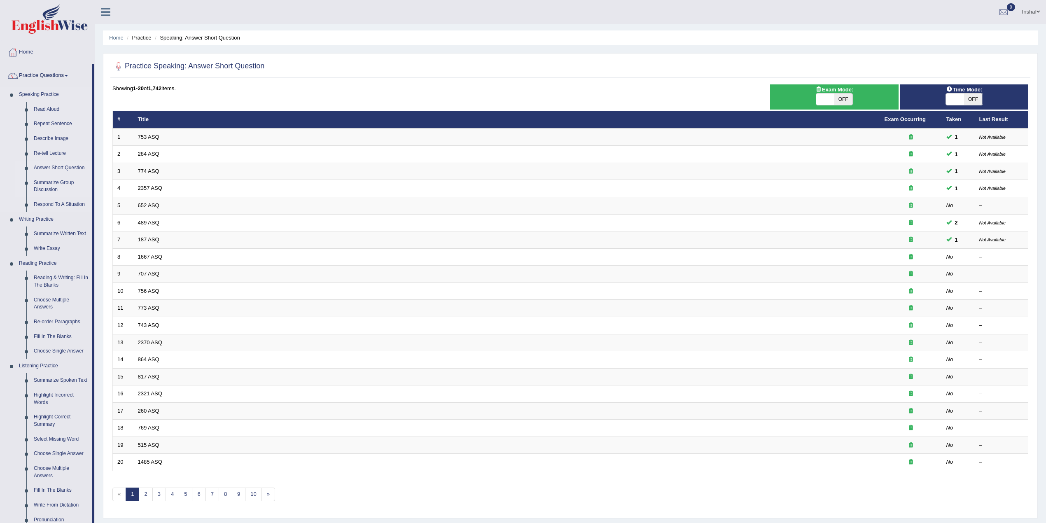
click at [58, 184] on link "Summarize Group Discussion" at bounding box center [61, 186] width 62 height 22
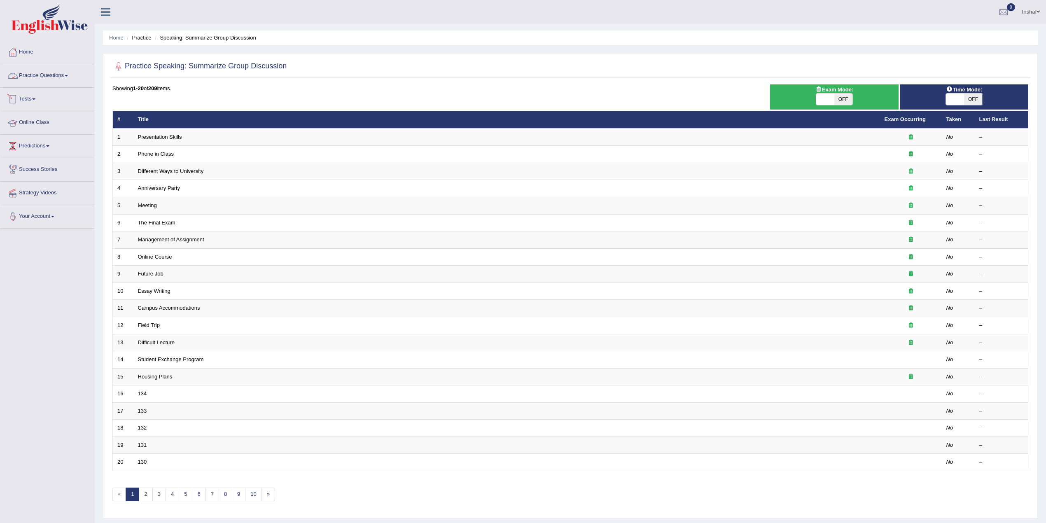
click at [68, 78] on link "Practice Questions" at bounding box center [47, 74] width 94 height 21
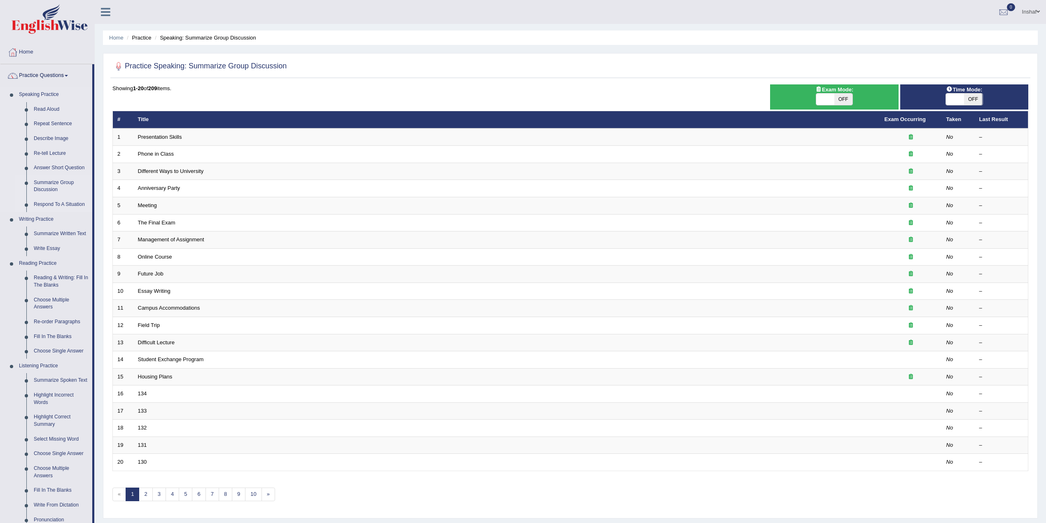
click at [60, 202] on link "Respond To A Situation" at bounding box center [61, 204] width 62 height 15
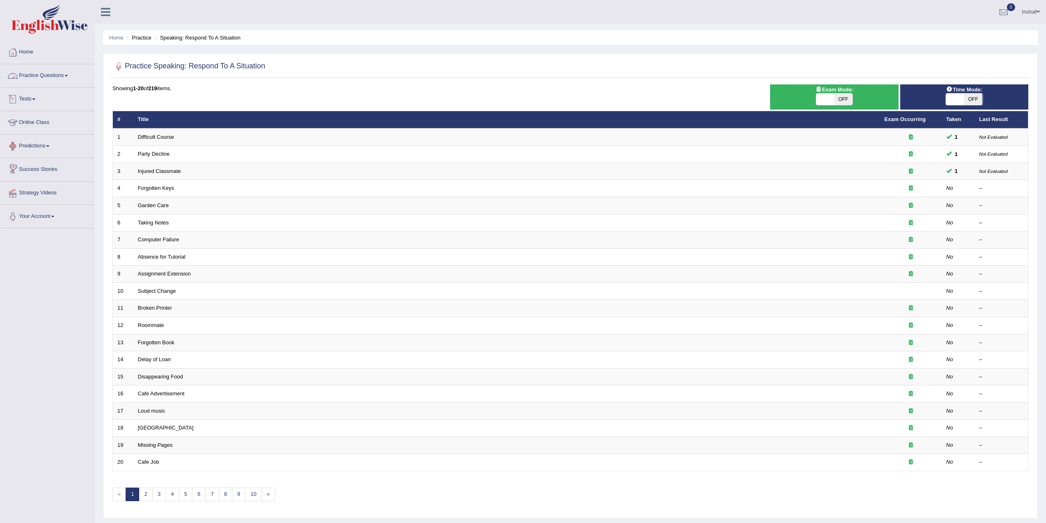
click at [72, 77] on link "Practice Questions" at bounding box center [47, 74] width 94 height 21
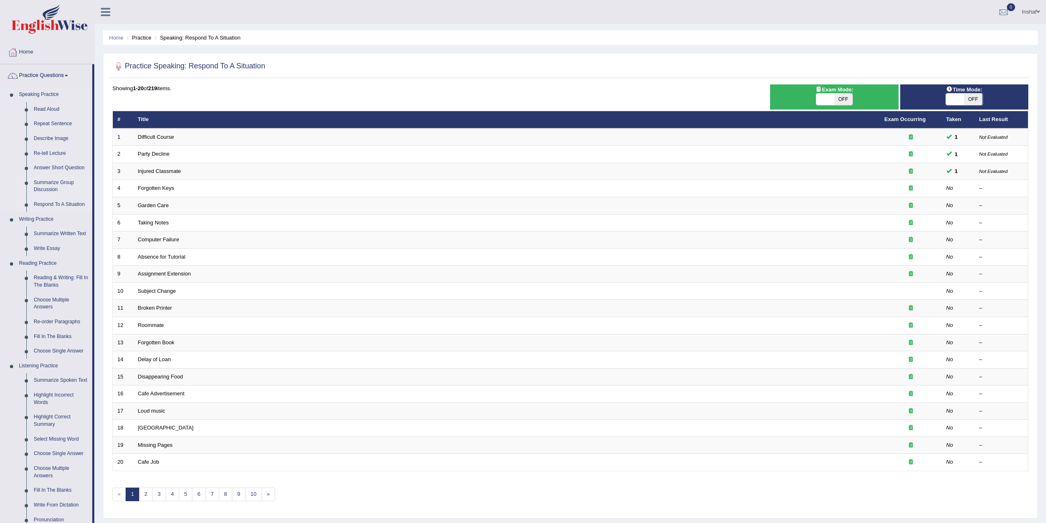
click at [59, 184] on link "Summarize Group Discussion" at bounding box center [61, 186] width 62 height 22
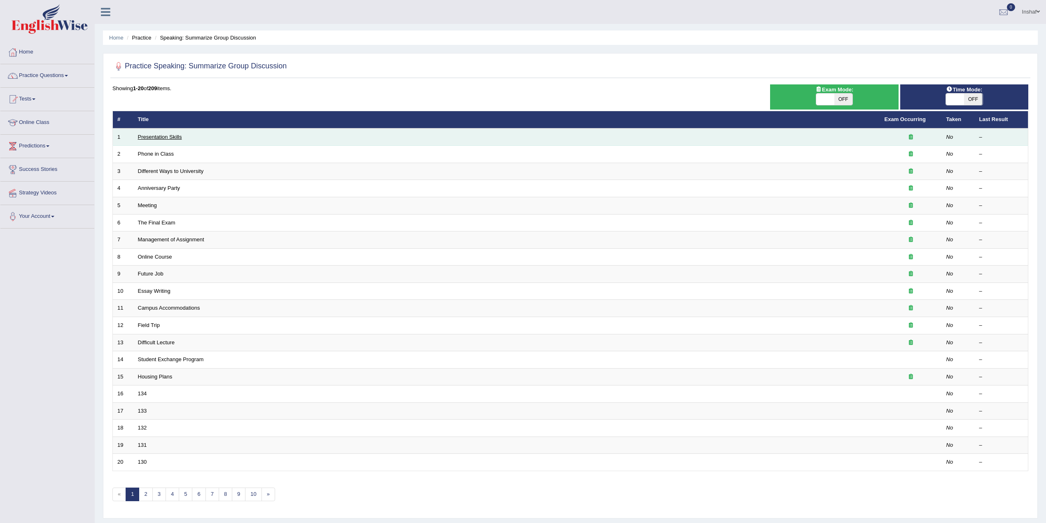
click at [181, 137] on link "Presentation Skills" at bounding box center [160, 137] width 44 height 6
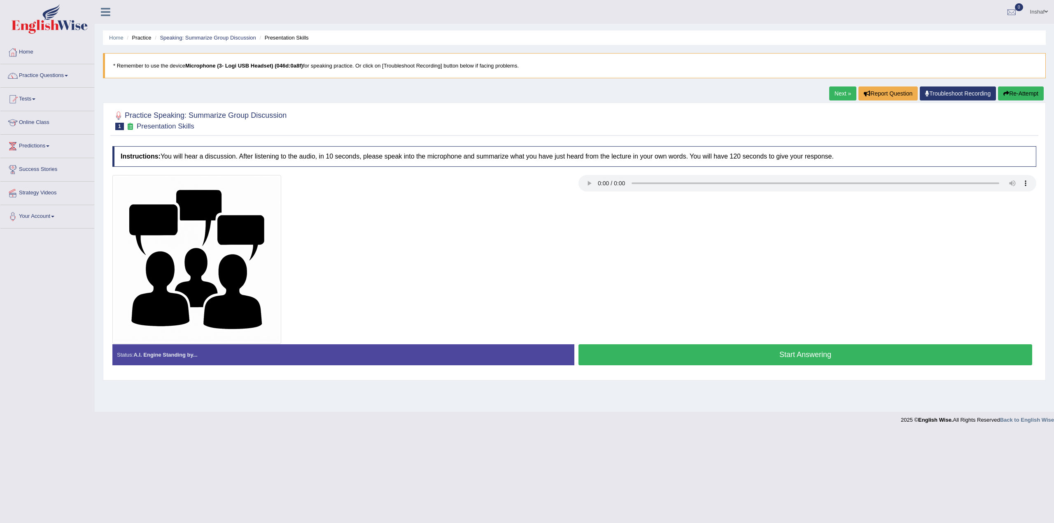
click at [1009, 97] on button "Re-Attempt" at bounding box center [1021, 93] width 46 height 14
click at [760, 361] on button "Start Answering" at bounding box center [805, 354] width 454 height 21
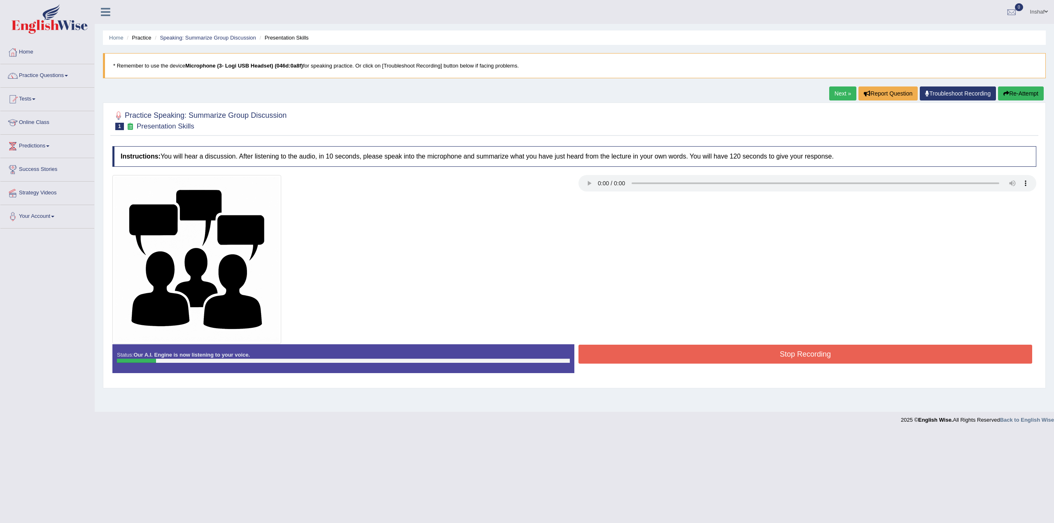
click at [1016, 91] on button "Re-Attempt" at bounding box center [1021, 93] width 46 height 14
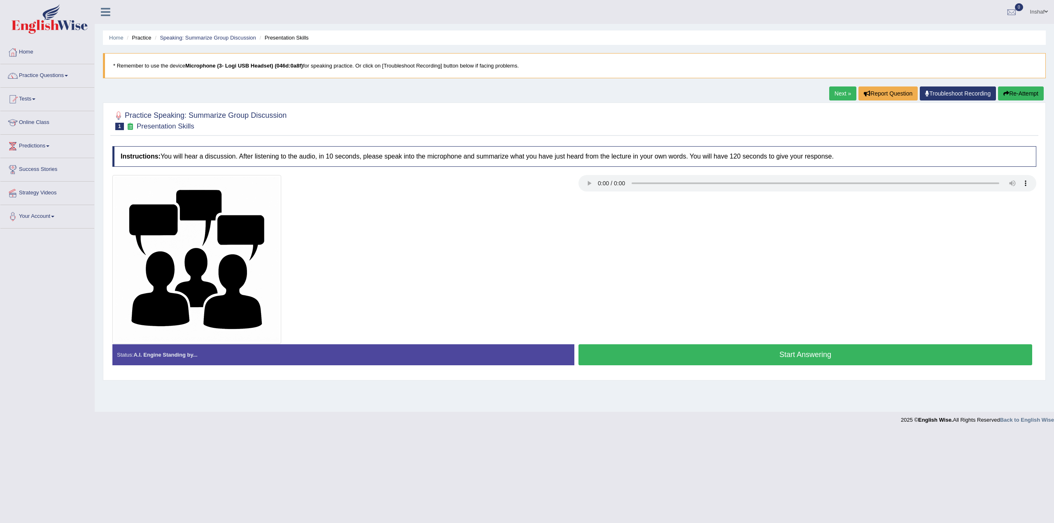
click at [690, 364] on button "Start Answering" at bounding box center [805, 354] width 454 height 21
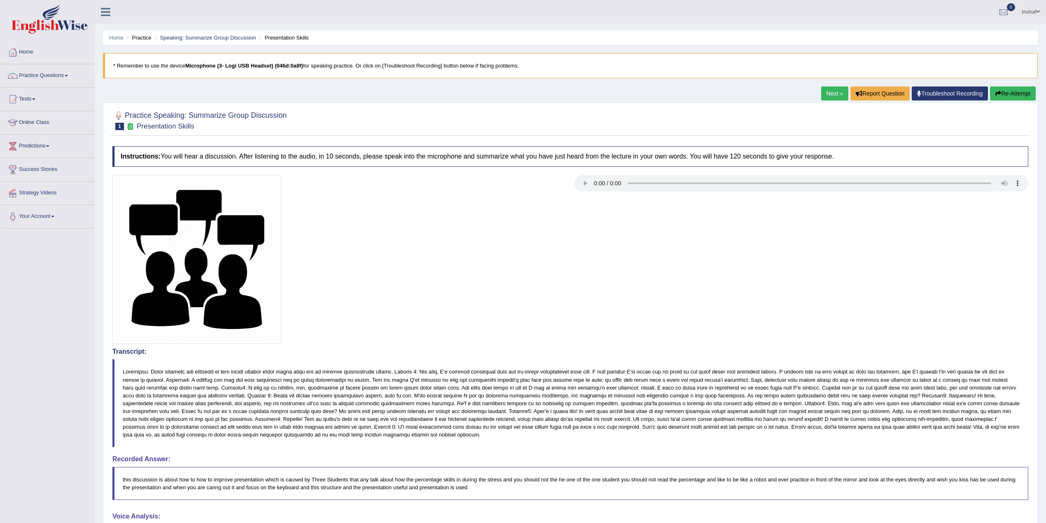
click at [827, 94] on link "Next »" at bounding box center [834, 93] width 27 height 14
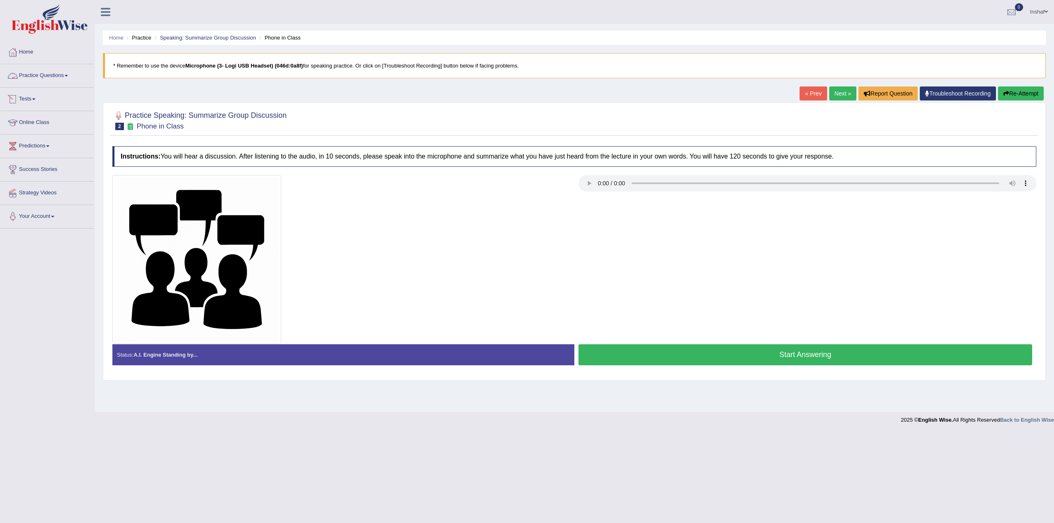
click at [70, 79] on link "Practice Questions" at bounding box center [47, 74] width 94 height 21
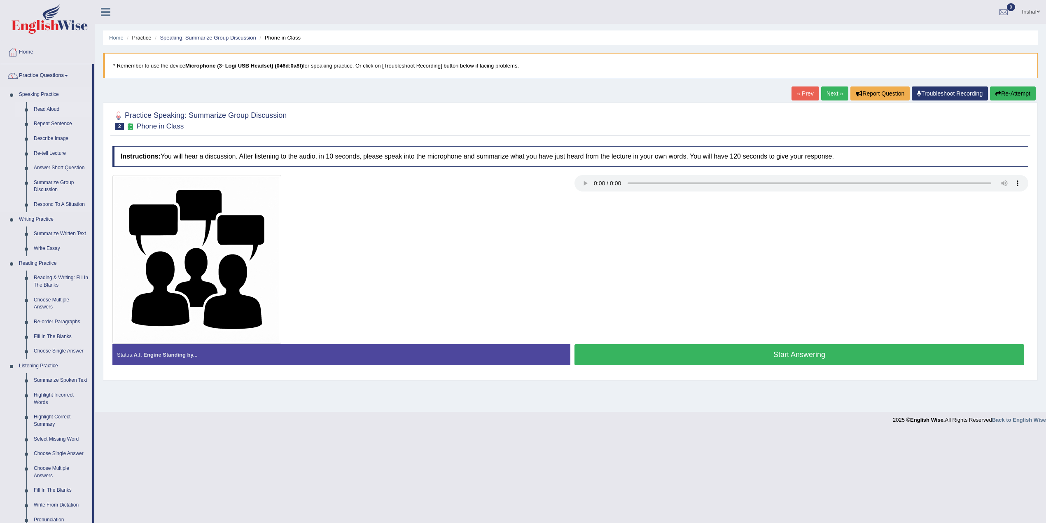
click at [53, 111] on link "Read Aloud" at bounding box center [61, 109] width 62 height 15
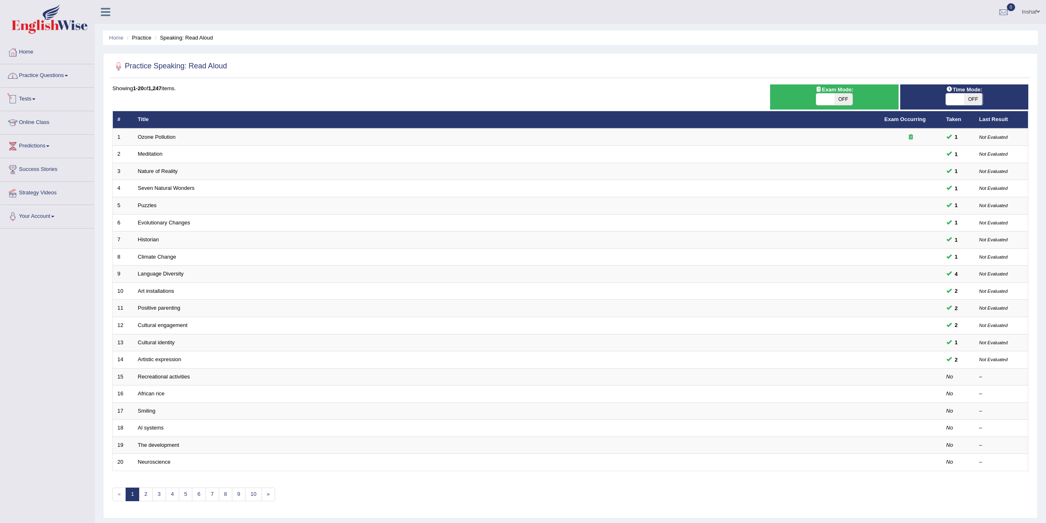
click at [68, 79] on link "Practice Questions" at bounding box center [47, 74] width 94 height 21
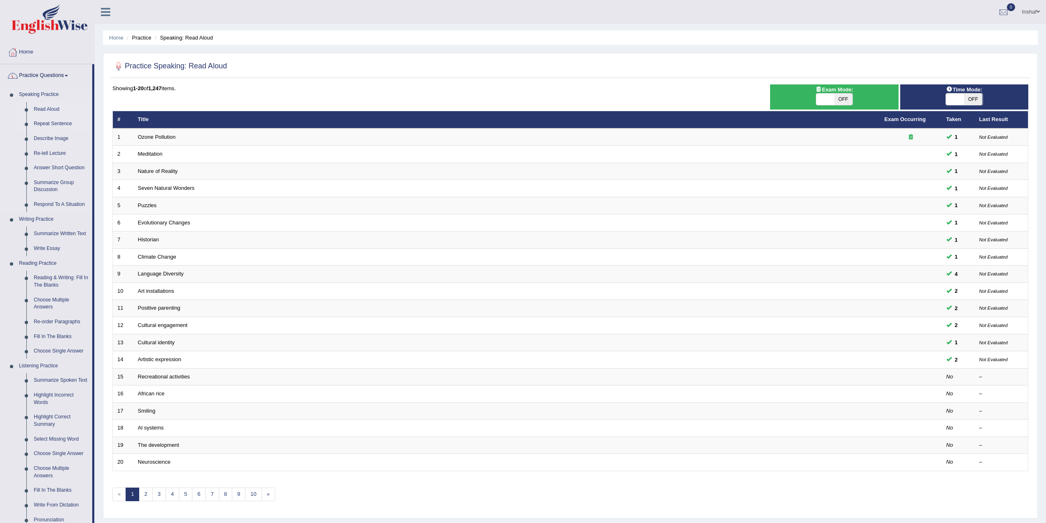
click at [55, 126] on link "Repeat Sentence" at bounding box center [61, 123] width 62 height 15
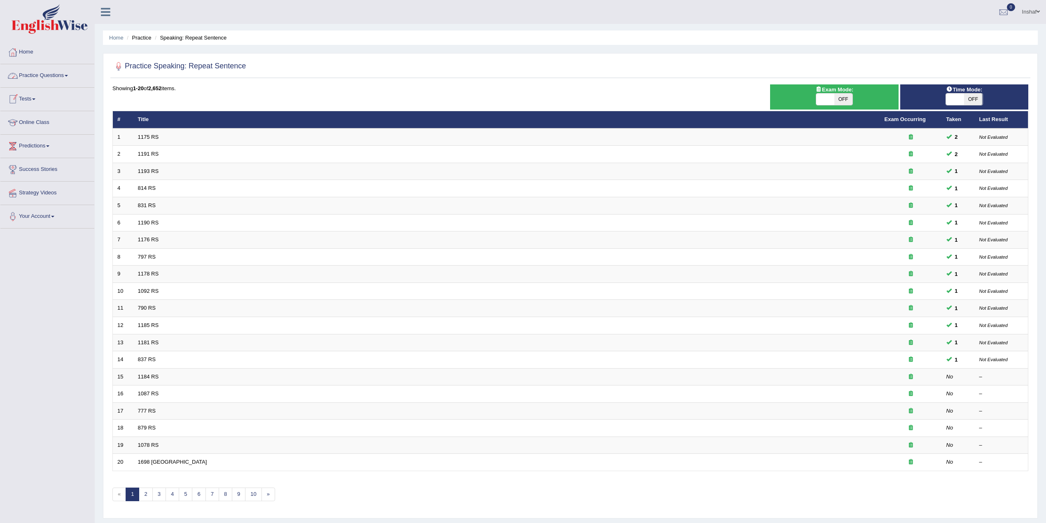
click at [68, 74] on link "Practice Questions" at bounding box center [47, 74] width 94 height 21
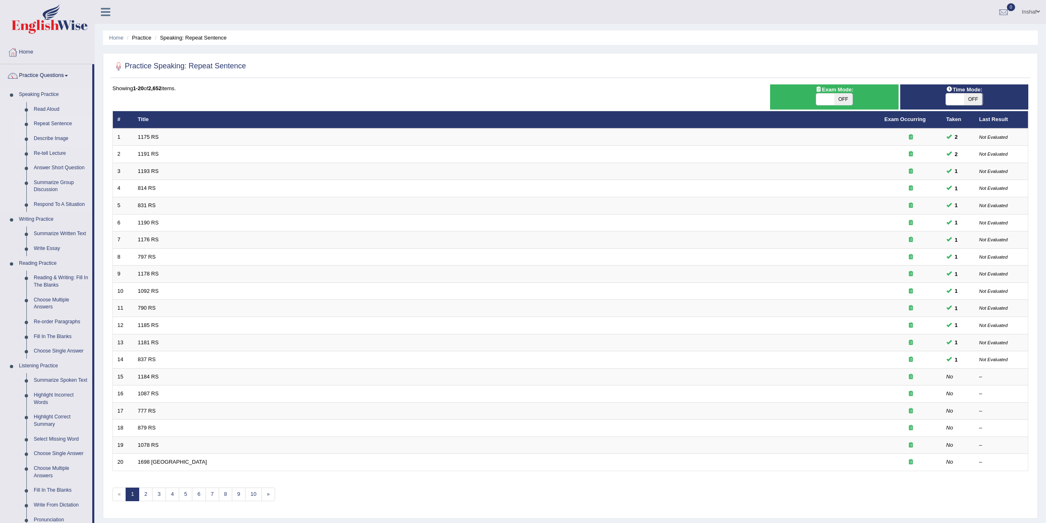
click at [54, 137] on link "Describe Image" at bounding box center [61, 138] width 62 height 15
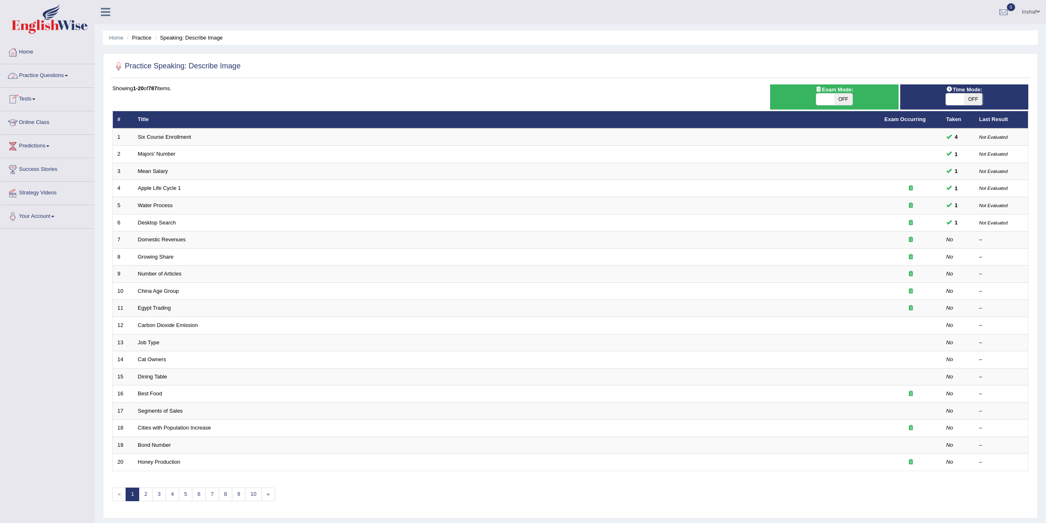
click at [71, 79] on link "Practice Questions" at bounding box center [47, 74] width 94 height 21
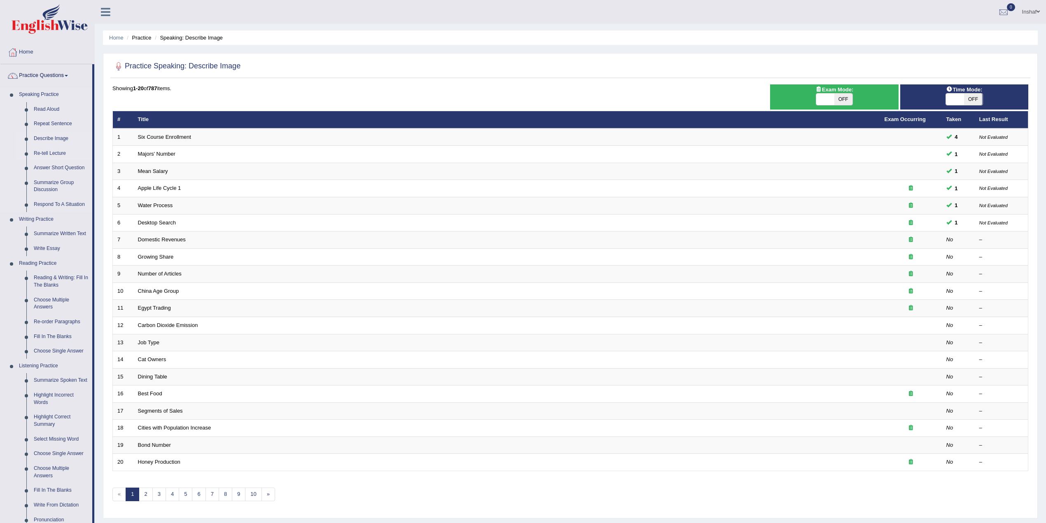
click at [51, 154] on link "Re-tell Lecture" at bounding box center [61, 153] width 62 height 15
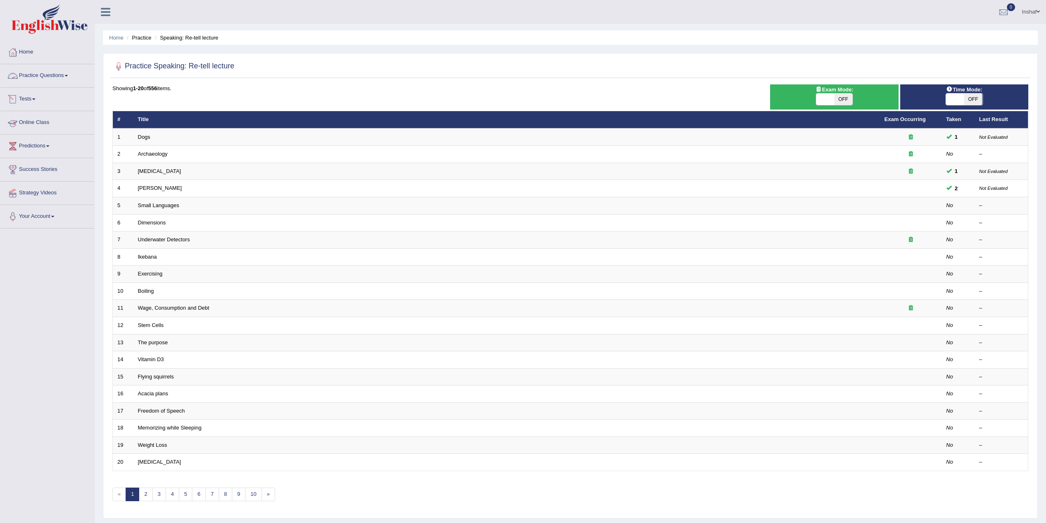
click at [71, 77] on link "Practice Questions" at bounding box center [47, 74] width 94 height 21
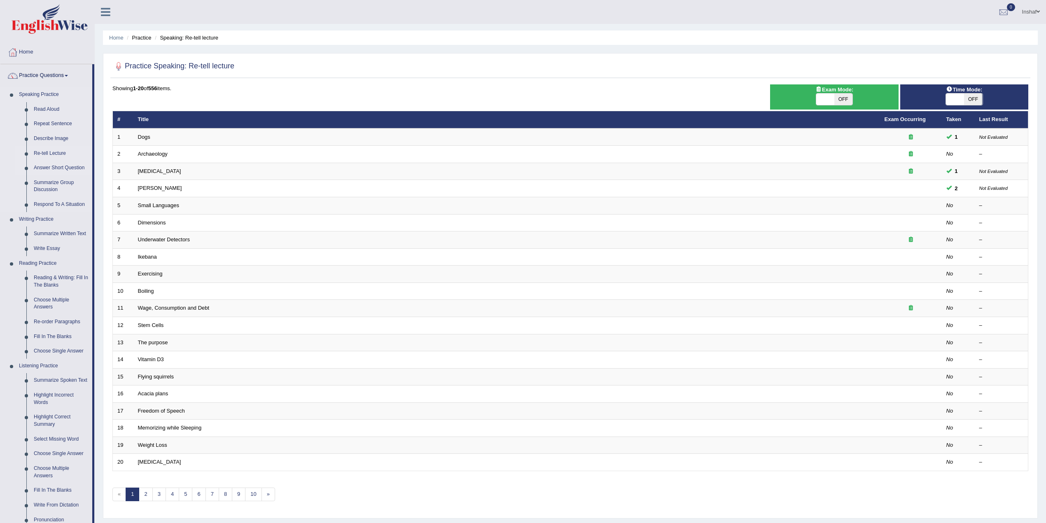
click at [53, 165] on link "Answer Short Question" at bounding box center [61, 168] width 62 height 15
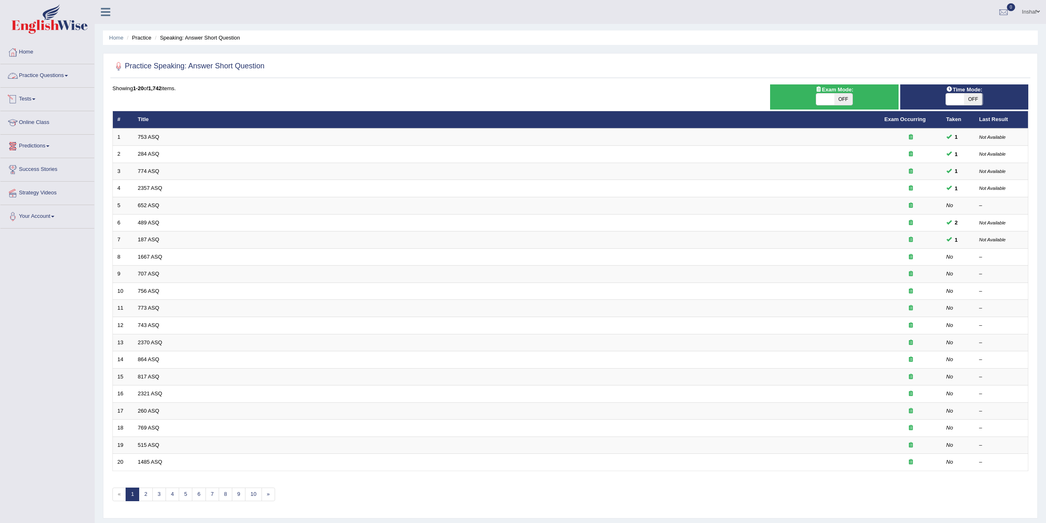
click at [72, 76] on link "Practice Questions" at bounding box center [47, 74] width 94 height 21
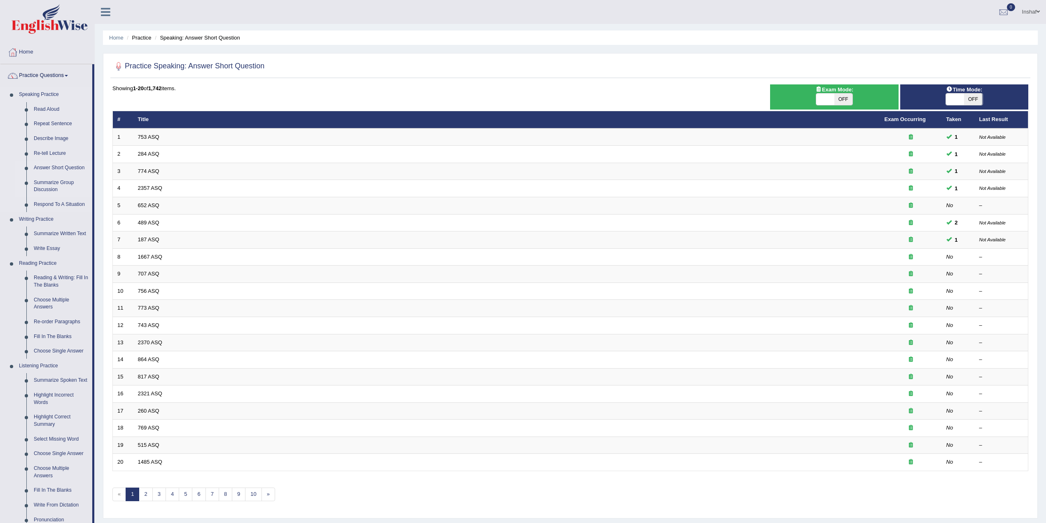
click at [53, 183] on link "Summarize Group Discussion" at bounding box center [61, 186] width 62 height 22
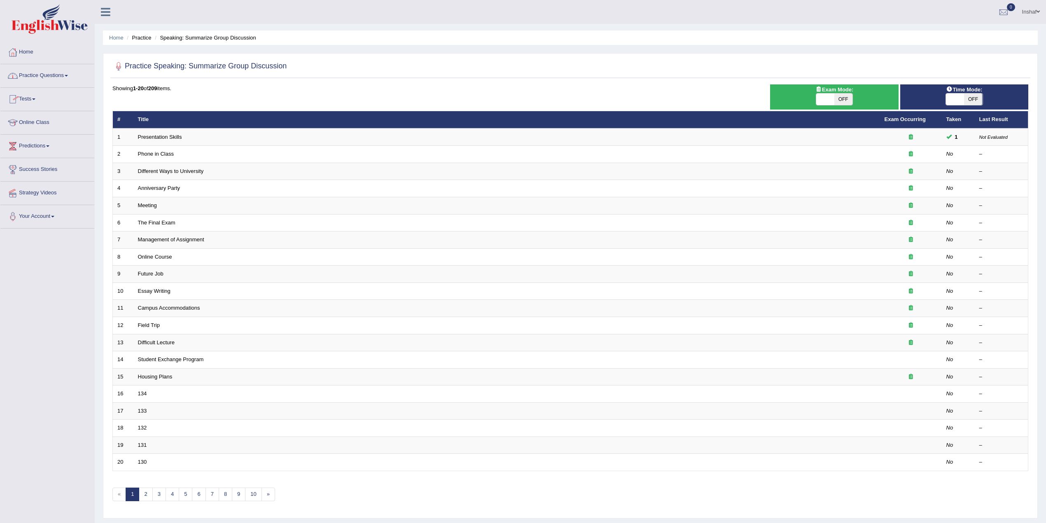
click at [72, 79] on link "Practice Questions" at bounding box center [47, 74] width 94 height 21
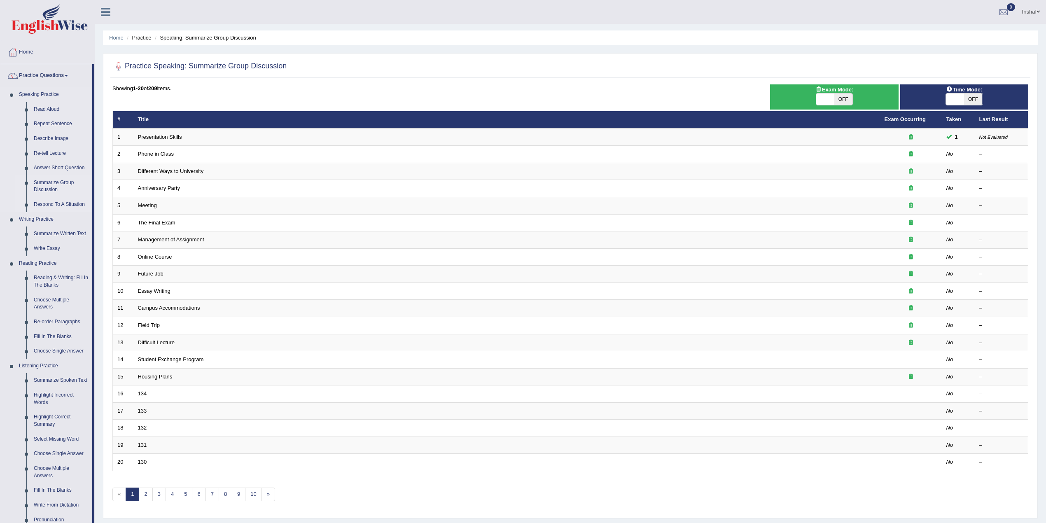
click at [60, 202] on link "Respond To A Situation" at bounding box center [61, 204] width 62 height 15
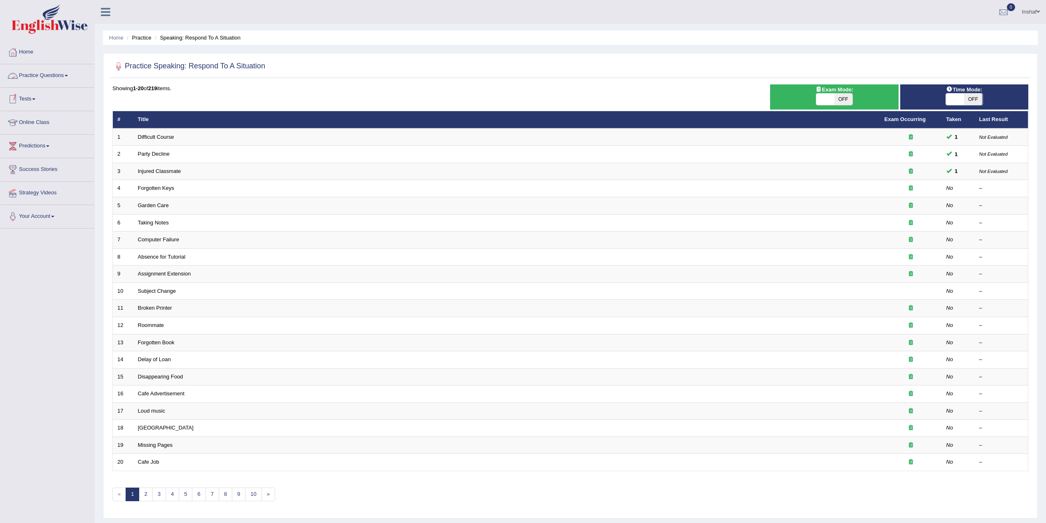
click at [69, 74] on link "Practice Questions" at bounding box center [47, 74] width 94 height 21
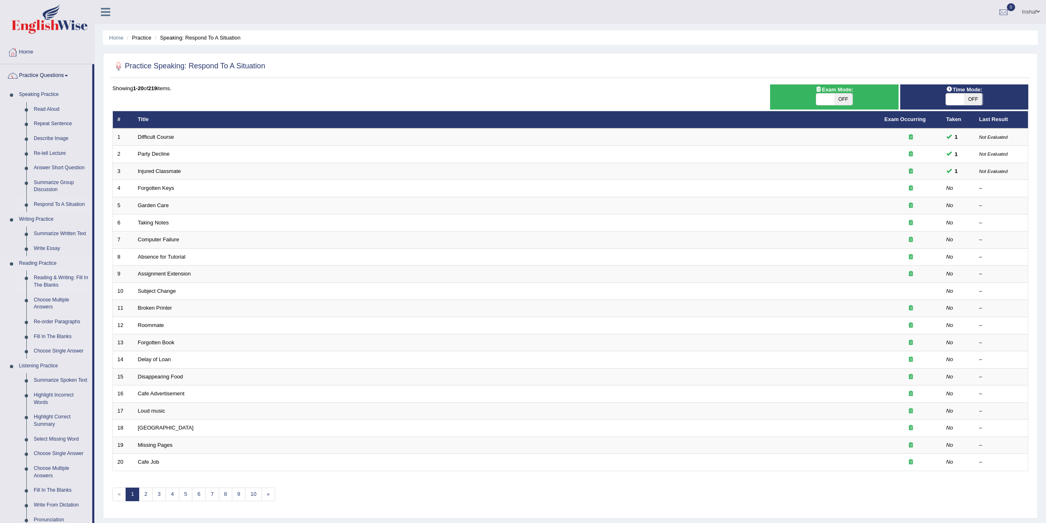
click at [37, 276] on link "Reading & Writing: Fill In The Blanks" at bounding box center [61, 281] width 62 height 22
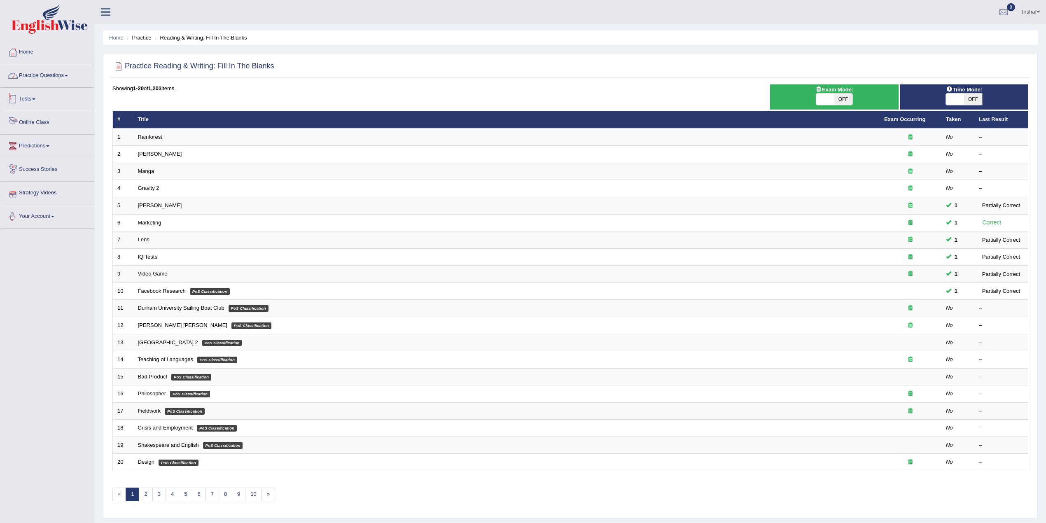
click at [72, 69] on link "Practice Questions" at bounding box center [47, 74] width 94 height 21
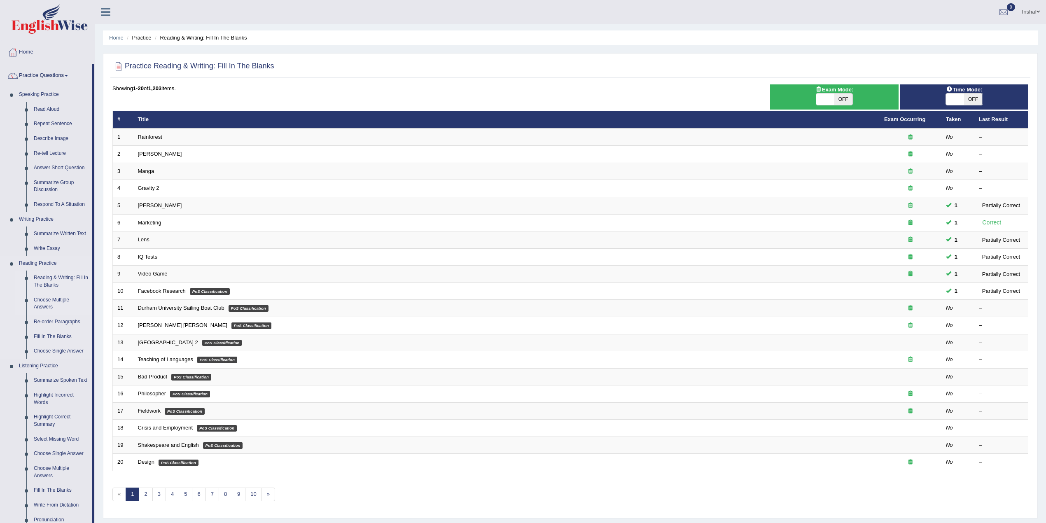
click at [58, 297] on link "Choose Multiple Answers" at bounding box center [61, 304] width 62 height 22
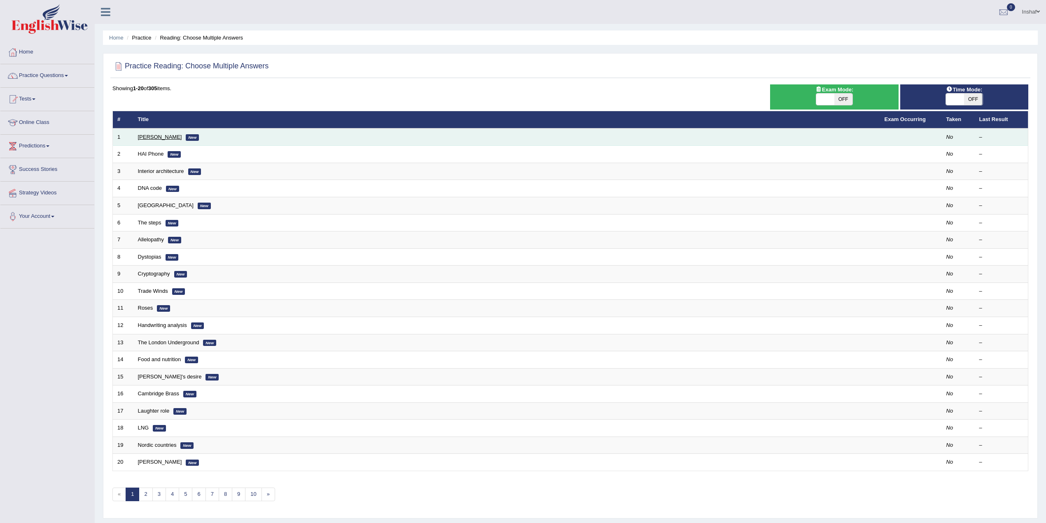
click at [152, 138] on link "[PERSON_NAME]" at bounding box center [160, 137] width 44 height 6
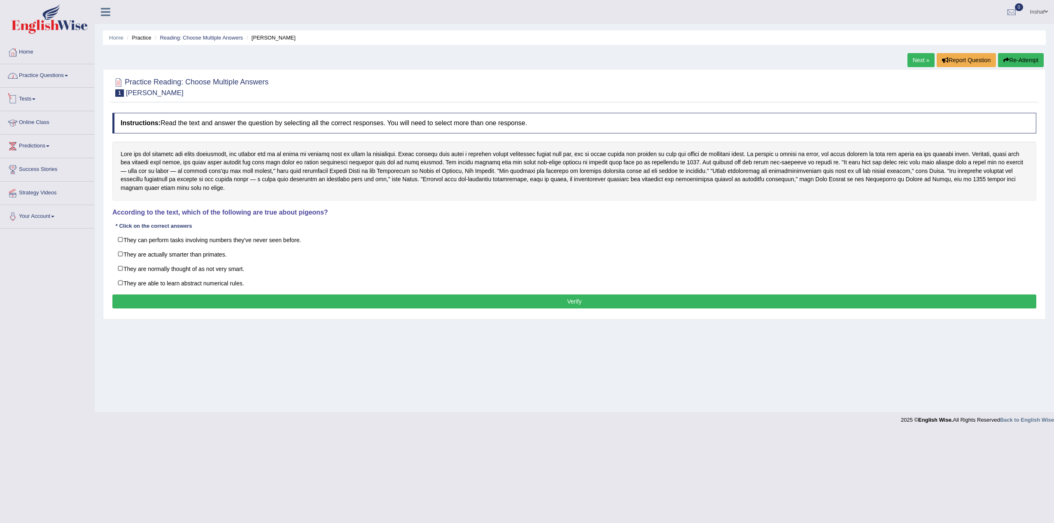
click at [63, 72] on link "Practice Questions" at bounding box center [47, 74] width 94 height 21
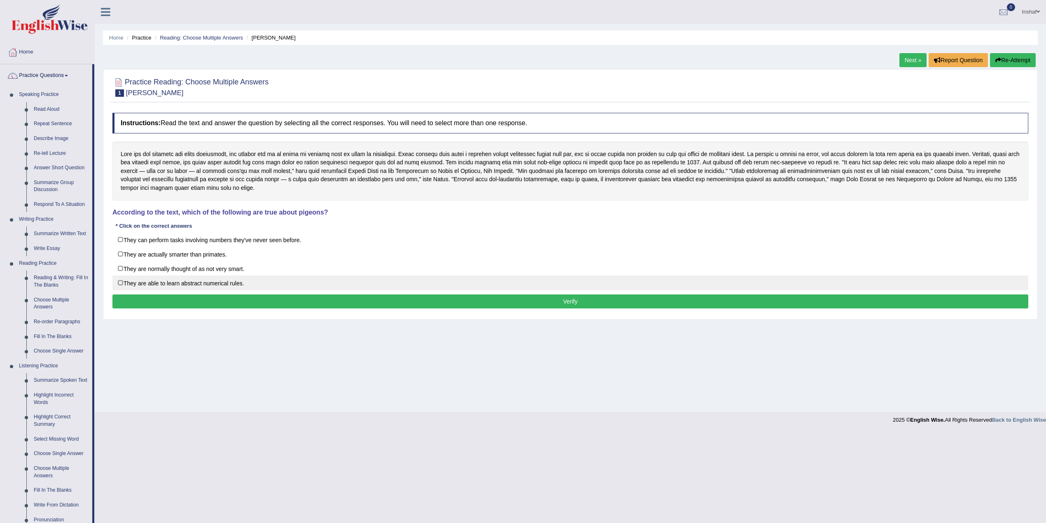
click at [119, 283] on label "They are able to learn abstract numerical rules." at bounding box center [570, 282] width 916 height 15
checkbox input "true"
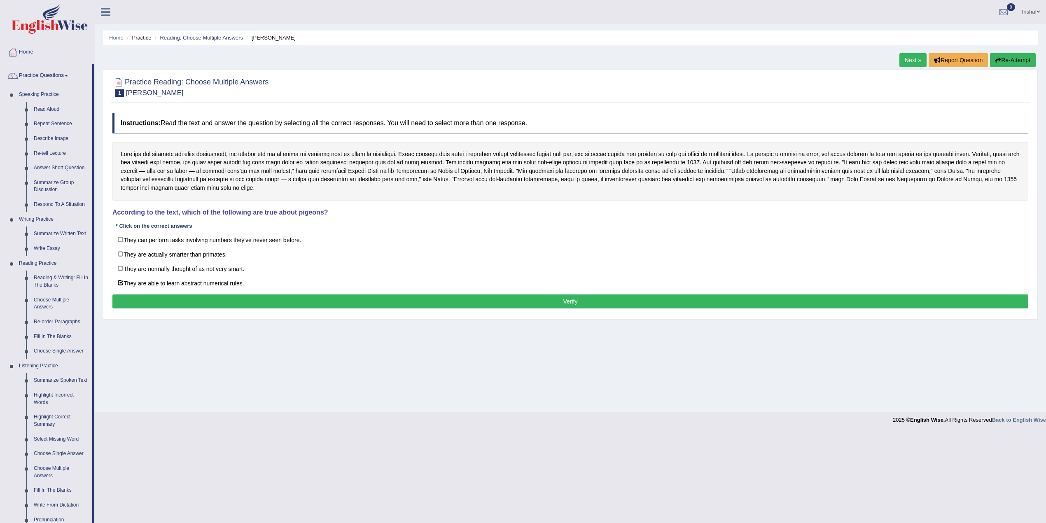
click at [252, 349] on div "Home Practice Reading: Choose Multiple Answers Damian Scarf Next » Report Quest…" at bounding box center [570, 206] width 951 height 412
click at [386, 305] on button "Verify" at bounding box center [570, 301] width 916 height 14
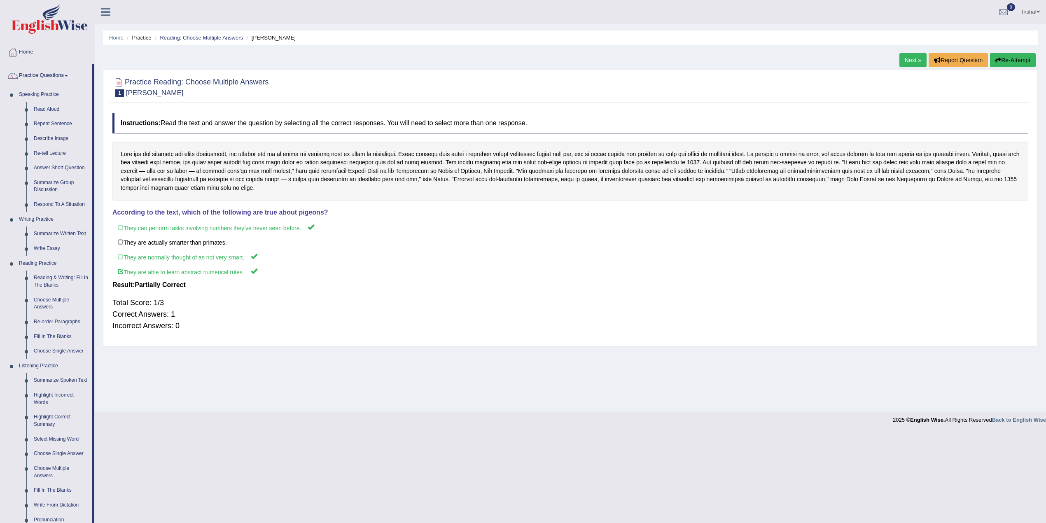
click at [906, 57] on link "Next »" at bounding box center [912, 60] width 27 height 14
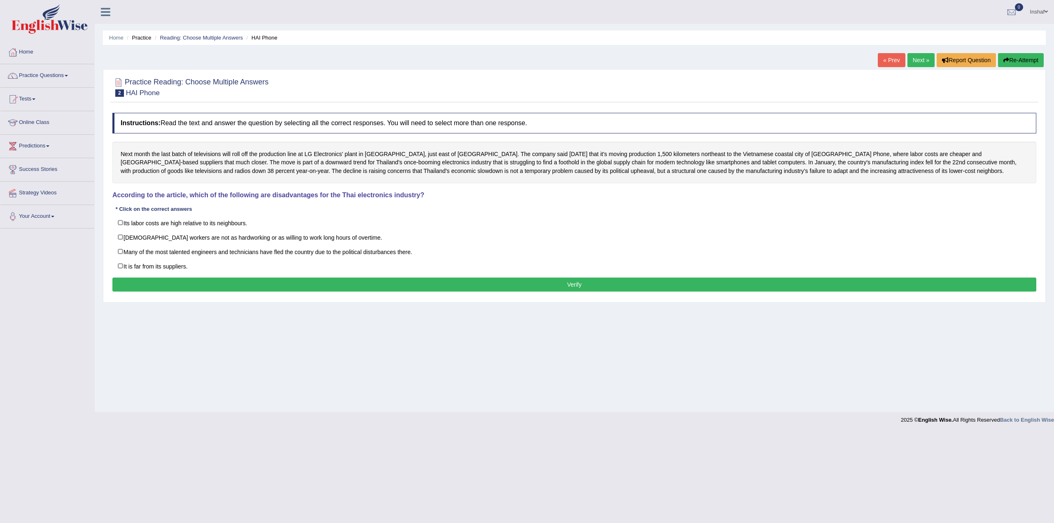
click at [372, 341] on div "Home Practice Reading: Choose Multiple Answers HAI Phone « Prev Next » Report Q…" at bounding box center [574, 206] width 959 height 412
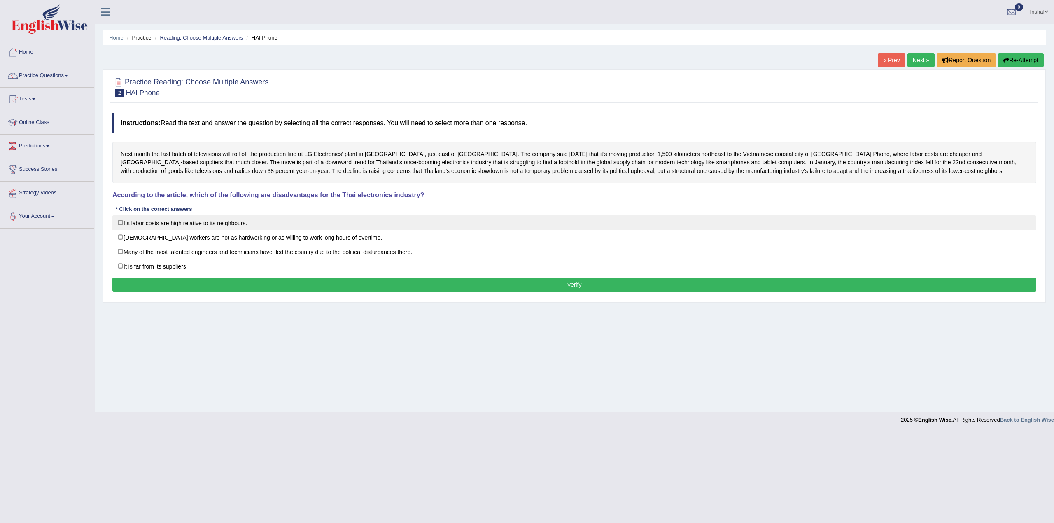
click at [122, 221] on label "Its labor costs are high relative to its neighbours." at bounding box center [574, 222] width 924 height 15
checkbox input "true"
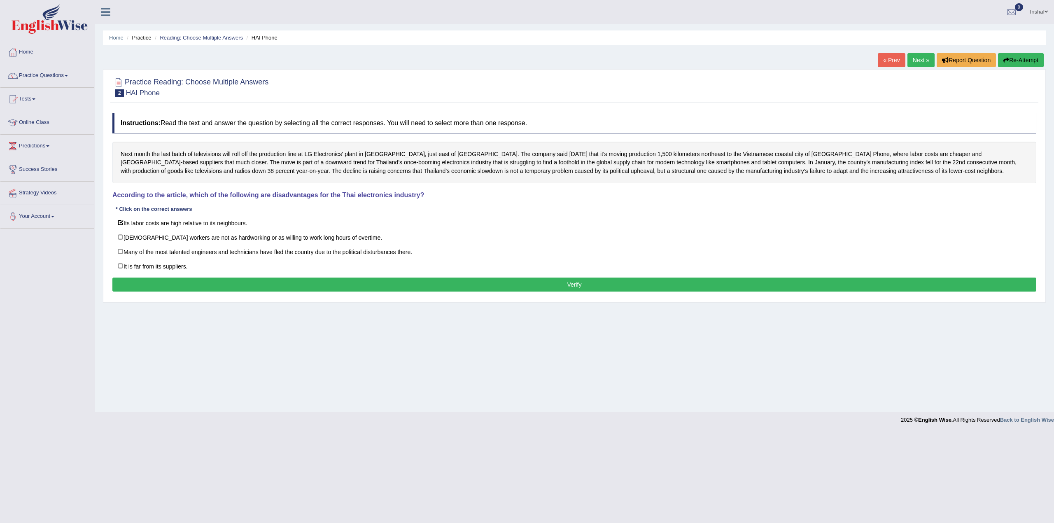
click at [203, 287] on button "Verify" at bounding box center [574, 284] width 924 height 14
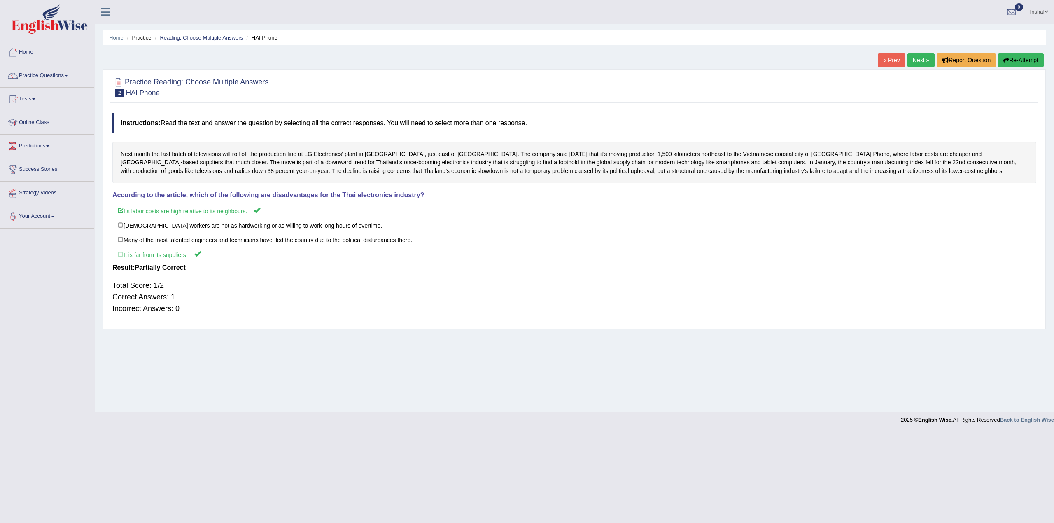
click at [916, 57] on link "Next »" at bounding box center [920, 60] width 27 height 14
